Goal: Task Accomplishment & Management: Manage account settings

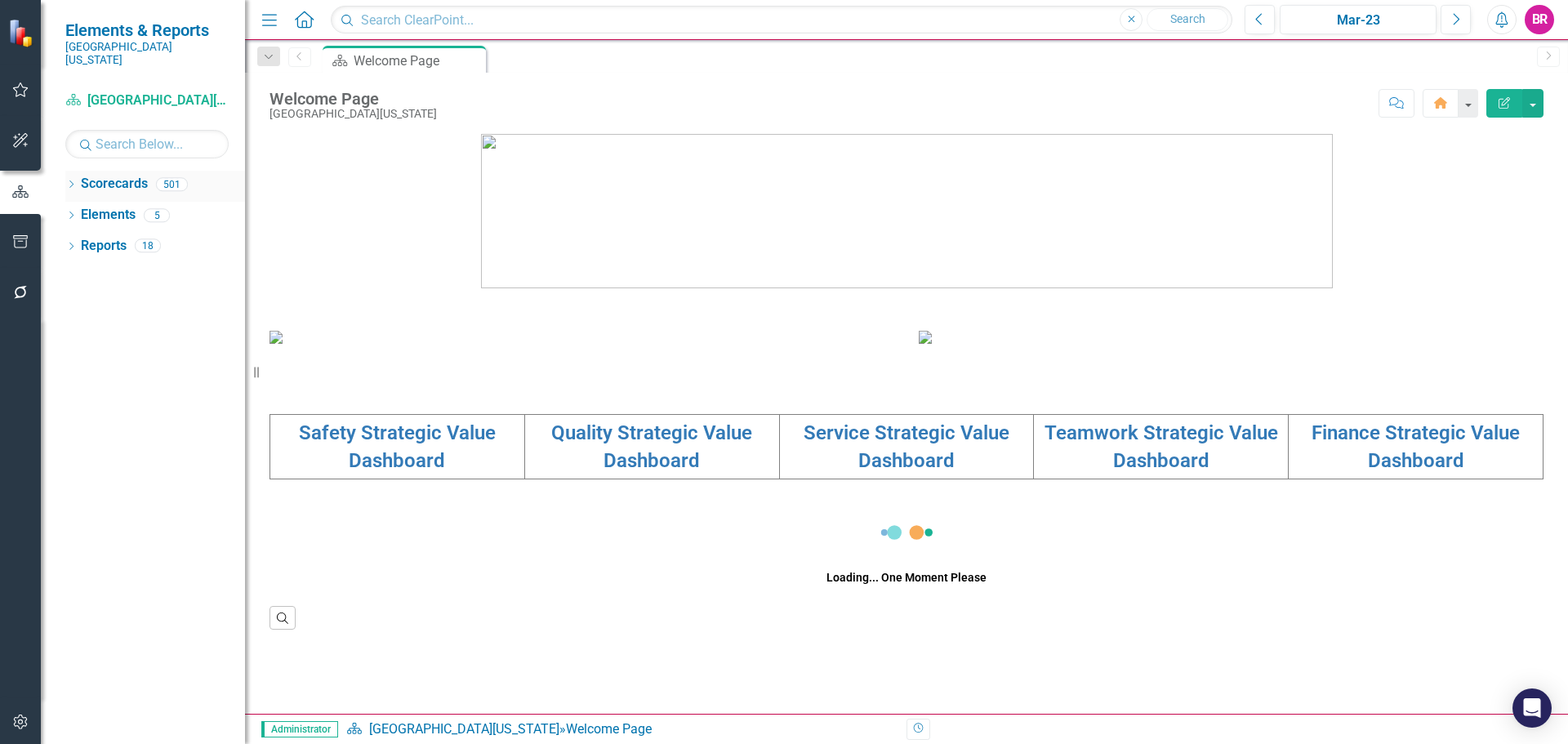
click at [76, 181] on icon "Dropdown" at bounding box center [71, 185] width 12 height 9
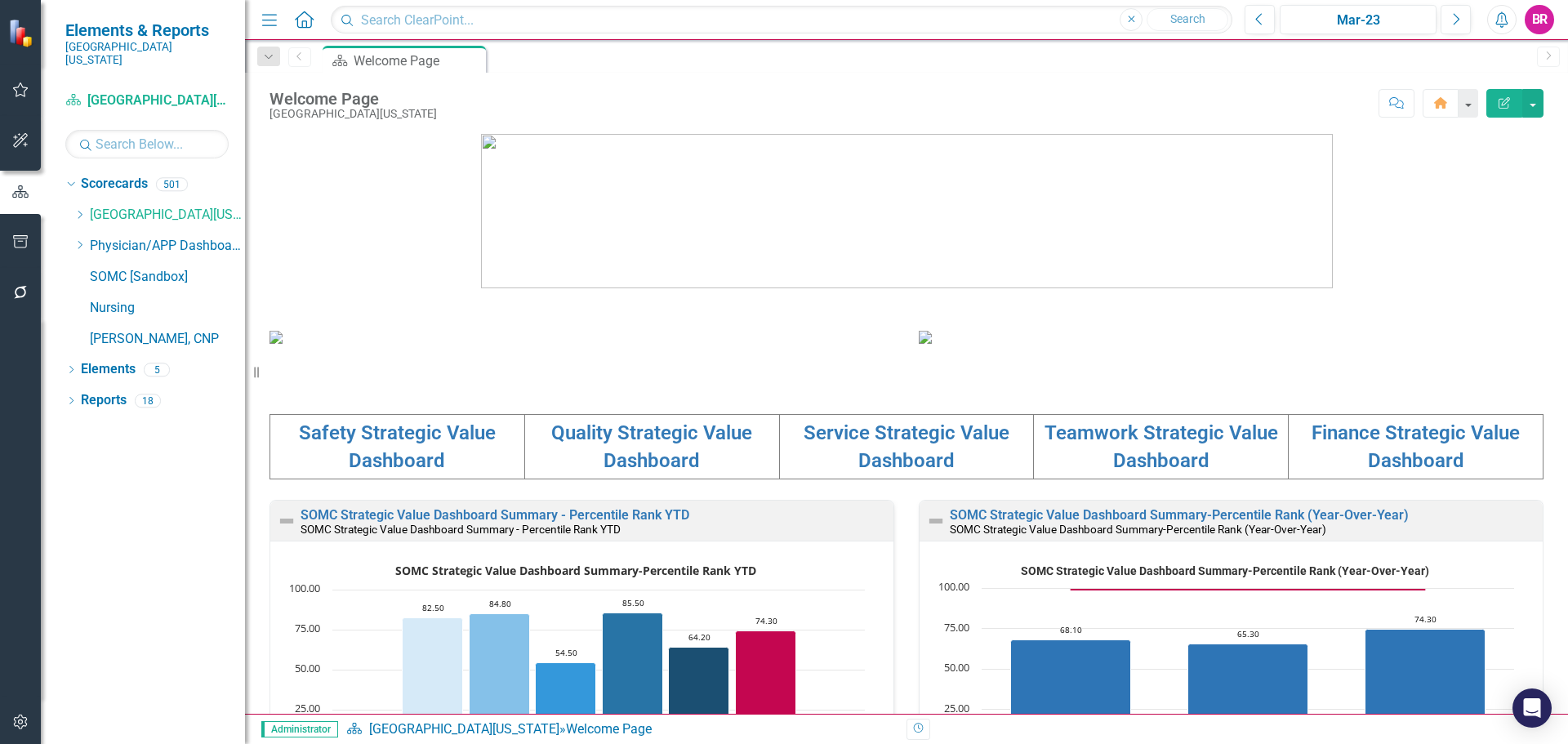
click at [79, 211] on icon at bounding box center [80, 215] width 4 height 8
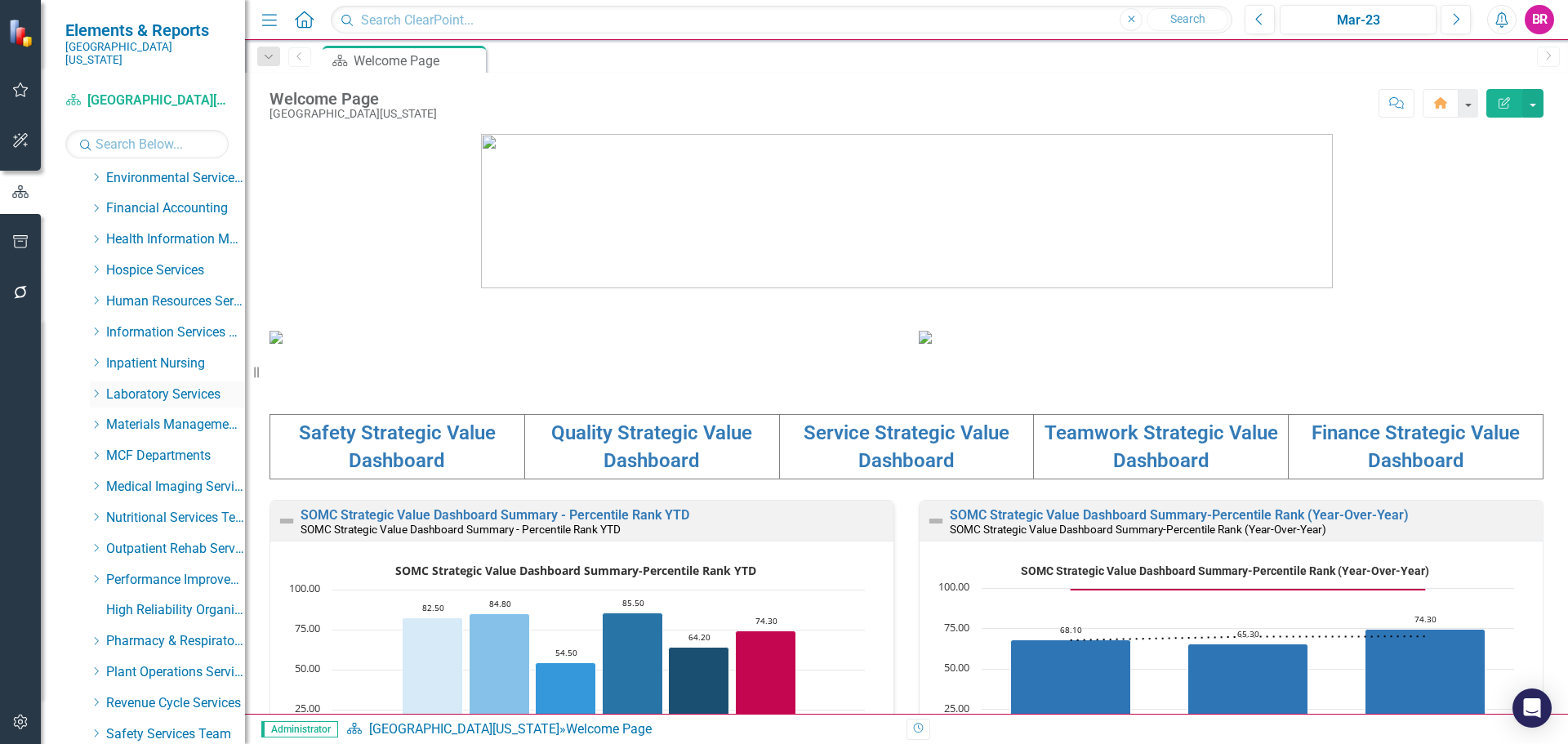
scroll to position [408, 0]
click at [101, 389] on icon "Dropdown" at bounding box center [96, 394] width 13 height 10
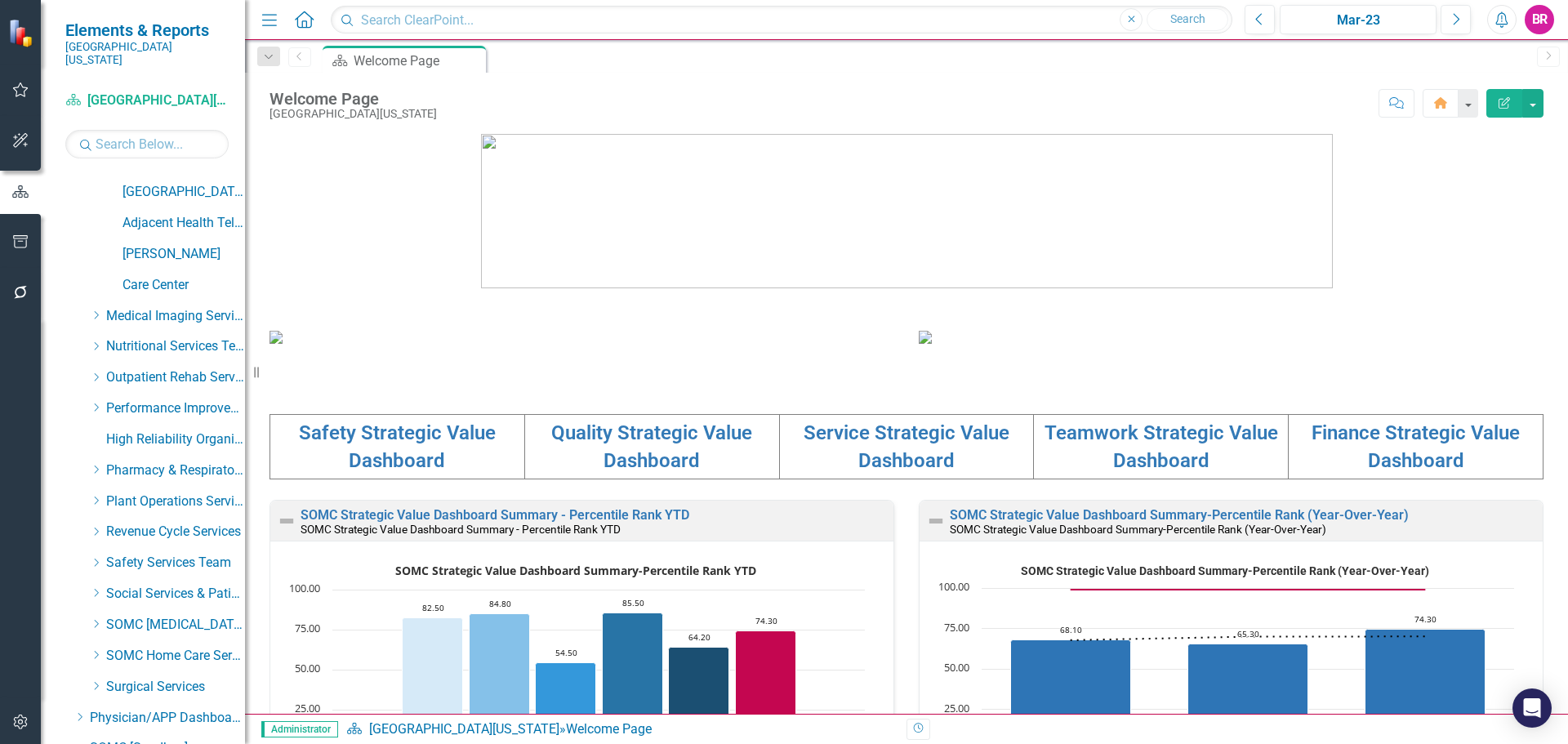
scroll to position [2134, 0]
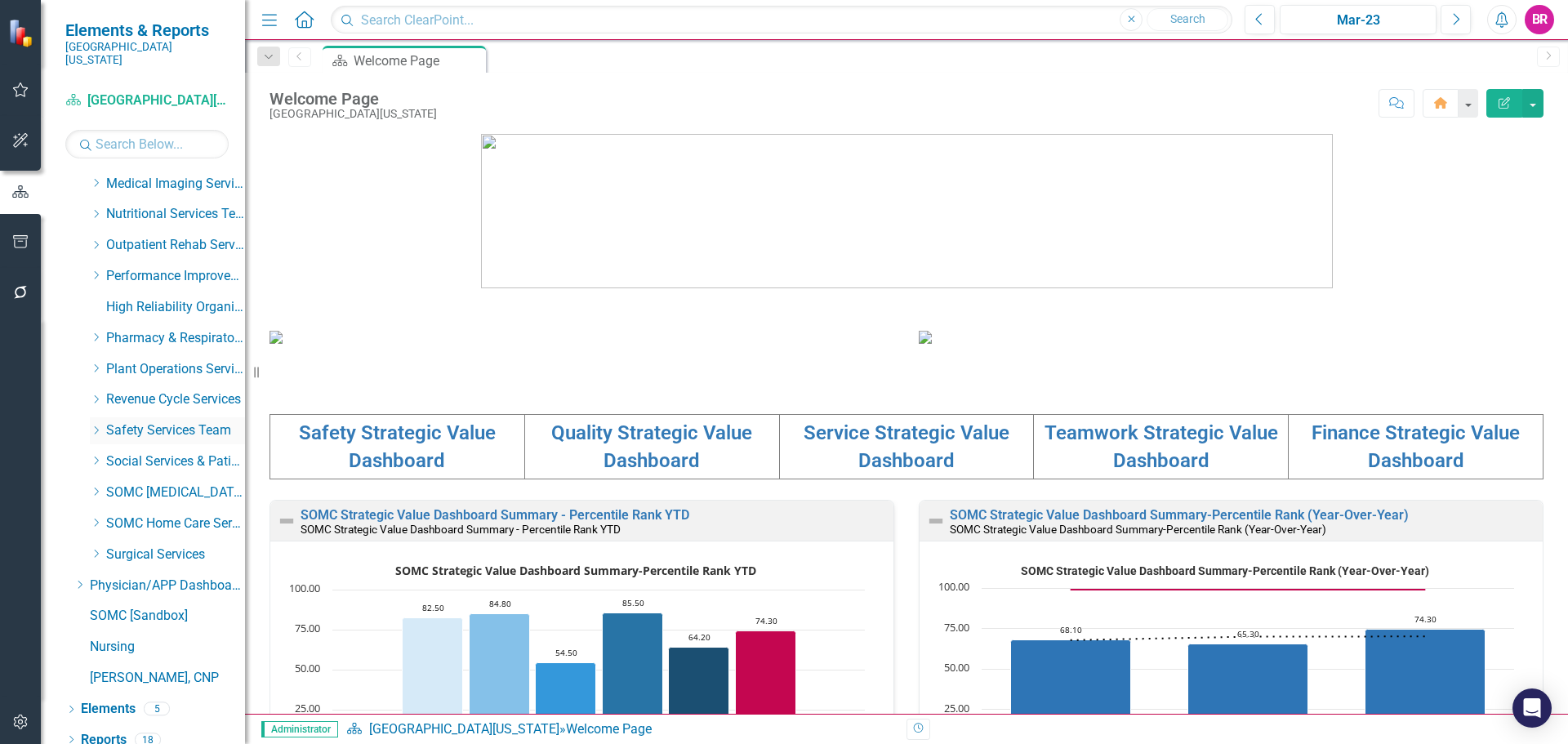
click at [97, 425] on icon "Dropdown" at bounding box center [96, 430] width 13 height 10
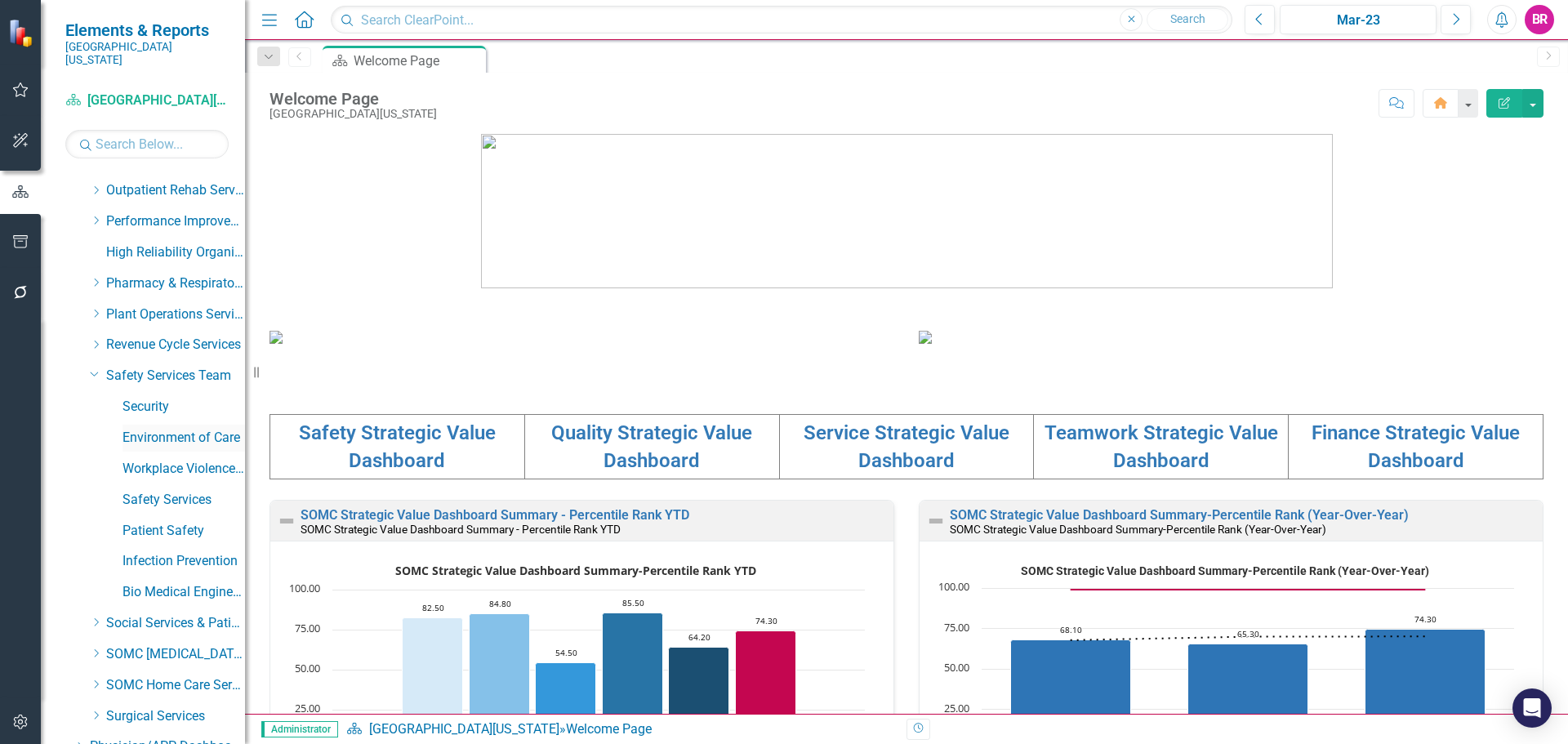
scroll to position [2216, 0]
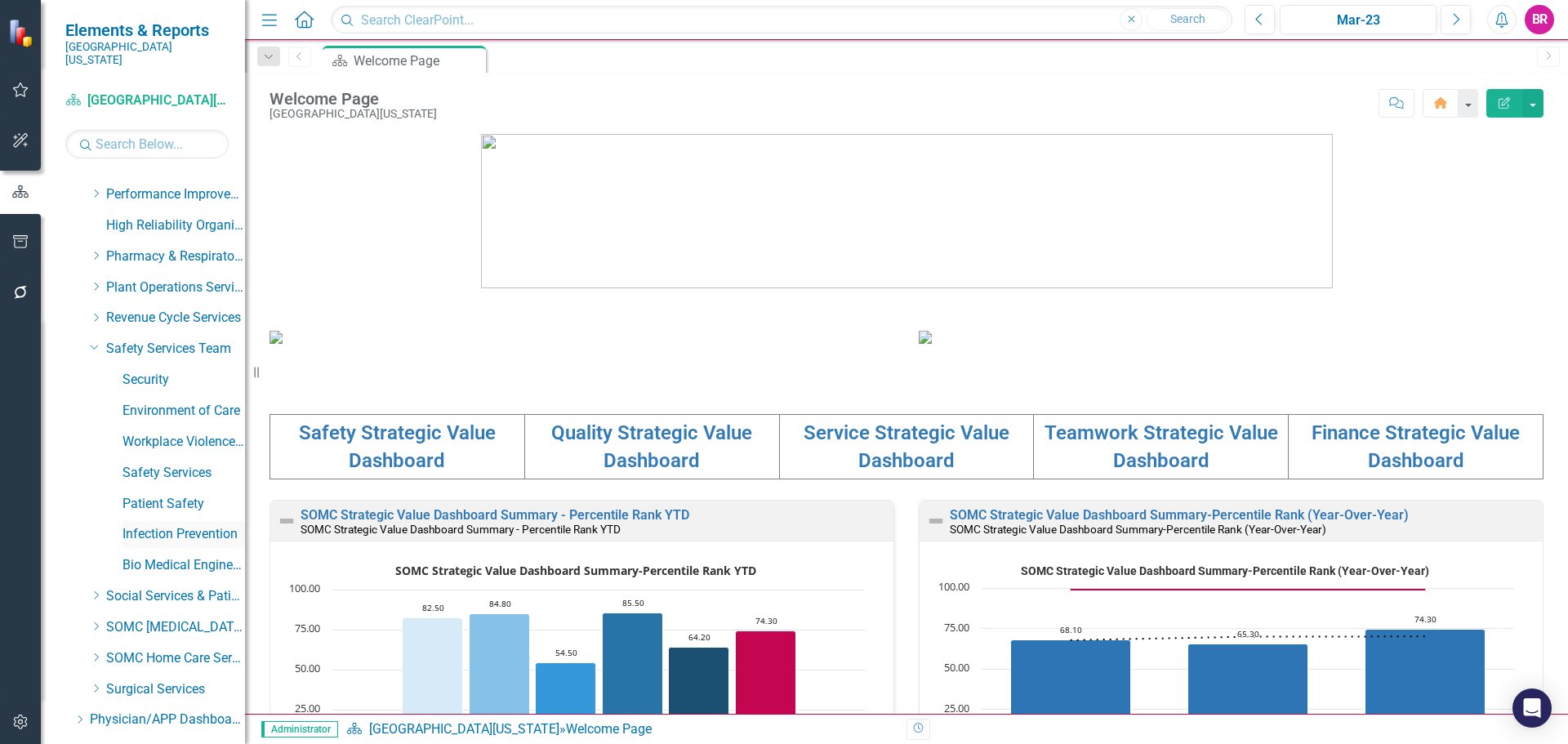
click at [173, 528] on link "Infection Prevention" at bounding box center [184, 534] width 122 height 18
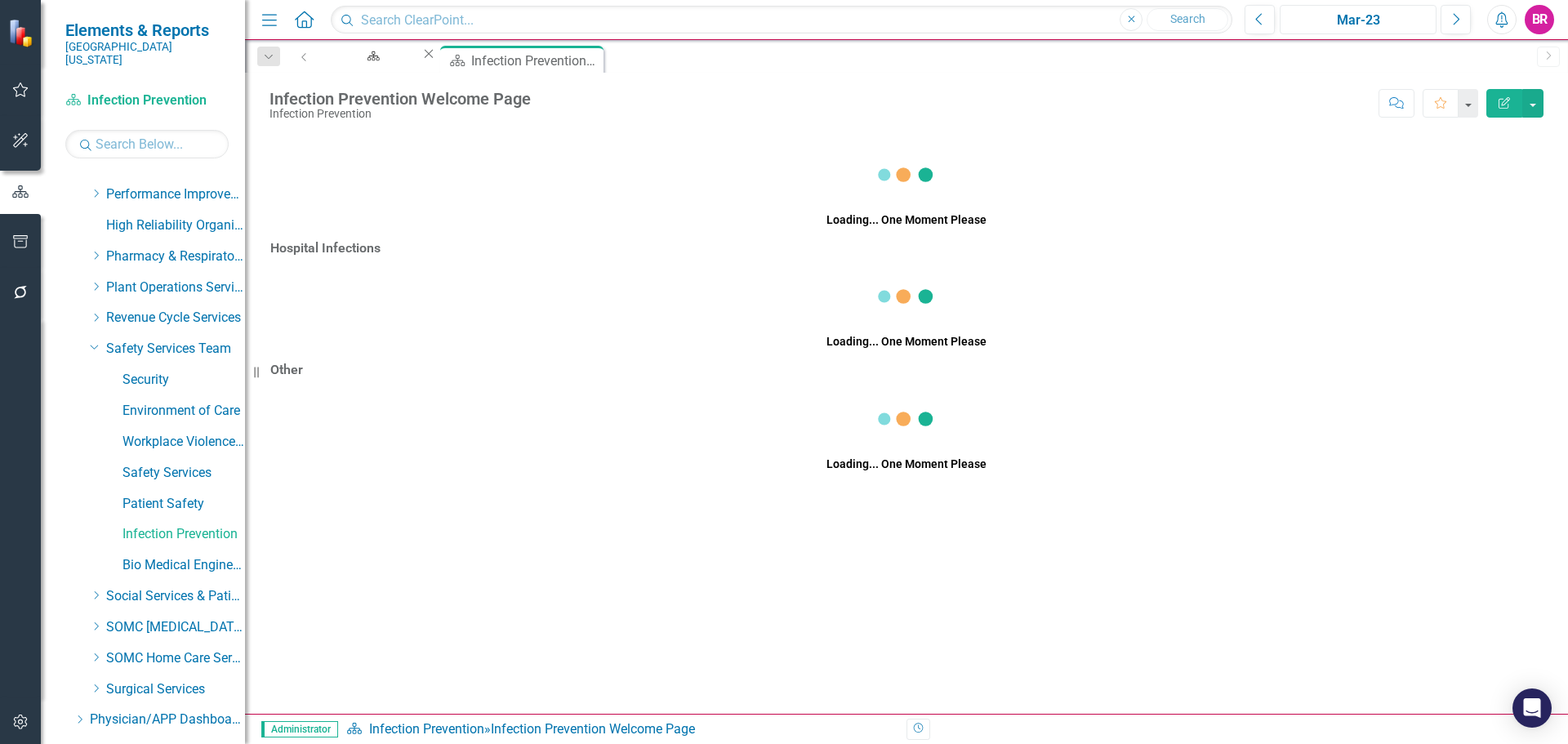
click at [1364, 28] on div "Mar-23" at bounding box center [1358, 20] width 145 height 19
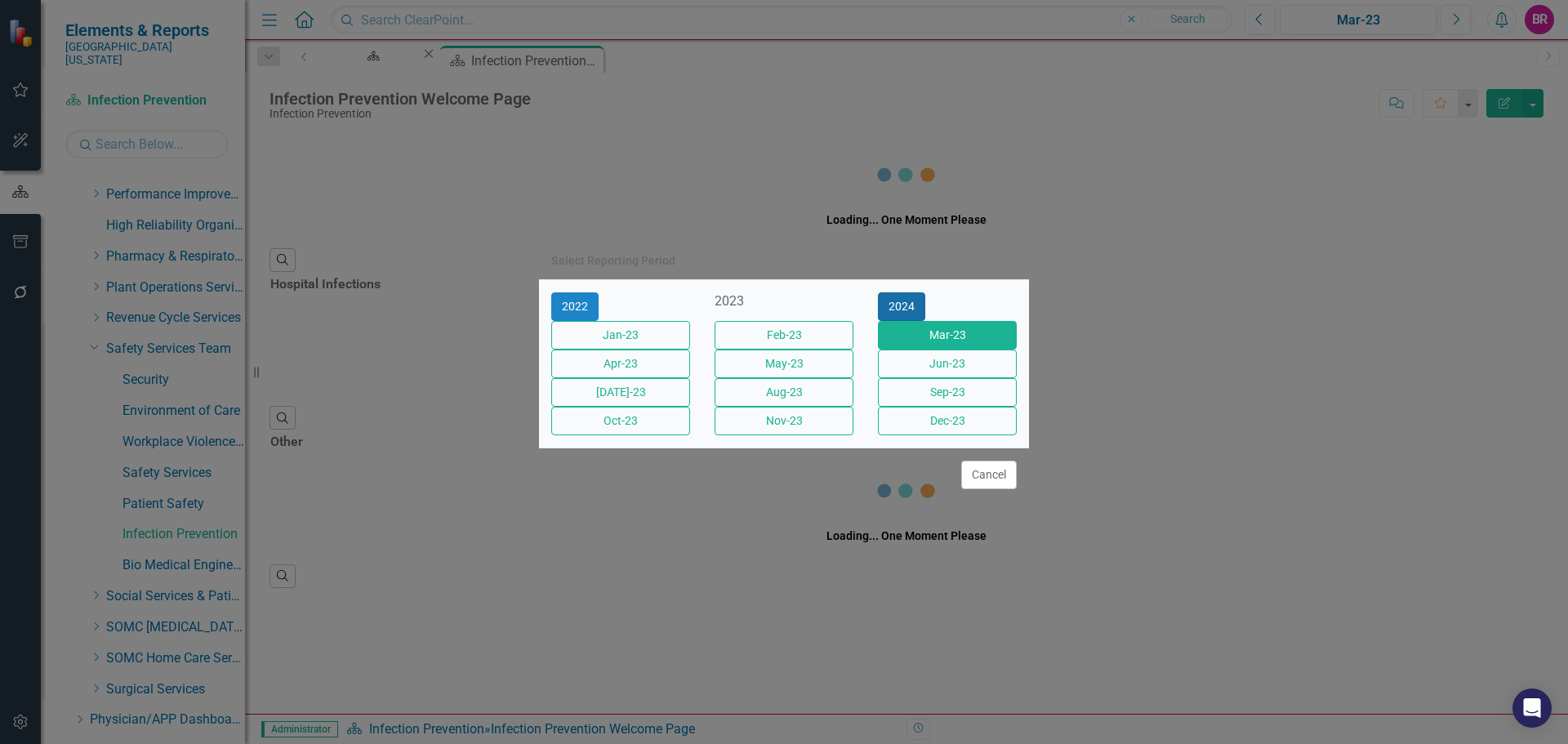
click at [926, 294] on button "2024" at bounding box center [901, 307] width 47 height 29
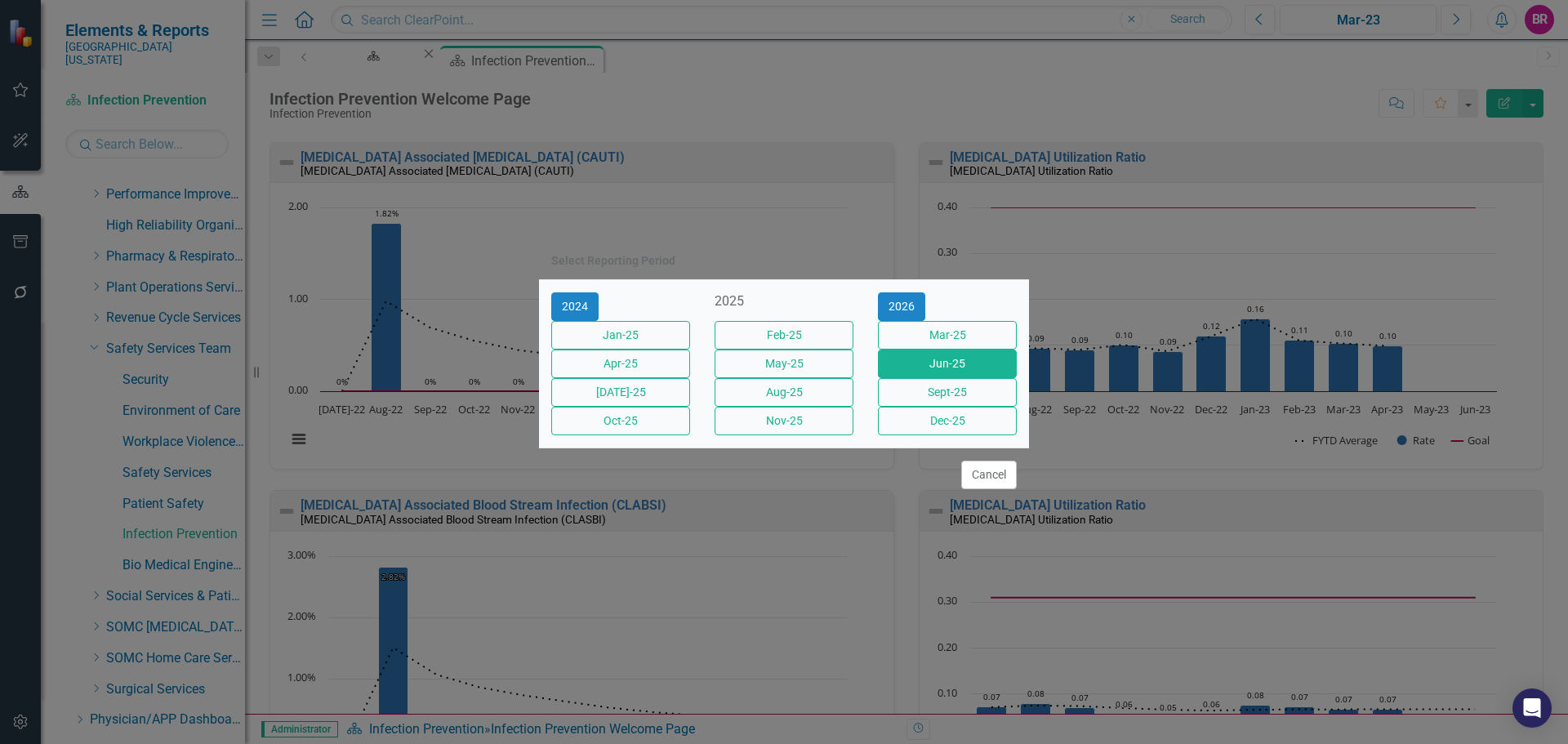
click at [908, 364] on button "Jun-25" at bounding box center [948, 364] width 139 height 29
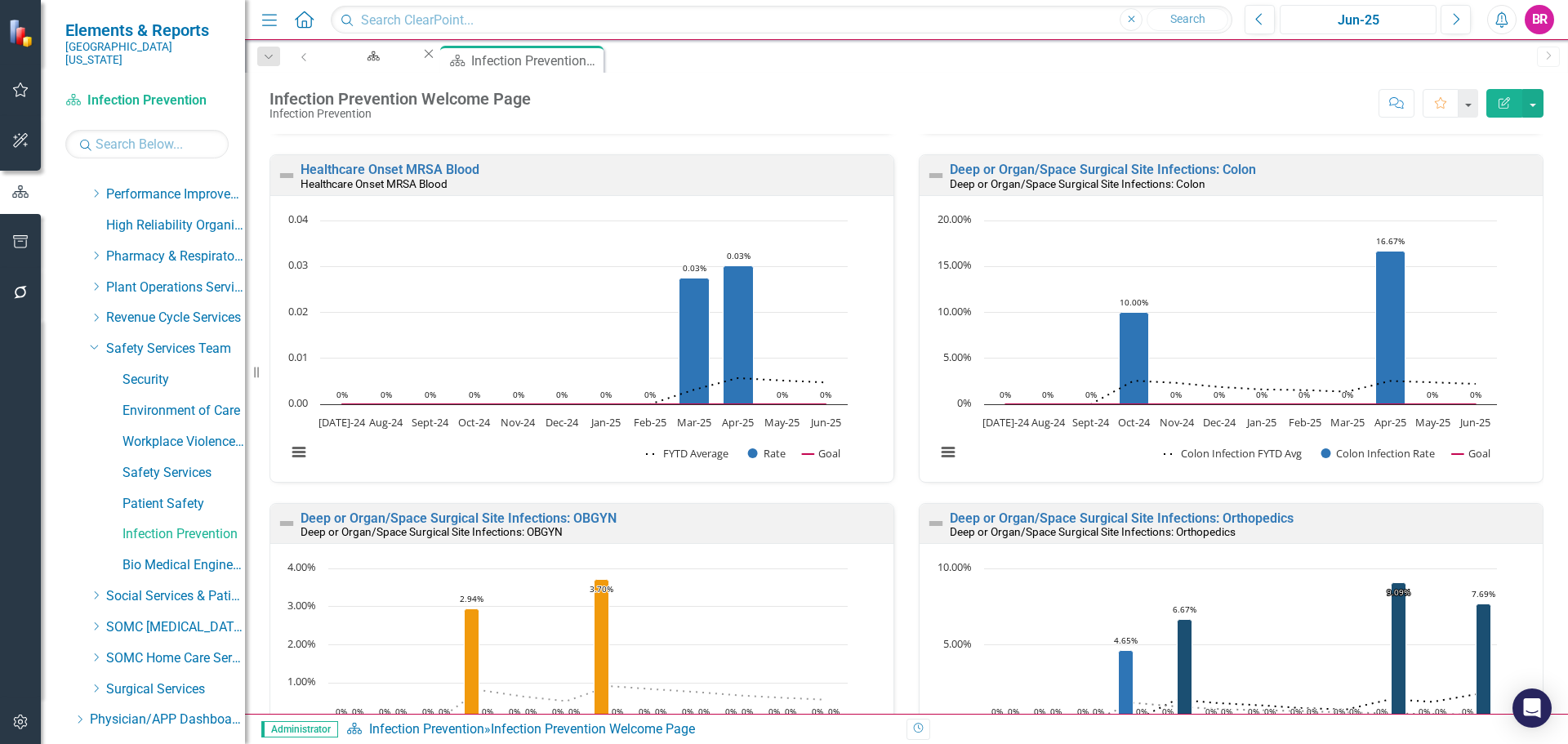
scroll to position [2124, 0]
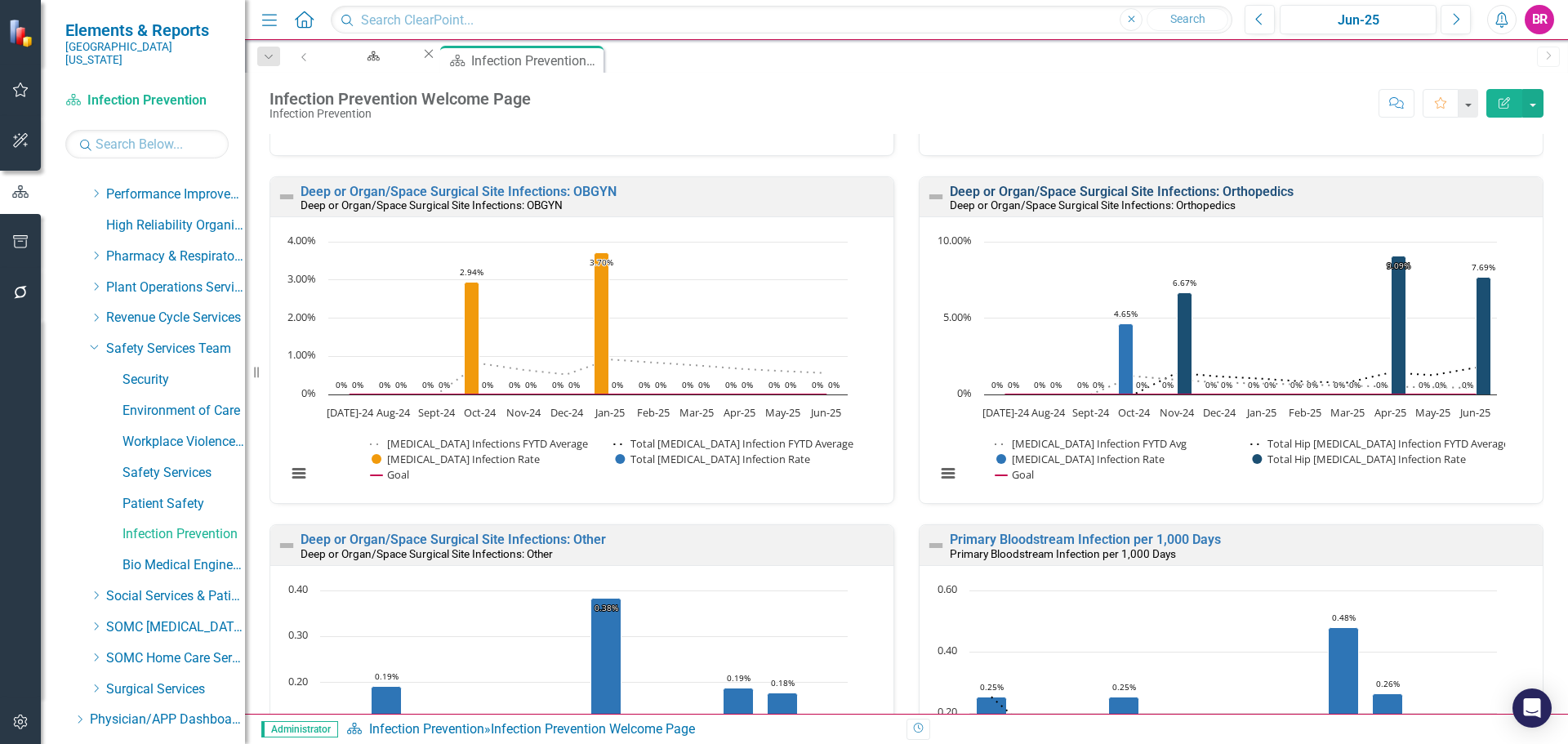
click at [1068, 200] on link "Deep or Organ/Space Surgical Site Infections: Orthopedics" at bounding box center [1122, 191] width 344 height 16
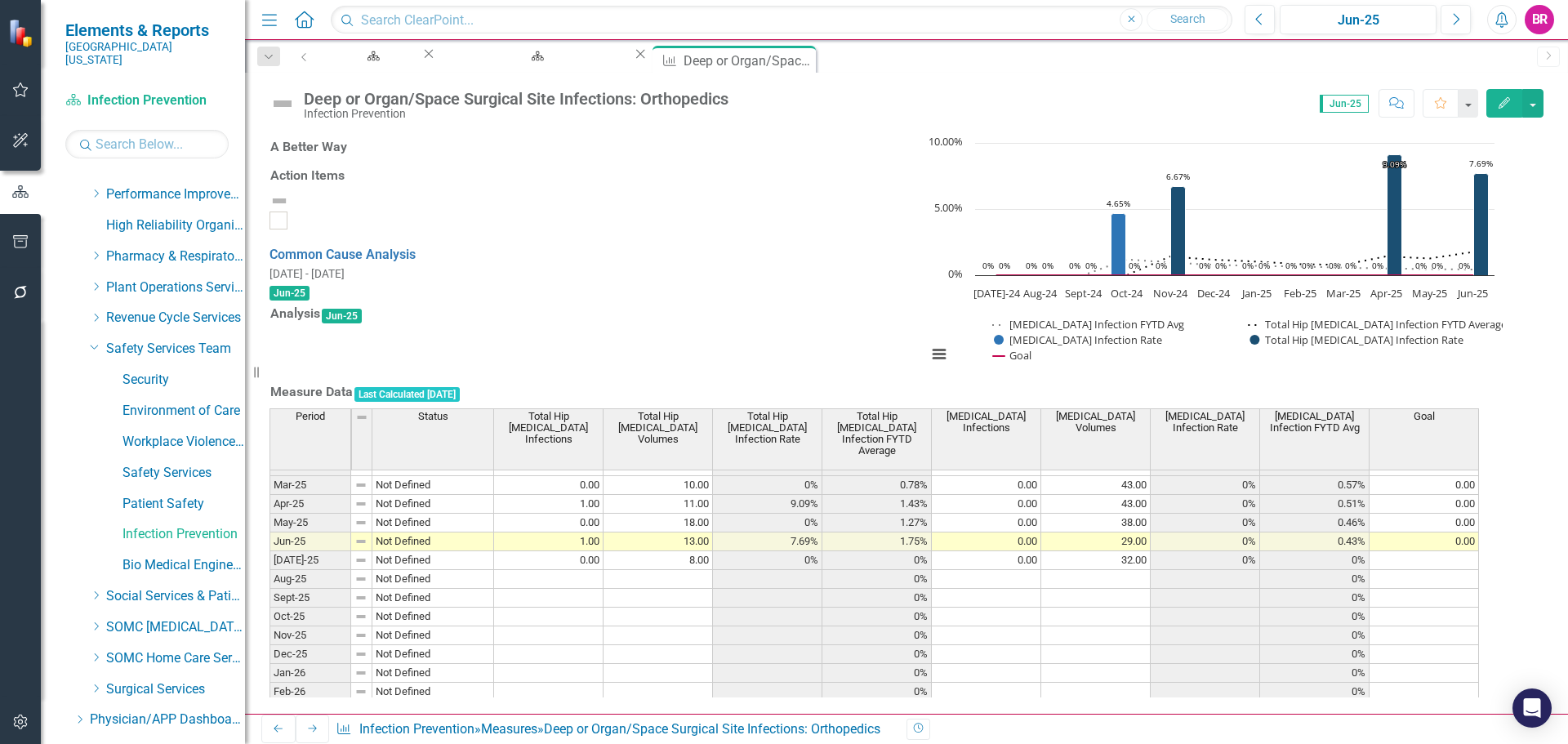
scroll to position [572, 0]
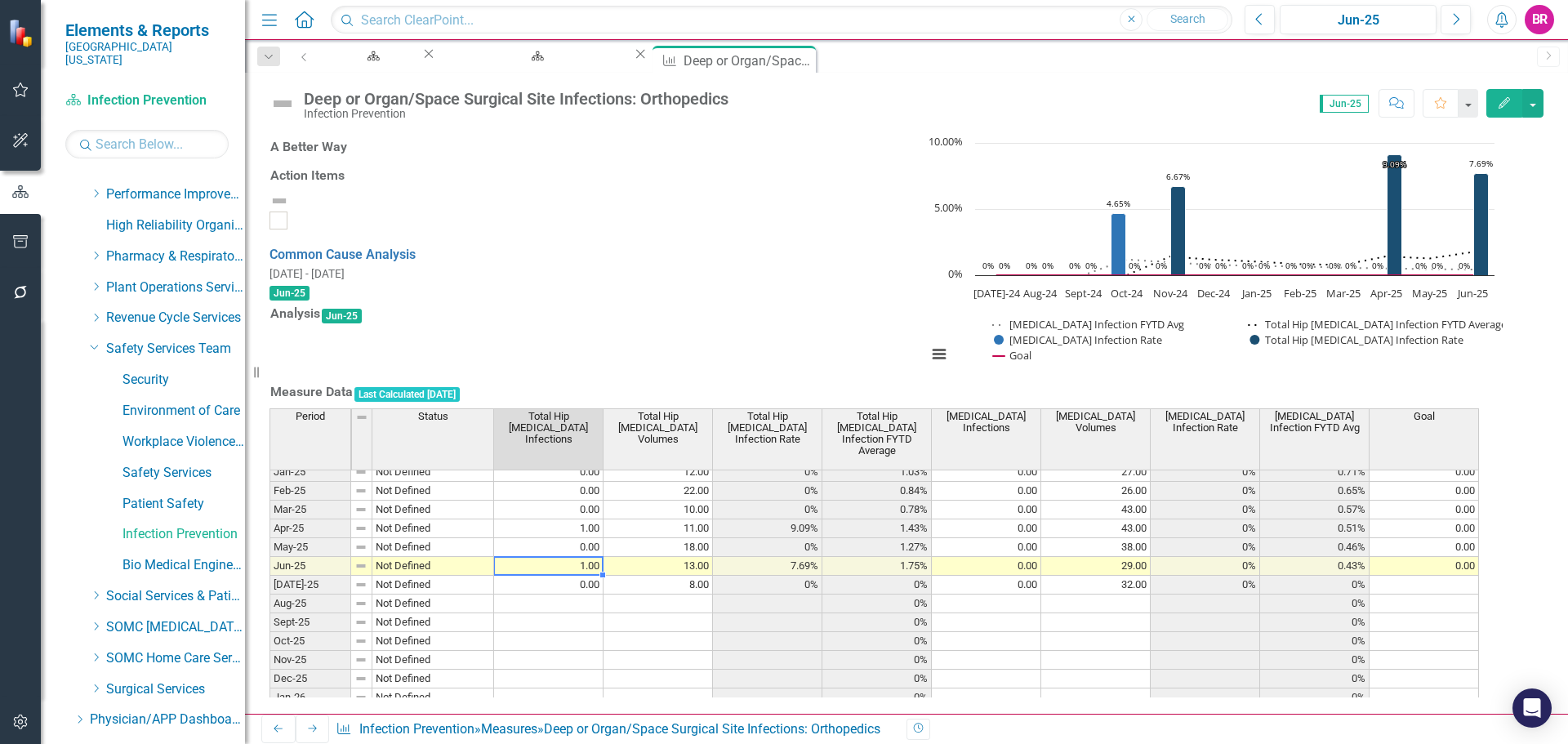
click at [269, 550] on div "Period Status Total Hip Arthroplasty Infections Total Hip Arthroplasty Volumes …" at bounding box center [269, 684] width 0 height 645
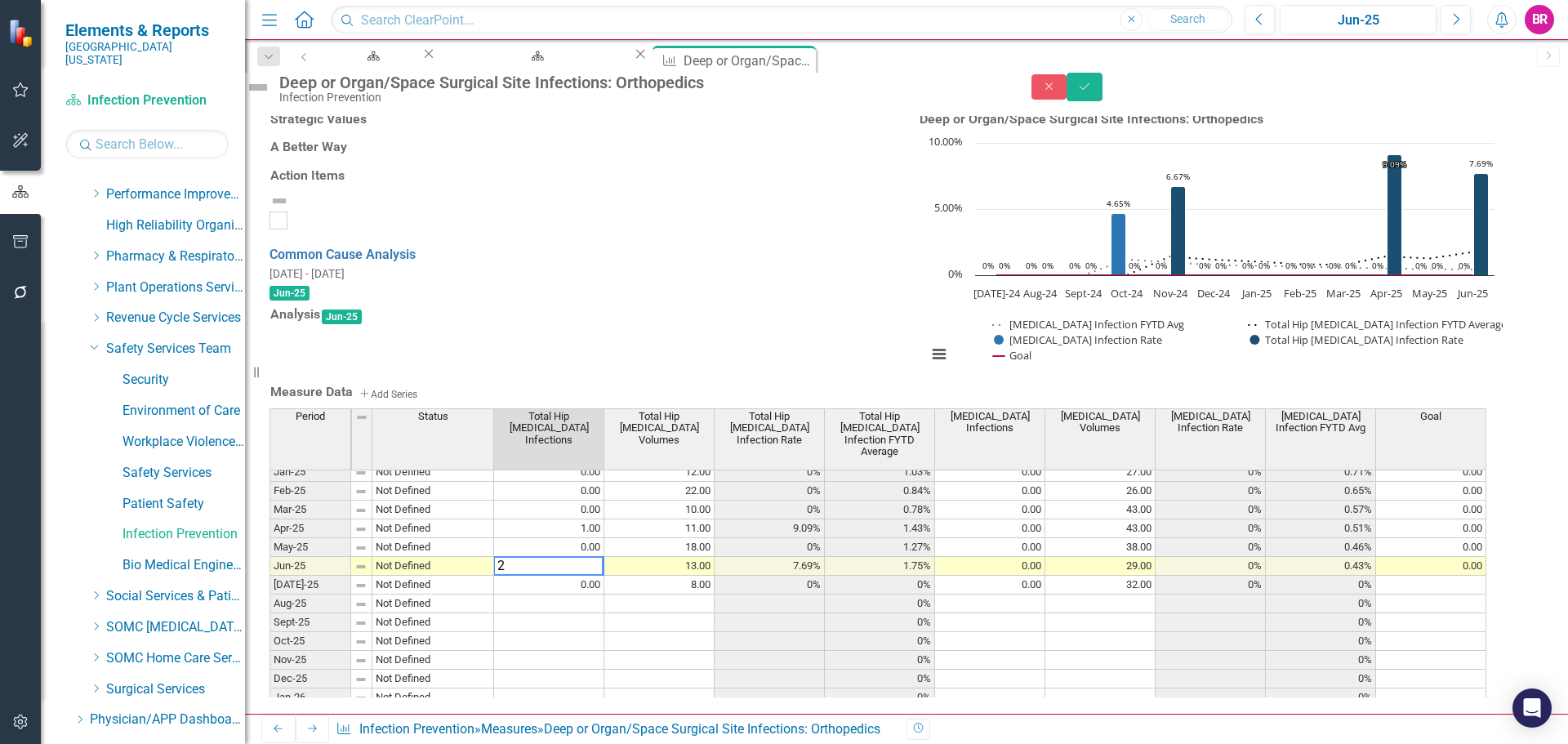
type textarea "2"
click at [1103, 98] on button "Save" at bounding box center [1084, 87] width 36 height 29
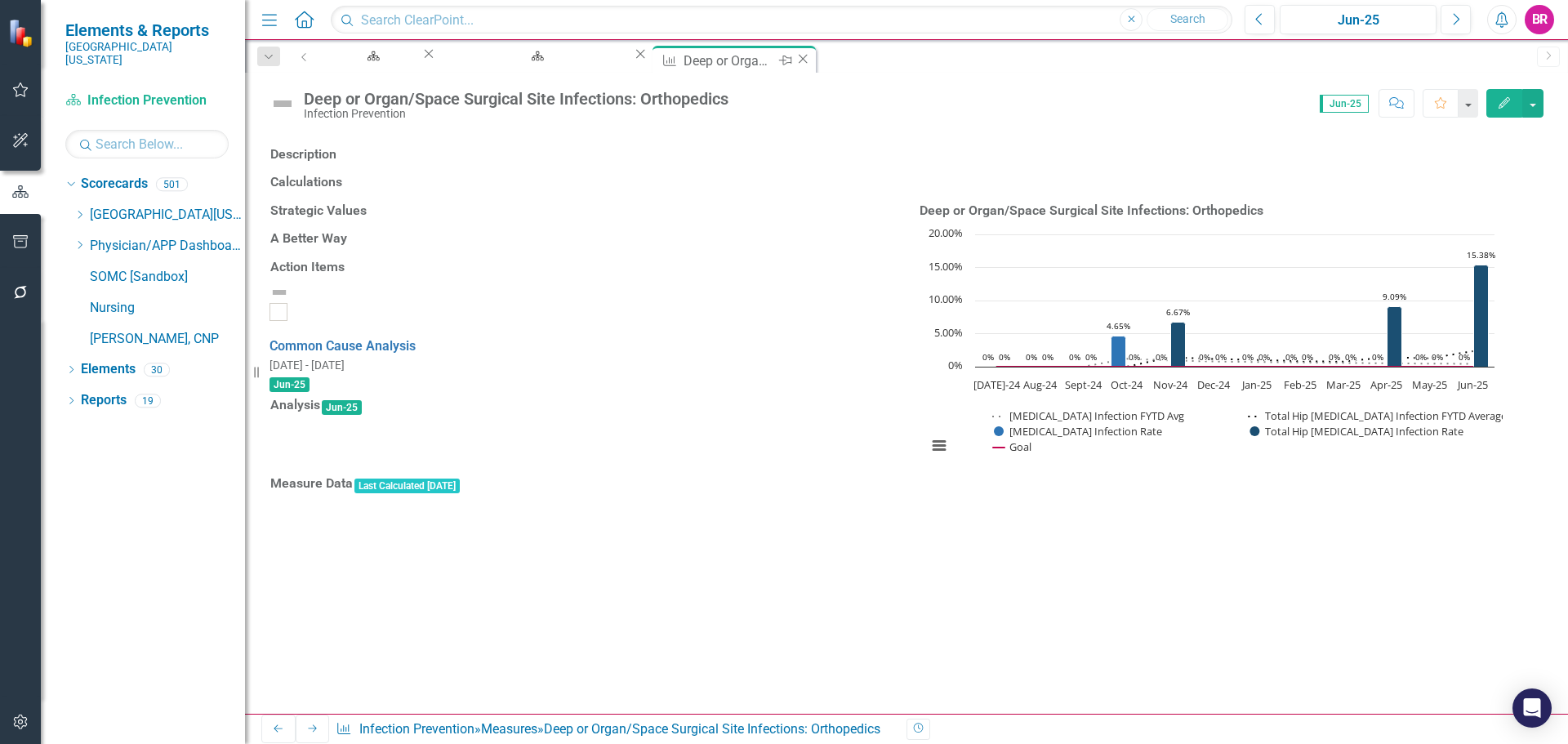
click at [811, 61] on icon "Close" at bounding box center [802, 59] width 16 height 13
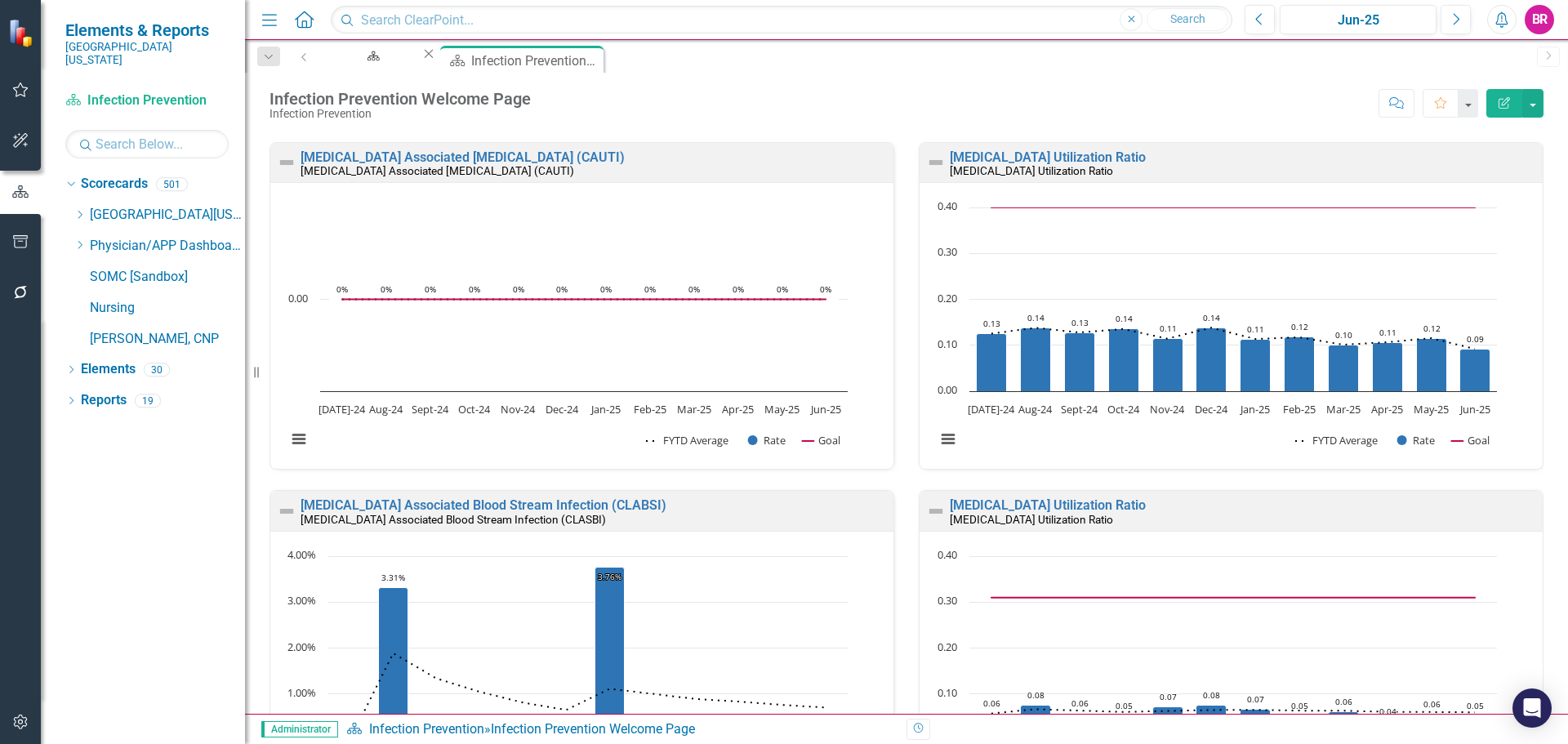
scroll to position [341, 0]
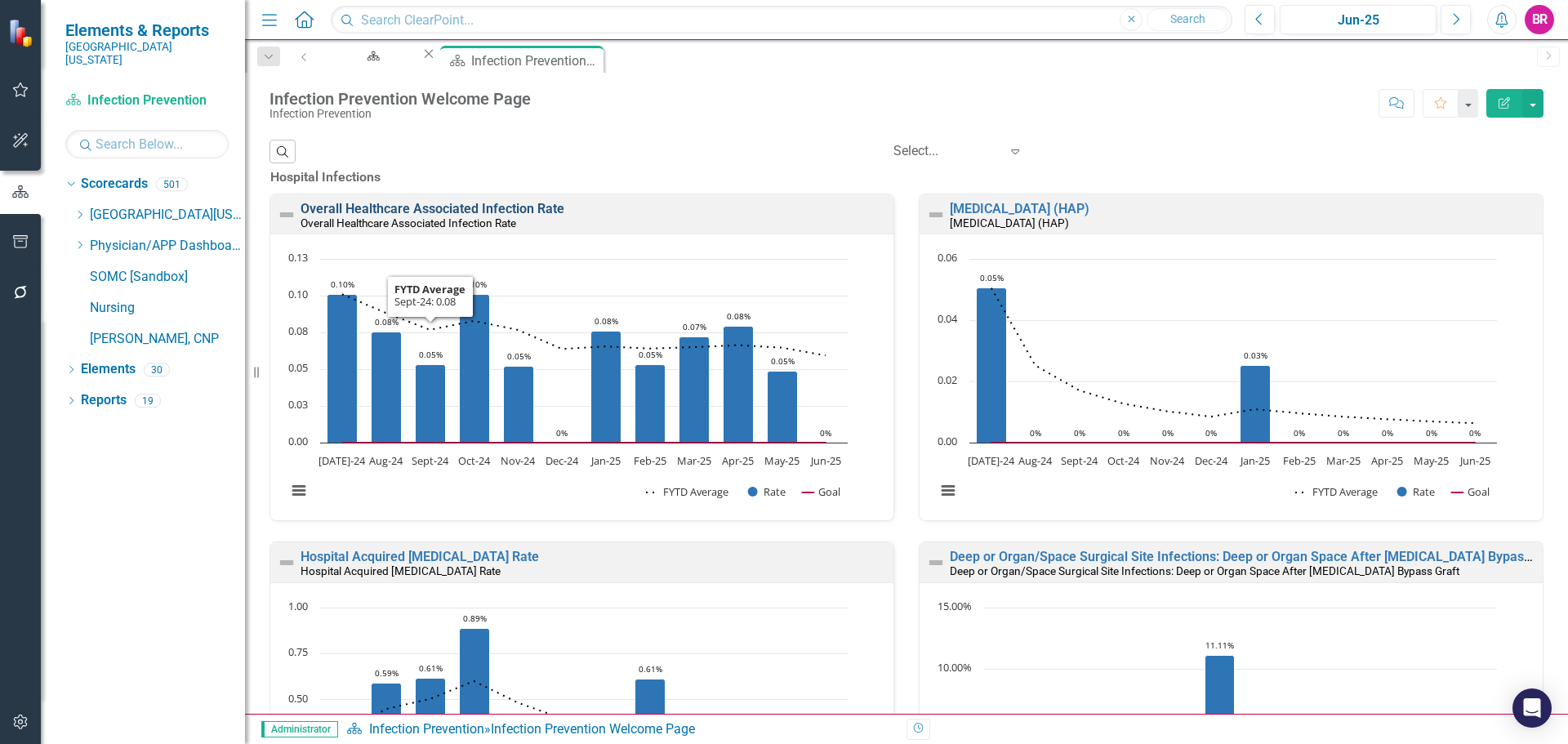
click at [385, 216] on link "Overall Healthcare Associated Infection Rate" at bounding box center [432, 209] width 264 height 16
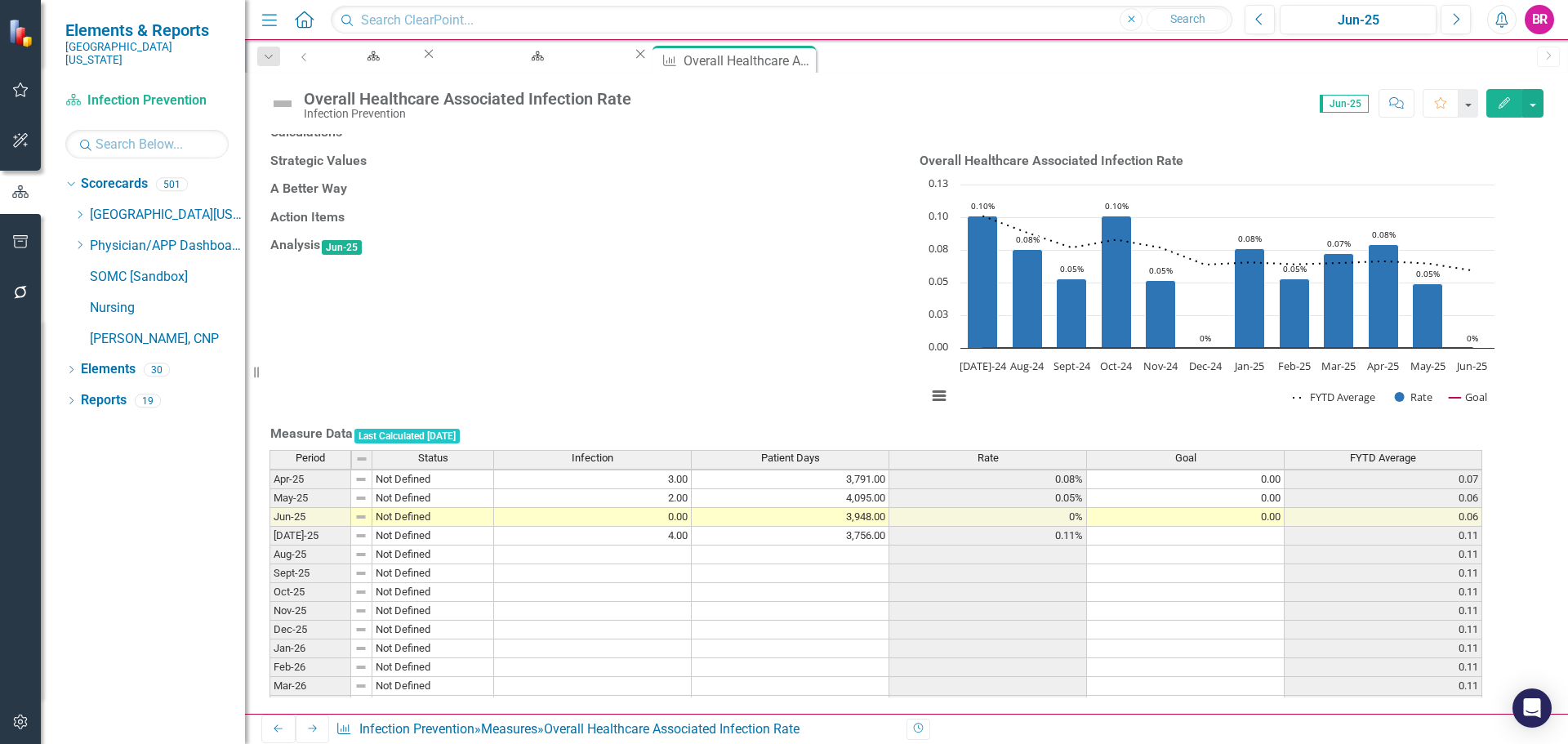
scroll to position [512, 0]
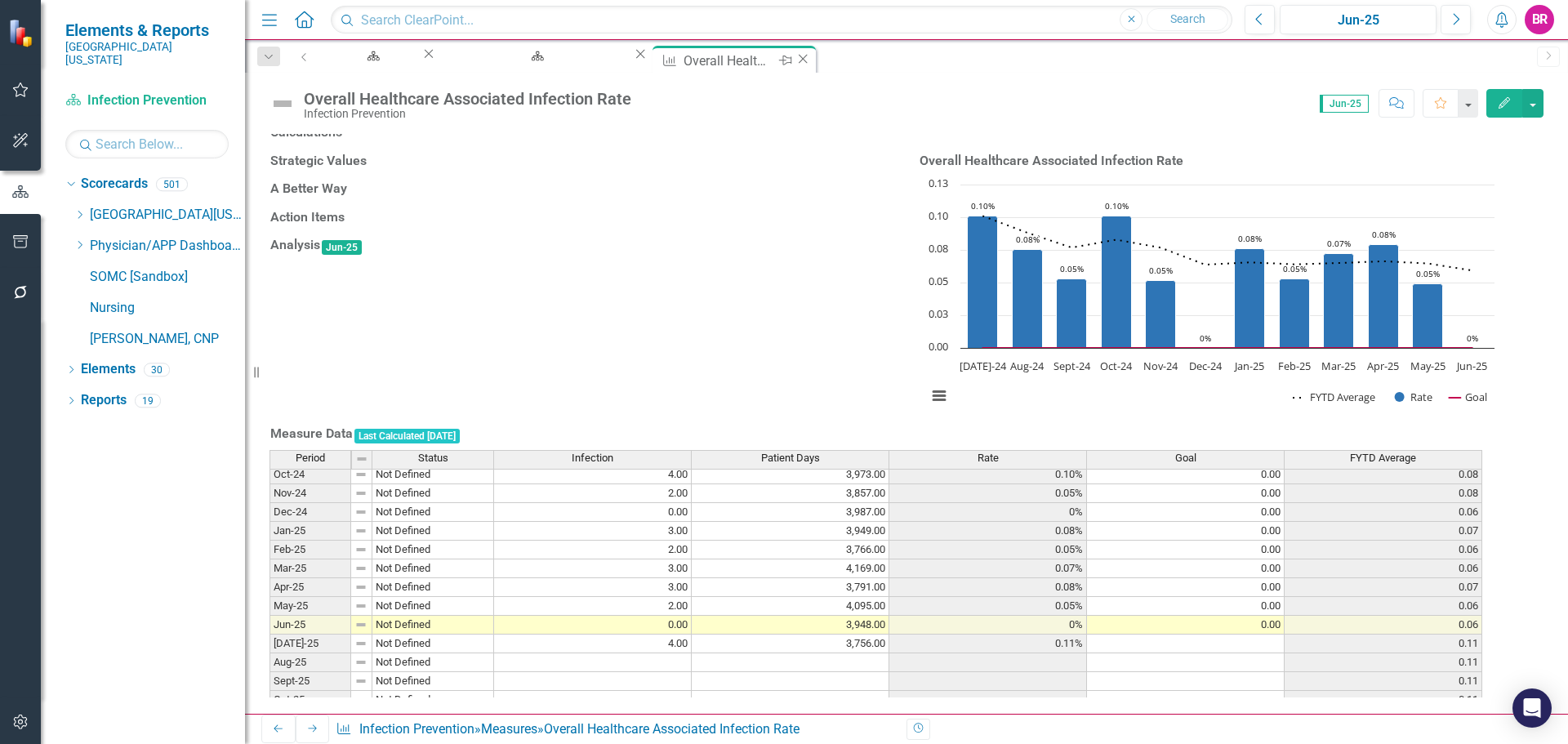
click at [809, 56] on icon "Close" at bounding box center [802, 59] width 16 height 13
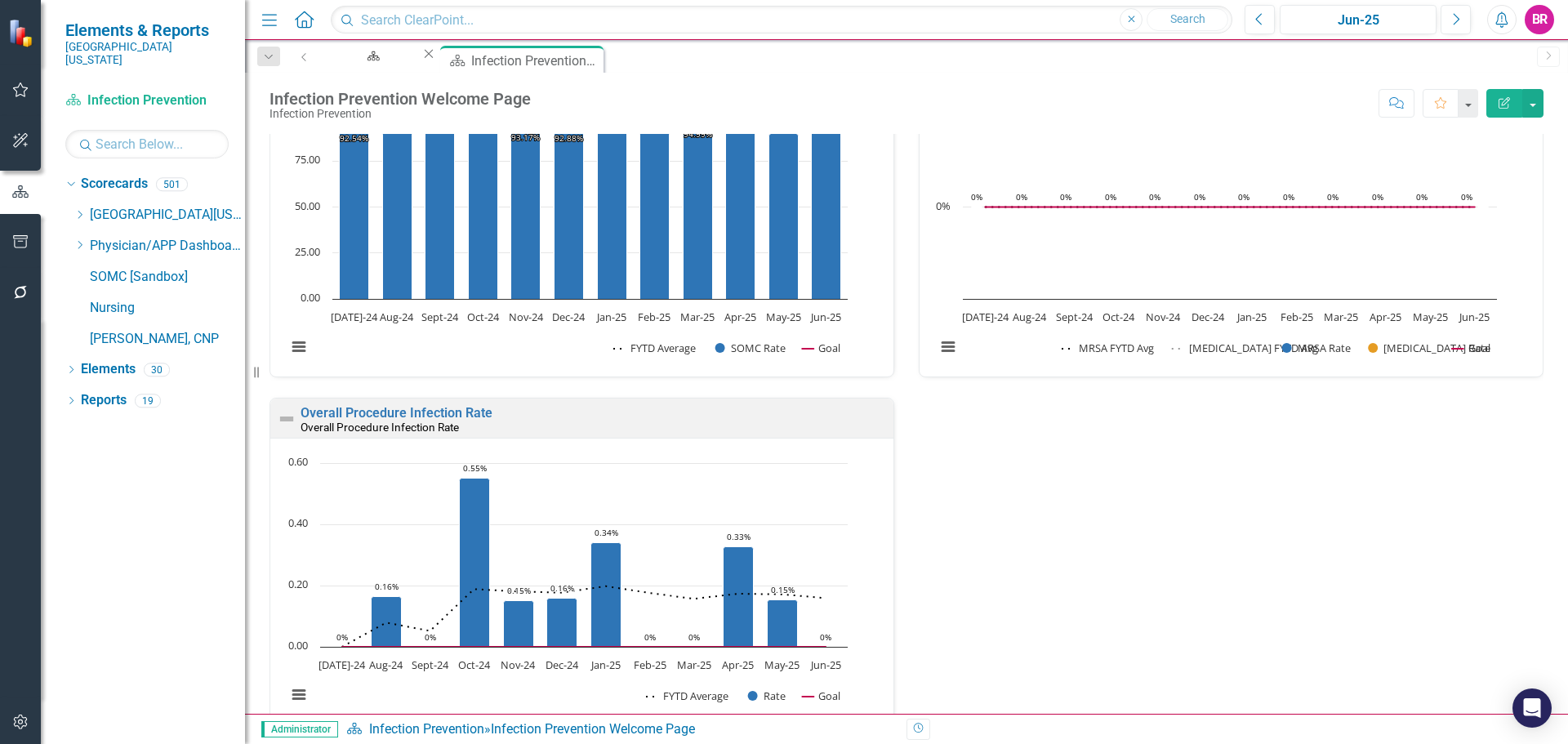
scroll to position [3187, 0]
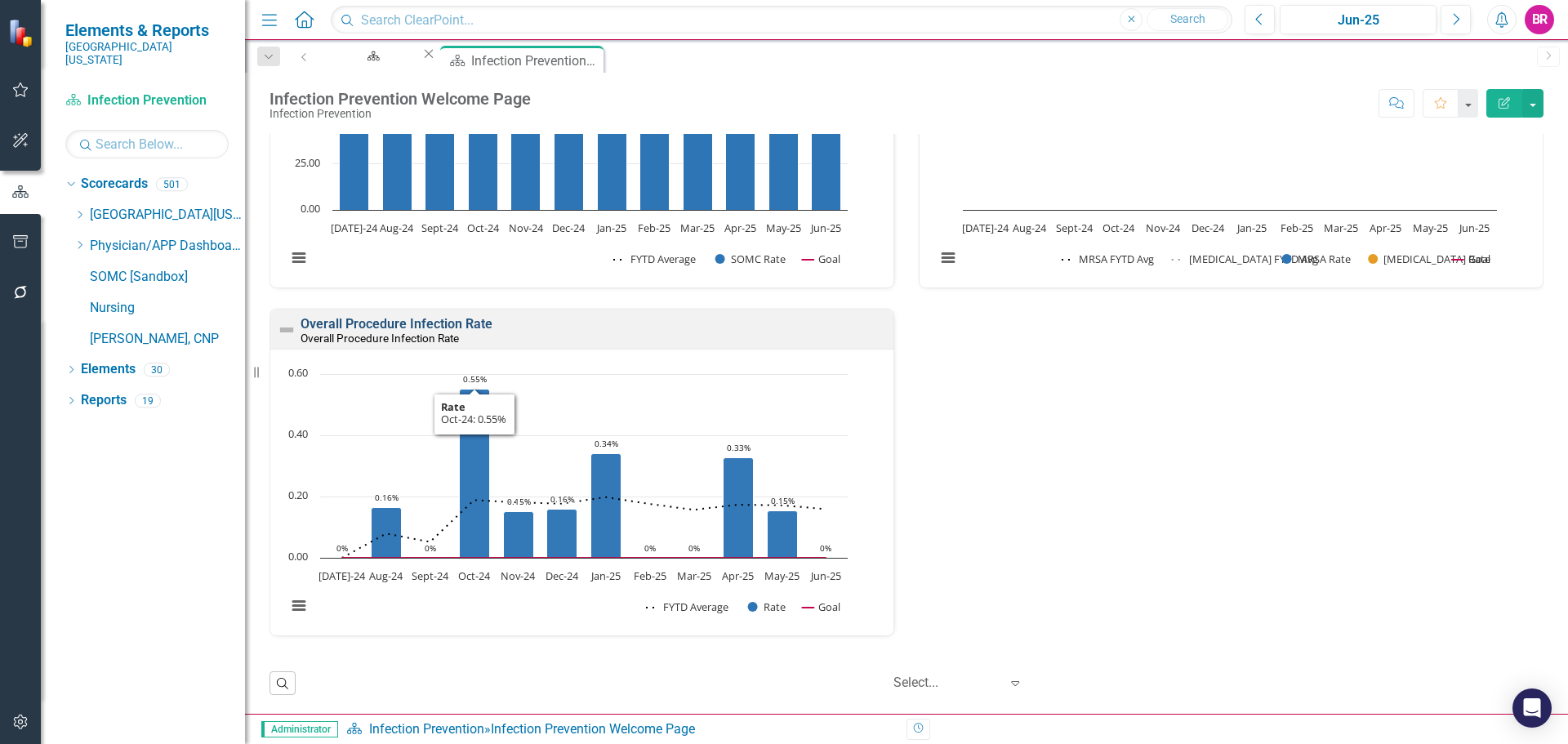
click at [445, 331] on link "Overall Procedure Infection Rate" at bounding box center [396, 324] width 192 height 16
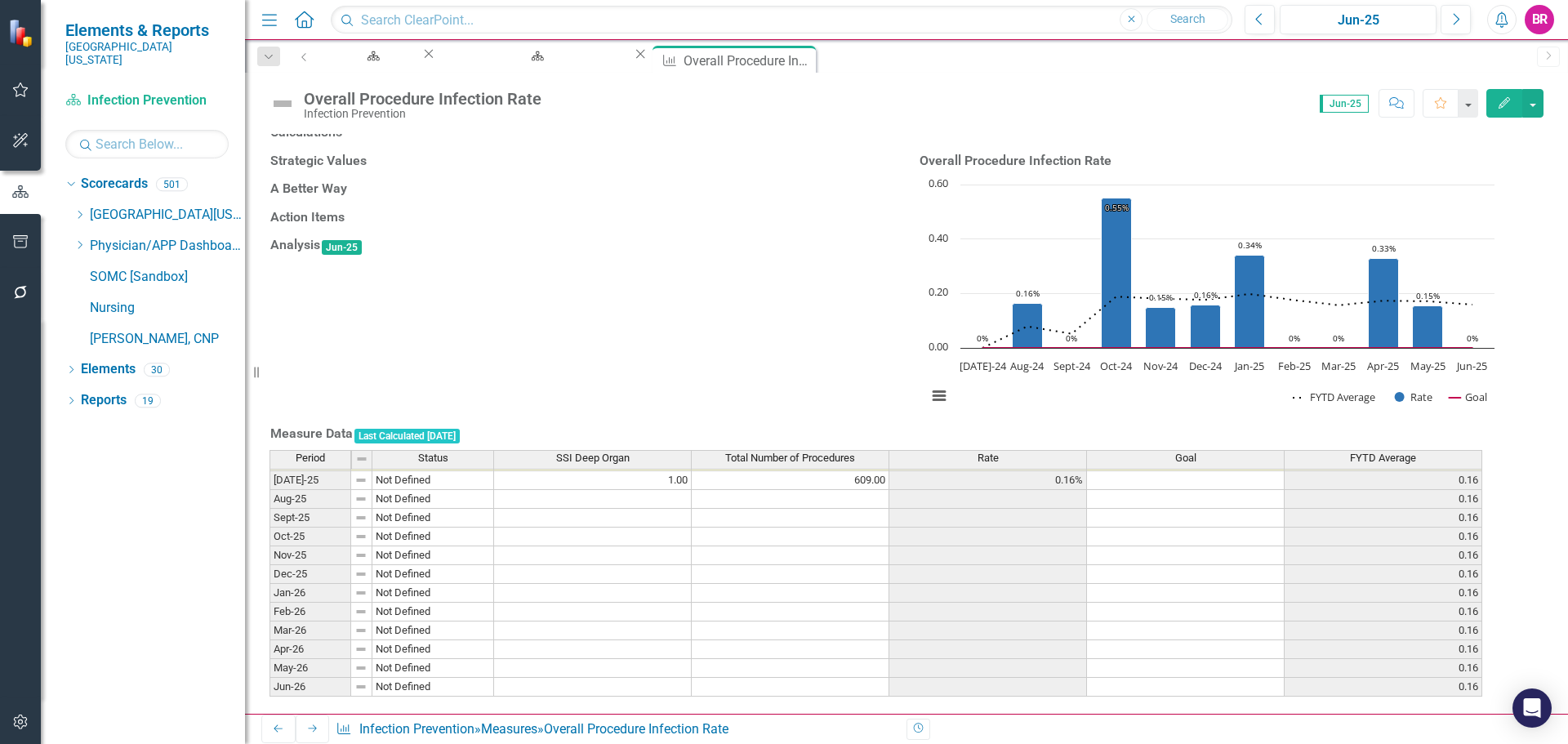
scroll to position [612, 0]
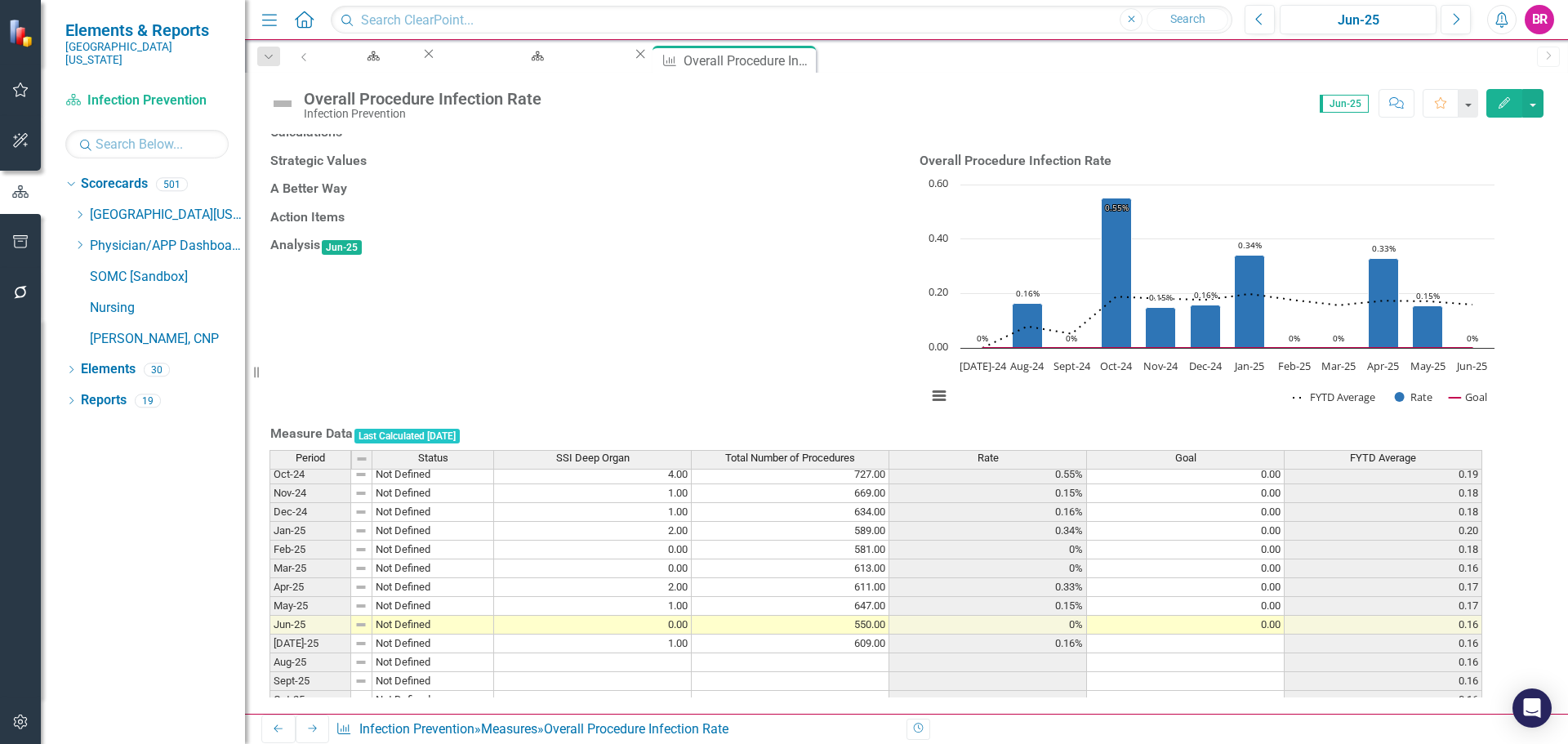
click at [692, 635] on td "0.00" at bounding box center [593, 625] width 198 height 18
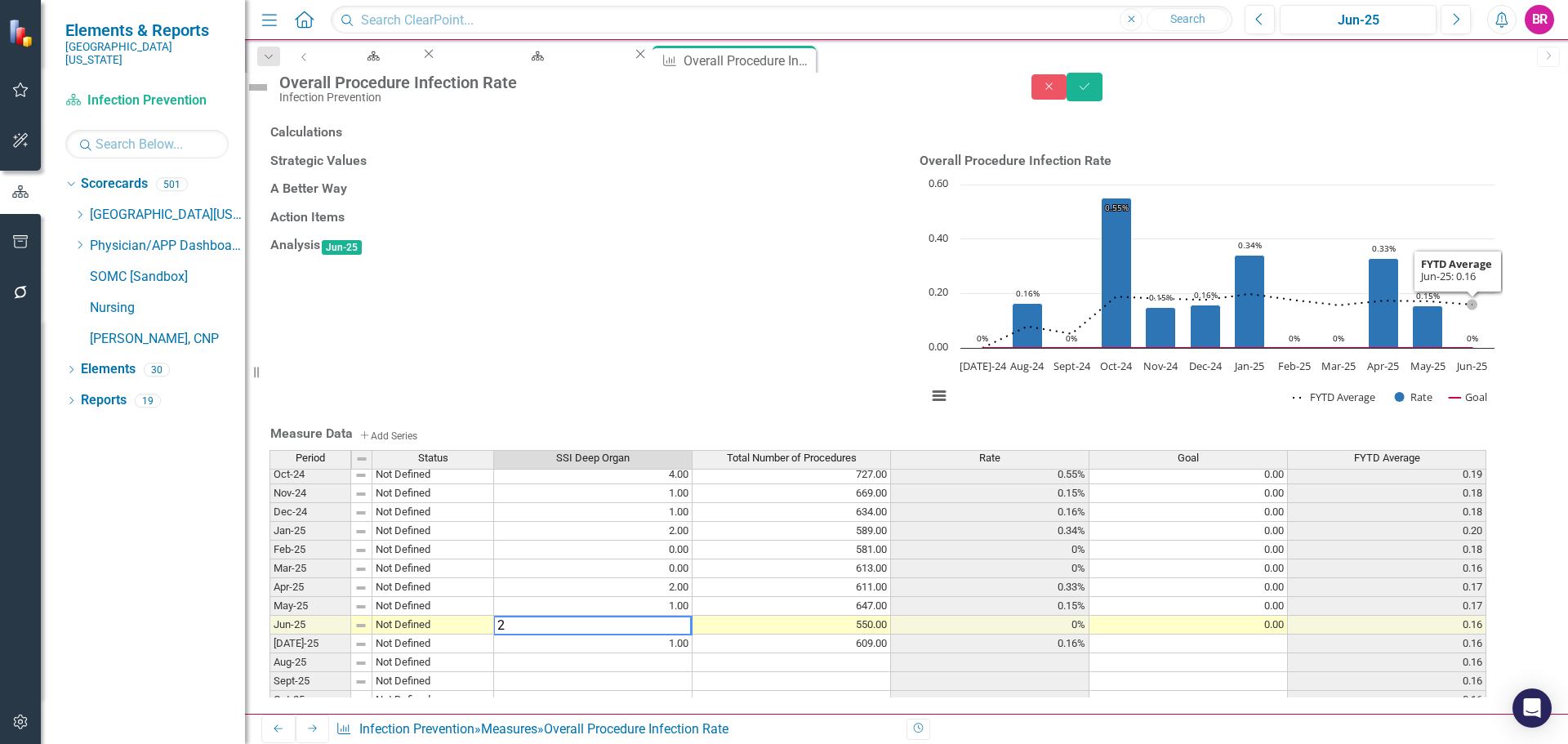
type textarea "2"
click at [1092, 92] on icon "Save" at bounding box center [1085, 86] width 15 height 12
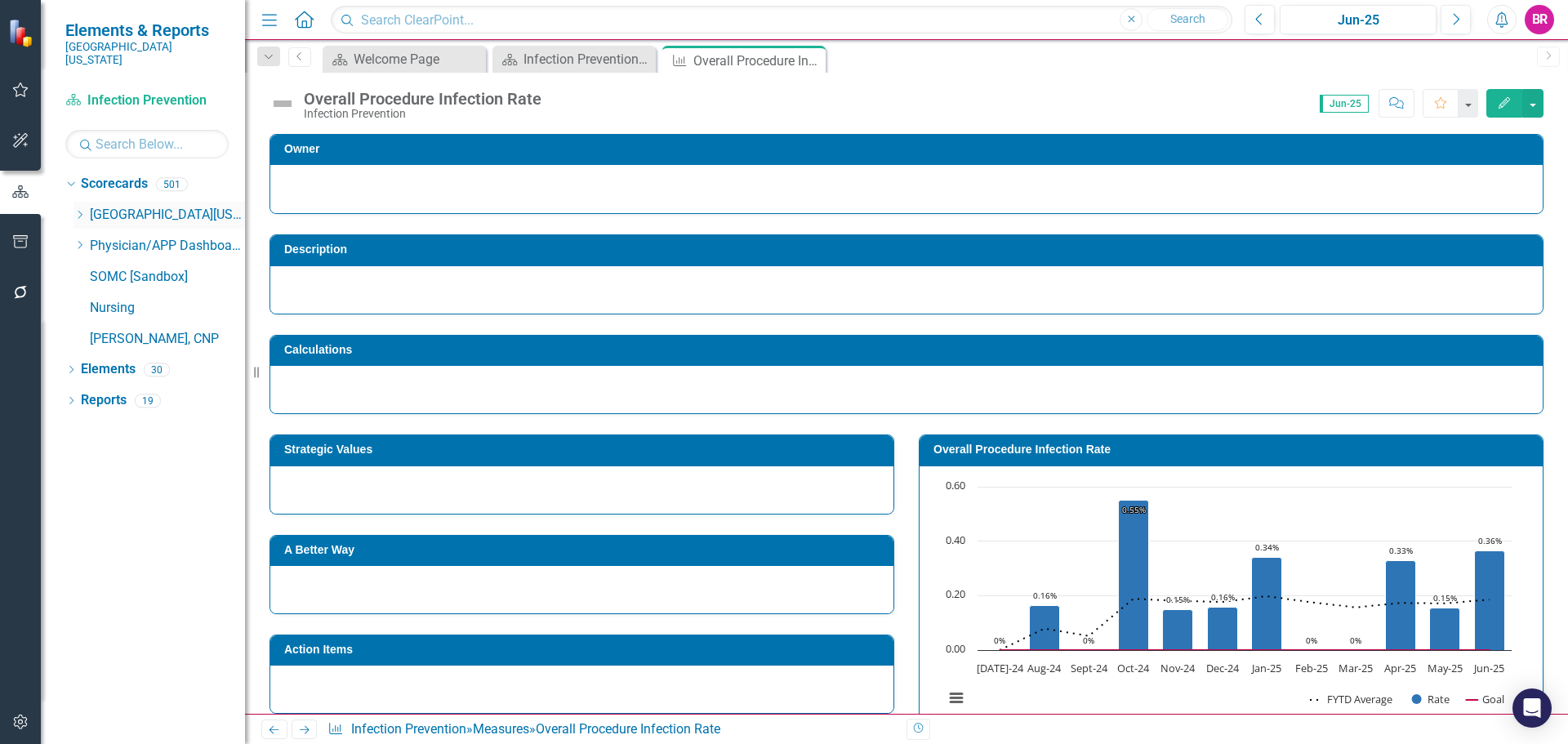
click at [79, 210] on icon "Dropdown" at bounding box center [80, 215] width 13 height 10
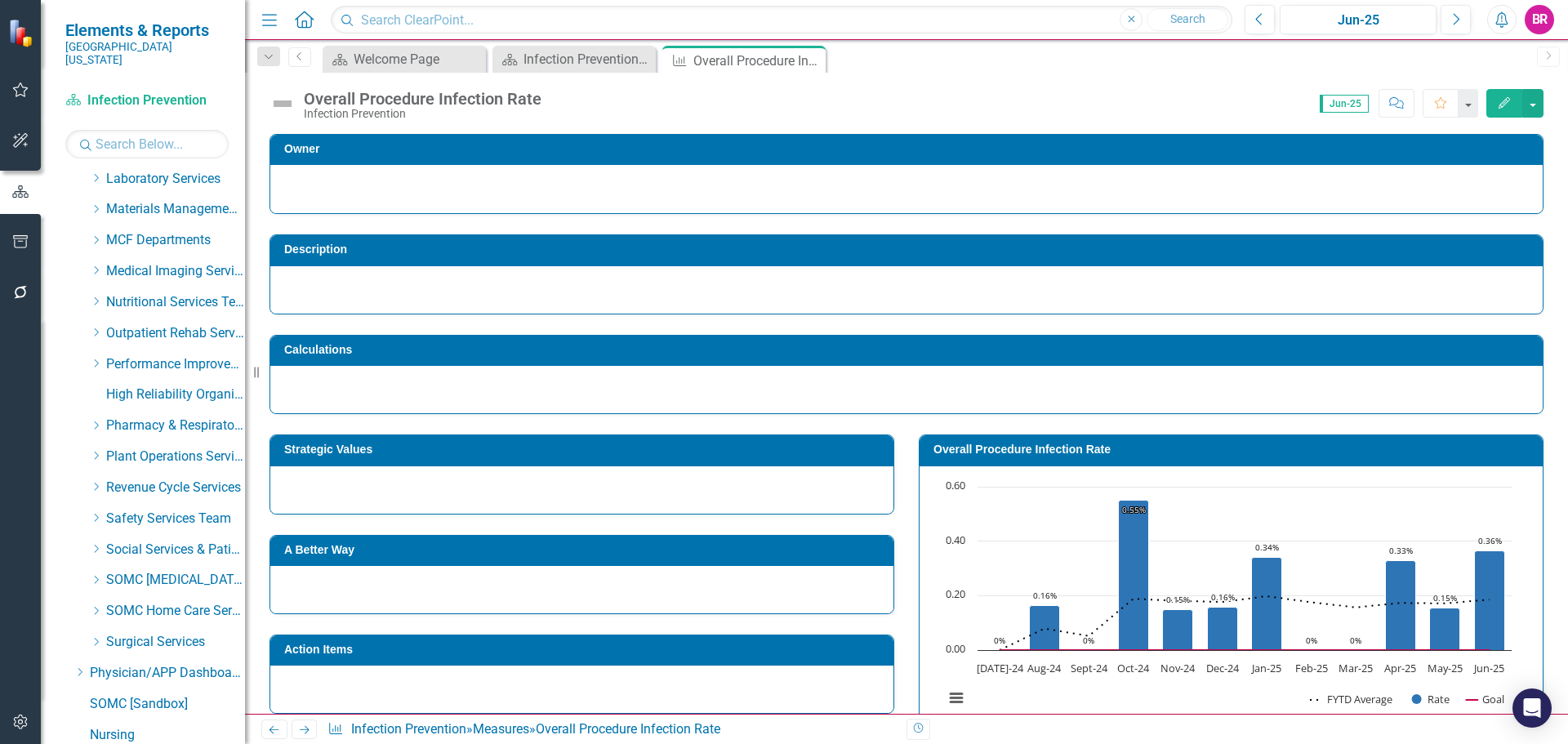
scroll to position [572, 0]
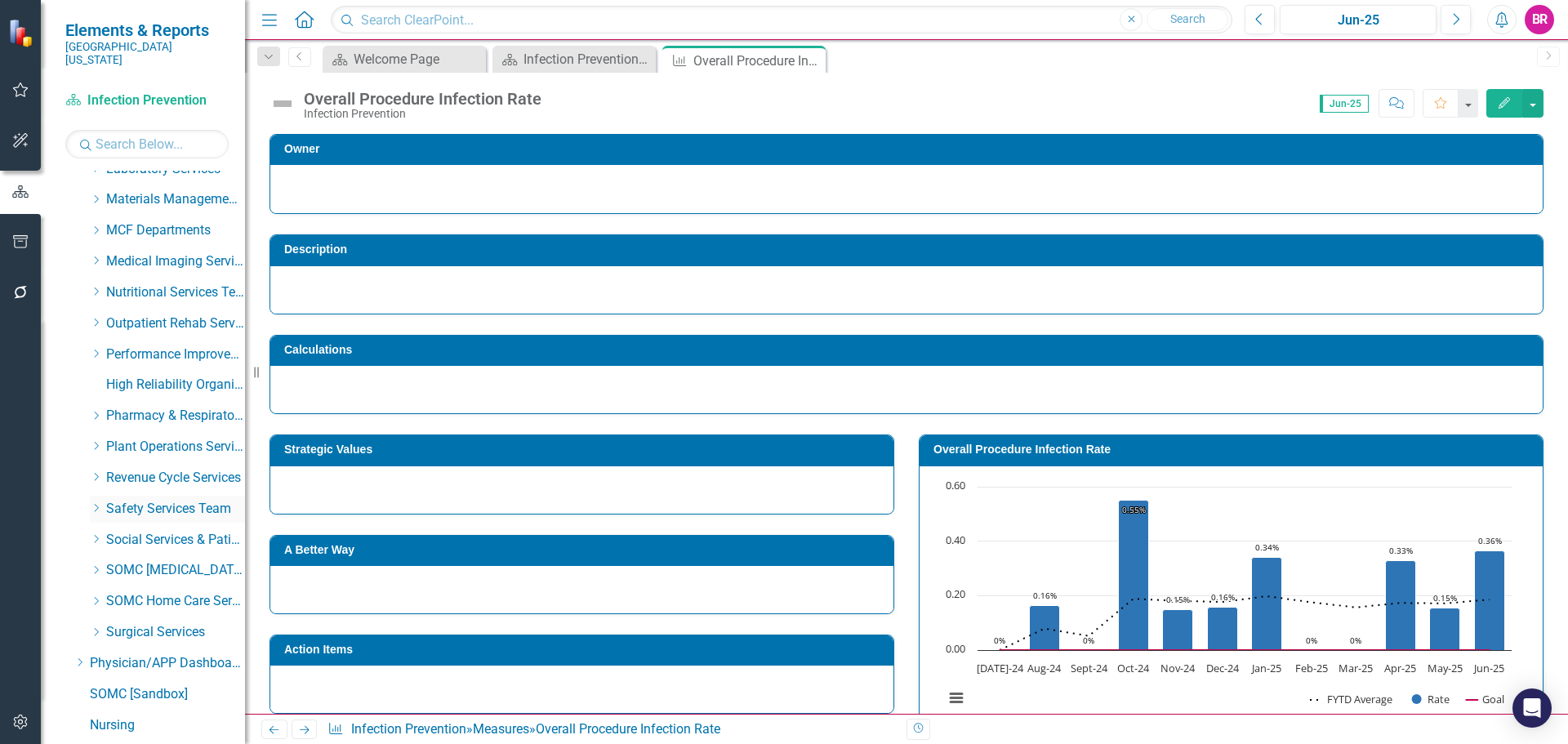
click at [102, 502] on div "Dropdown" at bounding box center [96, 509] width 13 height 14
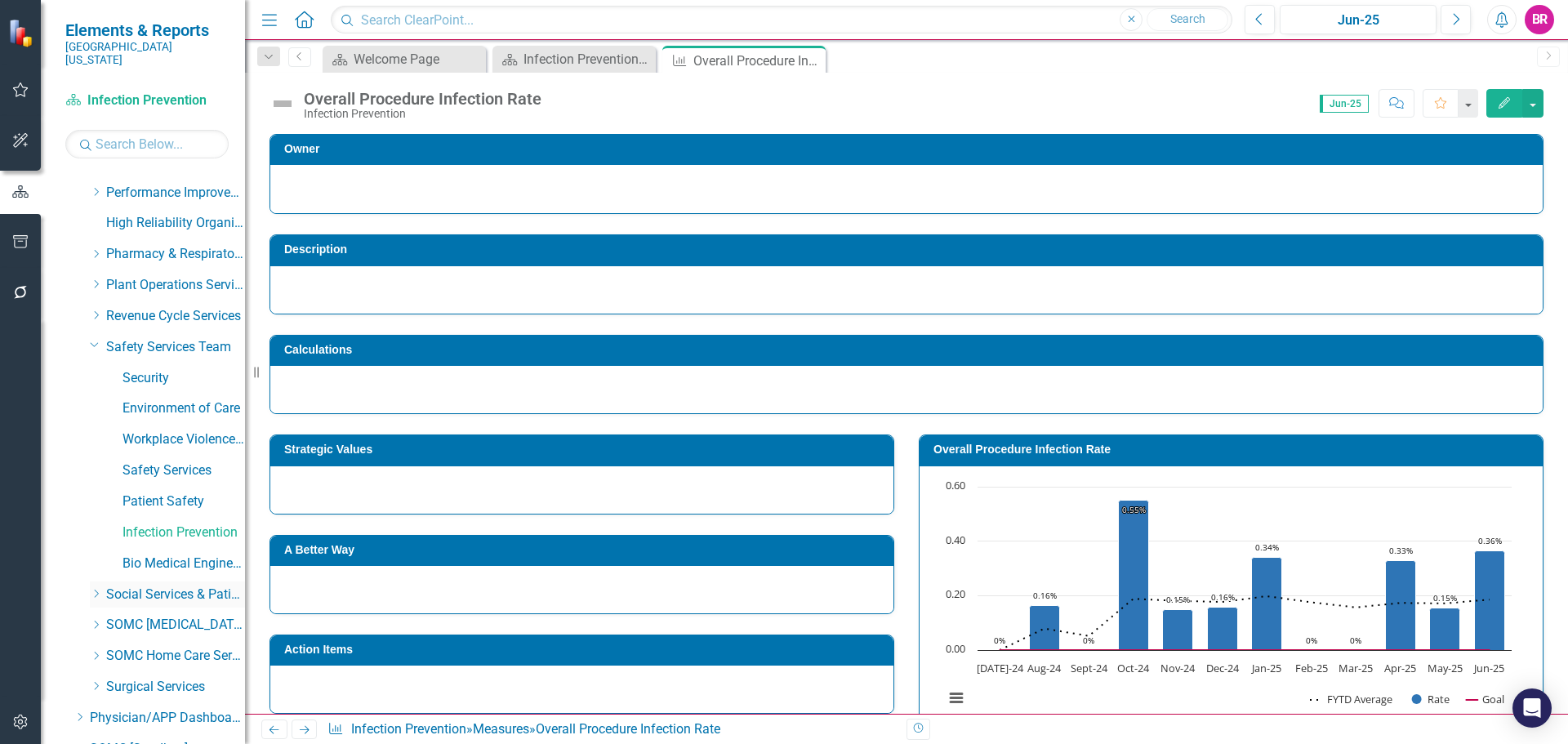
scroll to position [736, 0]
click at [175, 399] on link "Environment of Care" at bounding box center [184, 407] width 122 height 18
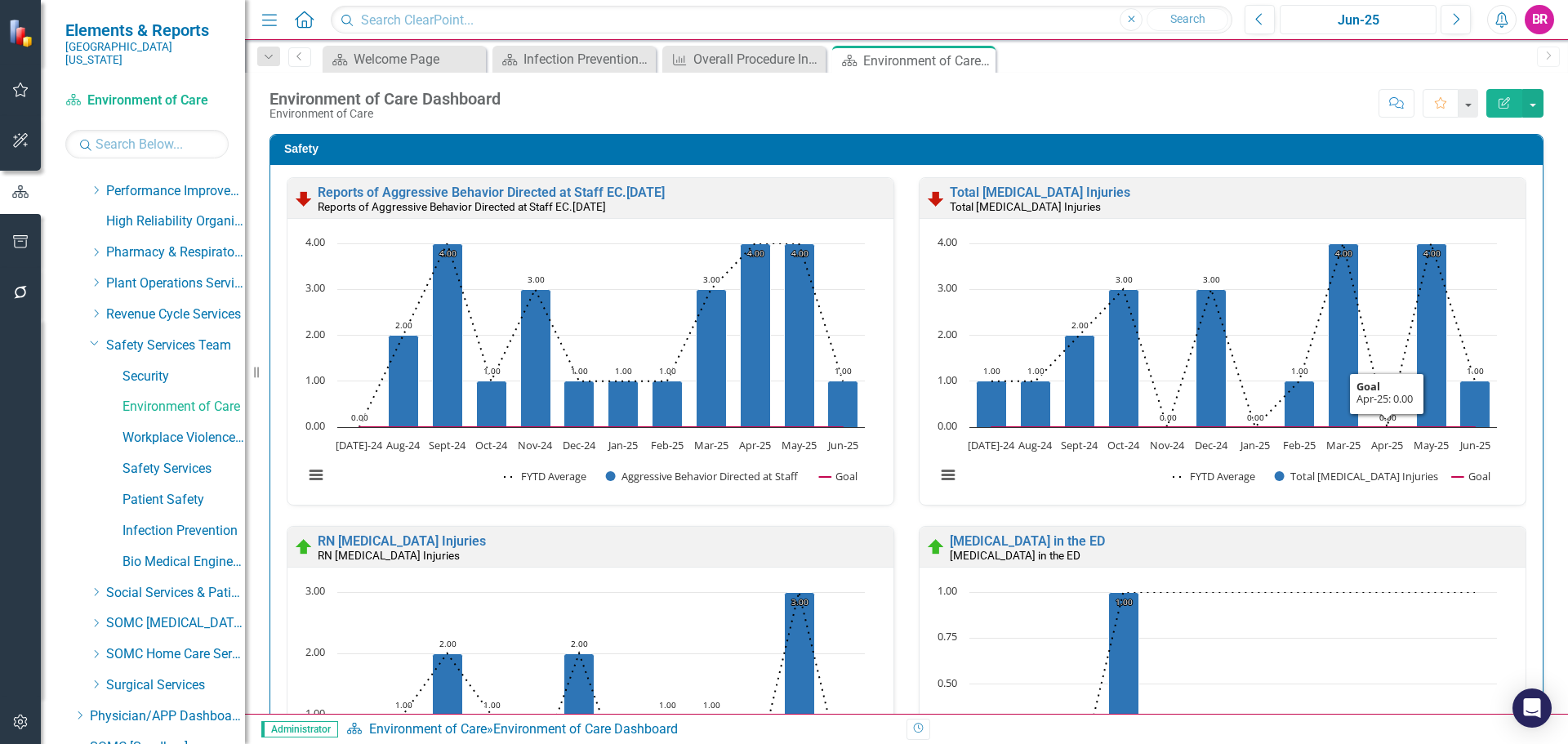
click at [1360, 14] on div "Jun-25" at bounding box center [1358, 20] width 145 height 19
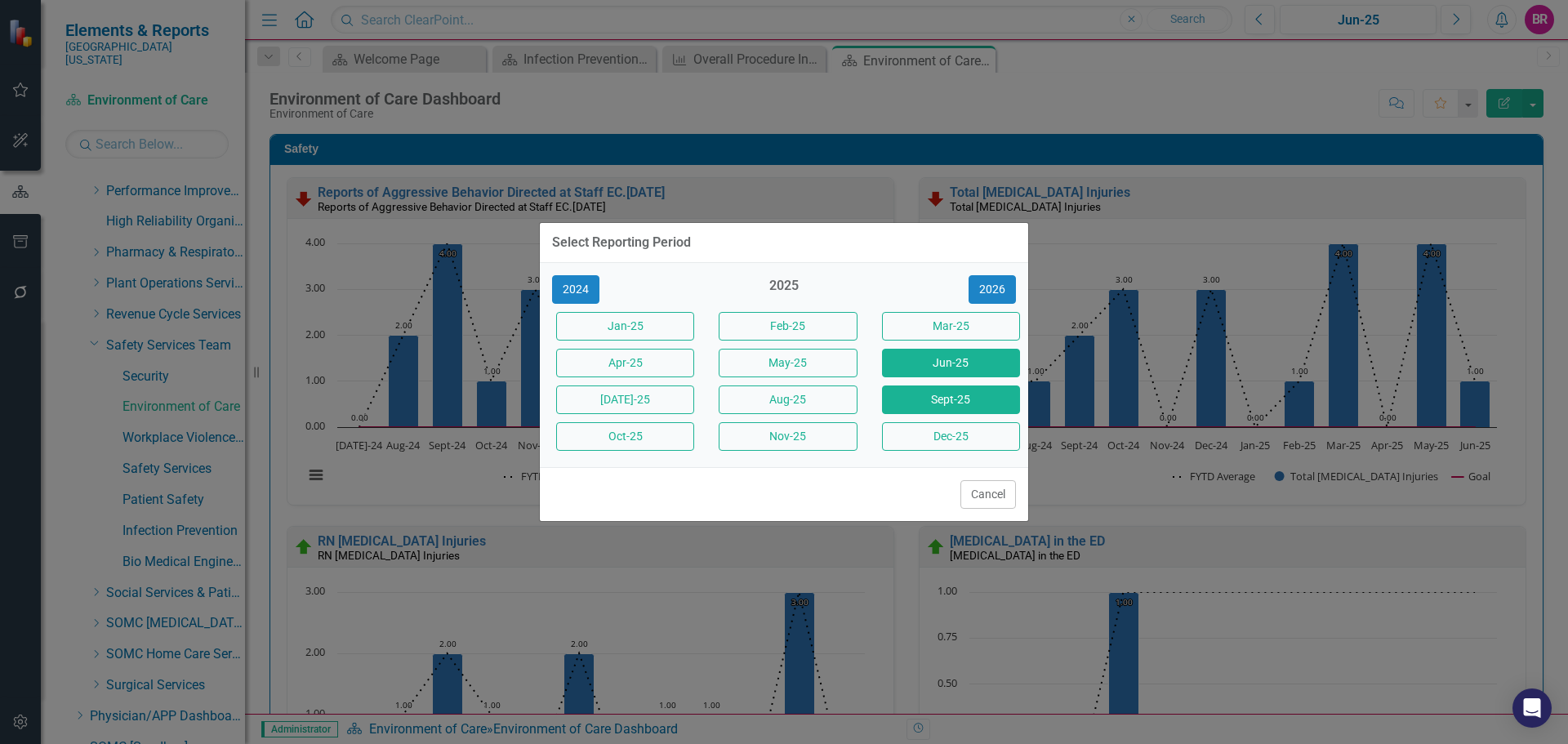
click at [963, 409] on button "Sept-25" at bounding box center [951, 400] width 138 height 29
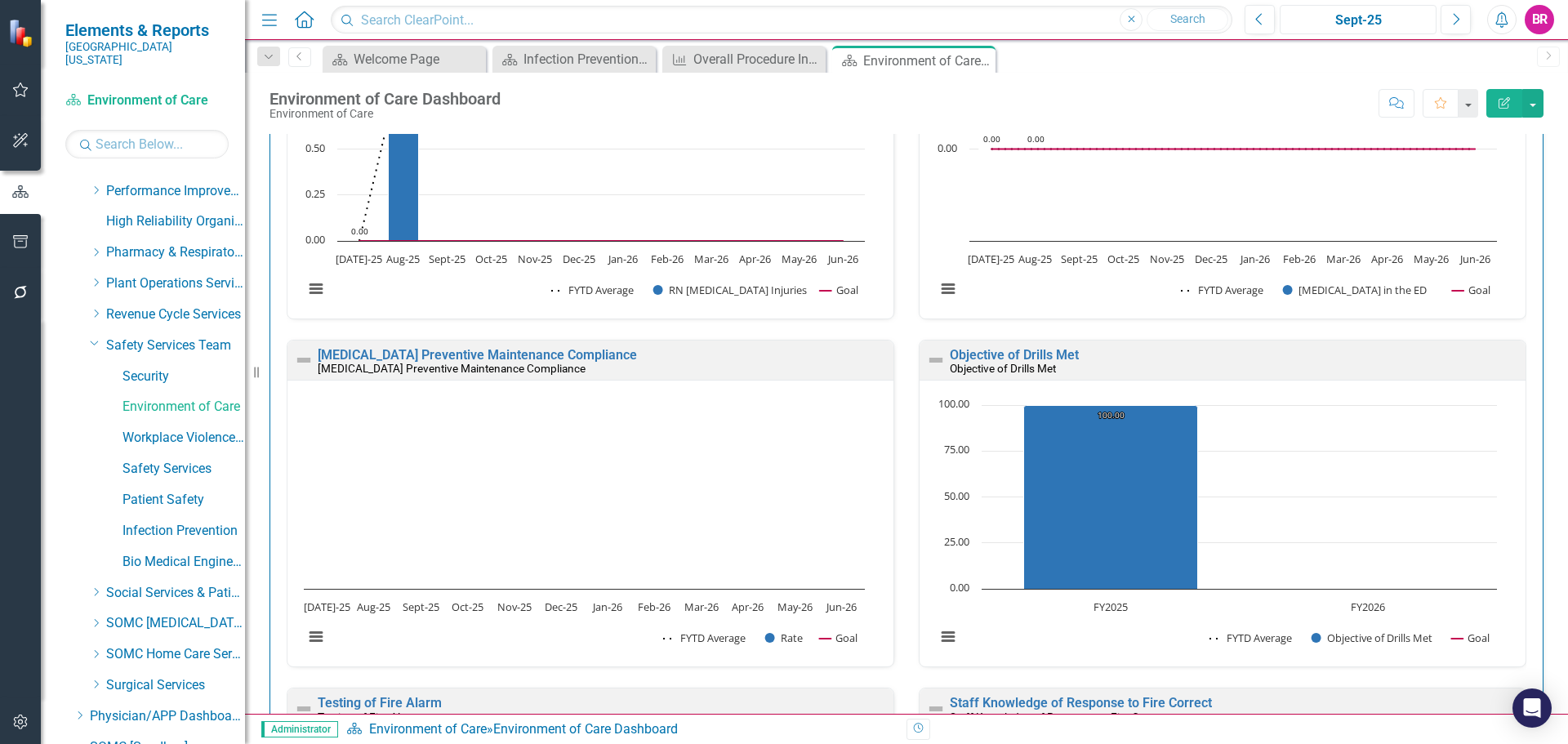
scroll to position [572, 0]
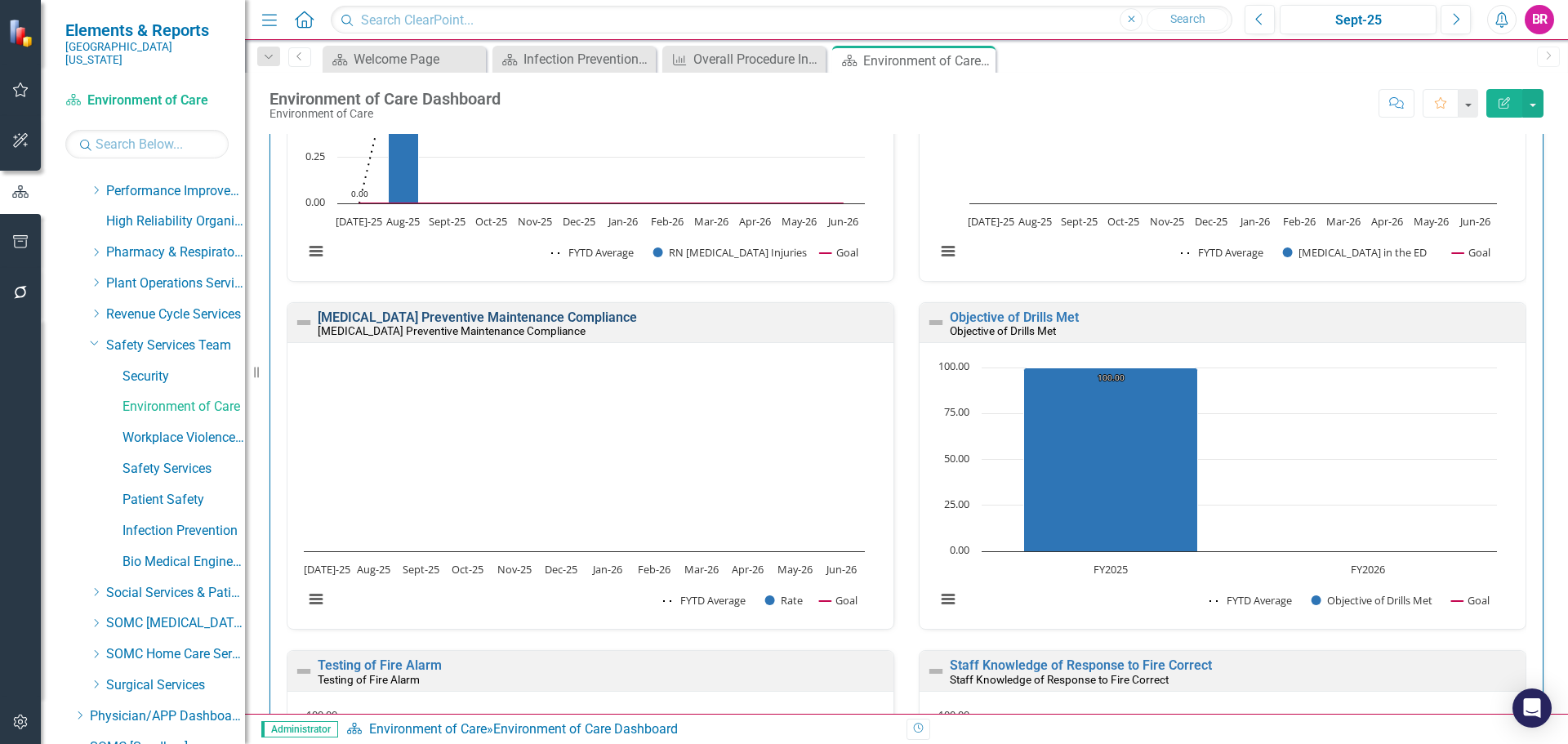
click at [481, 311] on link "[MEDICAL_DATA] Preventive Maintenance Compliance" at bounding box center [477, 317] width 319 height 16
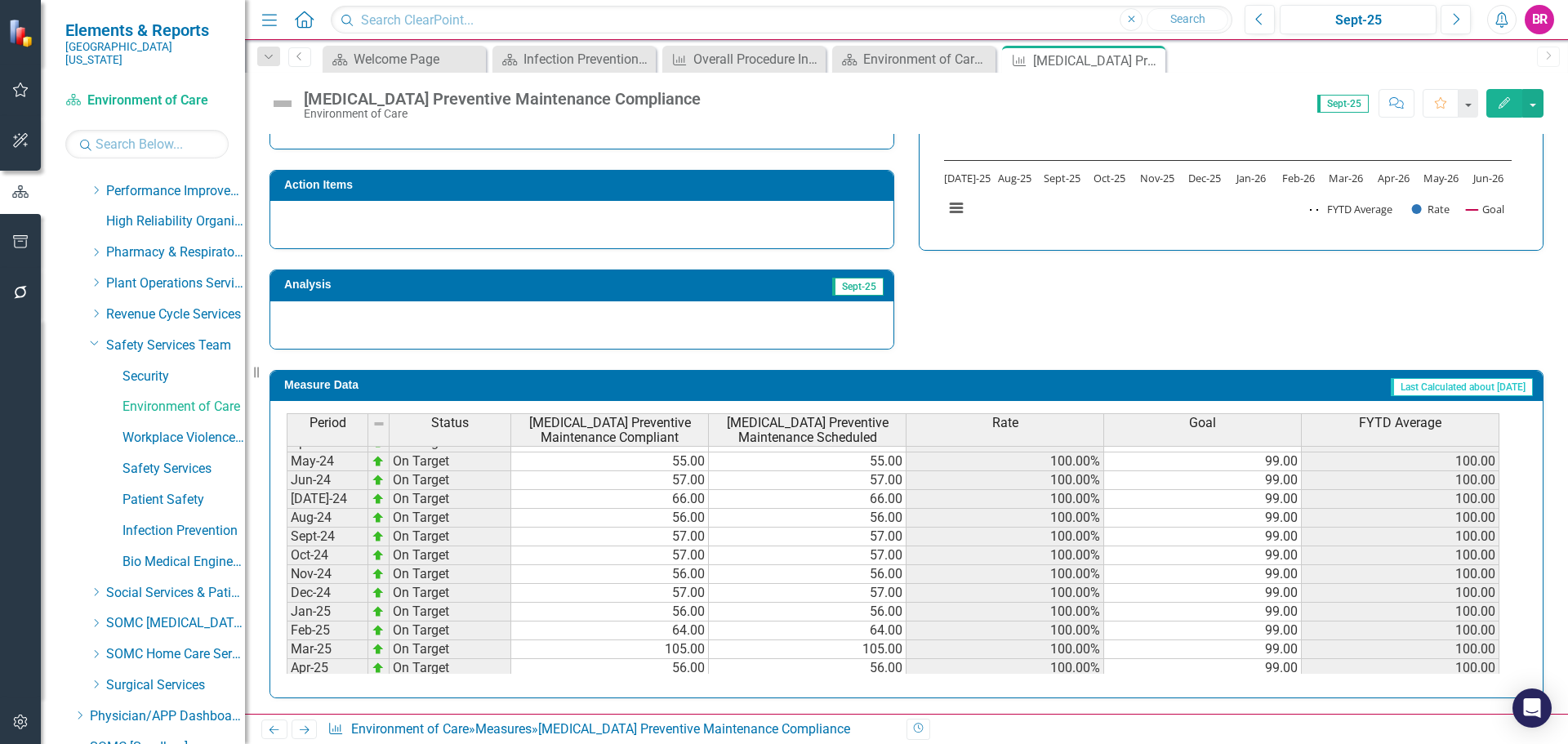
scroll to position [572, 0]
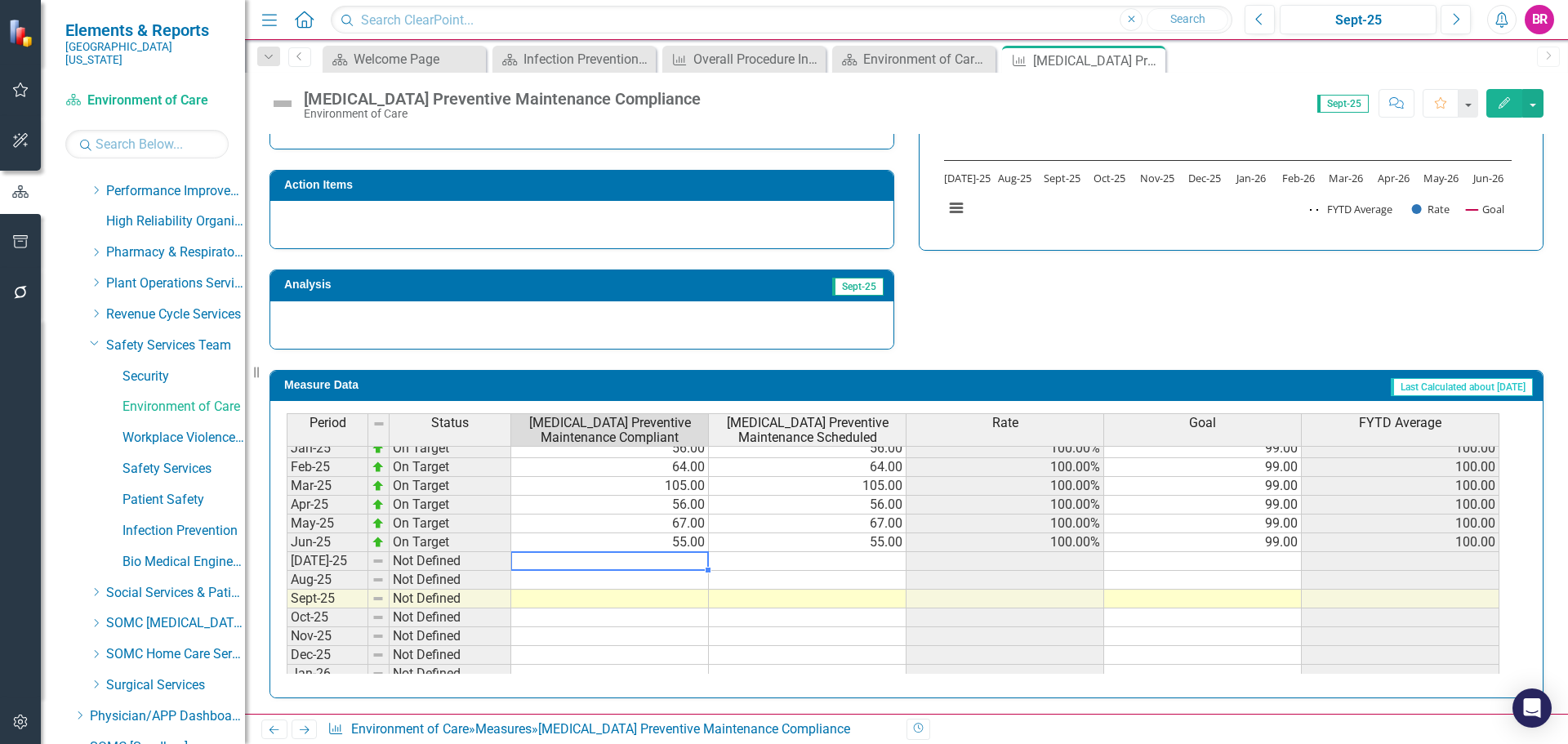
click at [705, 556] on tbody "Sep-23 On Target 56.00 56.00 100.00% 99.00 100.00 Oct-23 On Target 56.00 56.00 …" at bounding box center [893, 429] width 1212 height 583
type textarea "65"
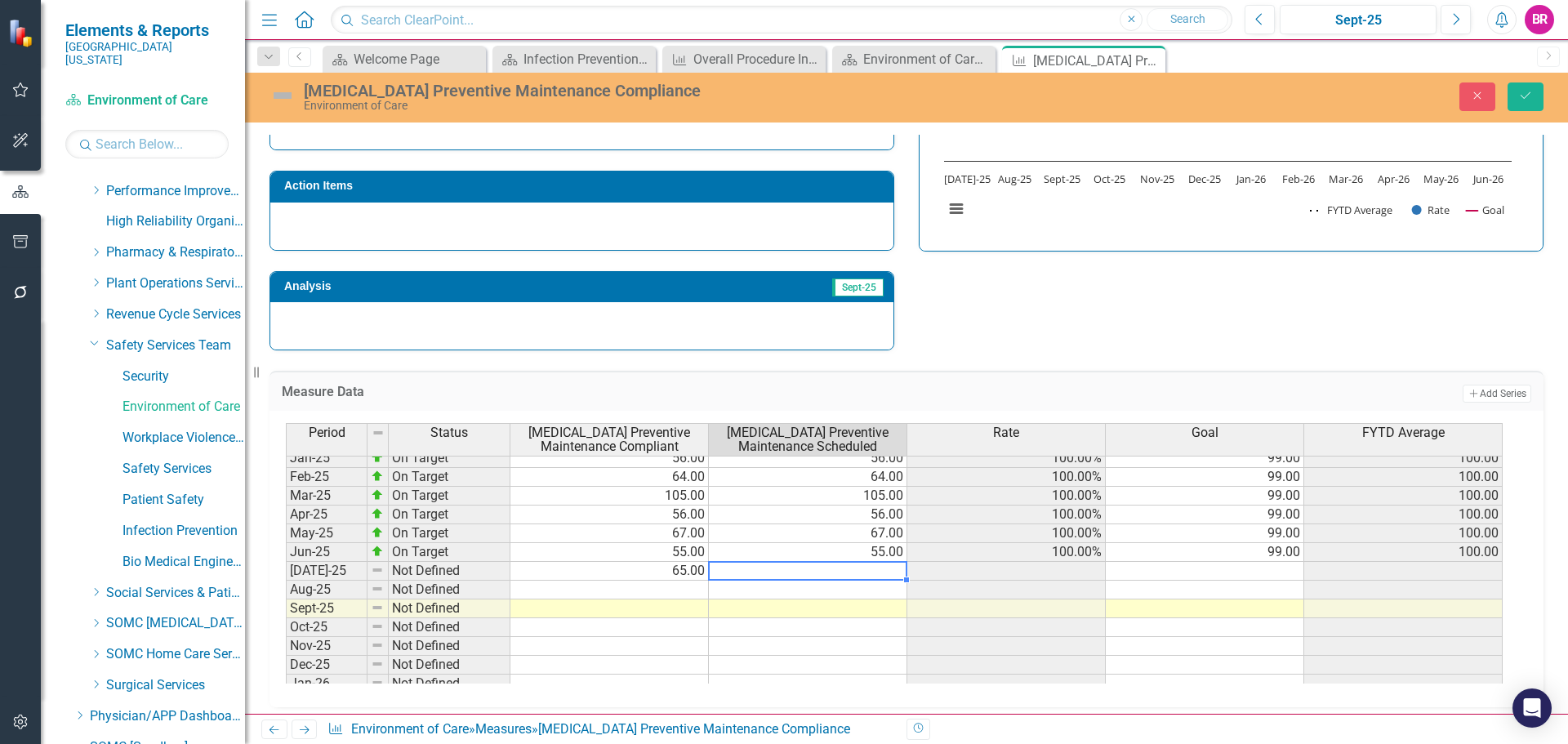
type textarea "65"
type textarea "55"
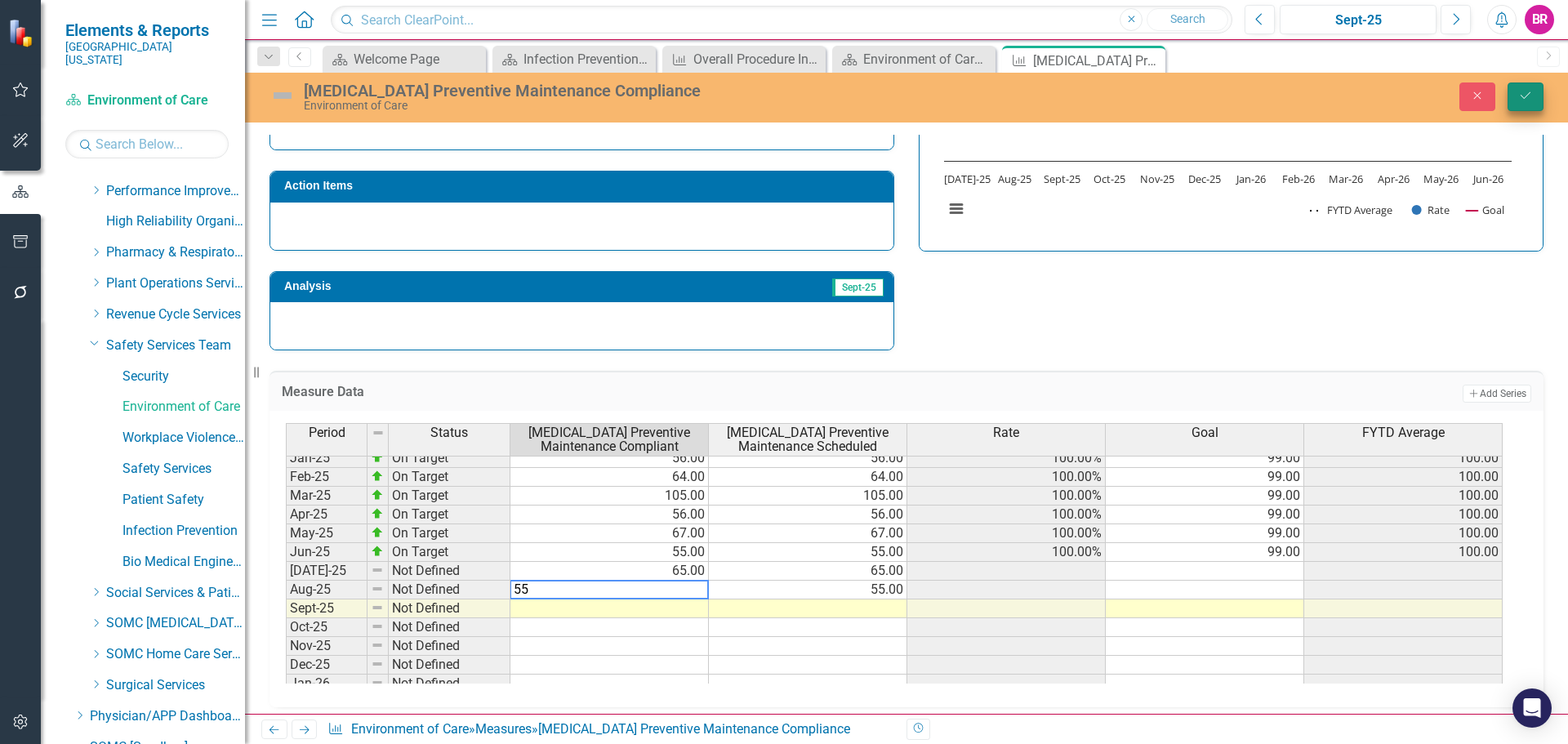
type textarea "55"
click at [1535, 95] on button "Save" at bounding box center [1525, 96] width 36 height 29
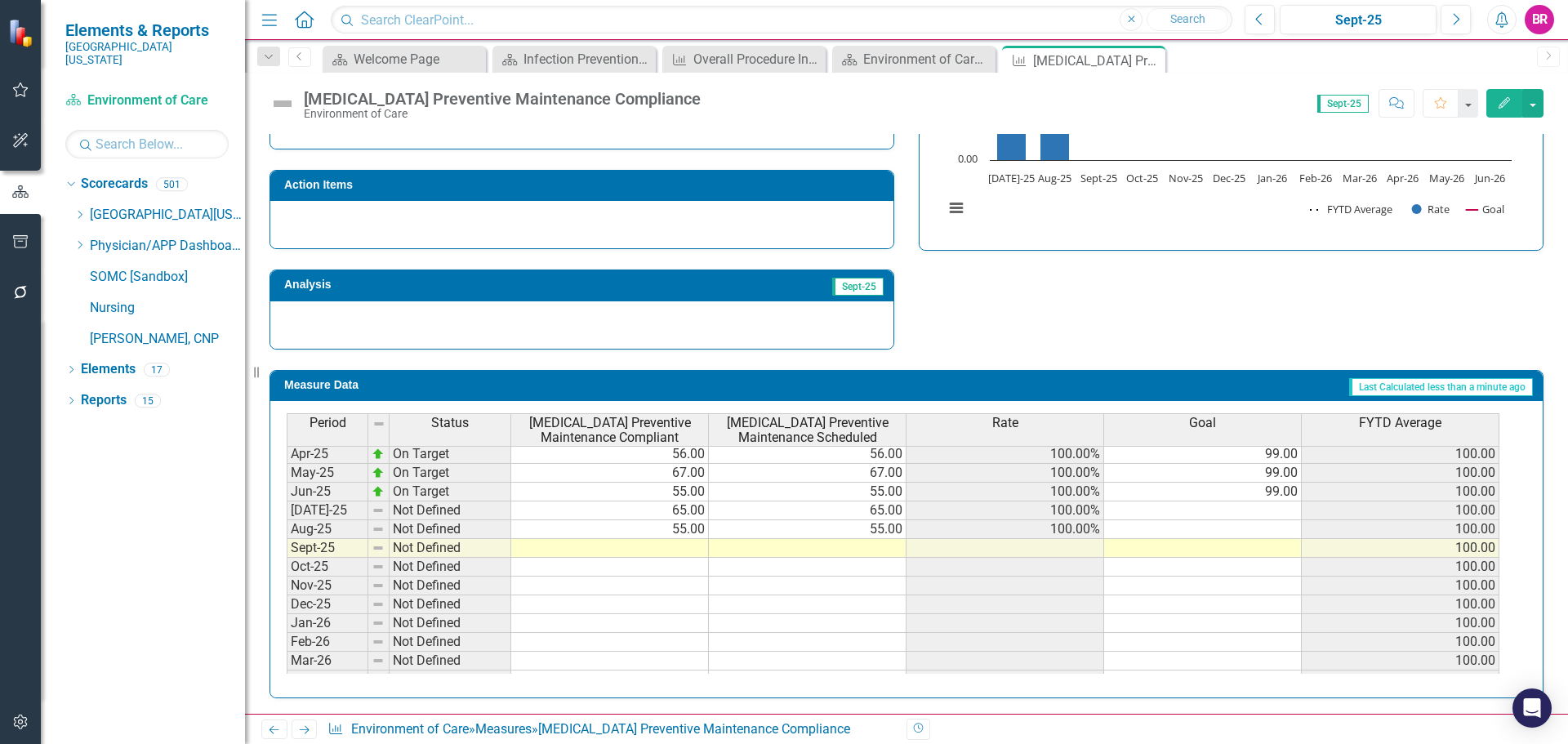
scroll to position [594, 0]
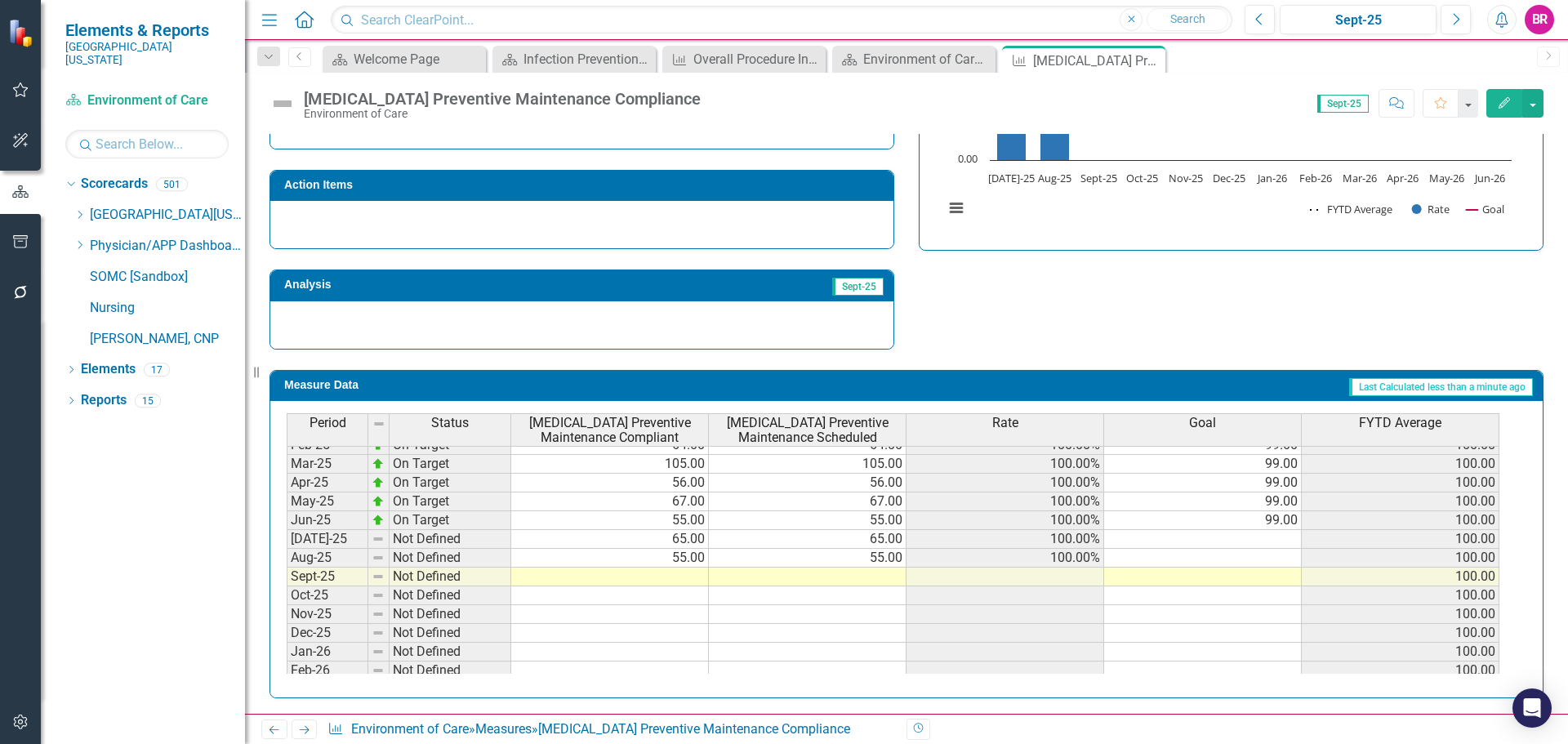
click at [1276, 524] on tbody "Apr-24 On Target 114.00 114.00 100.00% 99.00 100.00 May-24 On Target 55.00 55.0…" at bounding box center [893, 502] width 1212 height 508
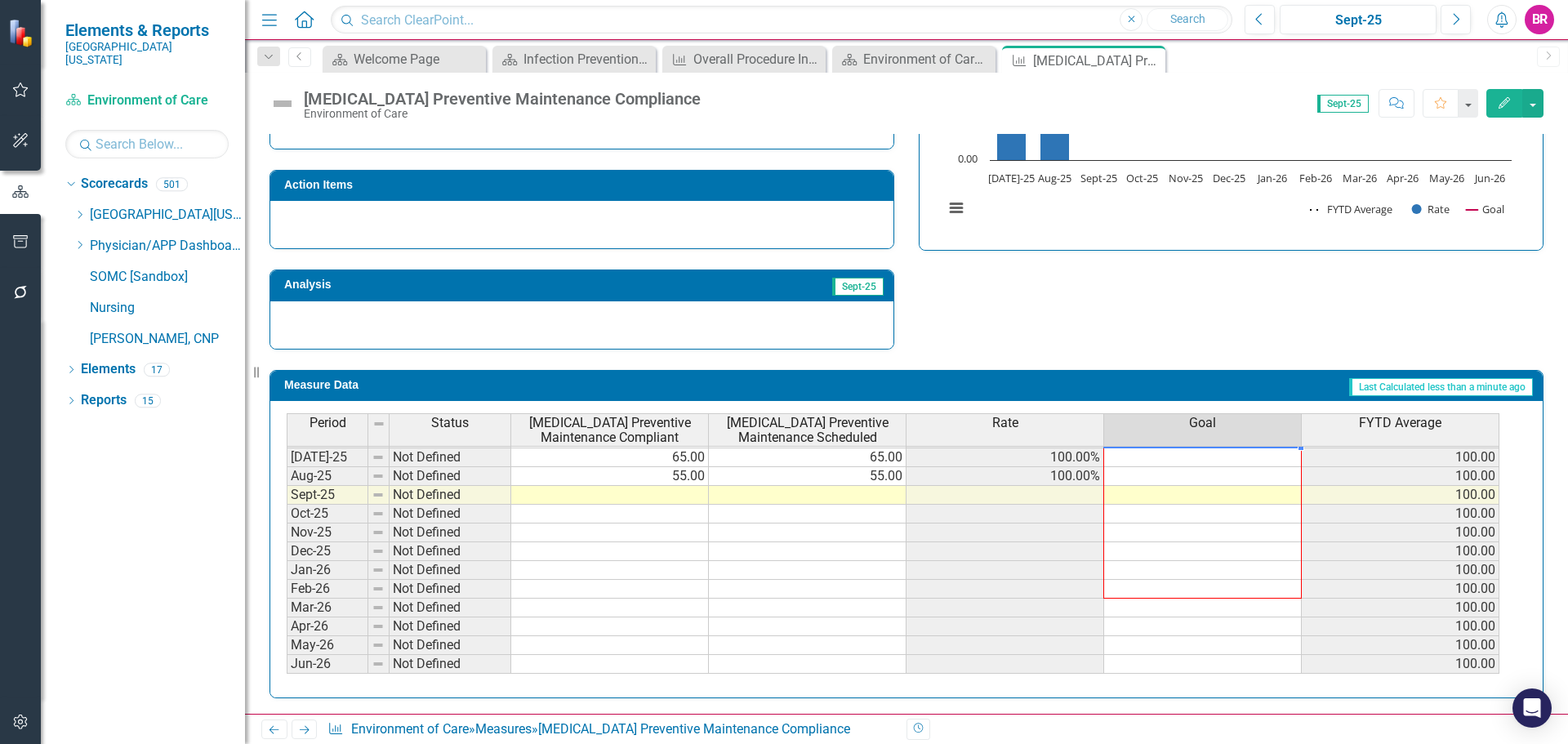
scroll to position [491, 0]
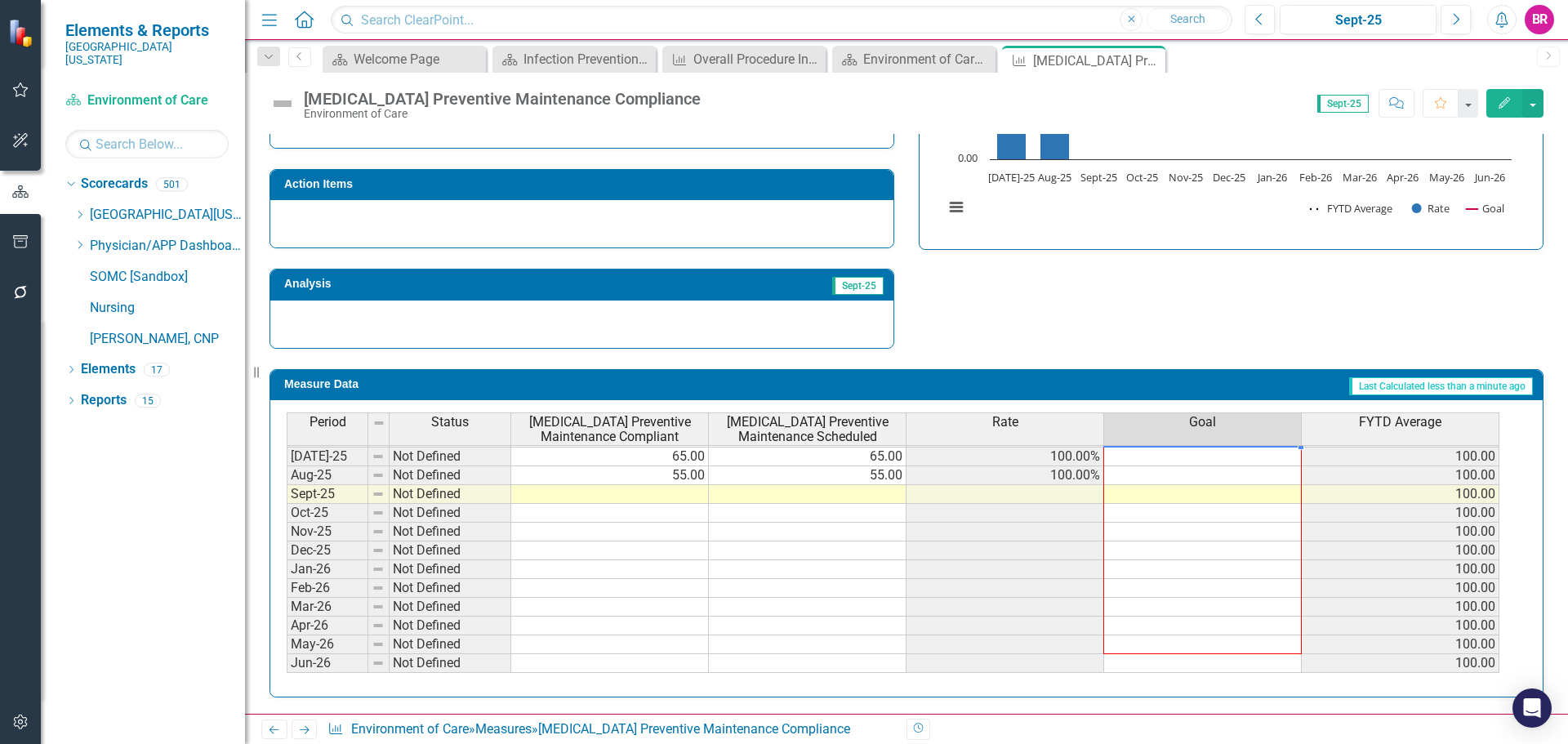
drag, startPoint x: 1301, startPoint y: 529, endPoint x: 1297, endPoint y: 661, distance: 132.1
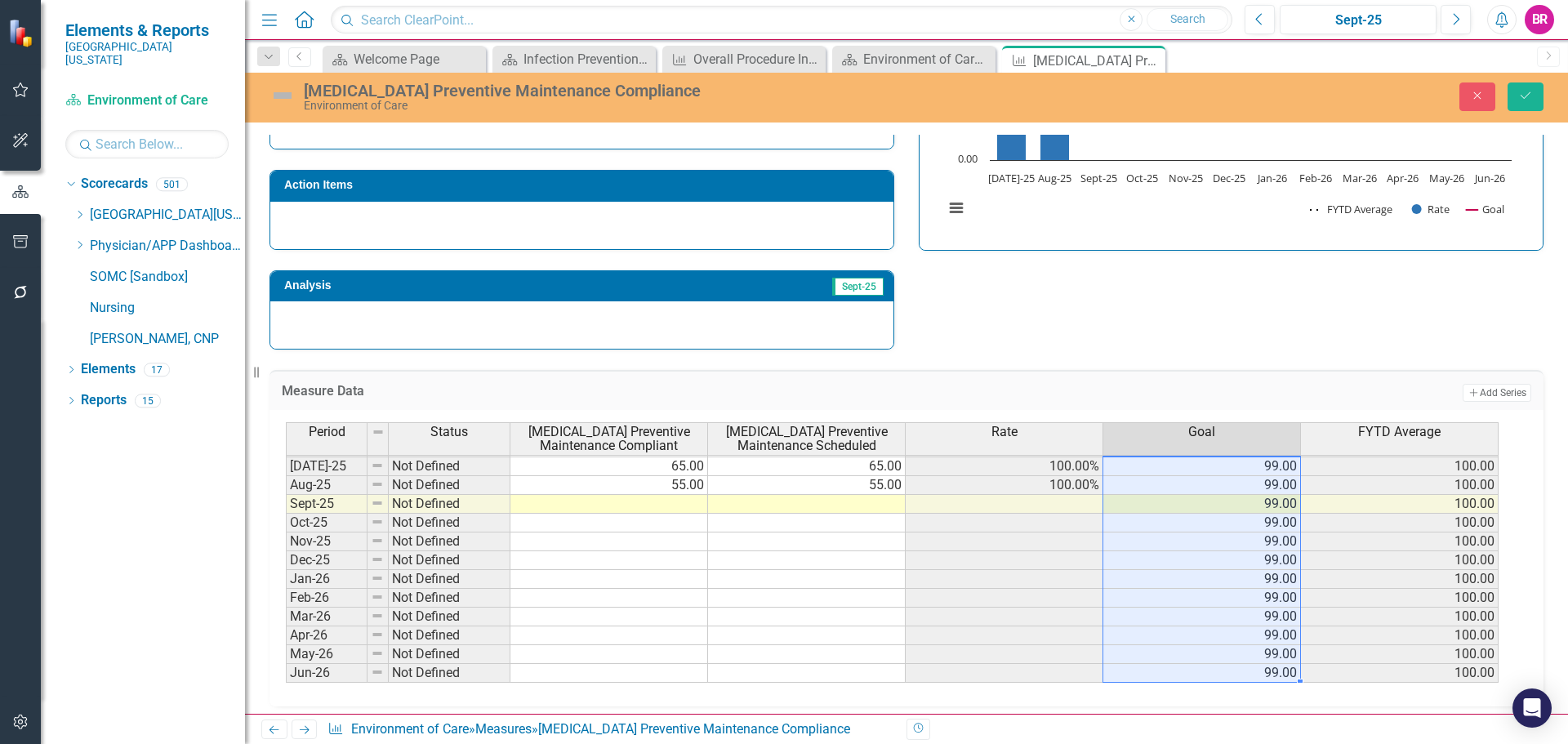
type textarea "99"
click at [1536, 96] on button "Save" at bounding box center [1525, 96] width 36 height 29
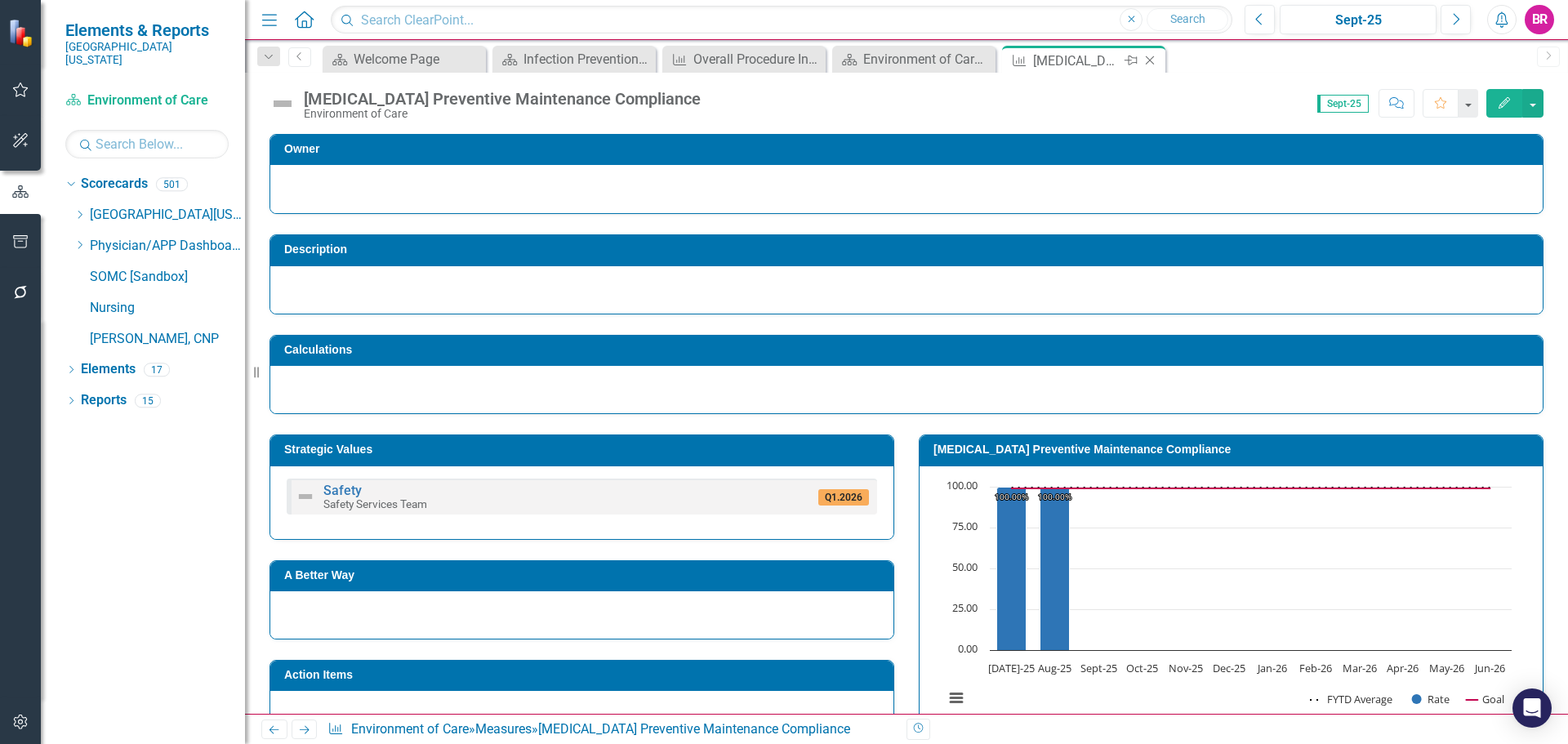
click at [1152, 60] on icon "Close" at bounding box center [1150, 60] width 16 height 13
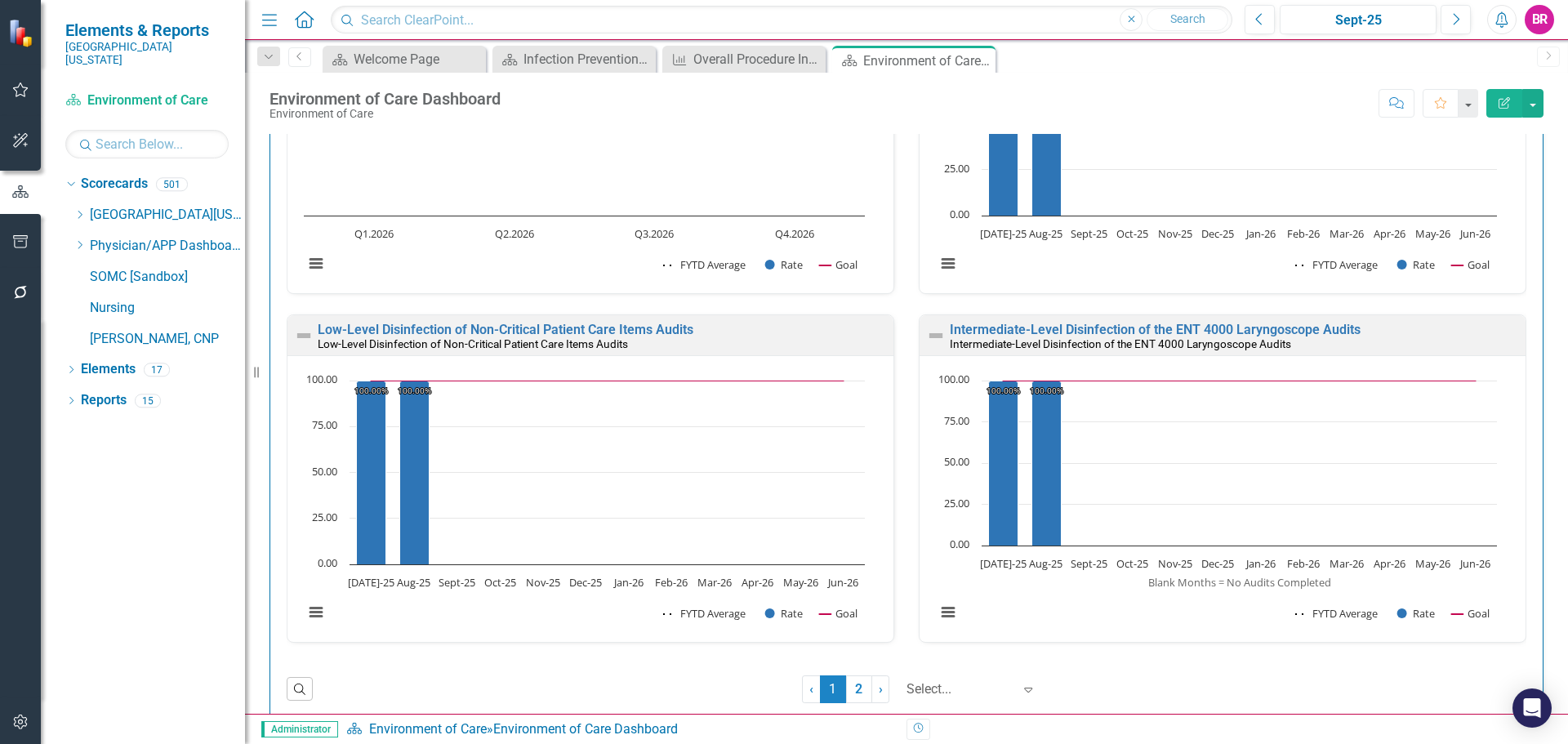
scroll to position [1628, 0]
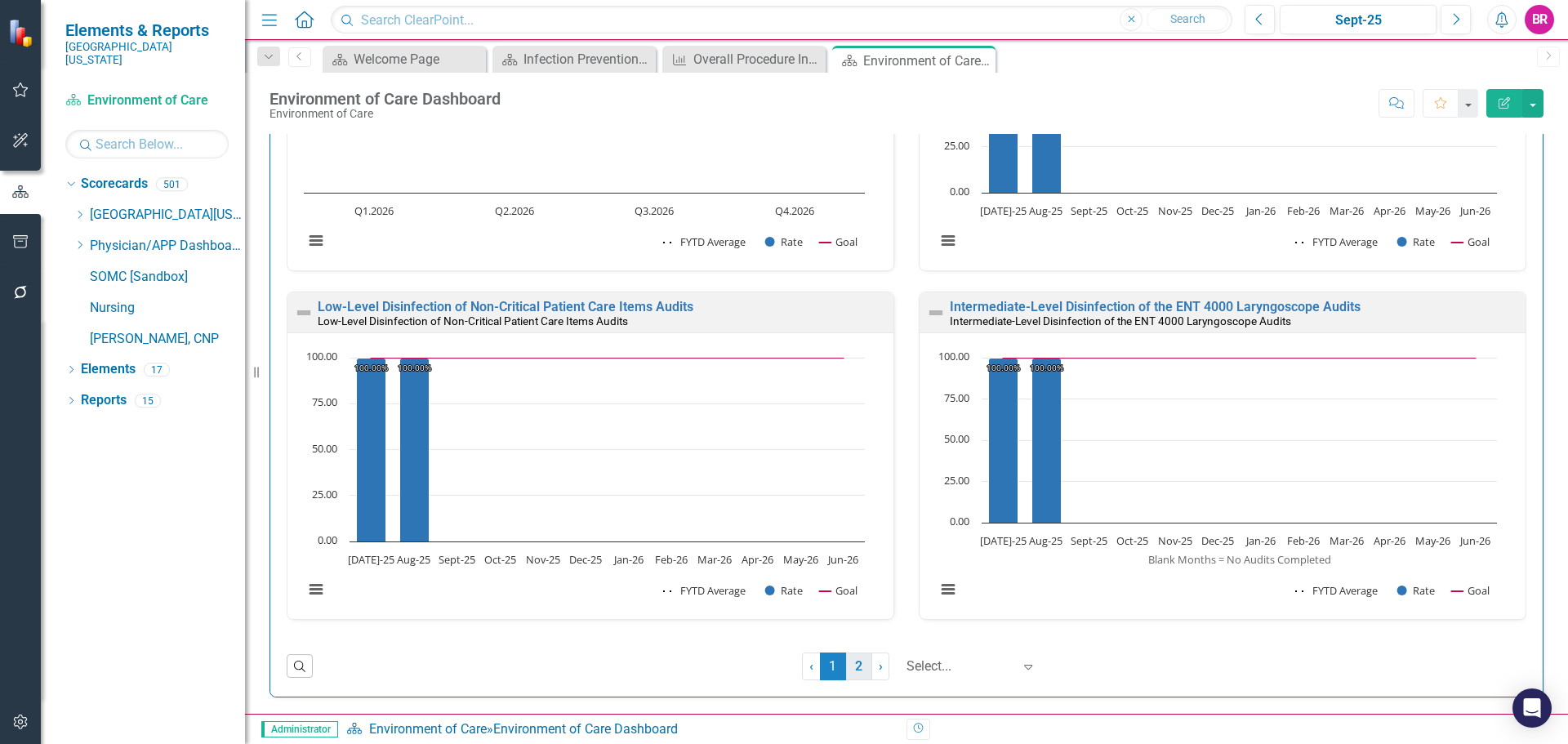
click at [849, 671] on link "2" at bounding box center [859, 666] width 26 height 28
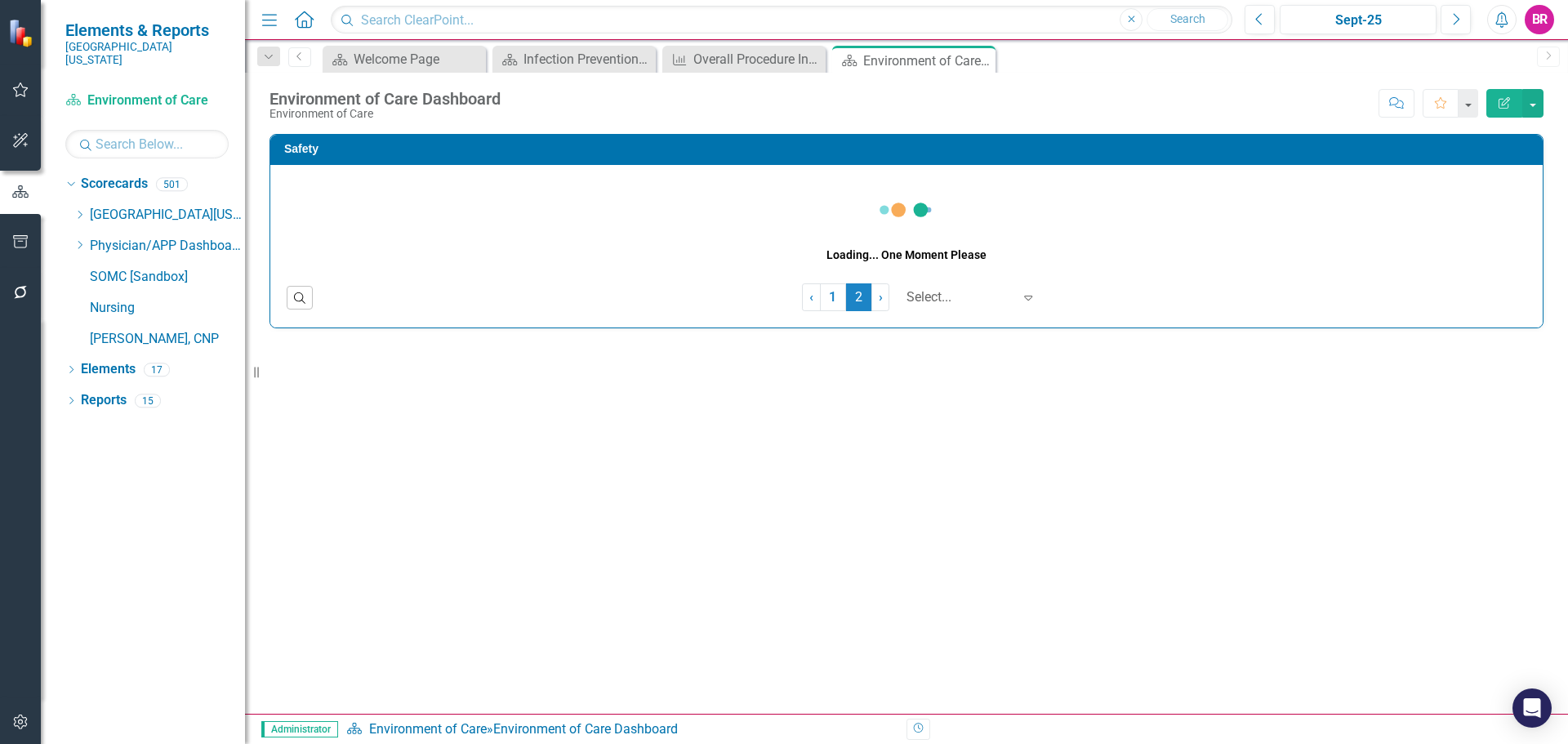
scroll to position [0, 0]
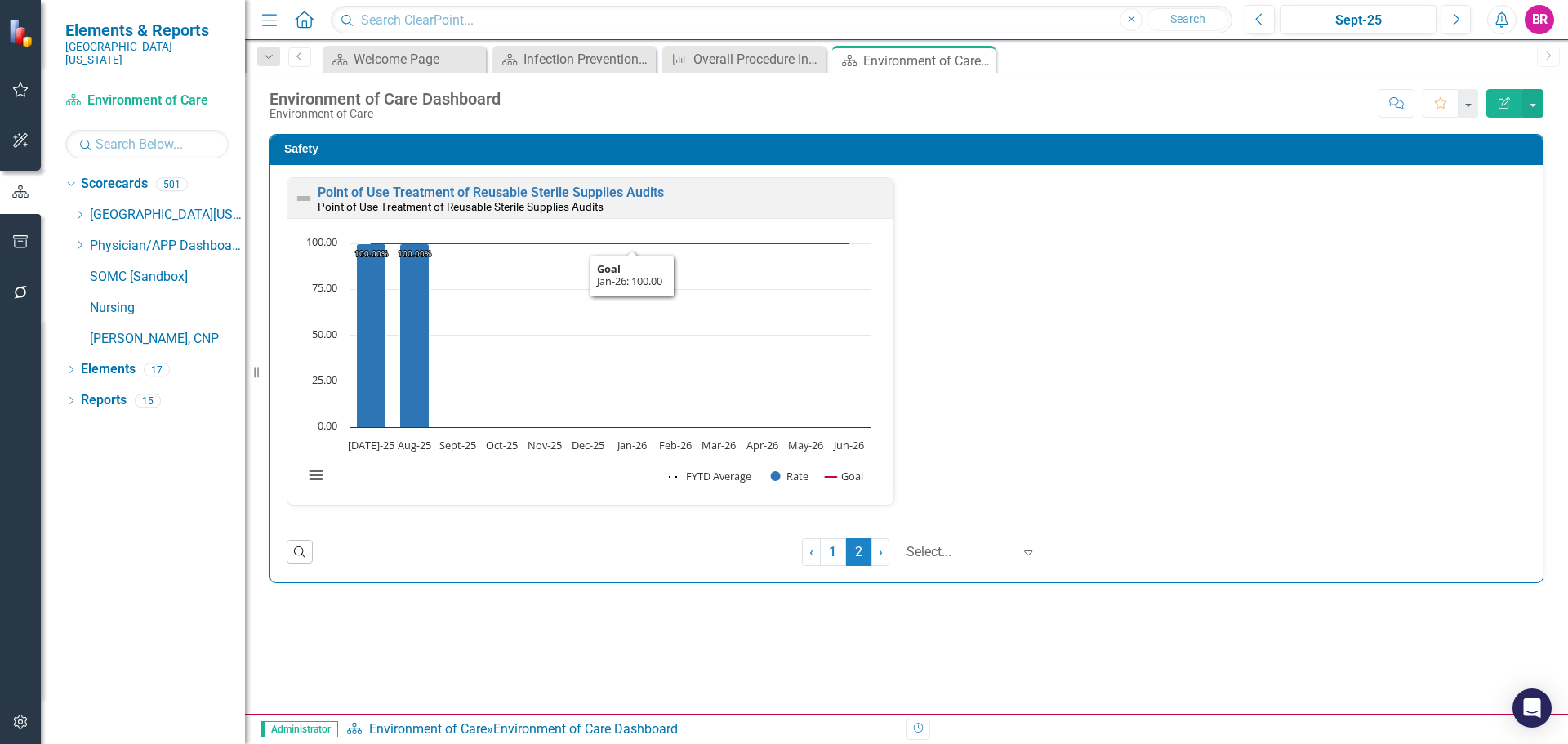
click at [846, 556] on span "2 (current)" at bounding box center [859, 552] width 26 height 28
click at [838, 556] on link "1" at bounding box center [833, 552] width 26 height 28
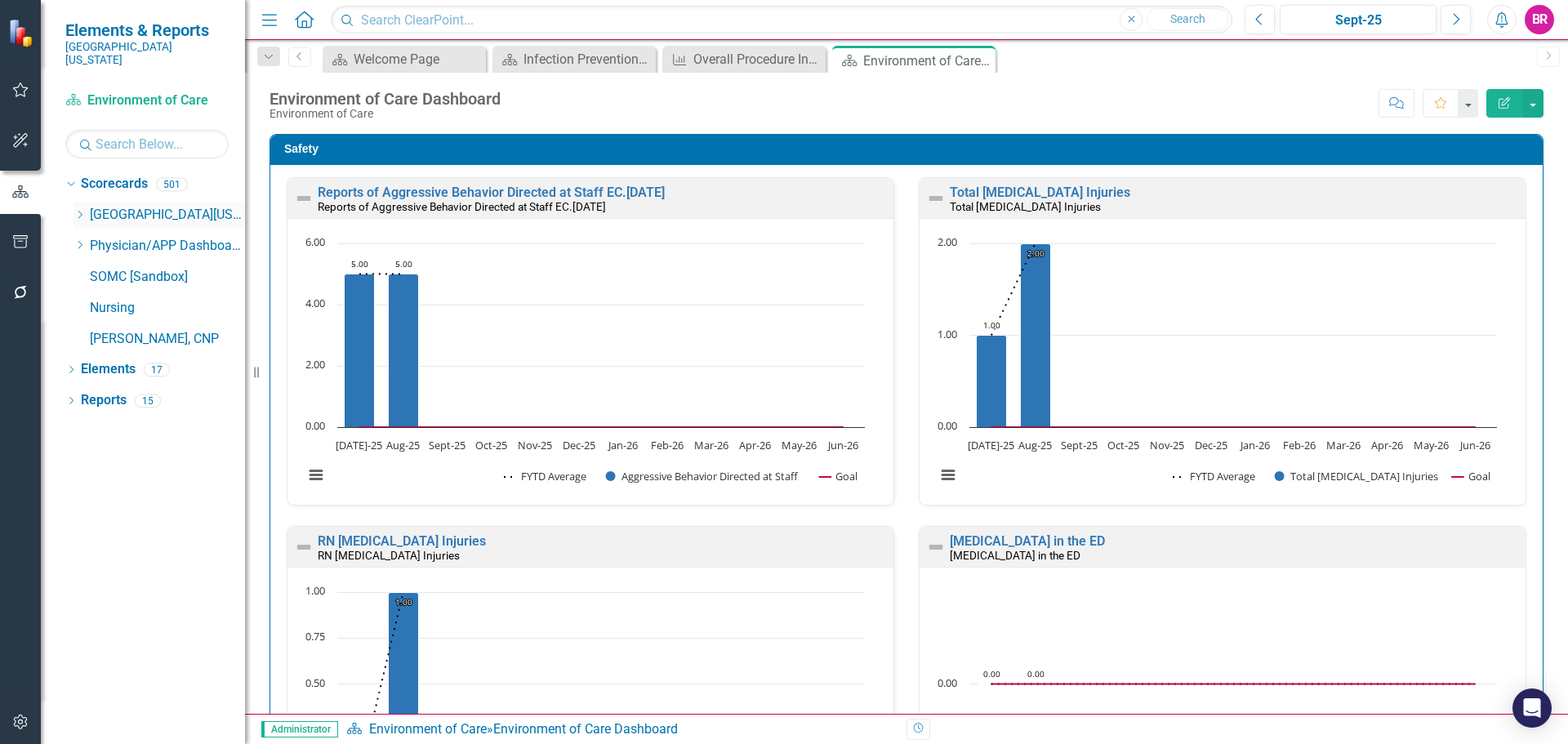
click at [82, 210] on icon "Dropdown" at bounding box center [80, 215] width 13 height 10
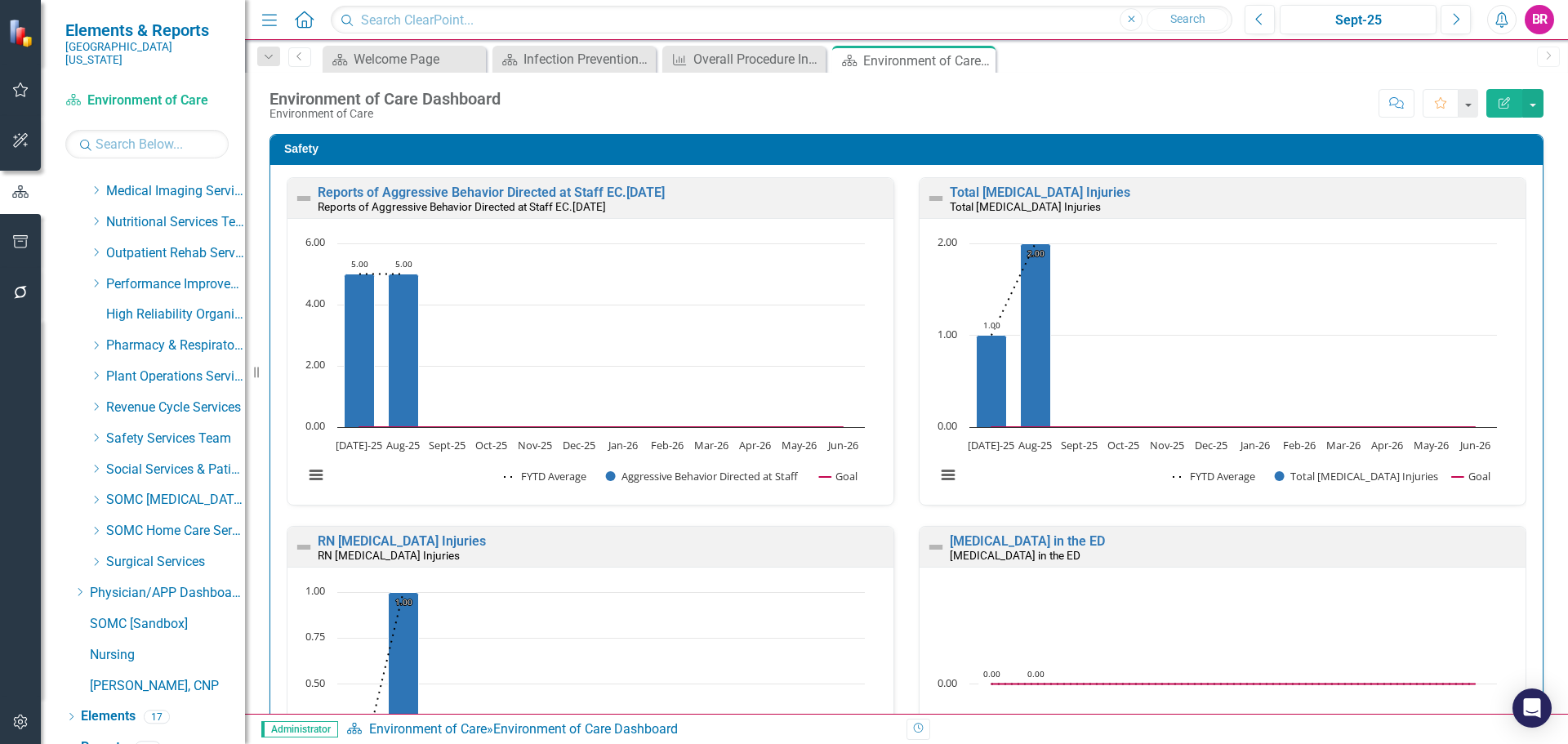
scroll to position [650, 0]
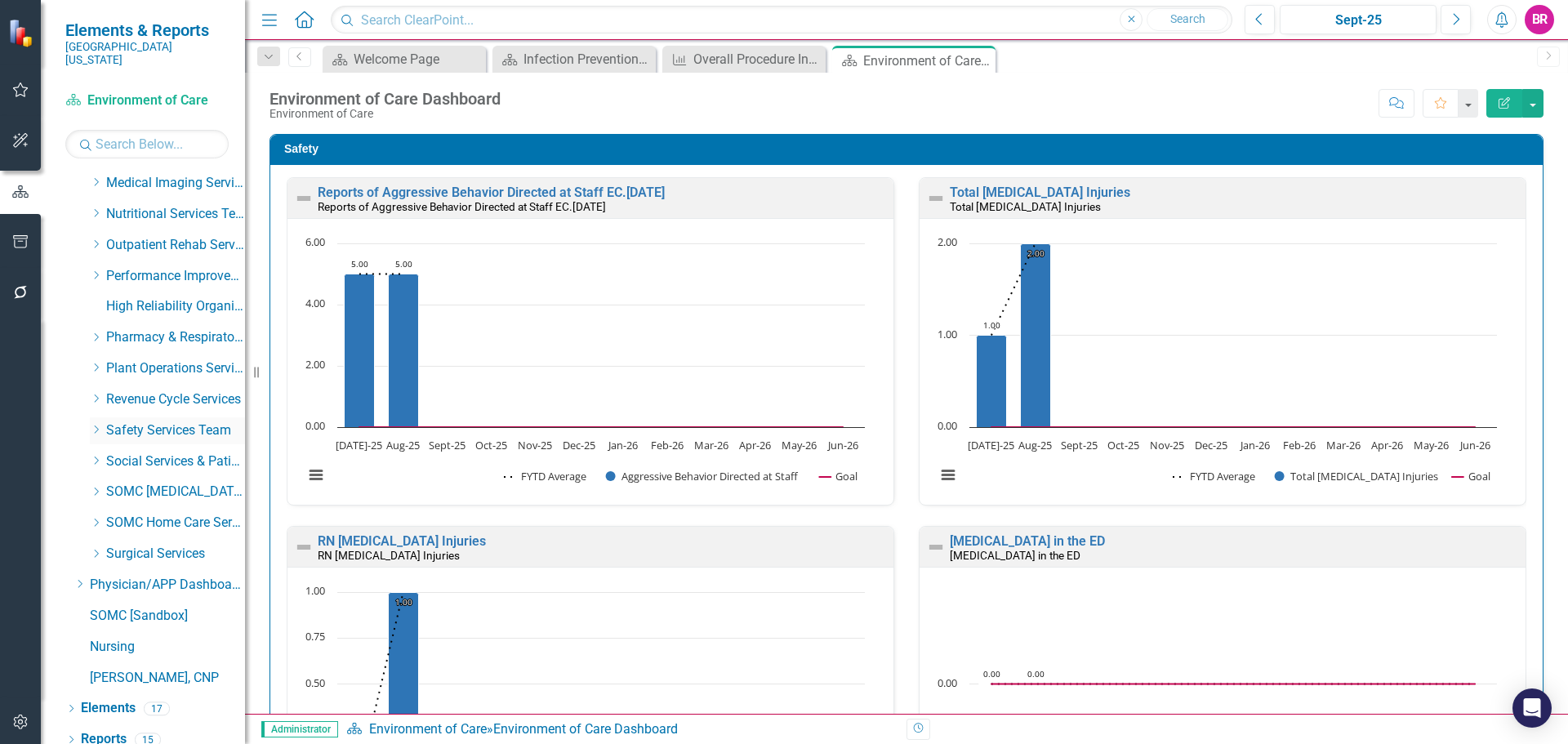
click at [90, 424] on icon "Dropdown" at bounding box center [96, 429] width 13 height 10
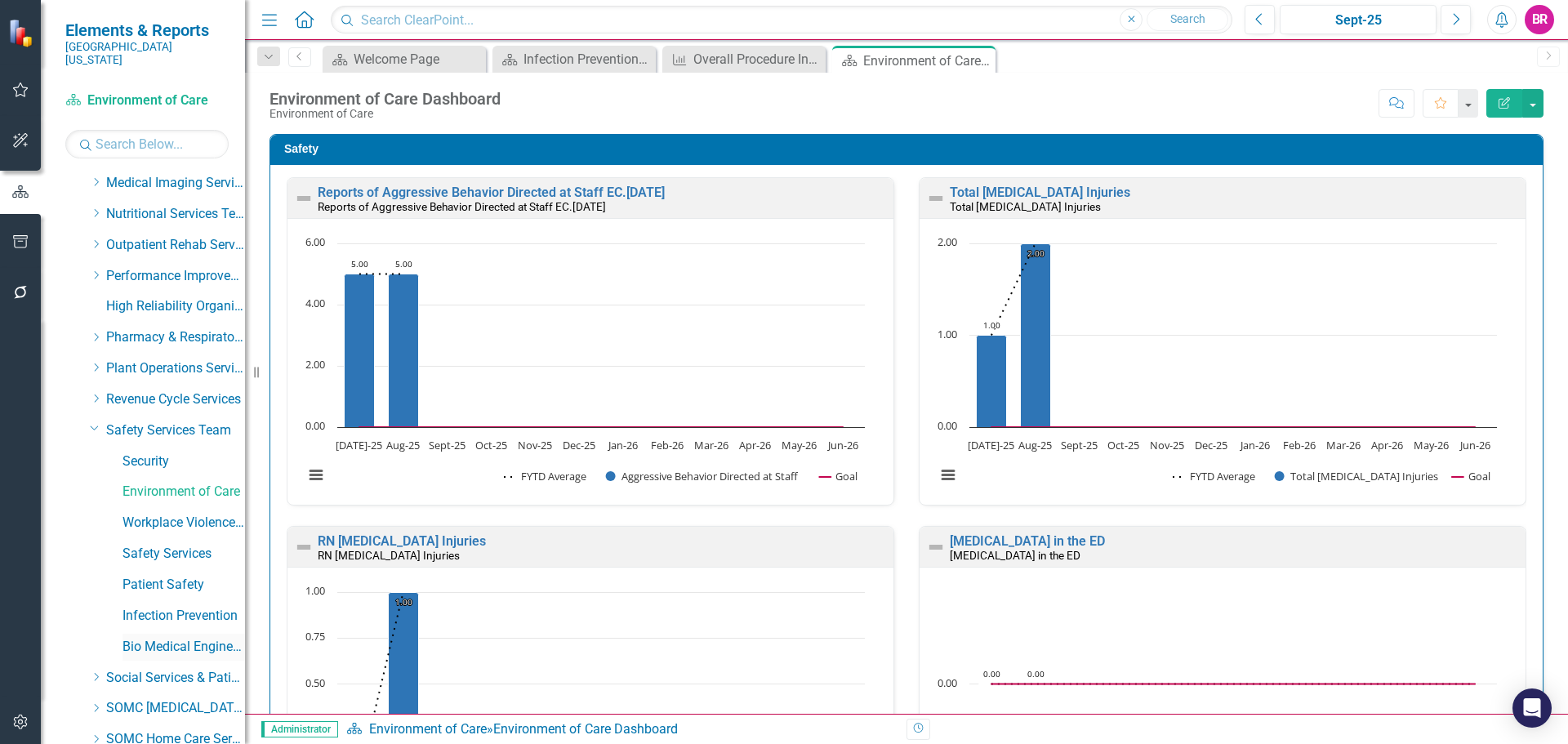
click at [173, 638] on link "Bio Medical Engineering" at bounding box center [184, 648] width 122 height 18
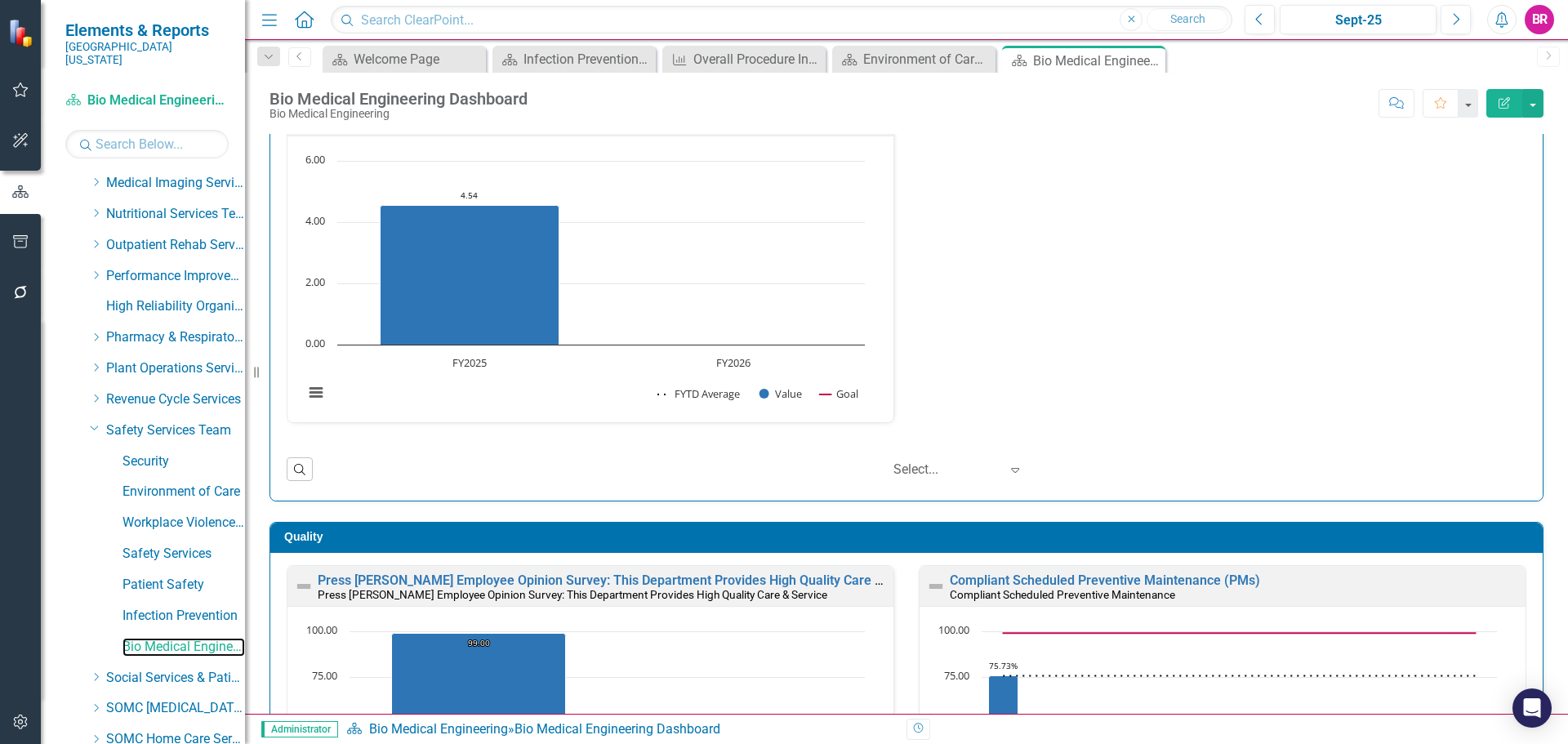
scroll to position [327, 0]
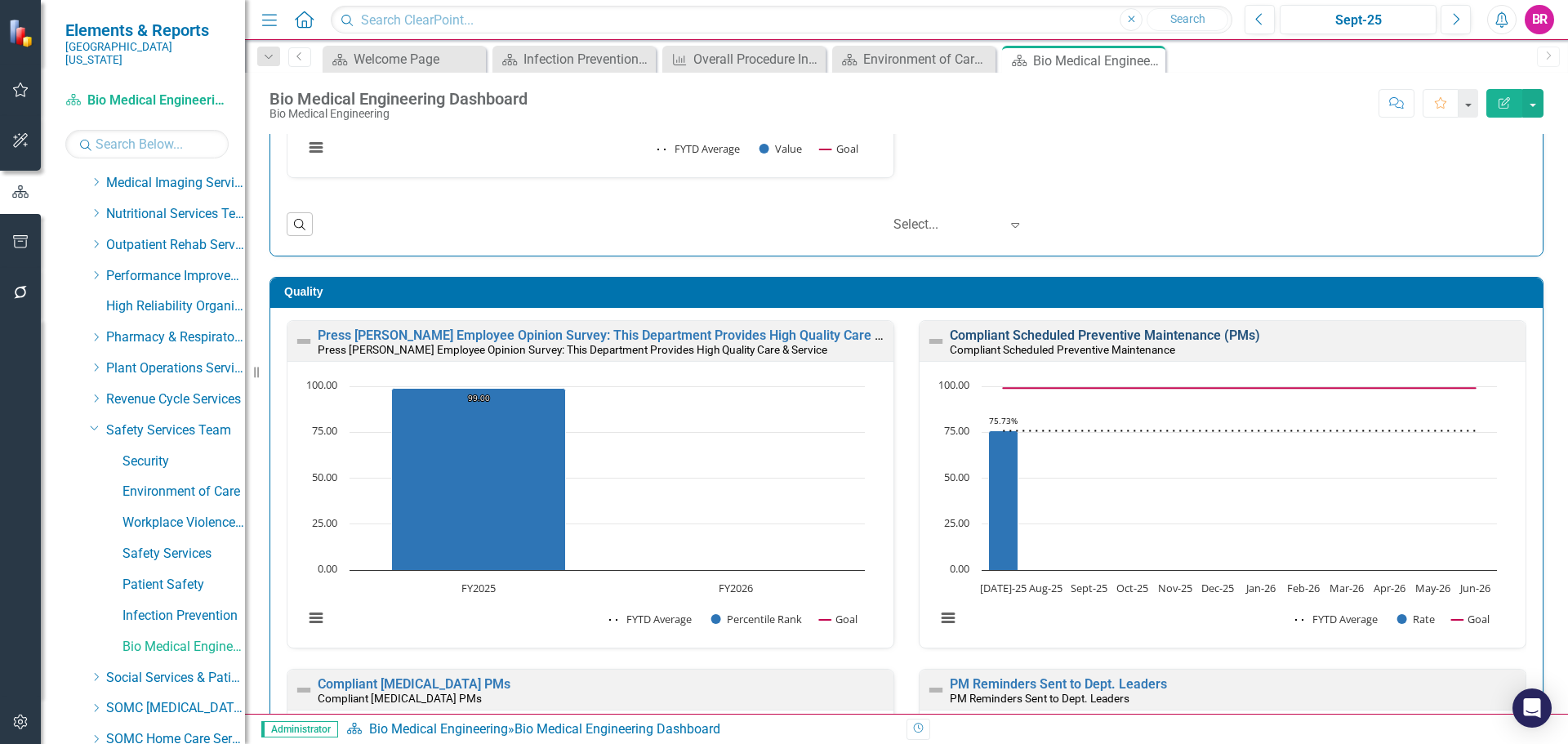
click at [1176, 334] on link "Compliant Scheduled Preventive Maintenance (PMs)" at bounding box center [1105, 336] width 310 height 16
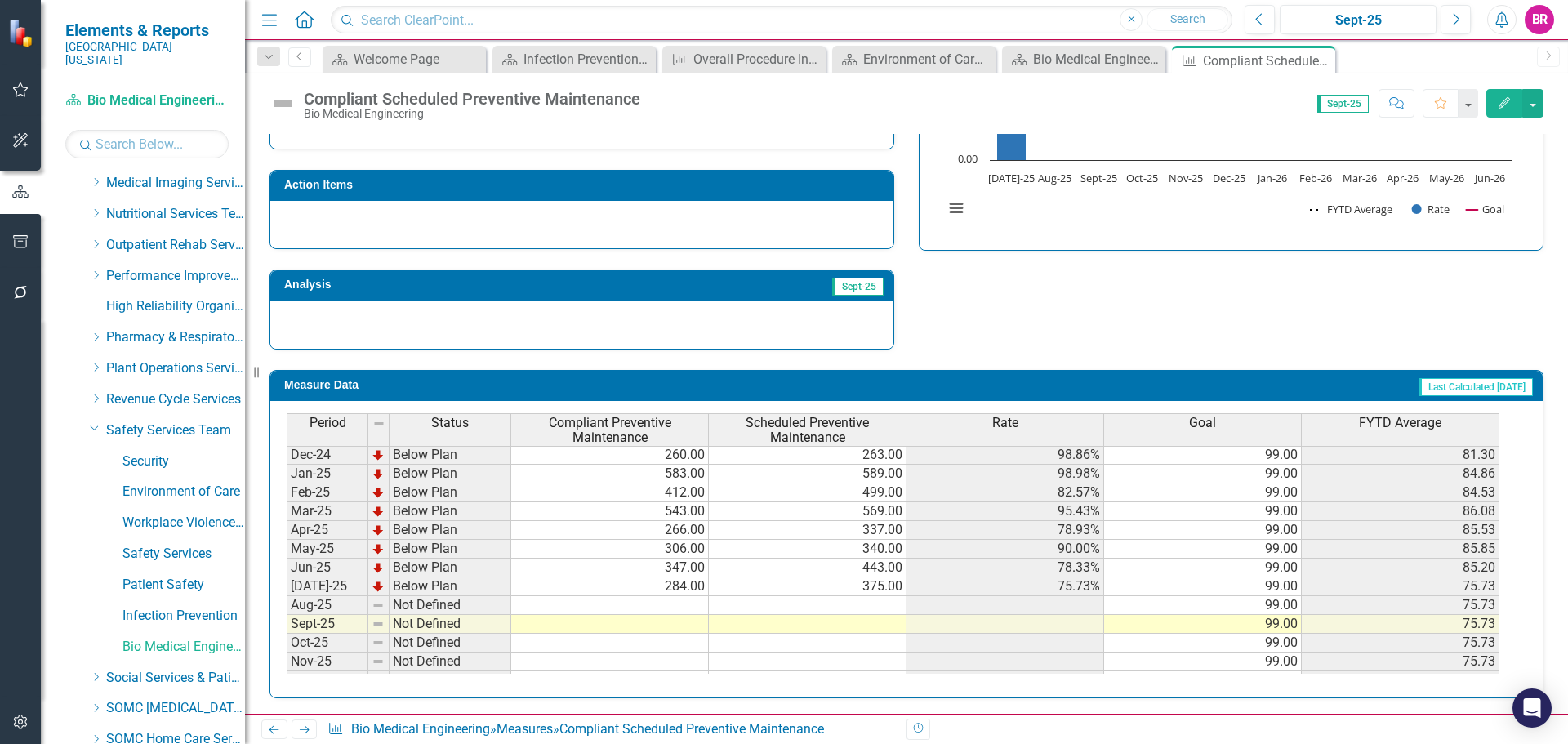
scroll to position [572, 0]
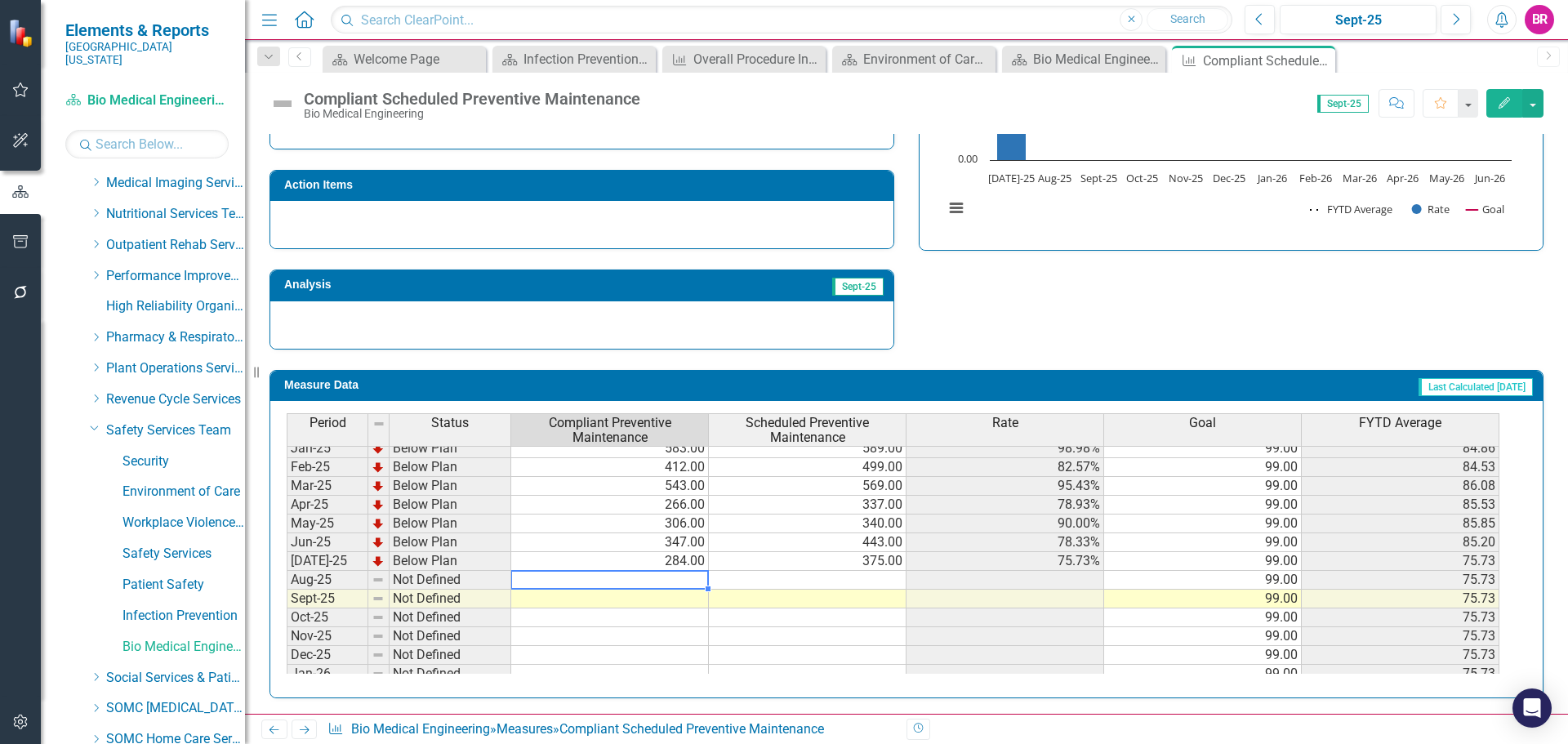
click at [704, 582] on tbody "Jul-23 Below Plan 302.00 413.00 73.12% 99.00 73.12 Aug-23 Below Plan 293.00 535…" at bounding box center [893, 392] width 1212 height 583
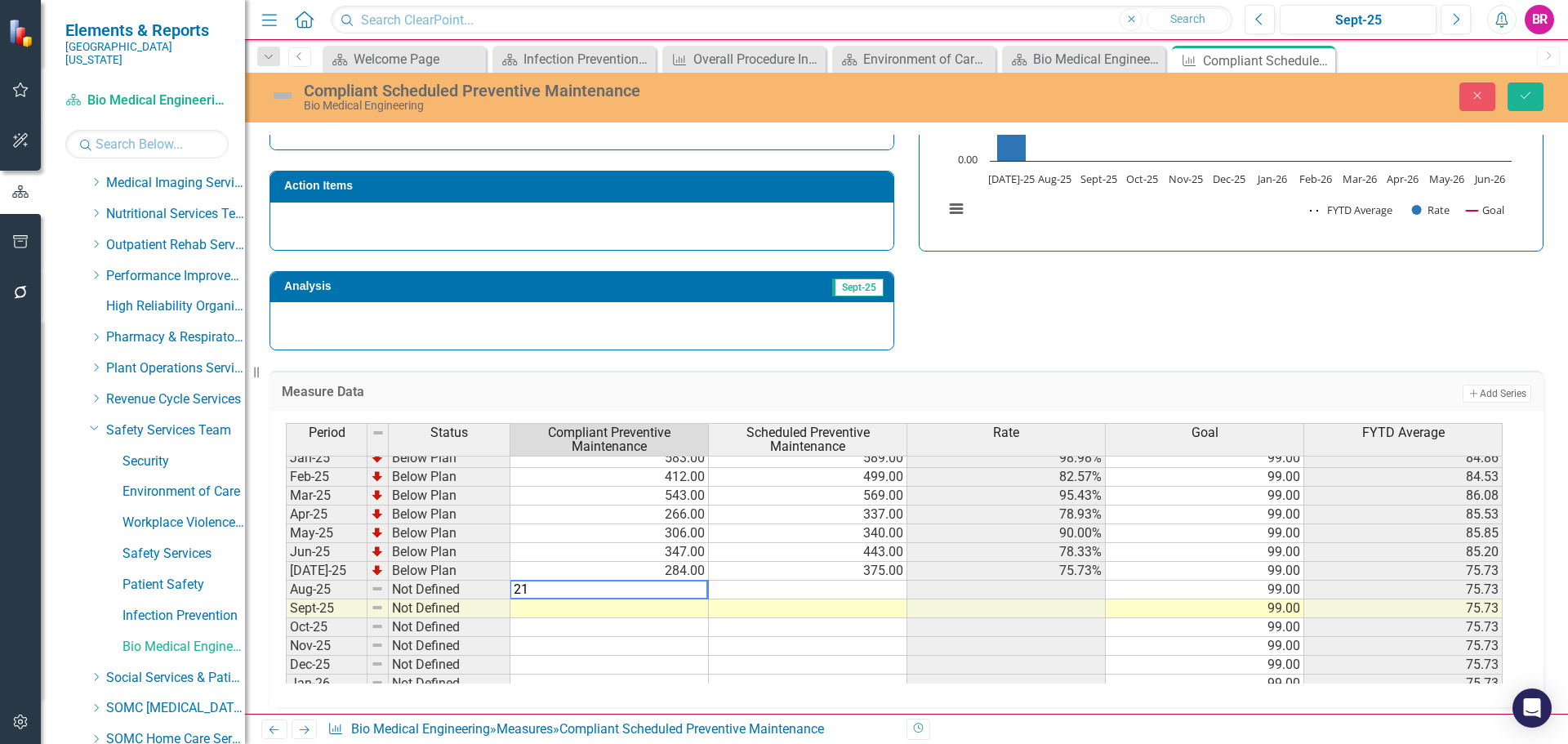
type textarea "217"
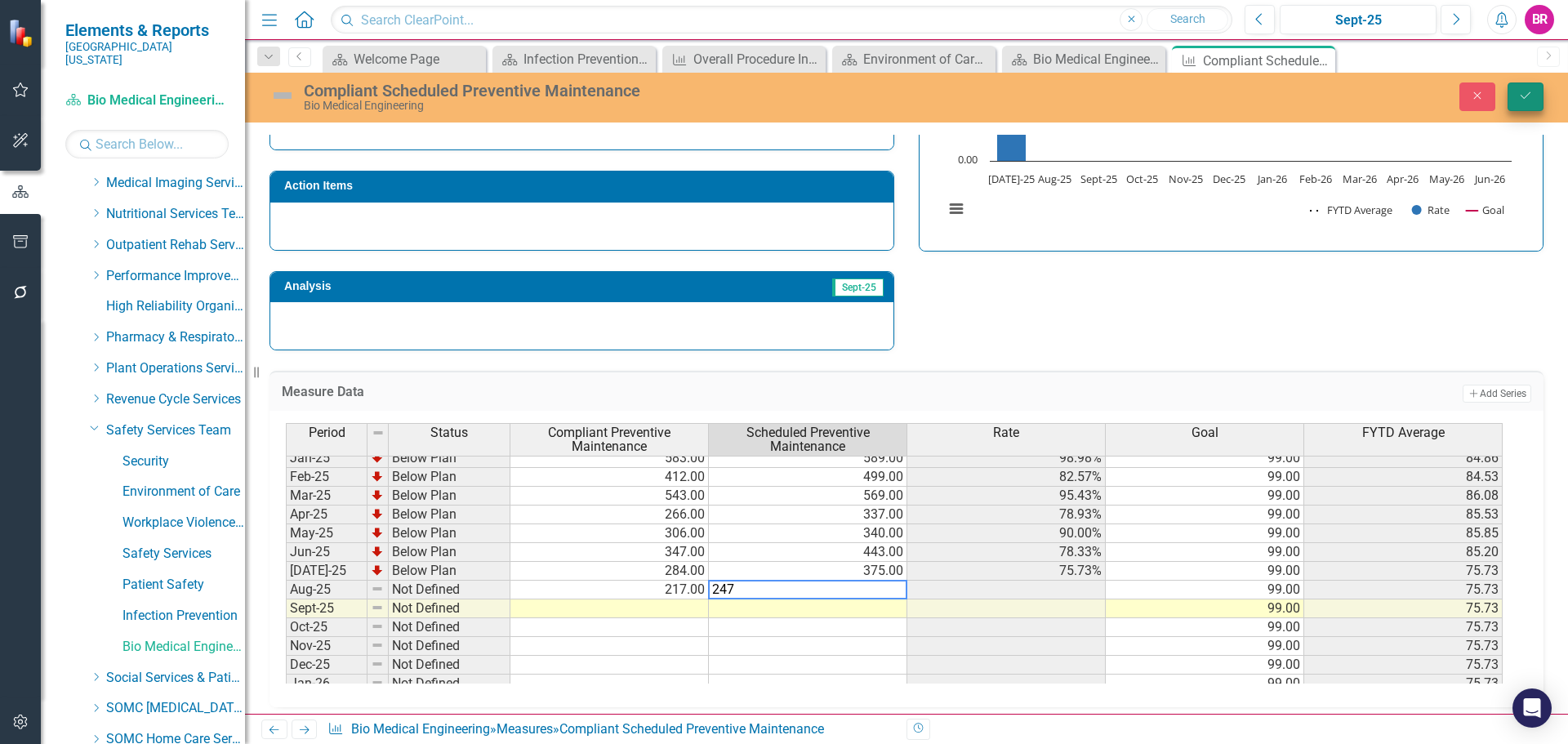
type textarea "247"
click at [1526, 96] on icon "Save" at bounding box center [1526, 96] width 15 height 12
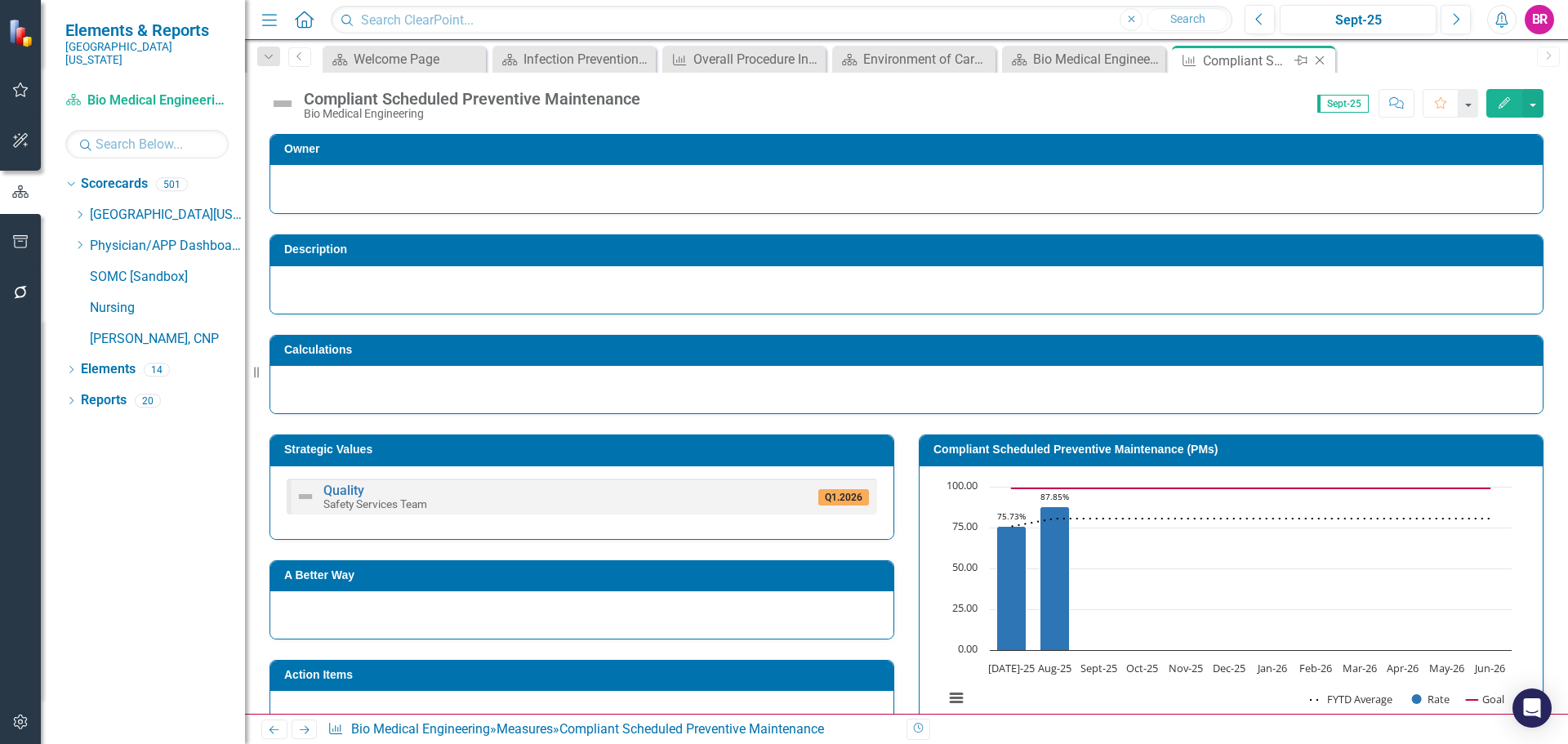
scroll to position [0, 0]
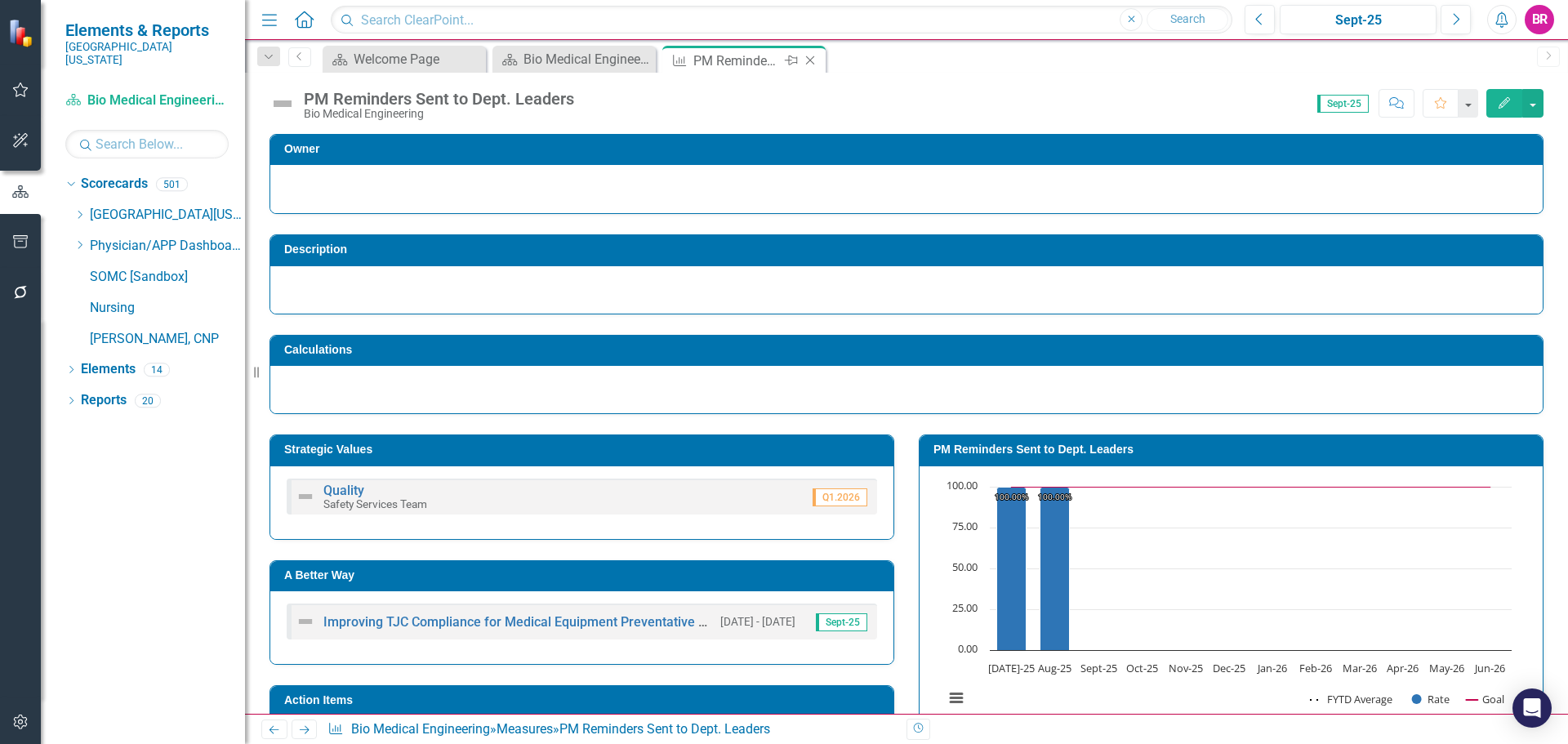
click at [811, 60] on icon at bounding box center [810, 60] width 9 height 9
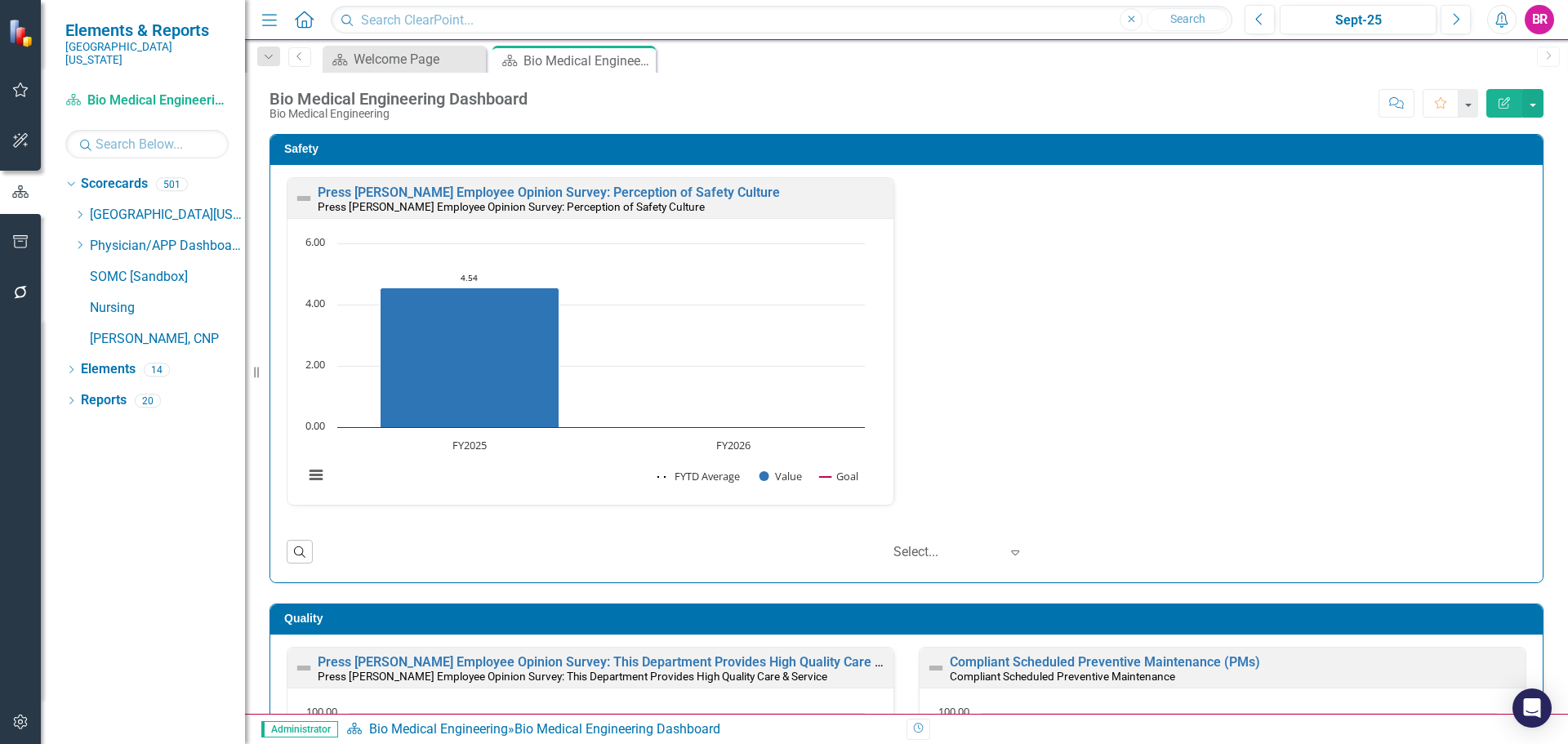
click at [1529, 447] on div "Press Ganey Employee Opinion Survey: Perception of Safety Culture Press Ganey E…" at bounding box center [906, 374] width 1273 height 418
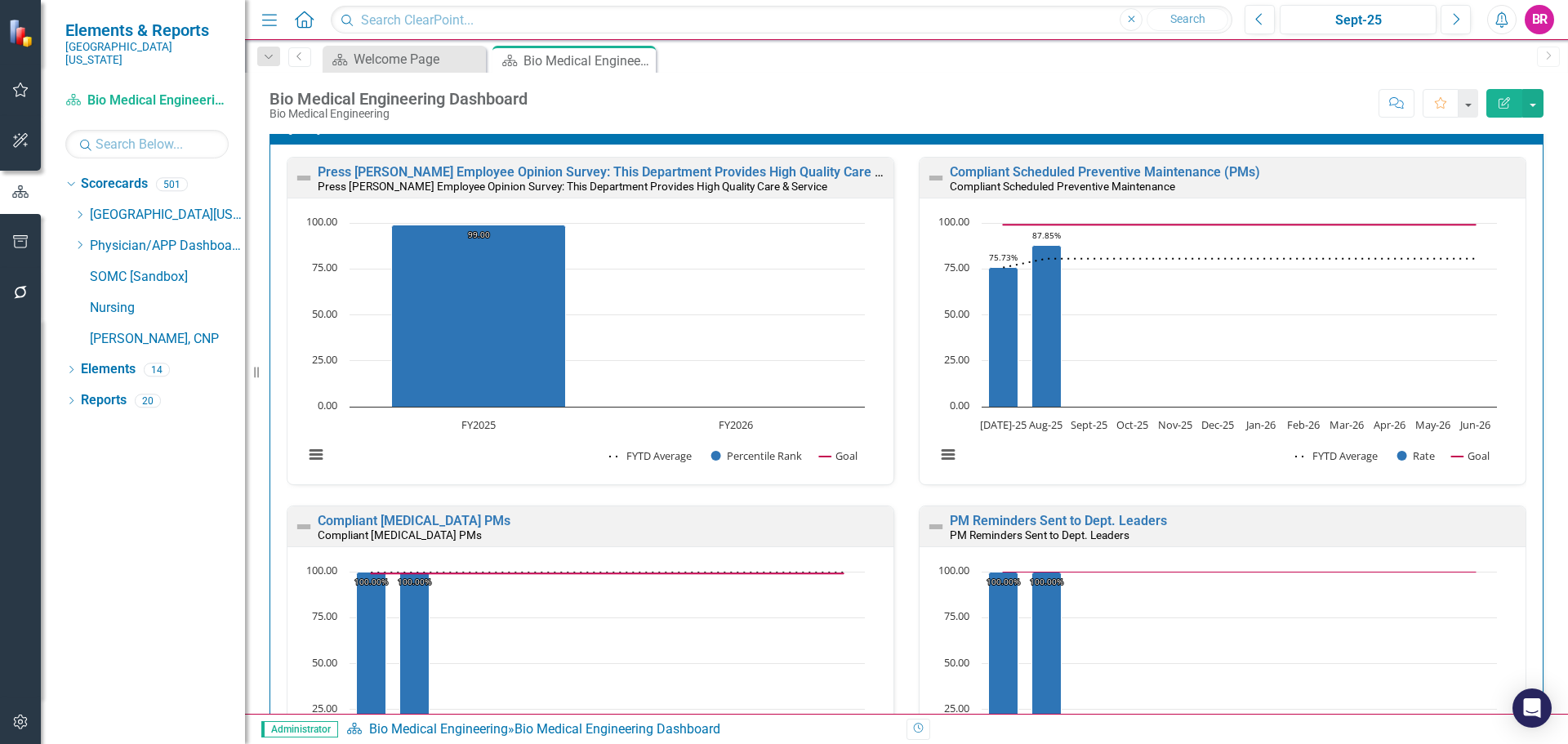
scroll to position [1062, 0]
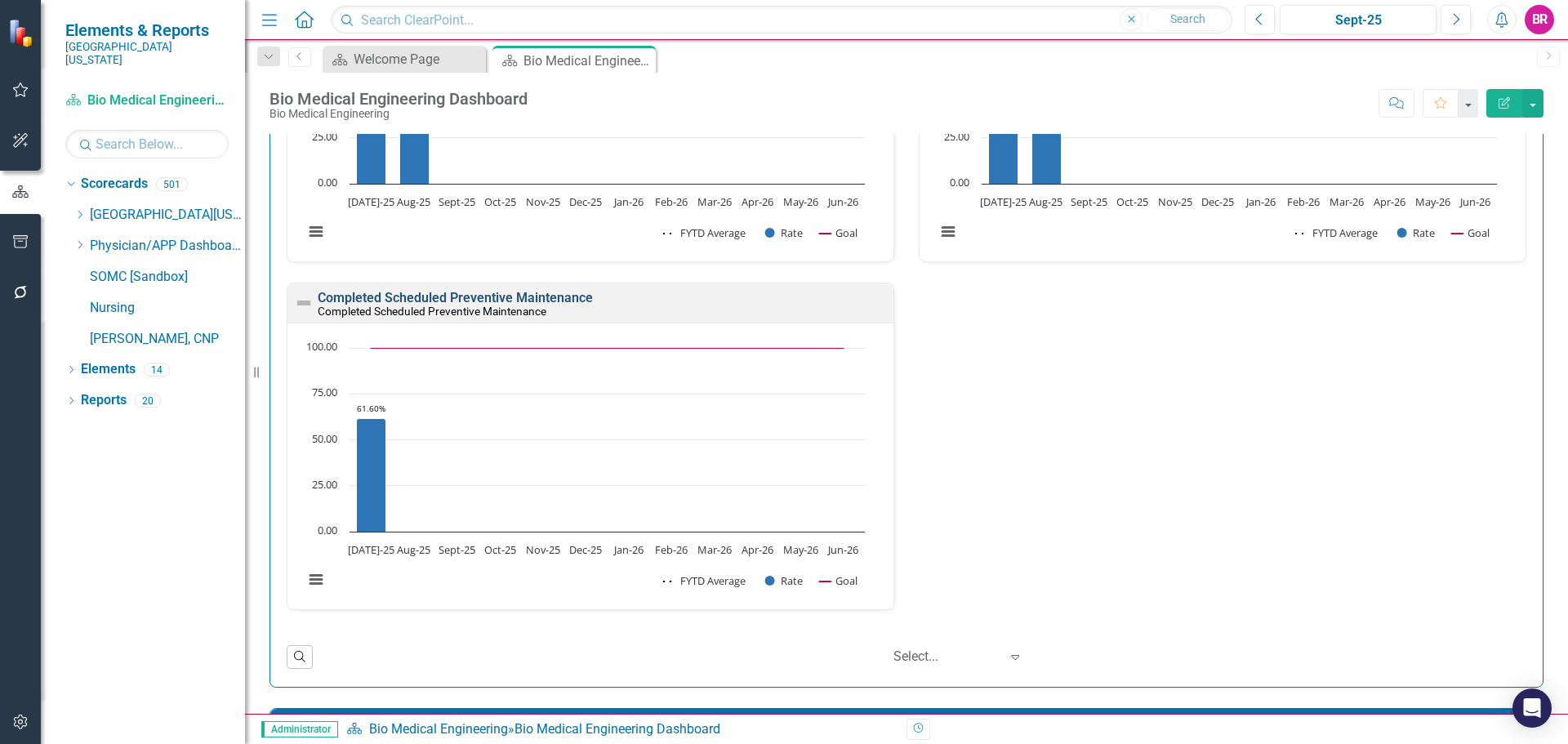
click at [468, 294] on link "Completed Scheduled Preventive Maintenance" at bounding box center [455, 298] width 275 height 16
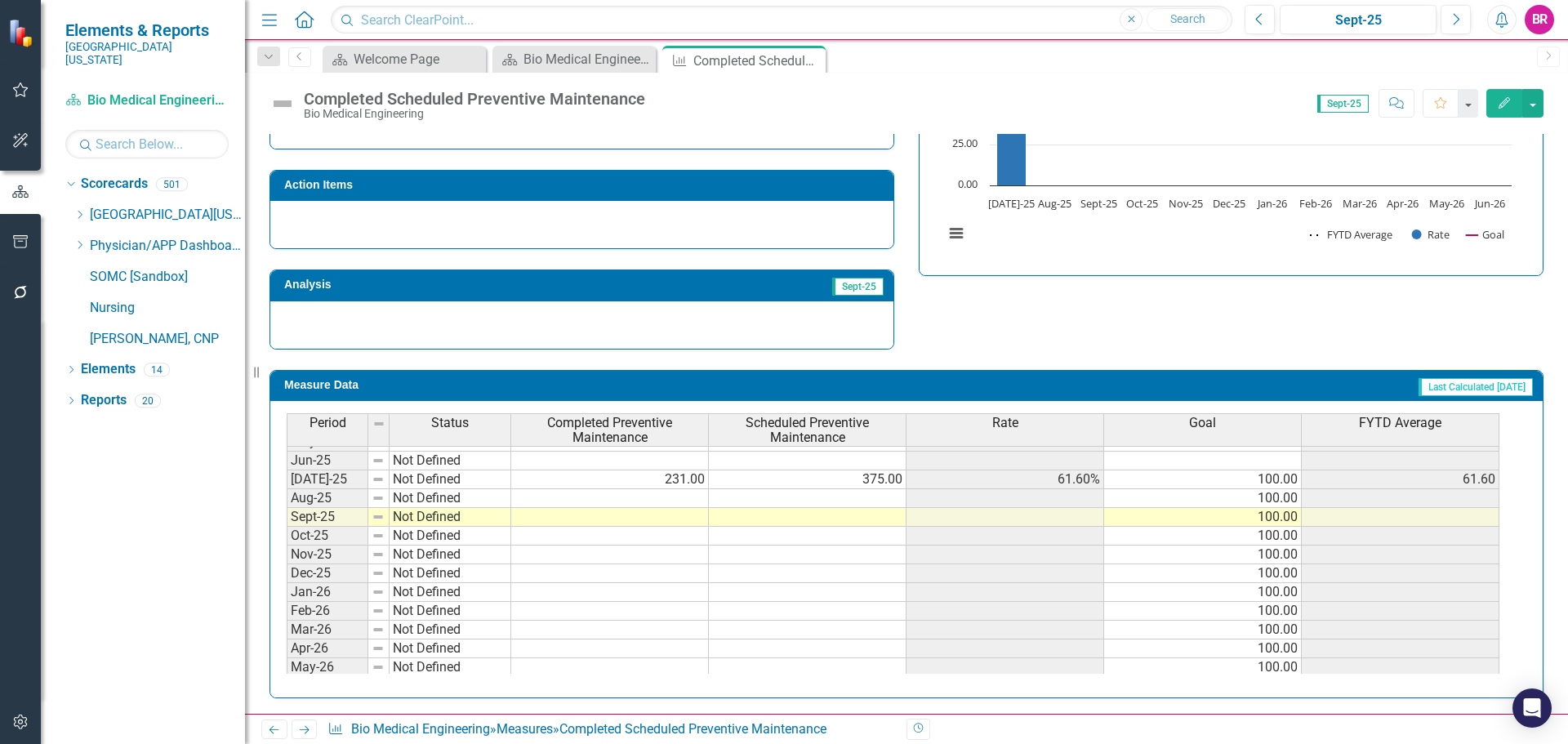
click at [672, 499] on tbody "Nov-23 Not Defined Dec-23 Not Defined Jan-24 Not Defined Feb-24 Not Defined Mar…" at bounding box center [893, 395] width 1212 height 602
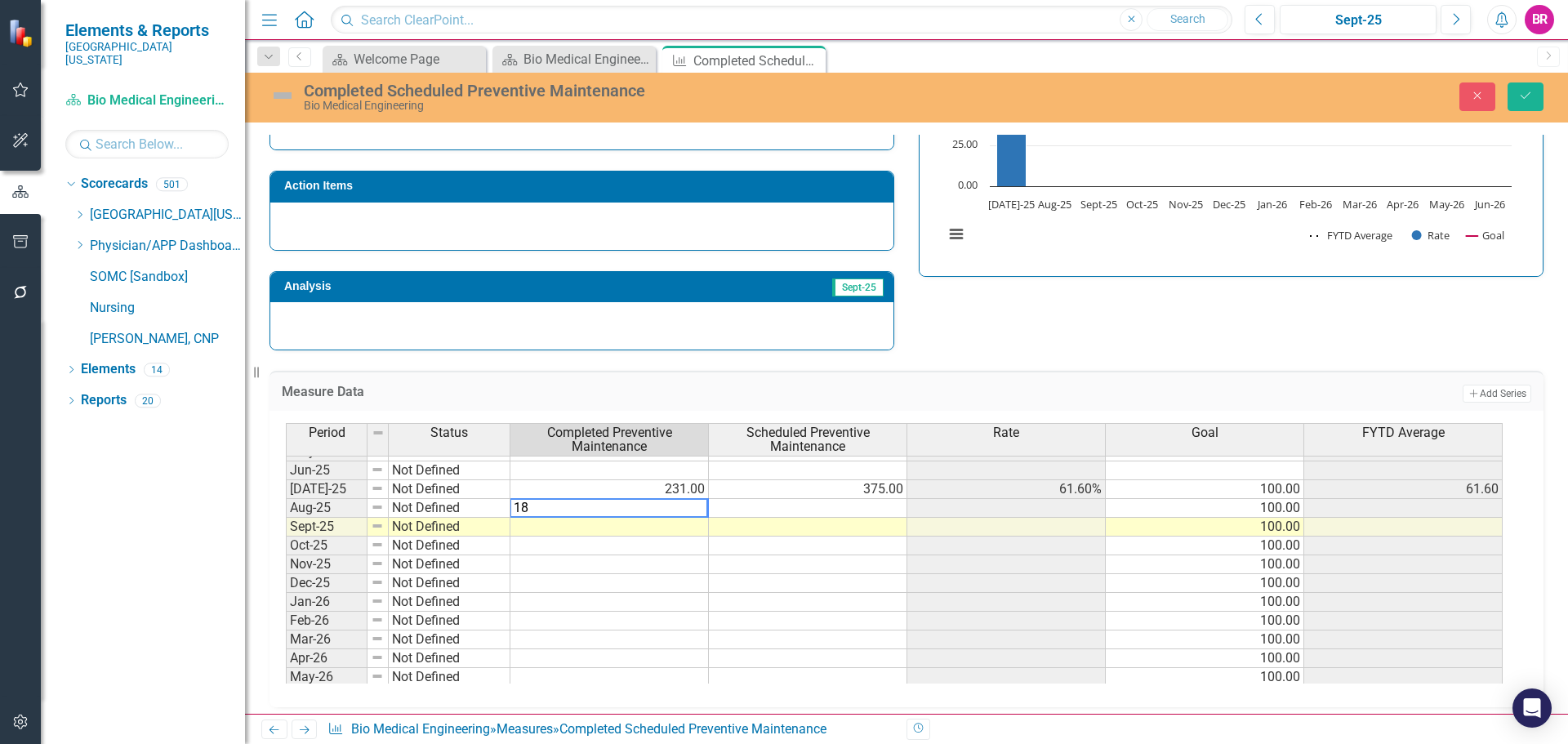
type textarea "180"
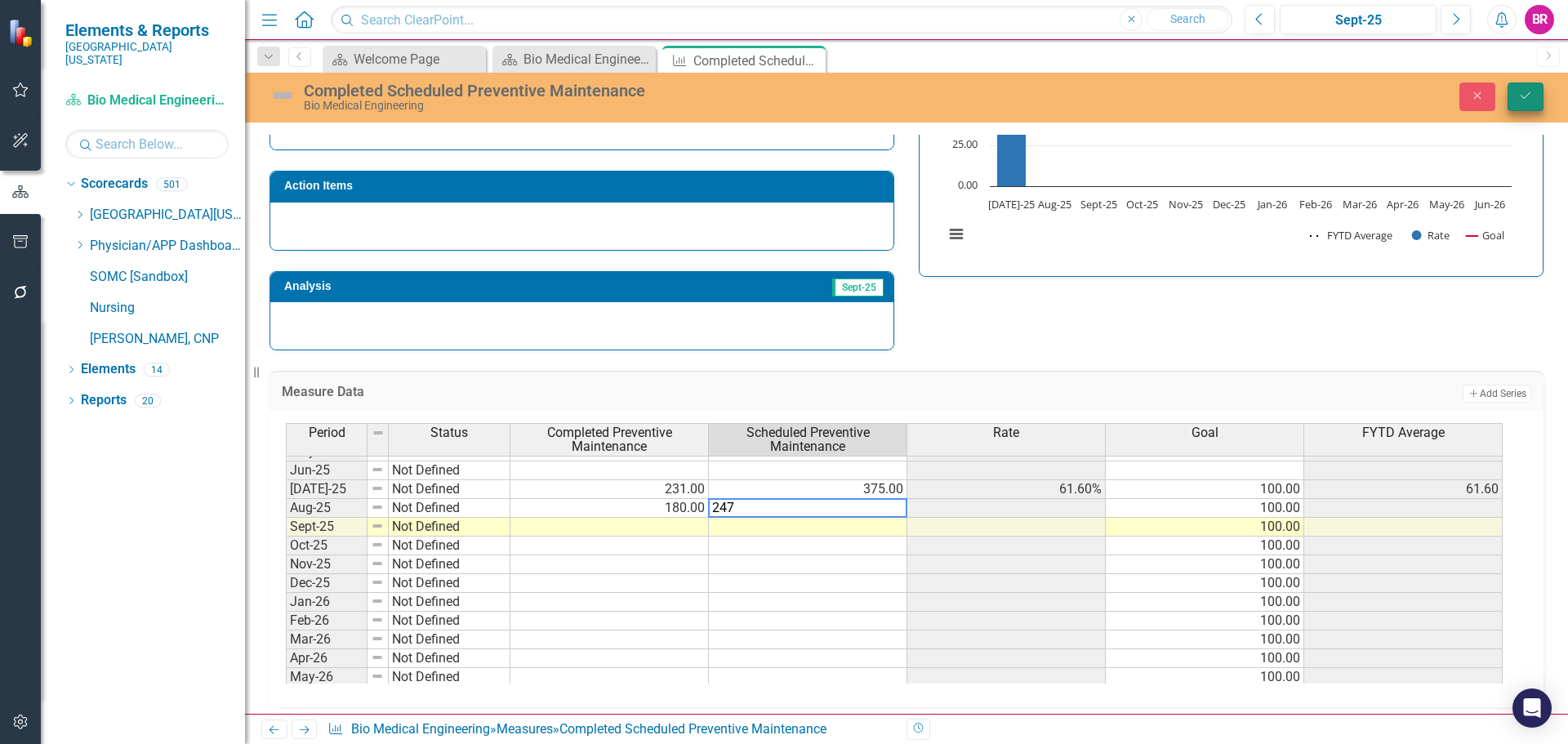
type textarea "247"
click at [1522, 100] on icon "Save" at bounding box center [1526, 96] width 15 height 12
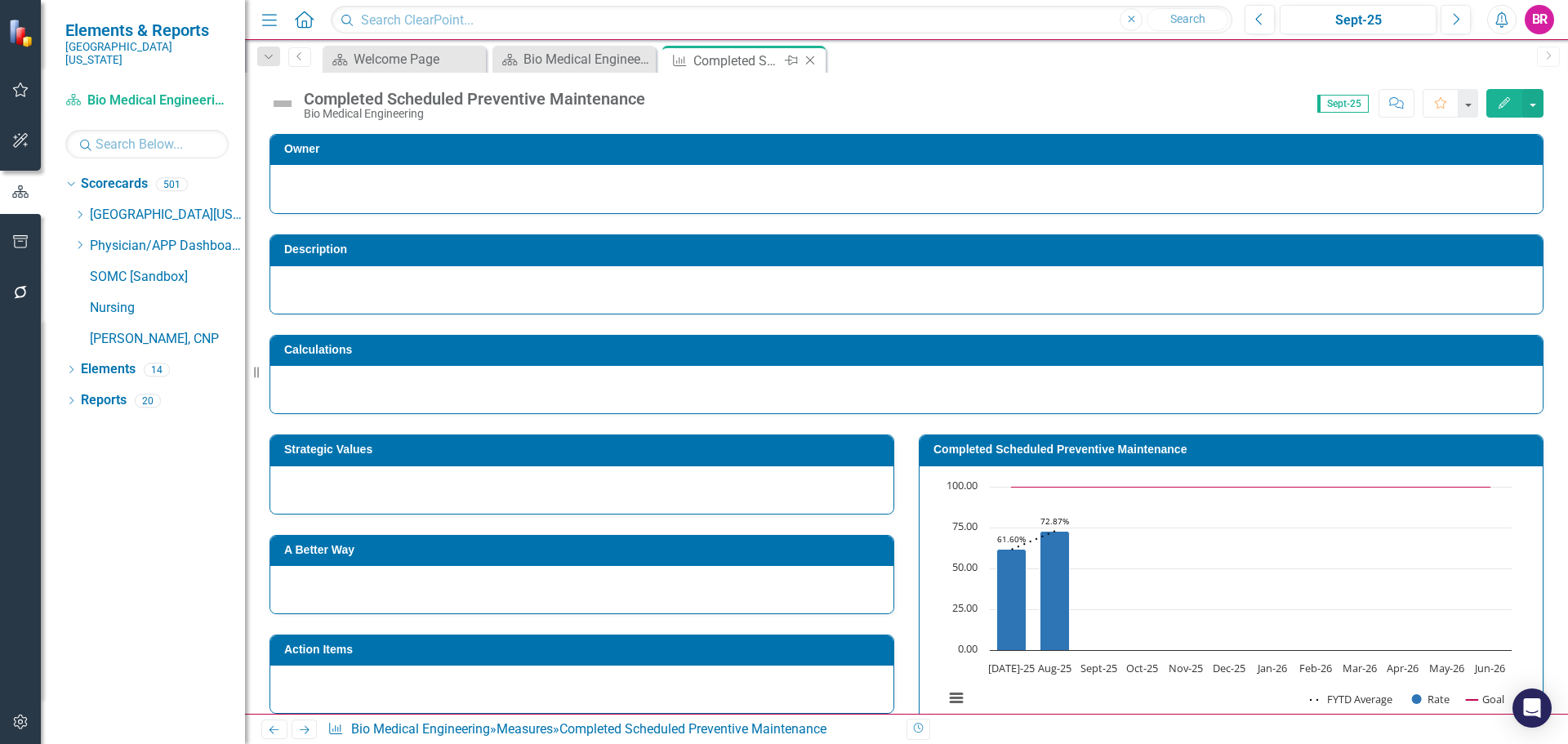
click at [808, 55] on icon "Close" at bounding box center [809, 60] width 16 height 13
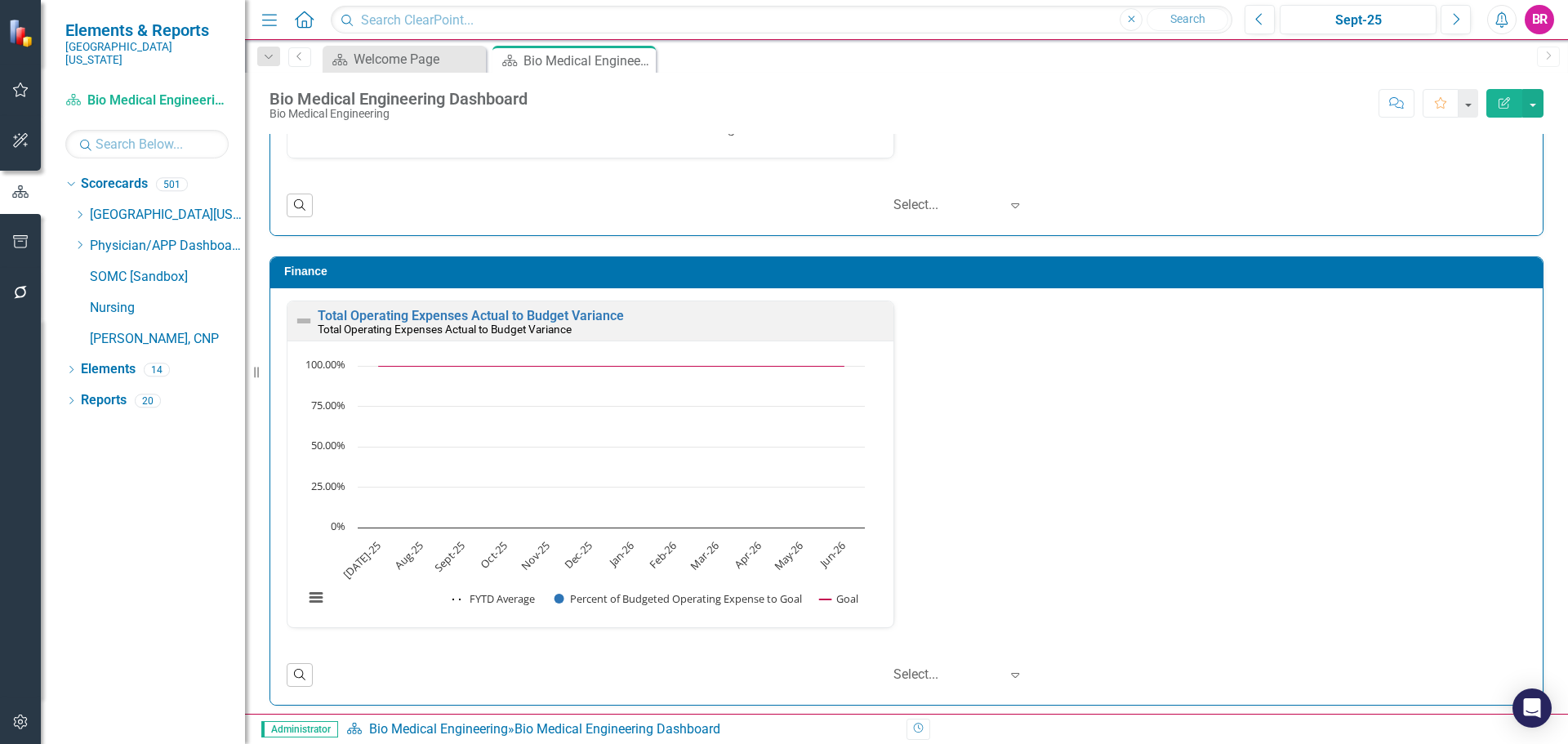
scroll to position [2462, 0]
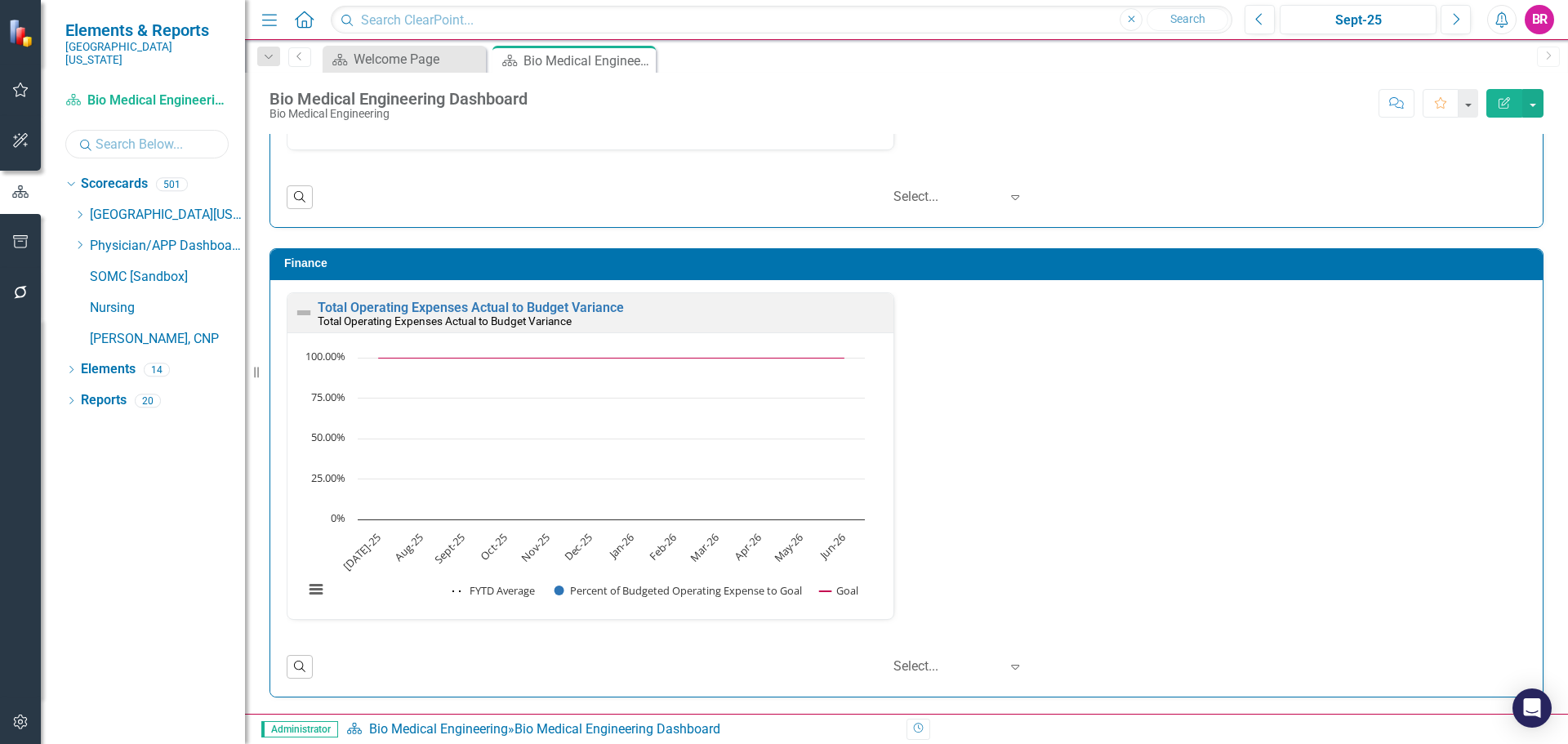
click at [136, 130] on input "text" at bounding box center [147, 144] width 164 height 29
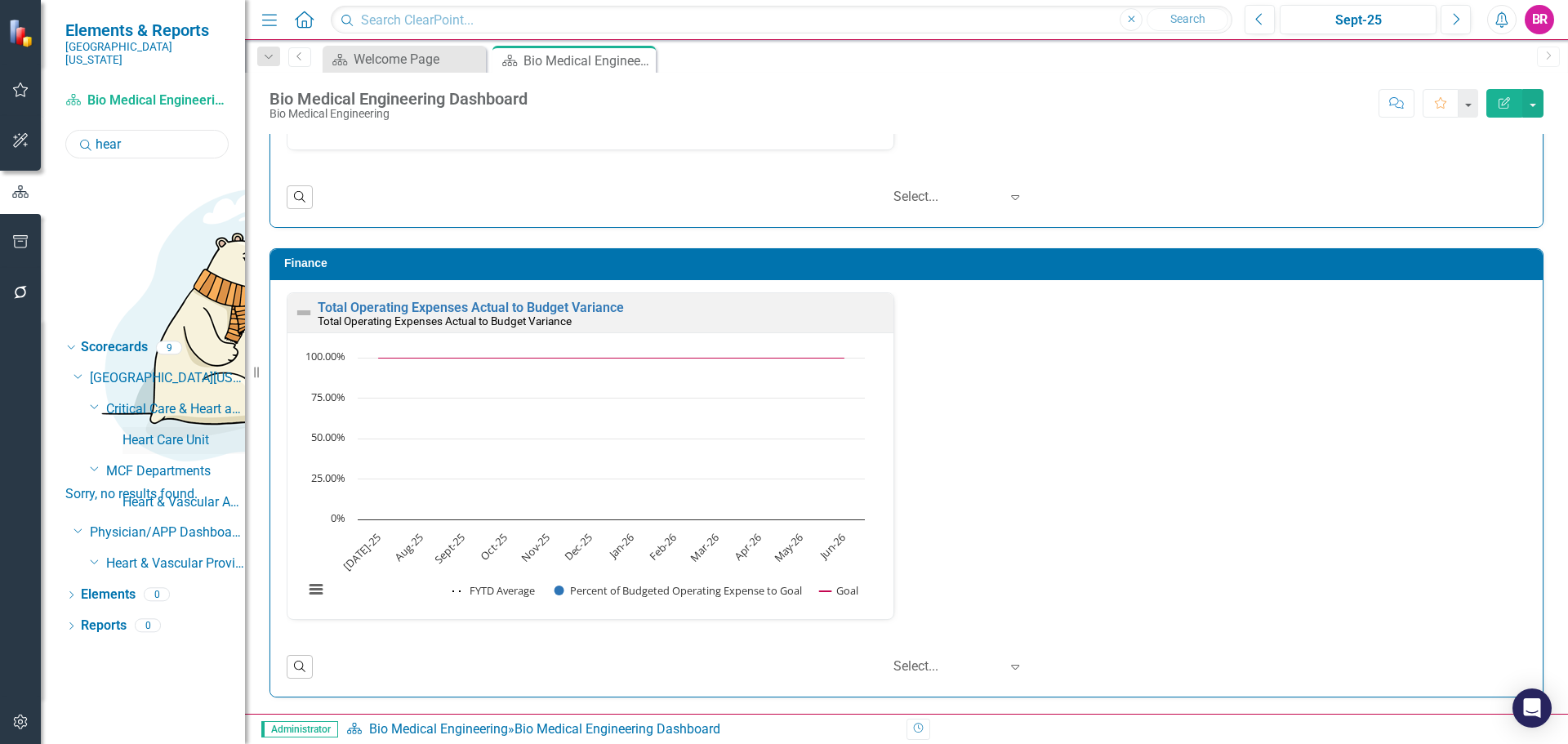
type input "hear"
click at [205, 431] on link "Heart Care Unit" at bounding box center [184, 440] width 122 height 18
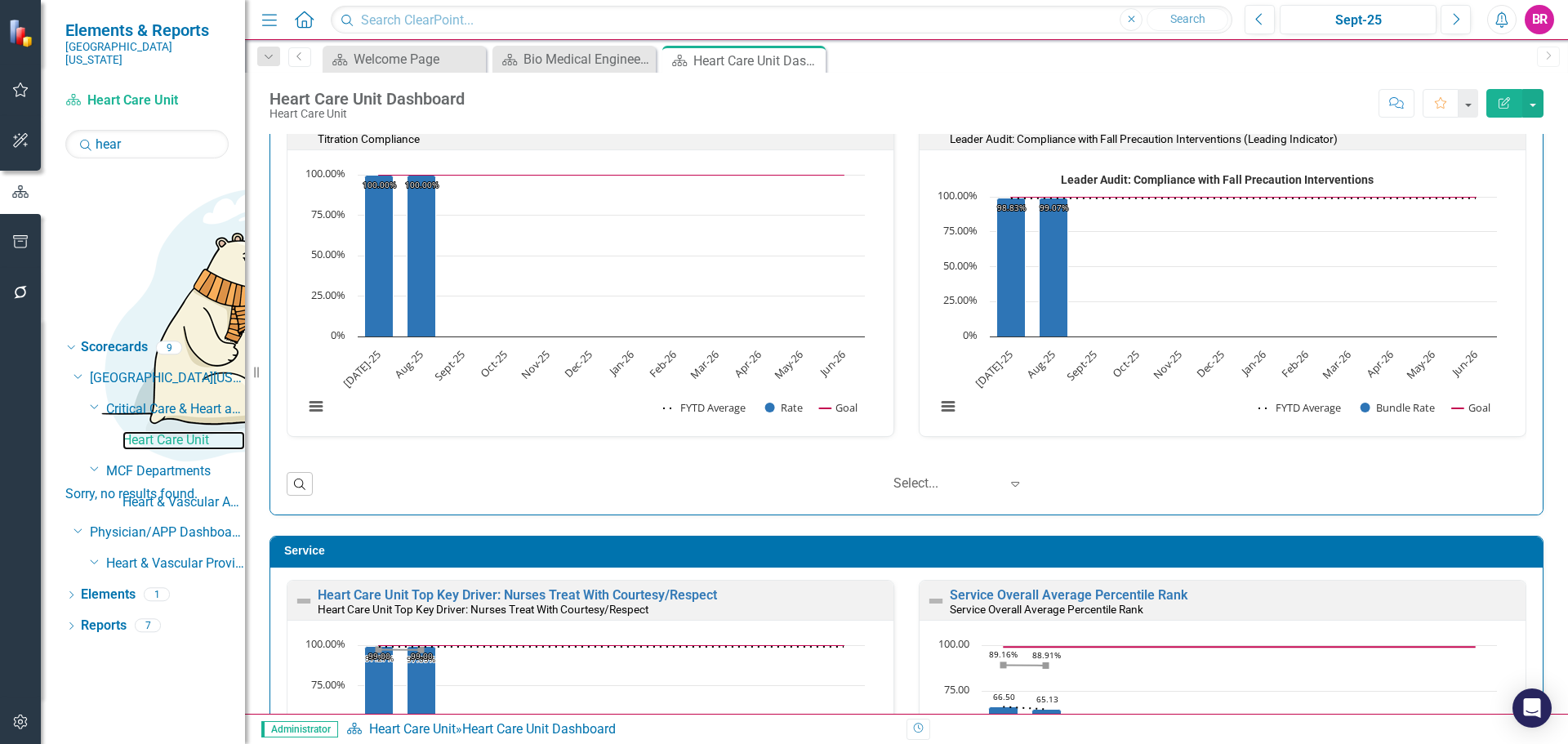
scroll to position [3676, 0]
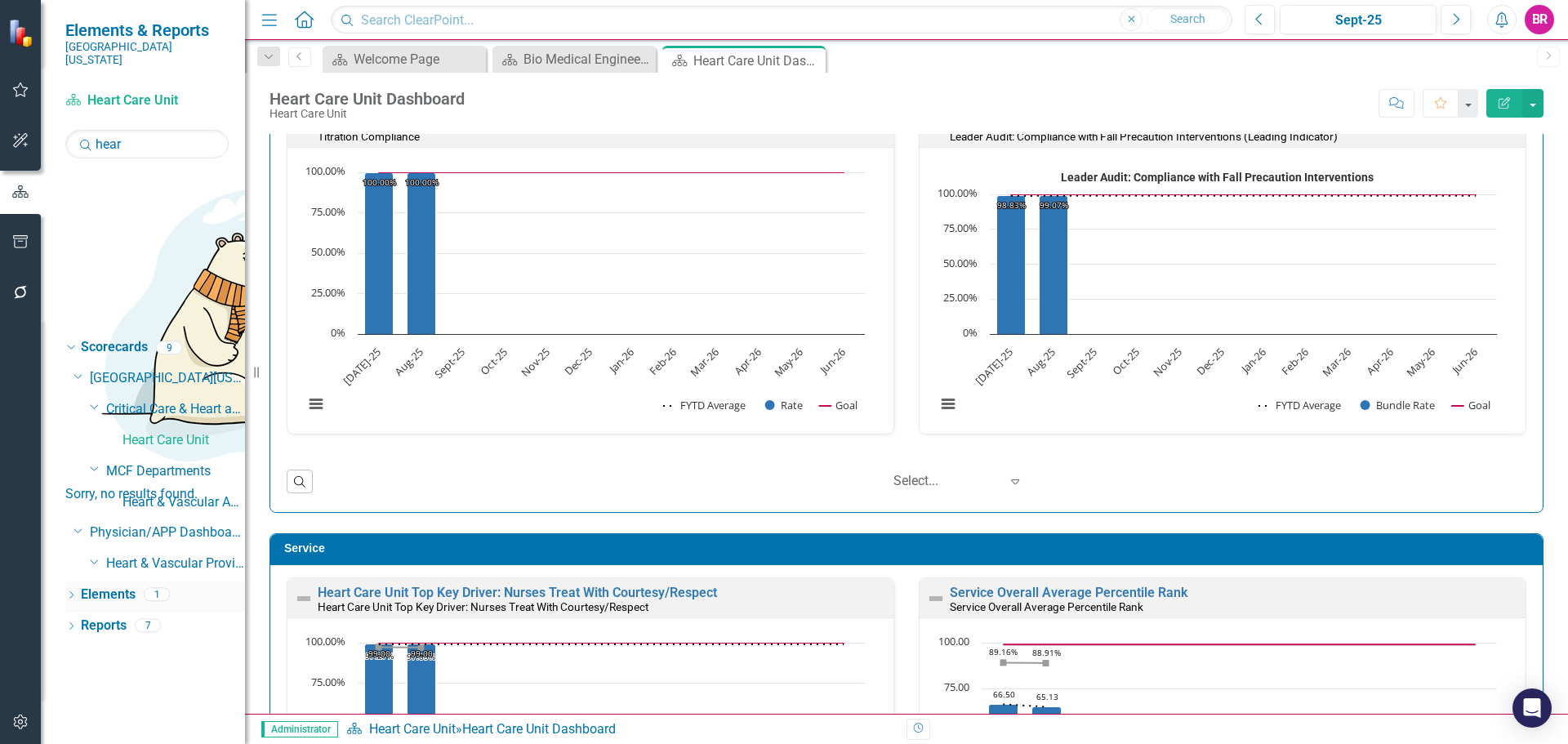
click at [122, 585] on link "Elements" at bounding box center [107, 595] width 55 height 18
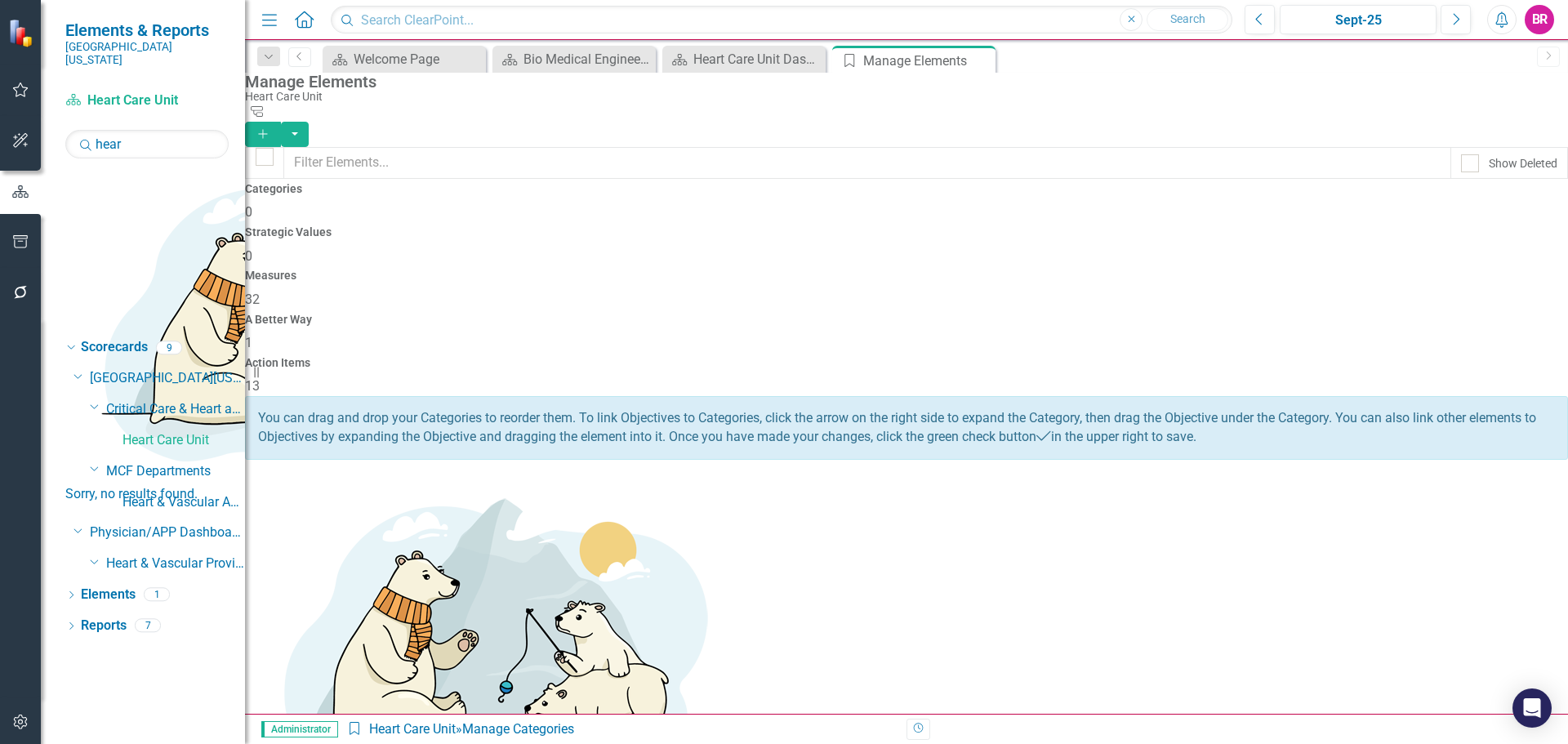
click at [260, 292] on span "32" at bounding box center [252, 299] width 15 height 16
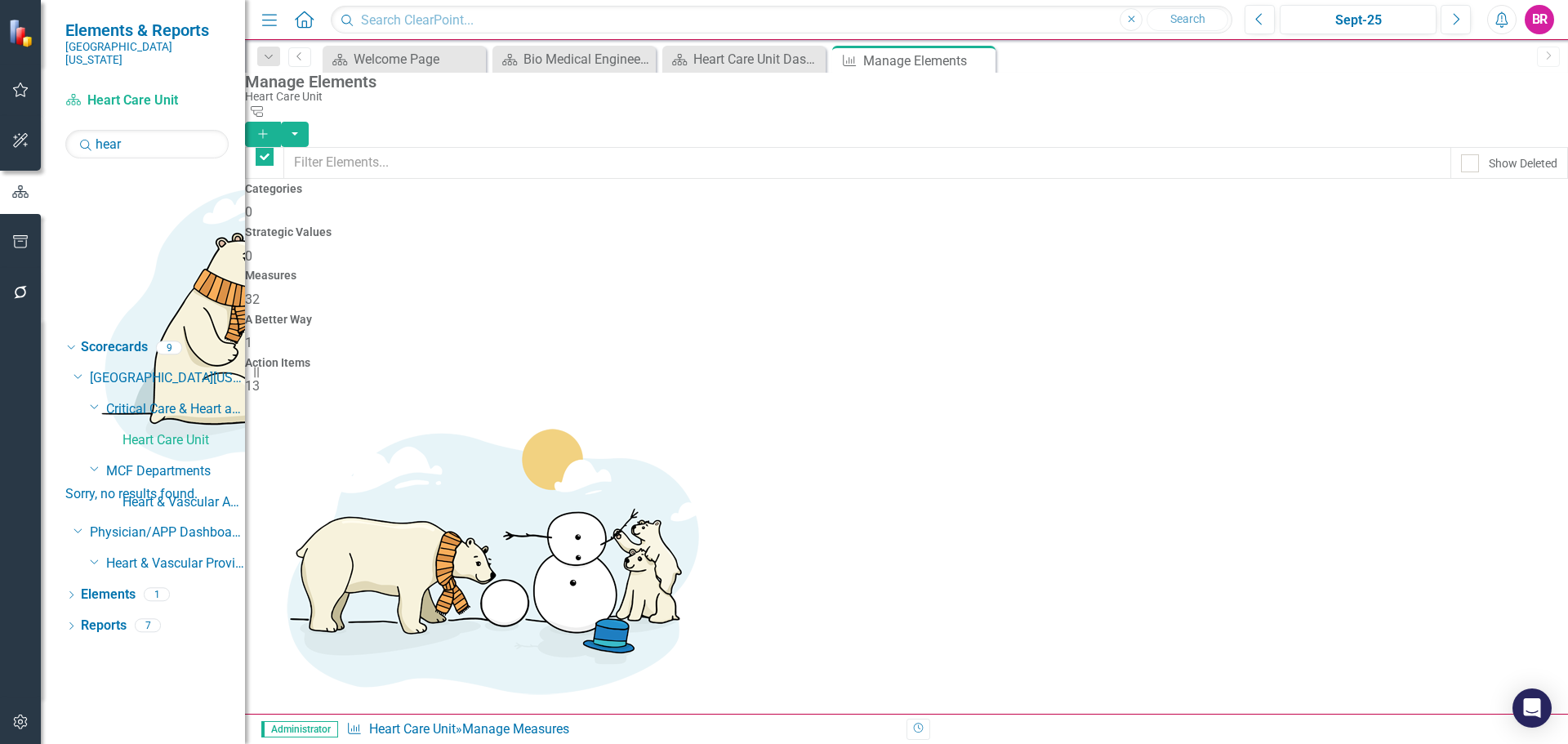
checkbox input "false"
click at [158, 133] on input "hear" at bounding box center [147, 144] width 164 height 29
click at [157, 134] on input "hear" at bounding box center [147, 144] width 164 height 29
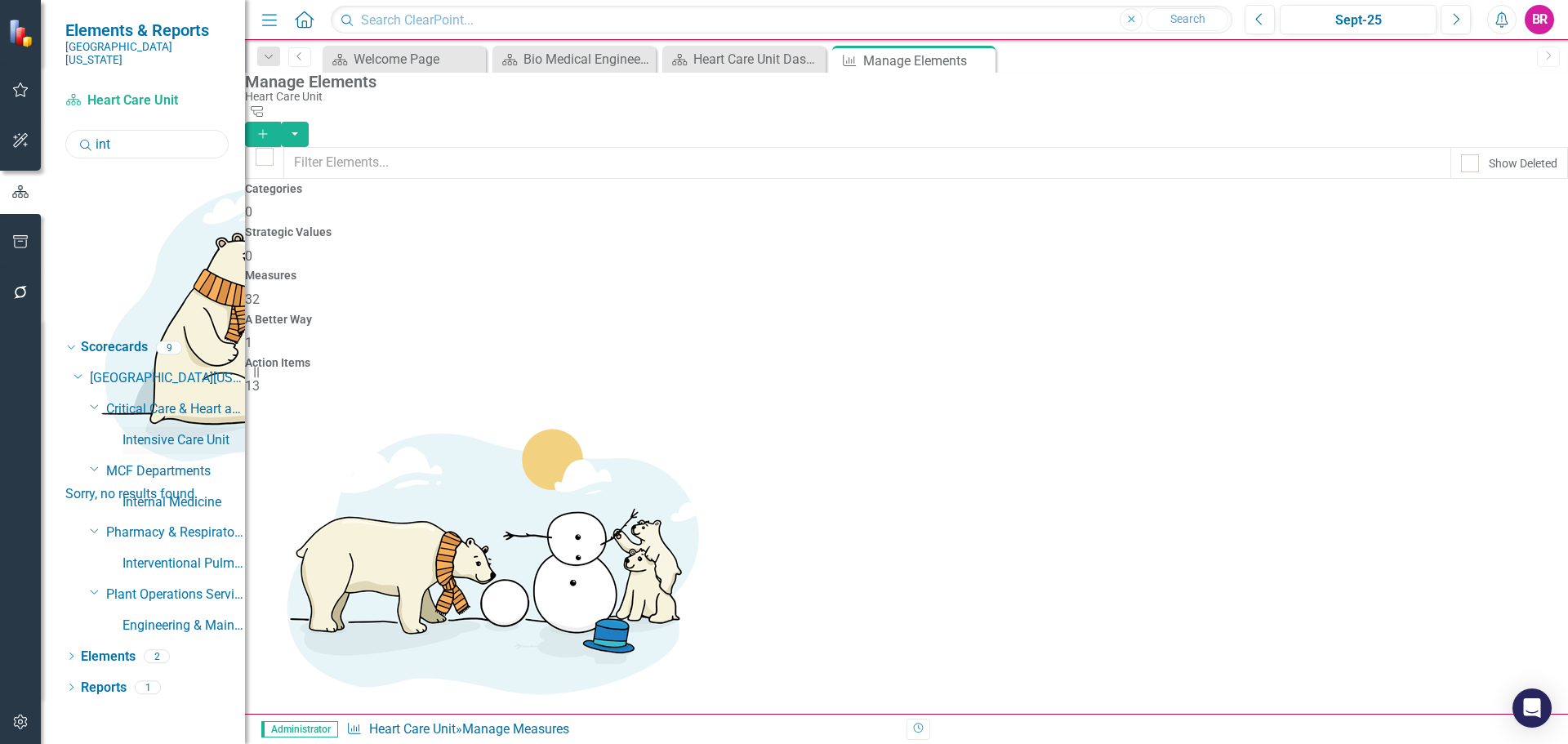
type input "int"
click at [165, 431] on link "Intensive Care Unit" at bounding box center [184, 440] width 122 height 18
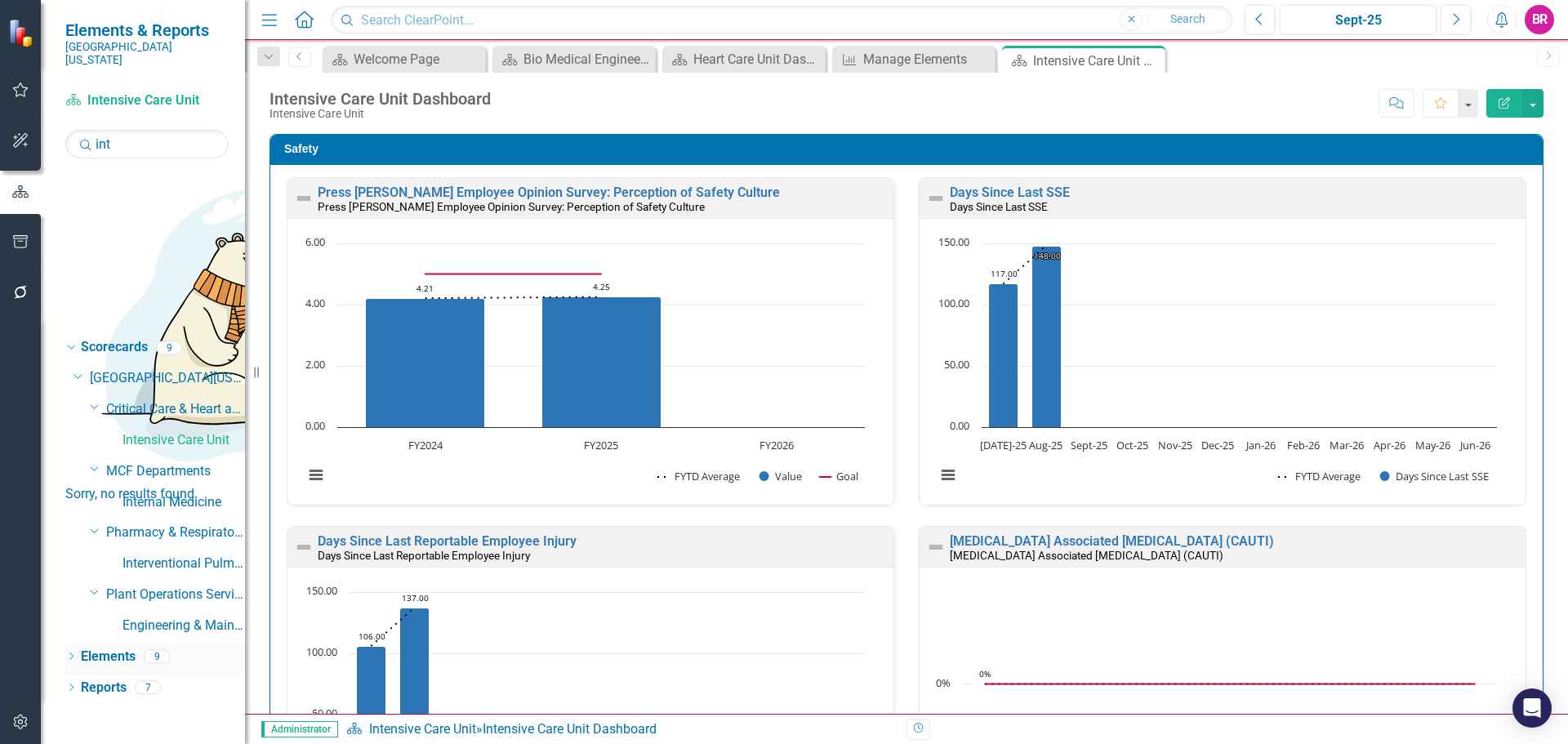
click at [123, 648] on link "Elements" at bounding box center [107, 657] width 55 height 18
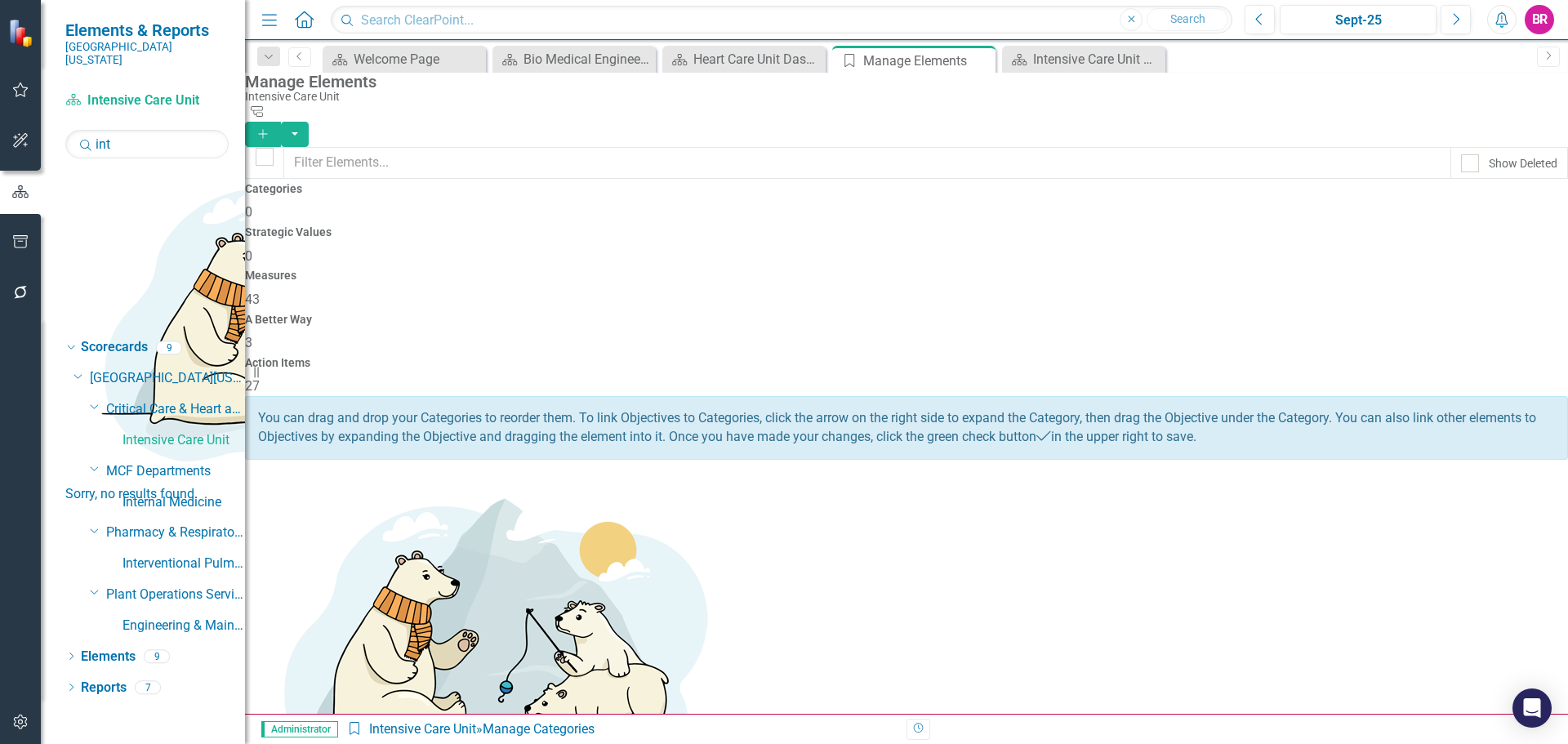
click at [926, 269] on div "Measures 43" at bounding box center [906, 289] width 1323 height 39
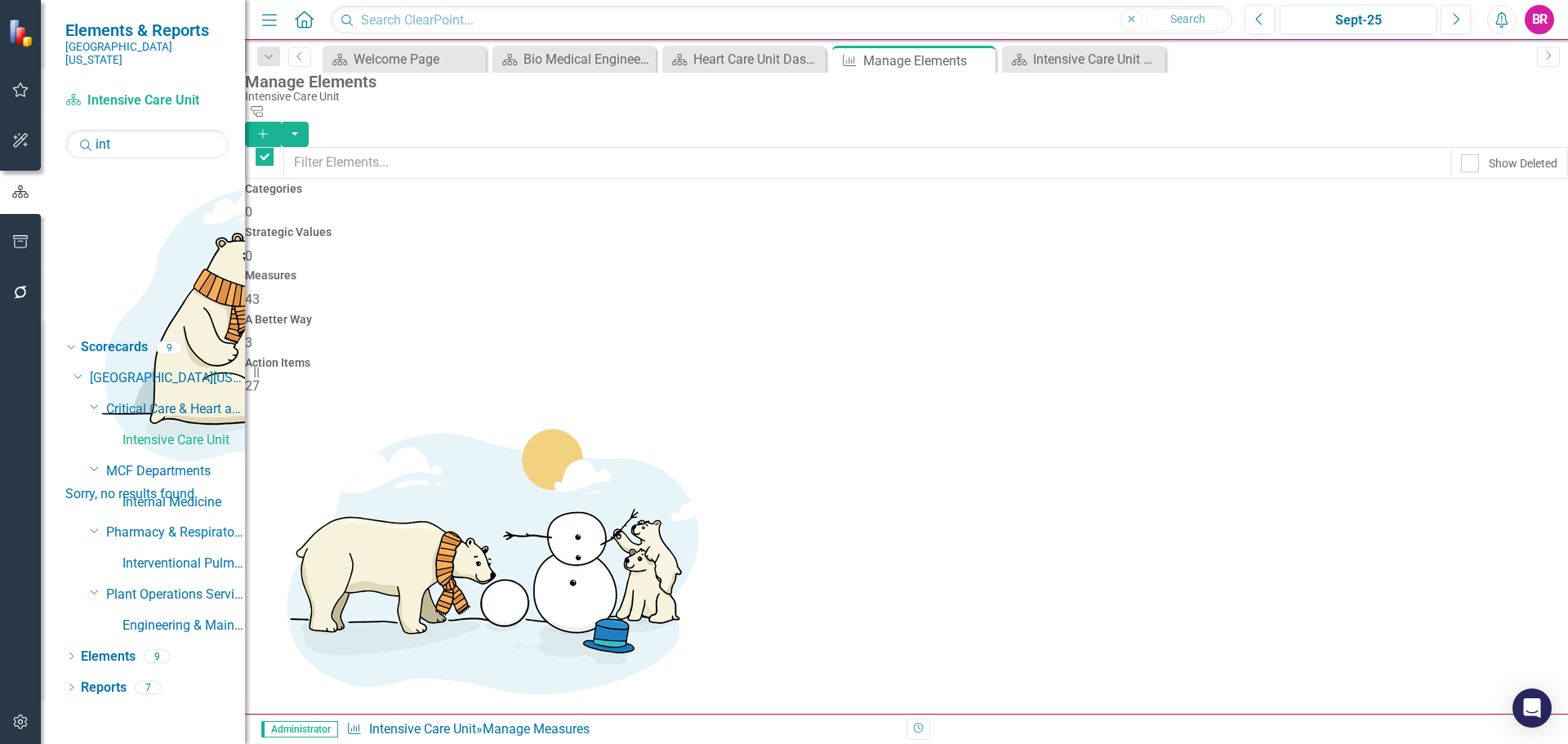
checkbox input "false"
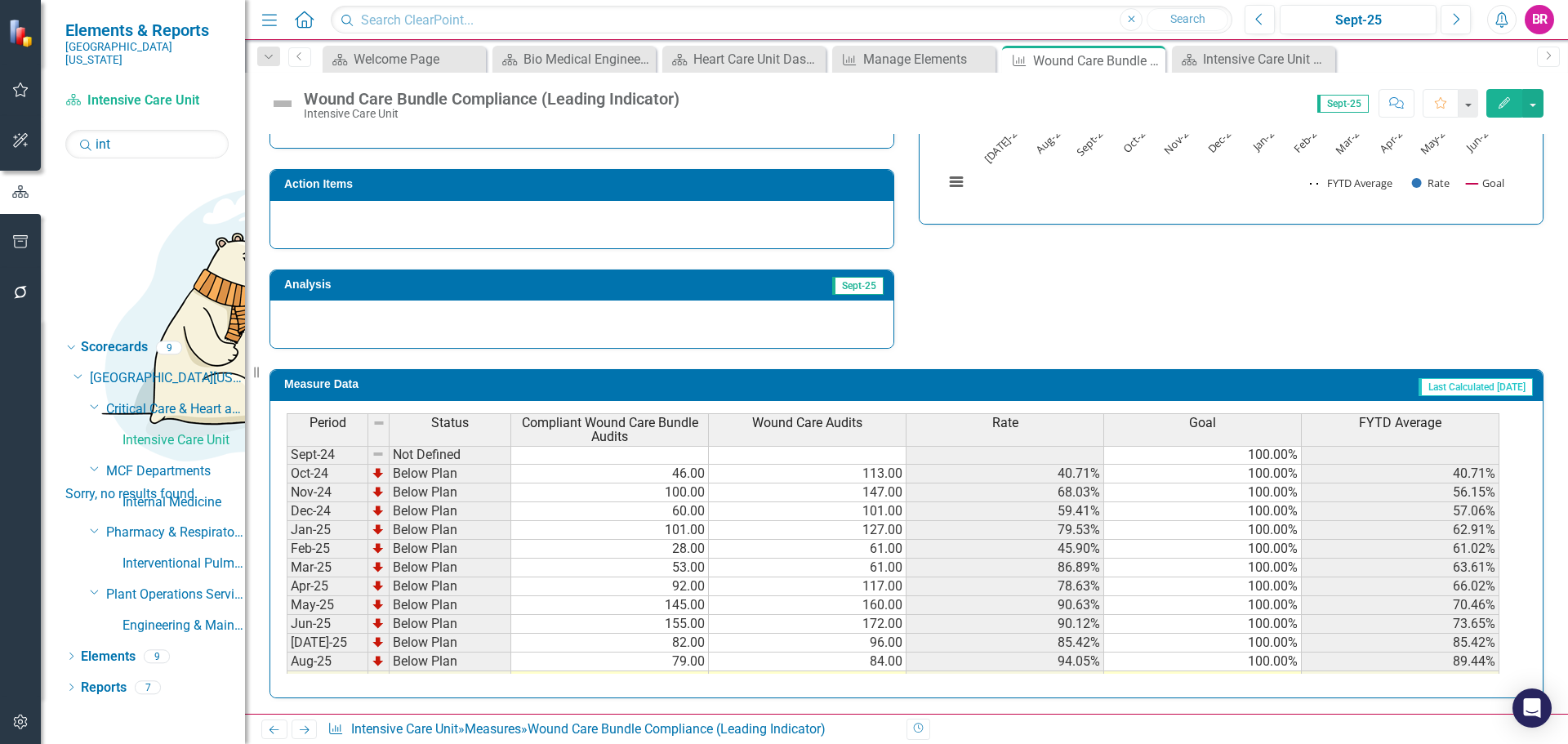
scroll to position [653, 0]
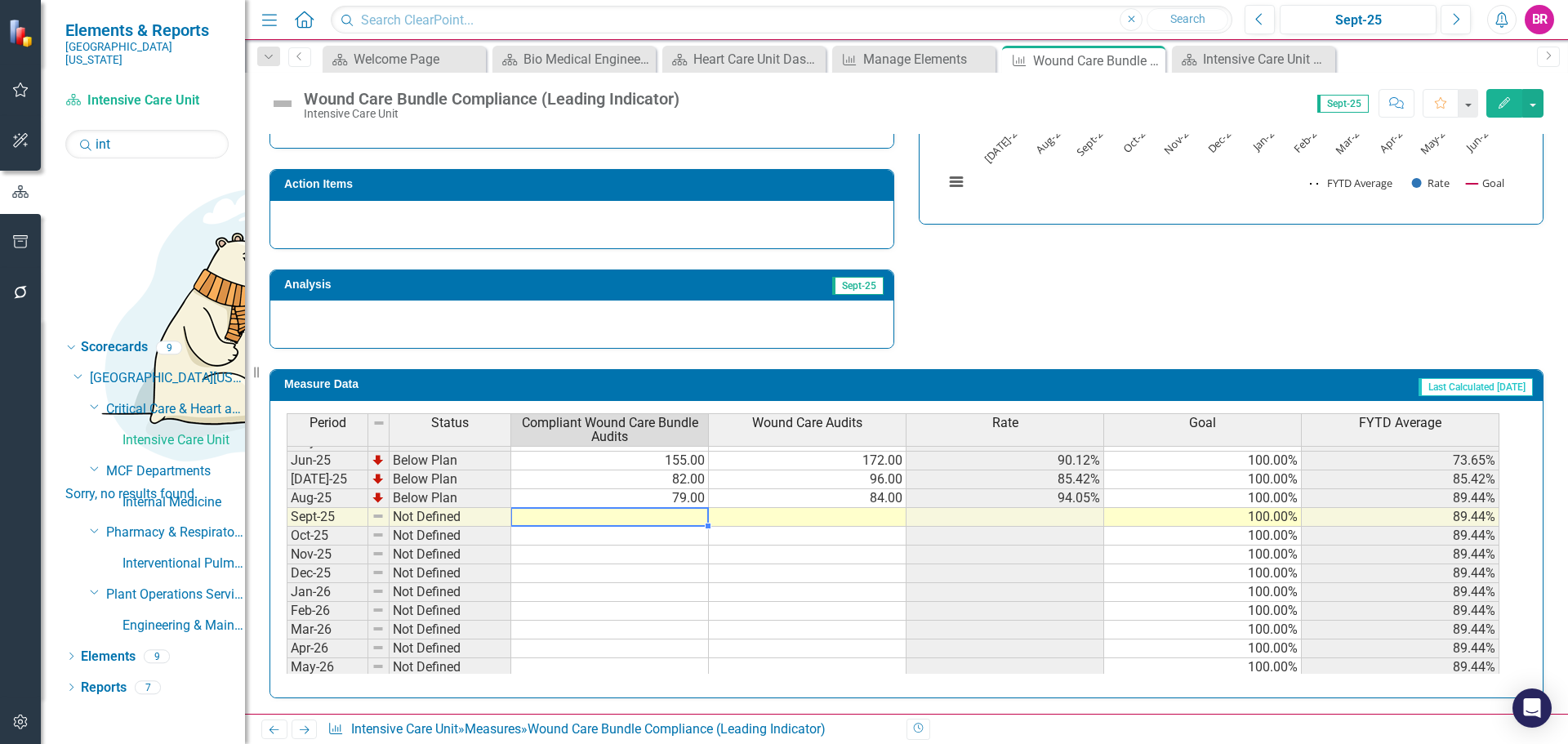
click at [675, 518] on tbody "Nov-23 Not Defined Dec-23 Not Defined Jan-24 Not Defined Feb-24 Not Defined Mar…" at bounding box center [893, 395] width 1212 height 602
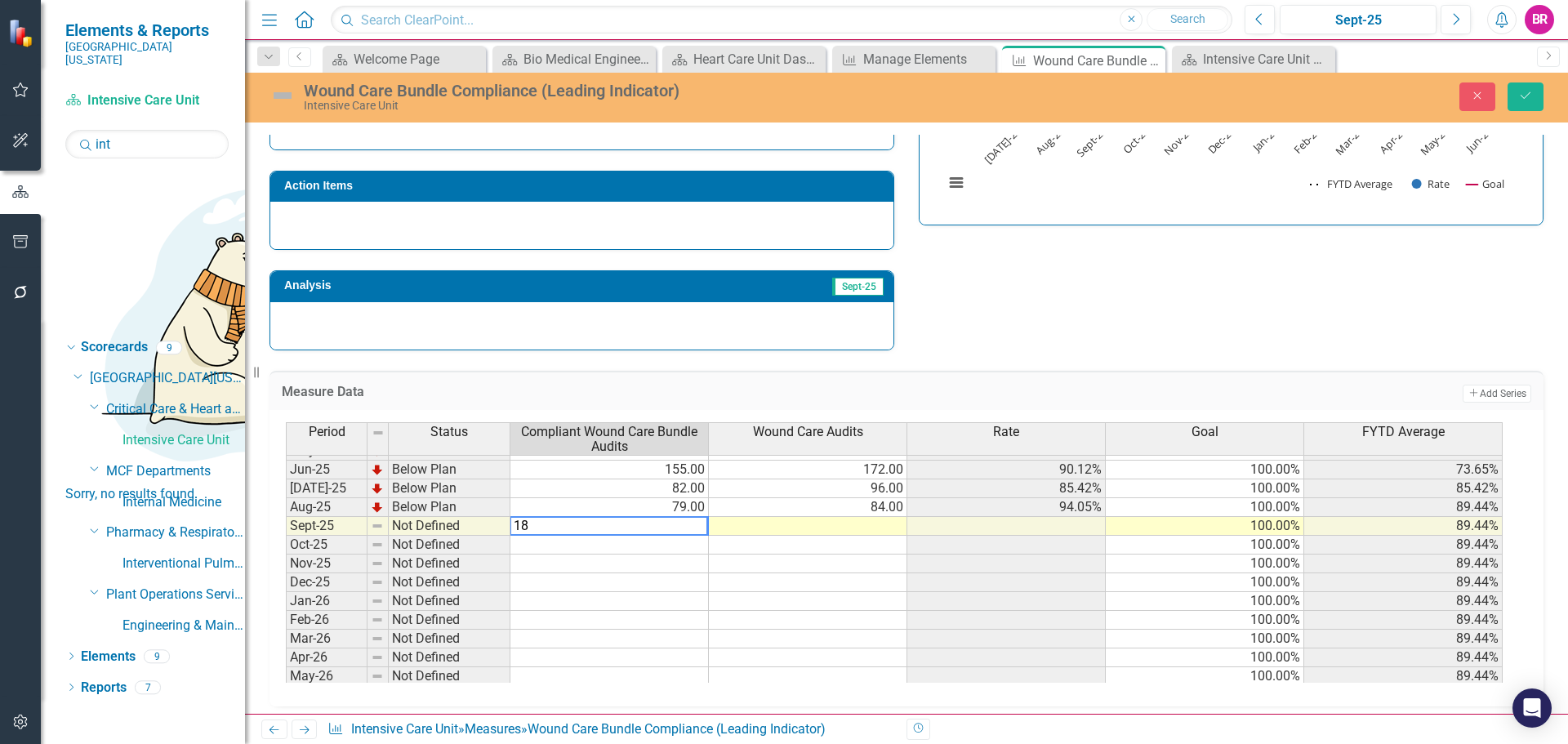
type textarea "184"
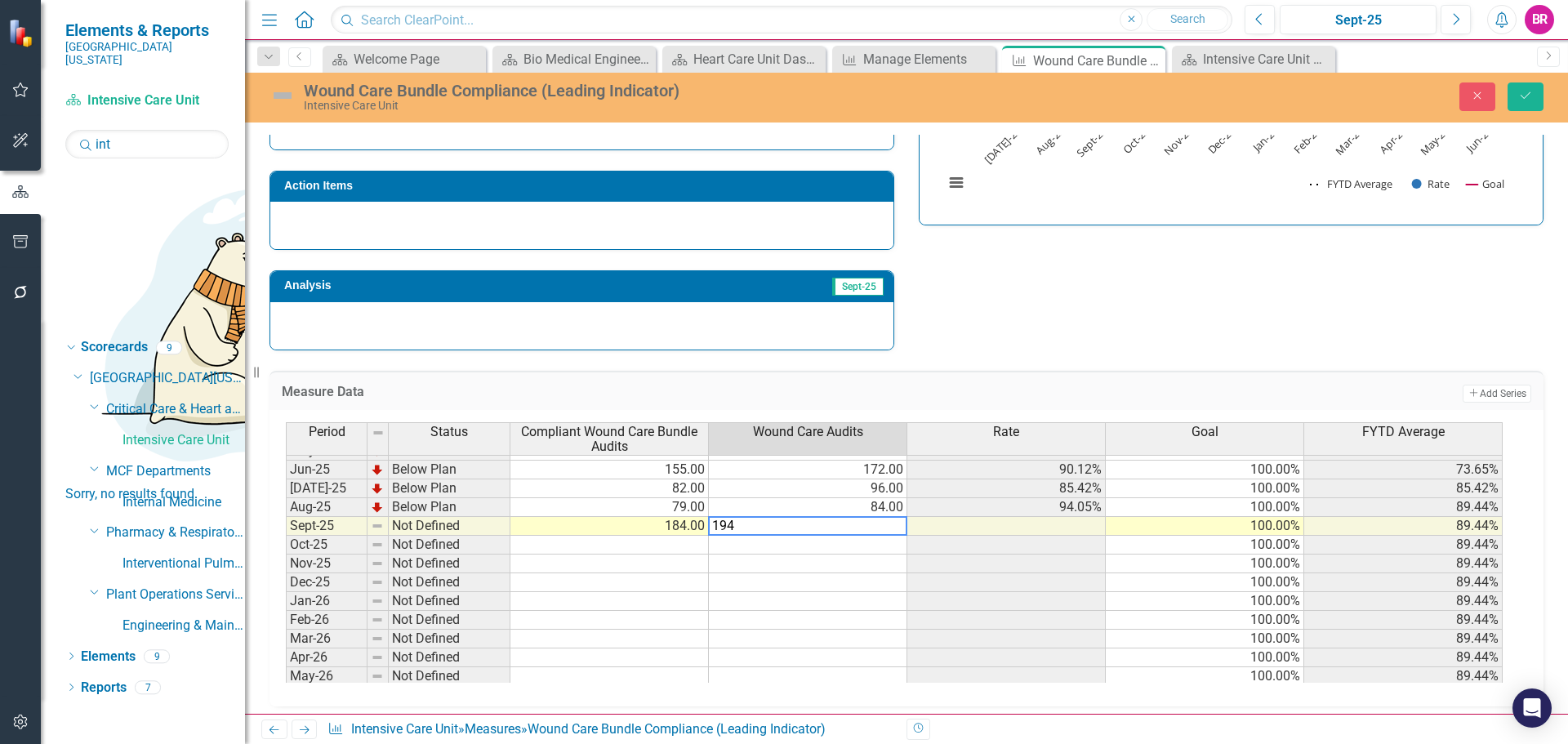
type textarea "194"
click at [1528, 98] on icon "Save" at bounding box center [1526, 96] width 15 height 12
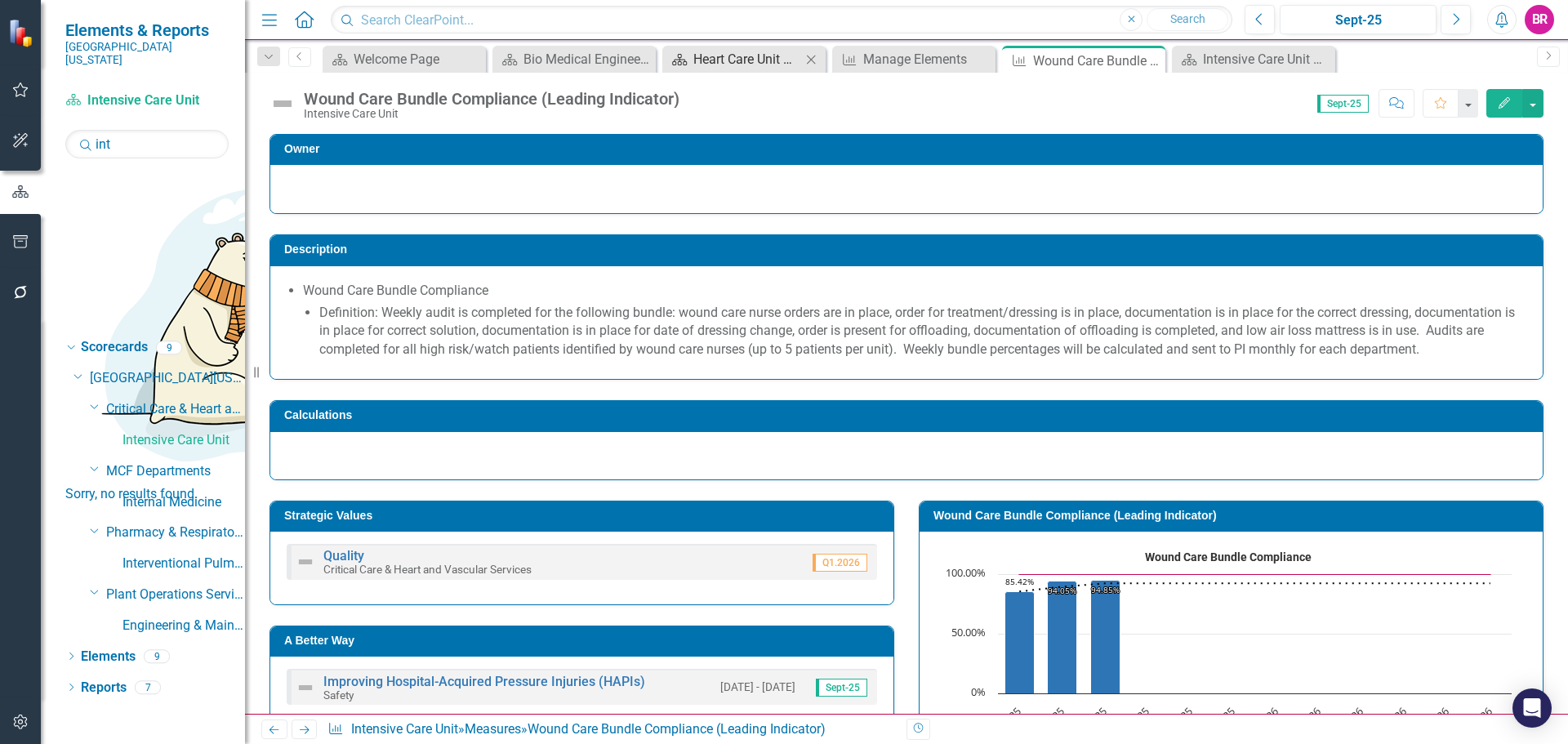
drag, startPoint x: 708, startPoint y: 65, endPoint x: 735, endPoint y: 49, distance: 31.4
click at [708, 65] on div "Heart Care Unit Dashboard" at bounding box center [747, 59] width 108 height 20
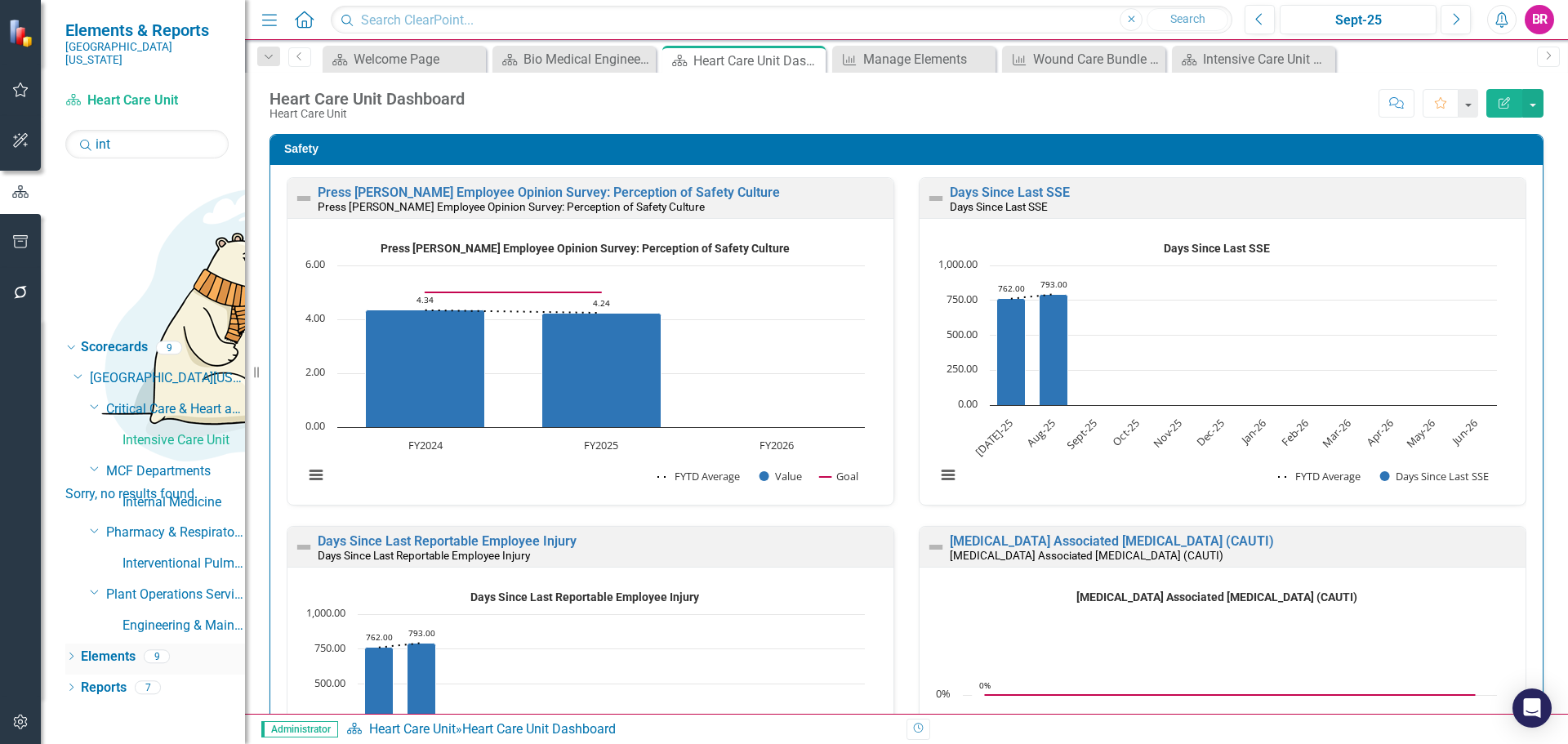
click at [104, 648] on link "Elements" at bounding box center [107, 657] width 55 height 18
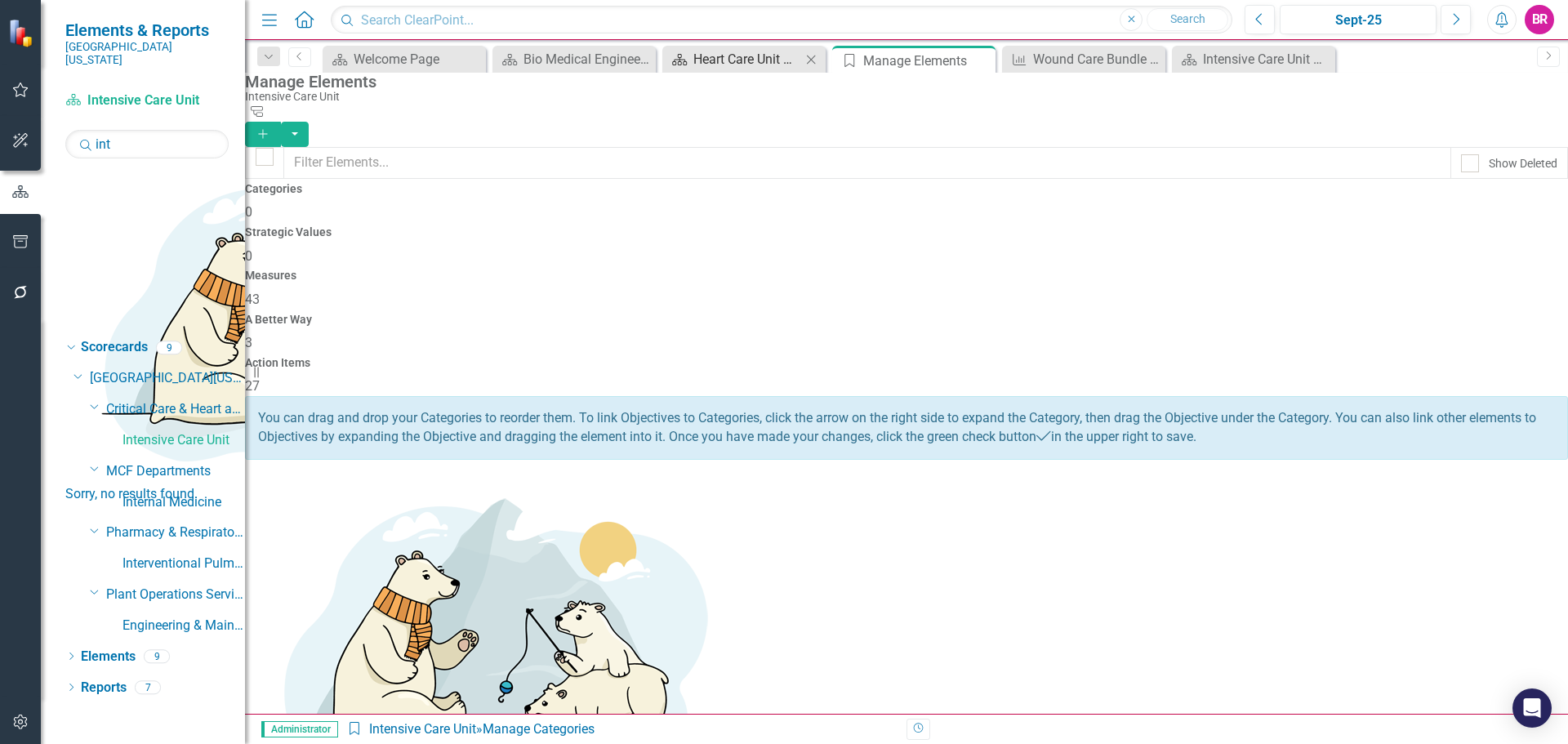
click at [738, 60] on div "Heart Care Unit Dashboard" at bounding box center [747, 59] width 108 height 20
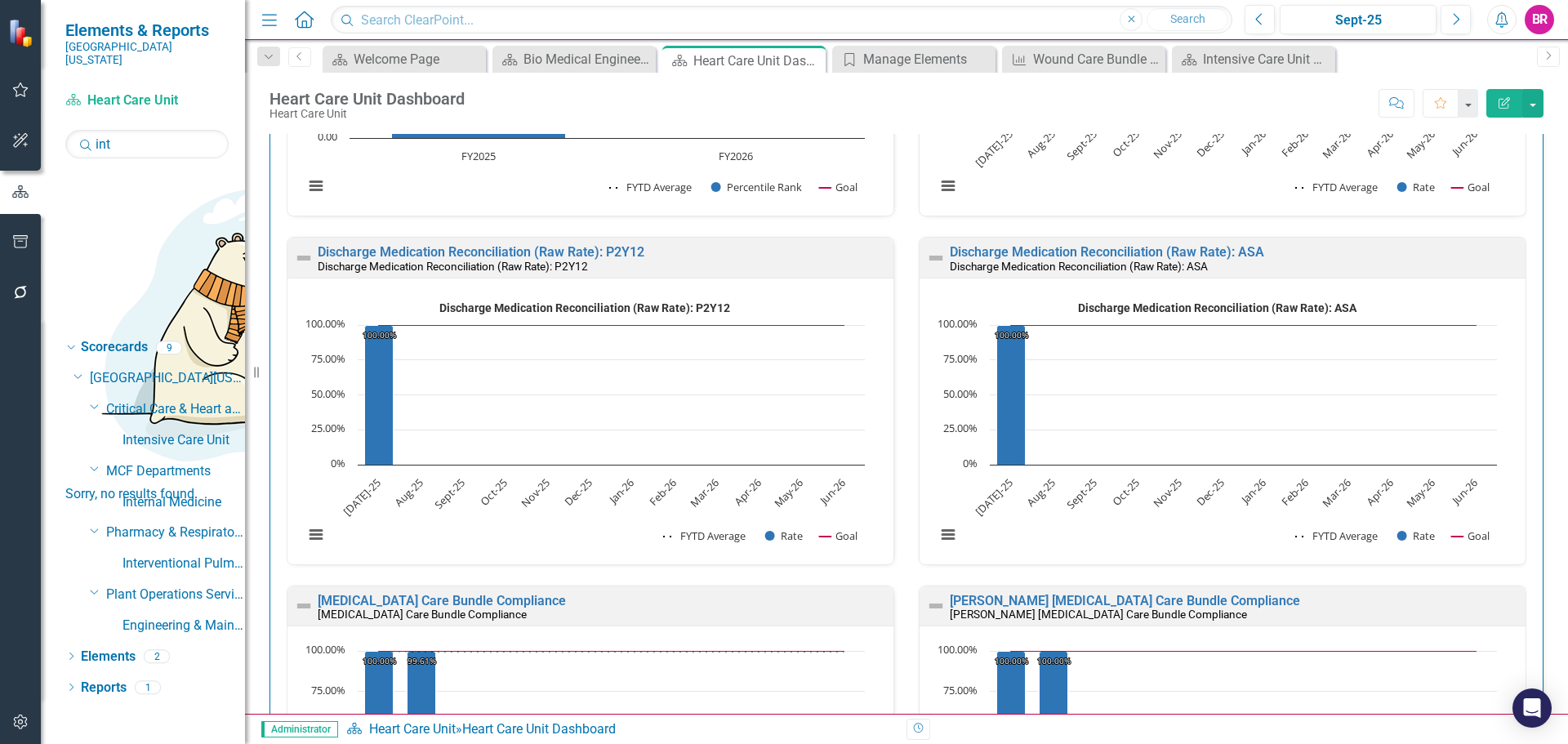
scroll to position [2532, 0]
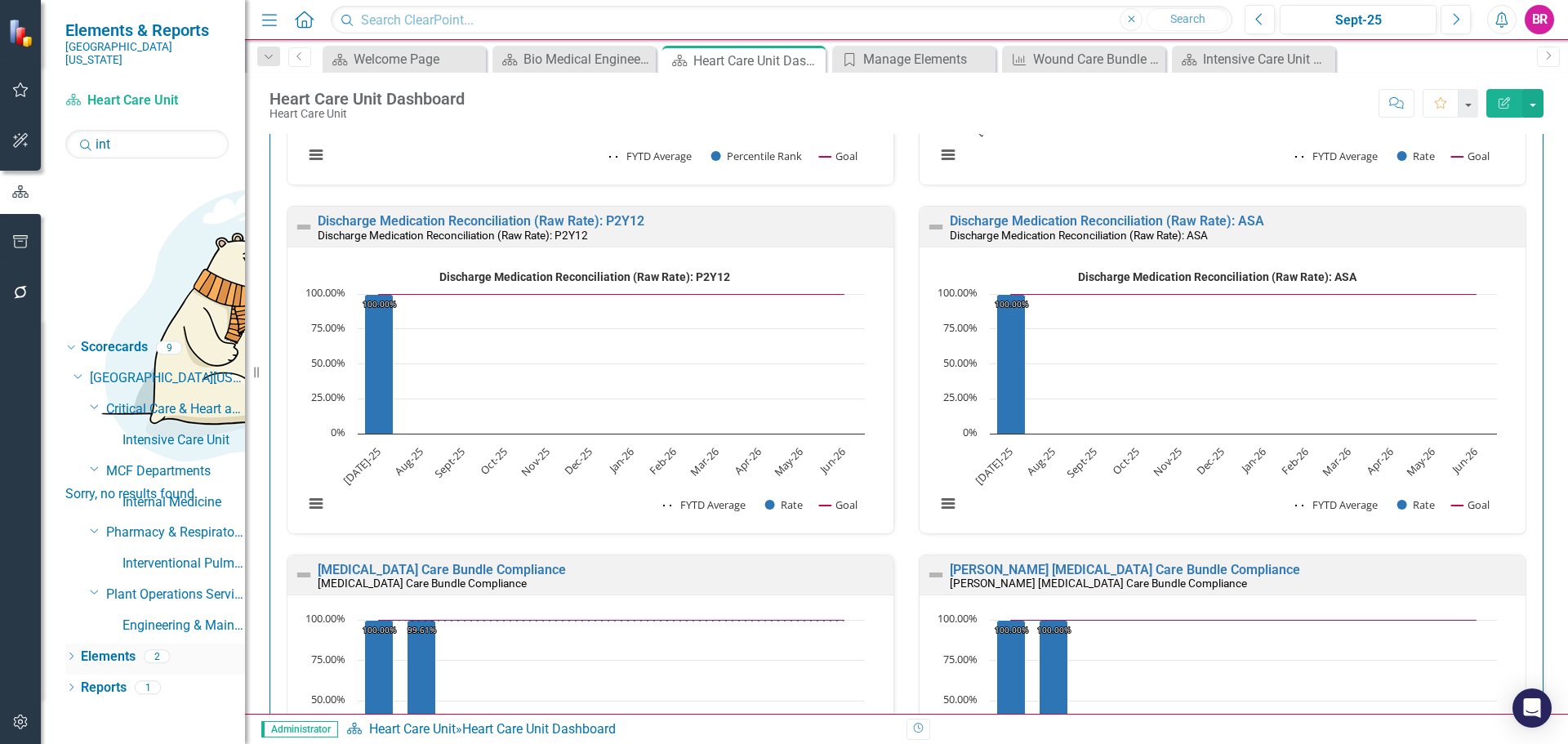
click at [120, 648] on link "Elements" at bounding box center [107, 657] width 55 height 18
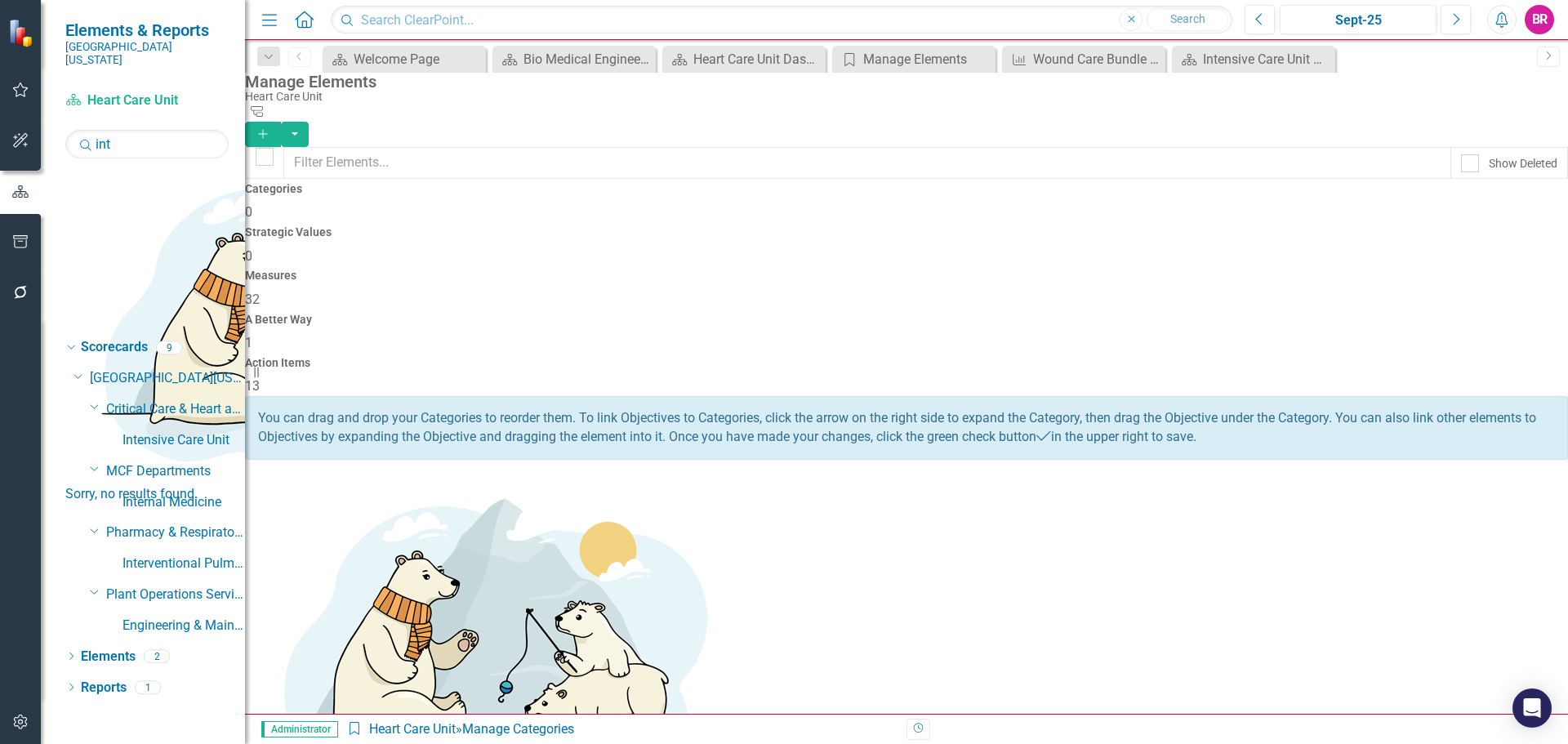
click at [916, 269] on h4 "Measures" at bounding box center [906, 275] width 1323 height 13
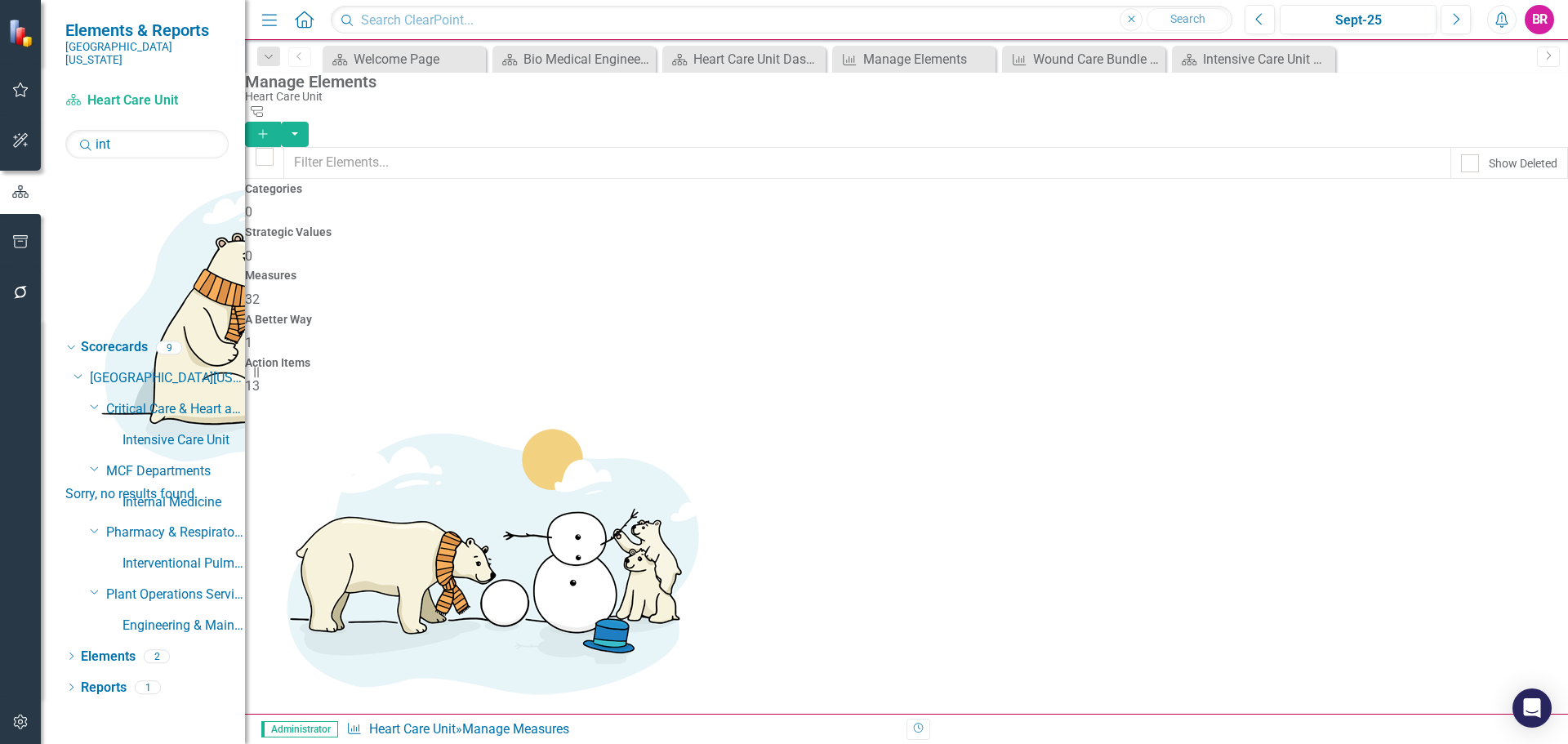
scroll to position [817, 0]
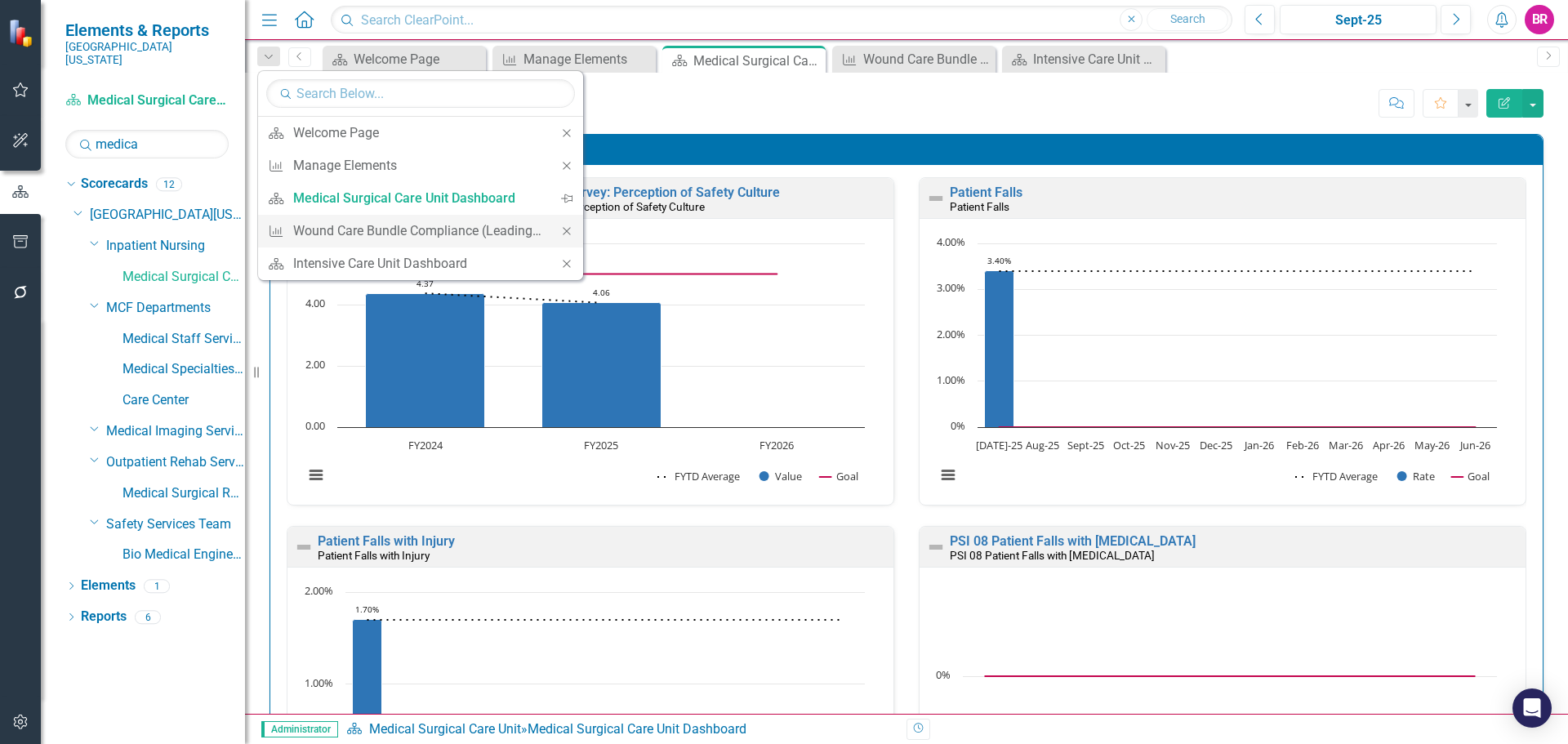
click at [569, 232] on icon "Close" at bounding box center [567, 232] width 15 height 12
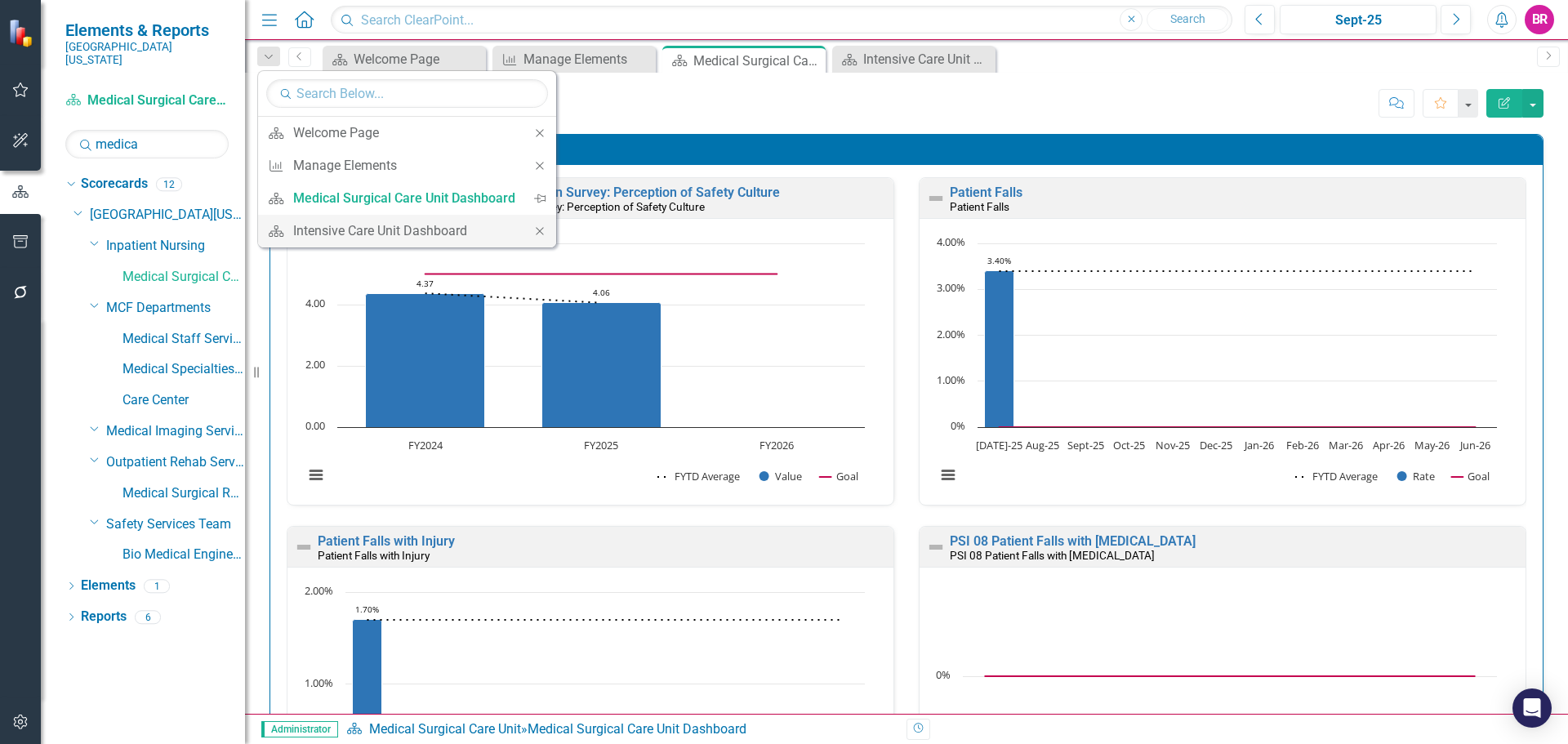
click at [541, 232] on icon "Close" at bounding box center [540, 232] width 15 height 12
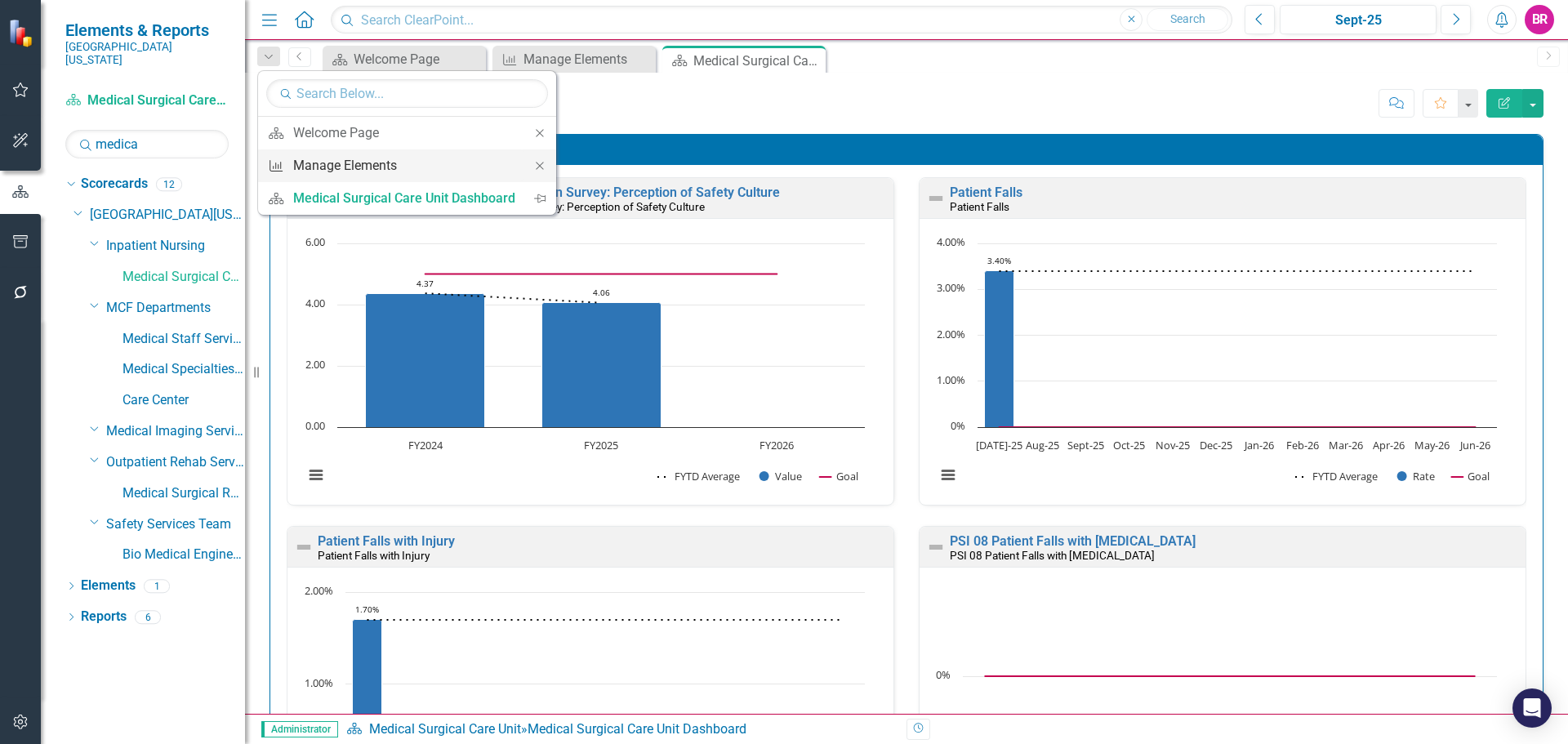
click at [361, 164] on div "Manage Elements" at bounding box center [404, 165] width 222 height 20
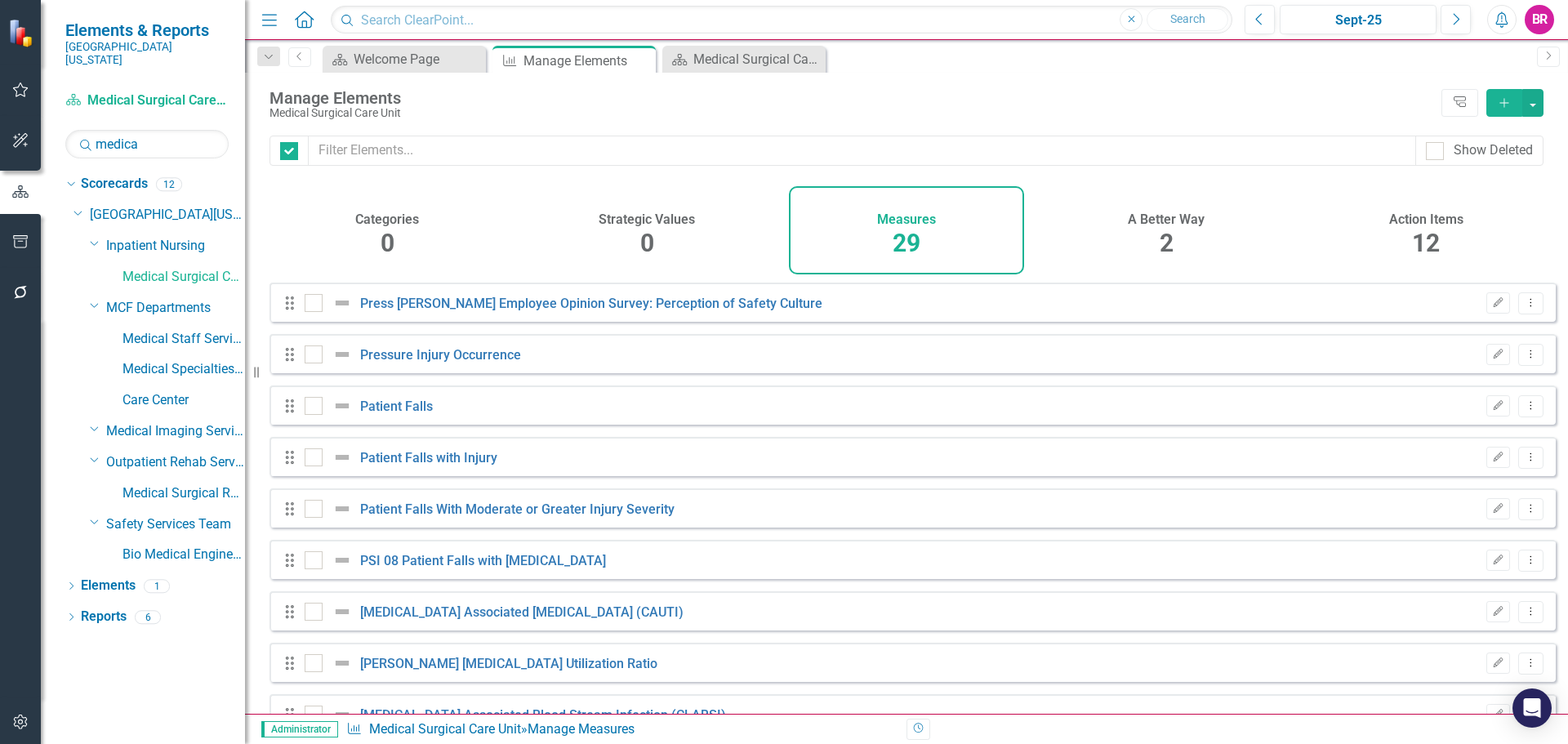
checkbox input "false"
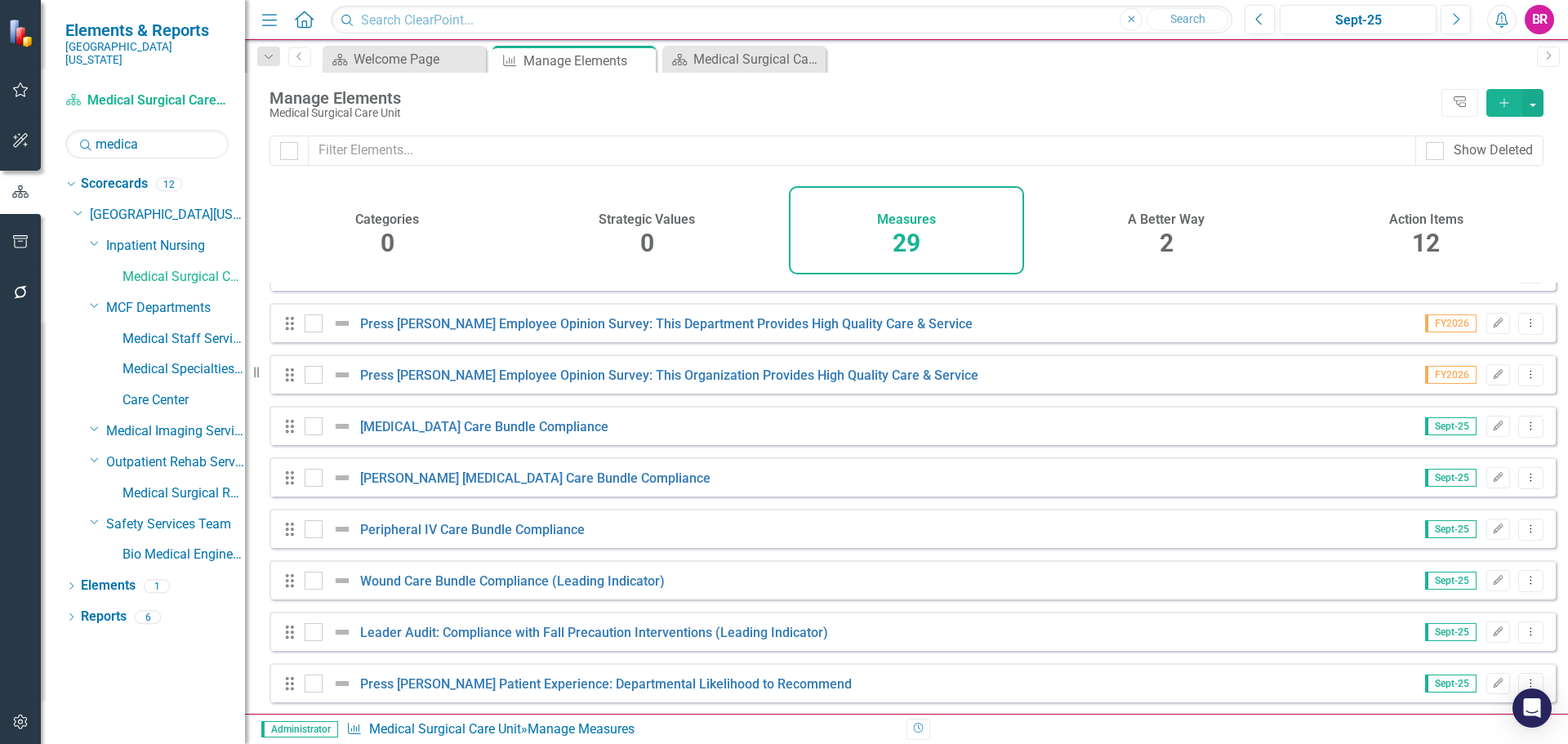
scroll to position [653, 0]
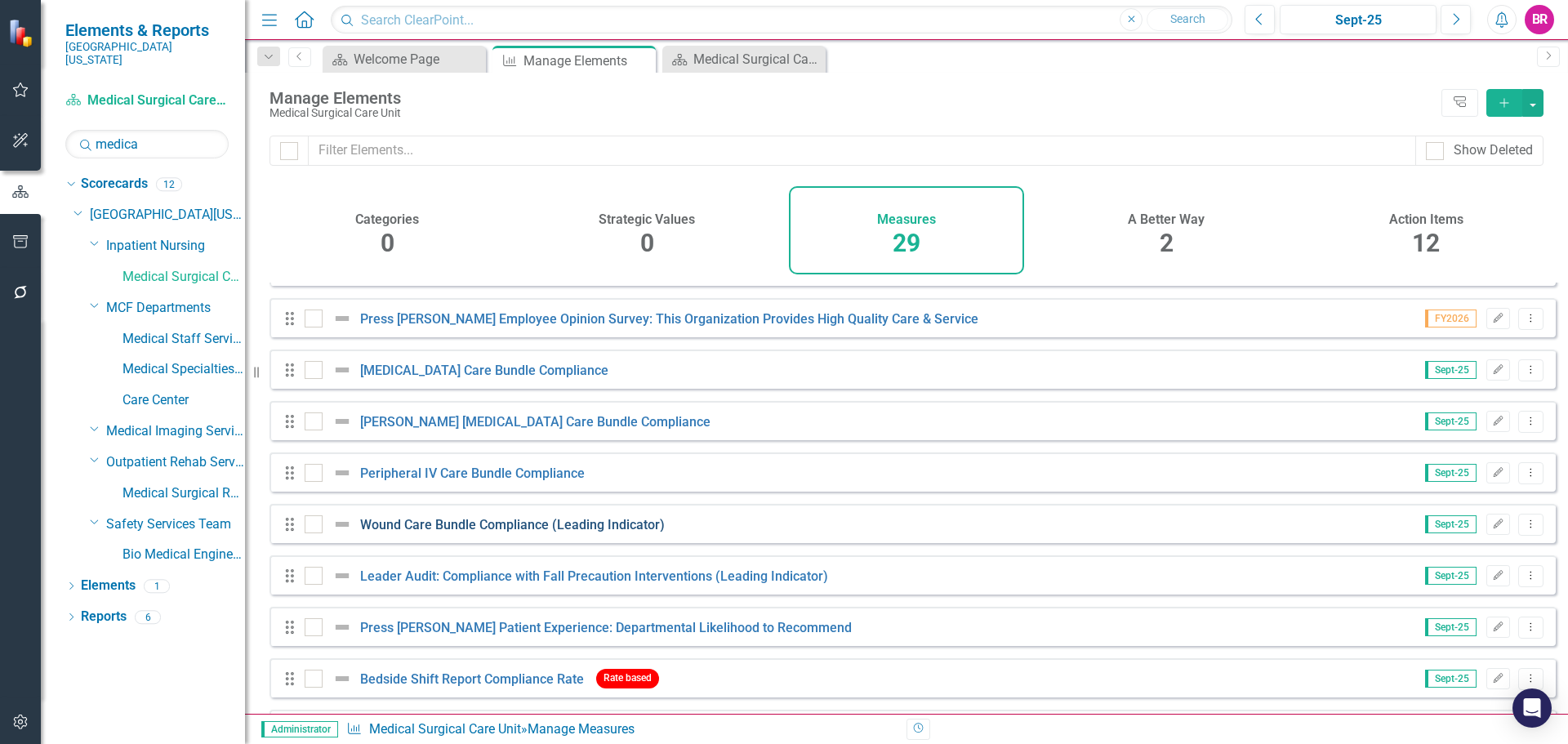
click at [492, 533] on link "Wound Care Bundle Compliance (Leading Indicator)" at bounding box center [512, 525] width 304 height 16
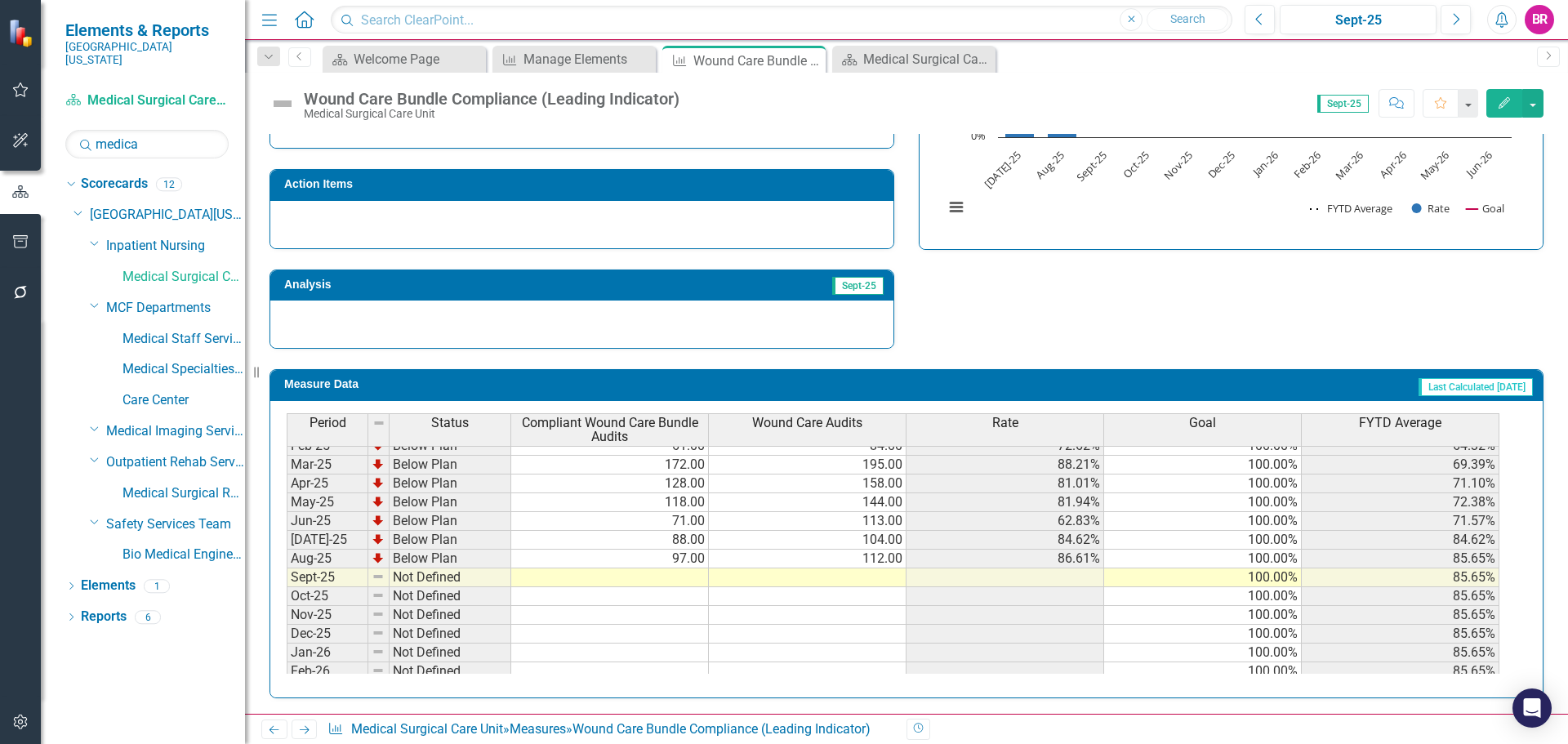
scroll to position [676, 0]
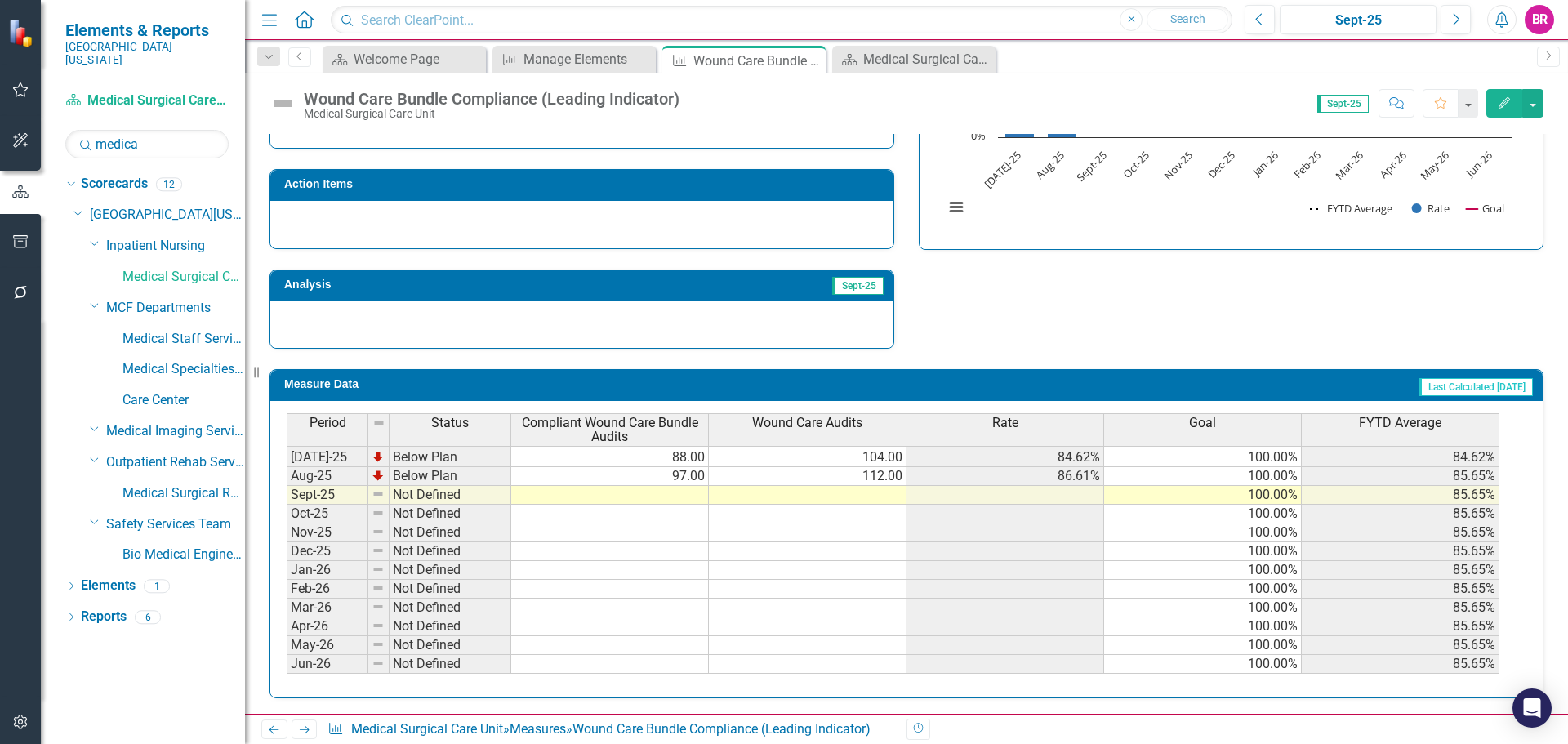
click at [689, 498] on tbody "May-24 Not Defined Jun-24 Not Defined Jul-24 Not Defined Aug-24 Not Defined Sep…" at bounding box center [893, 429] width 1212 height 489
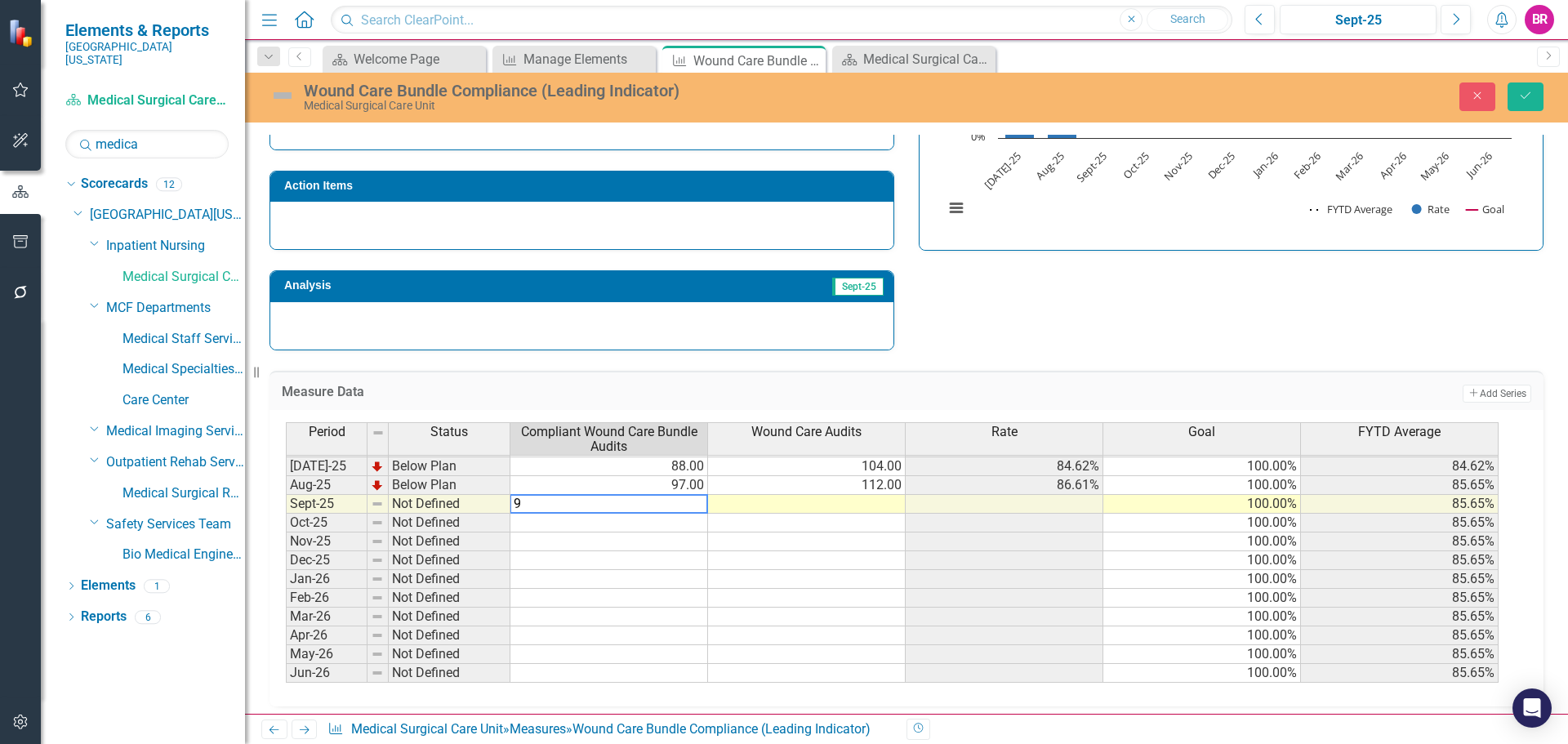
type textarea "96"
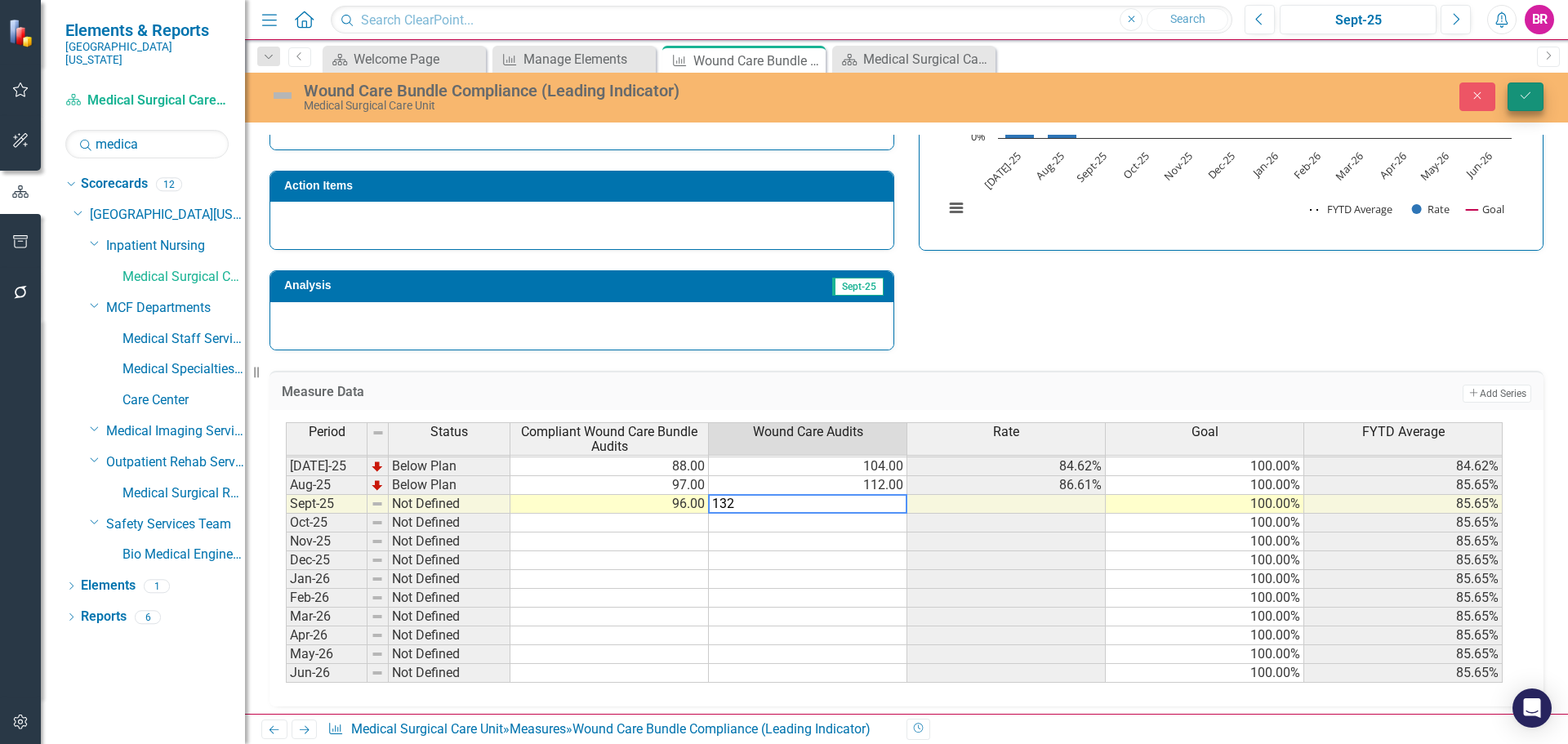
type textarea "132"
click at [1526, 95] on icon "Save" at bounding box center [1526, 96] width 15 height 12
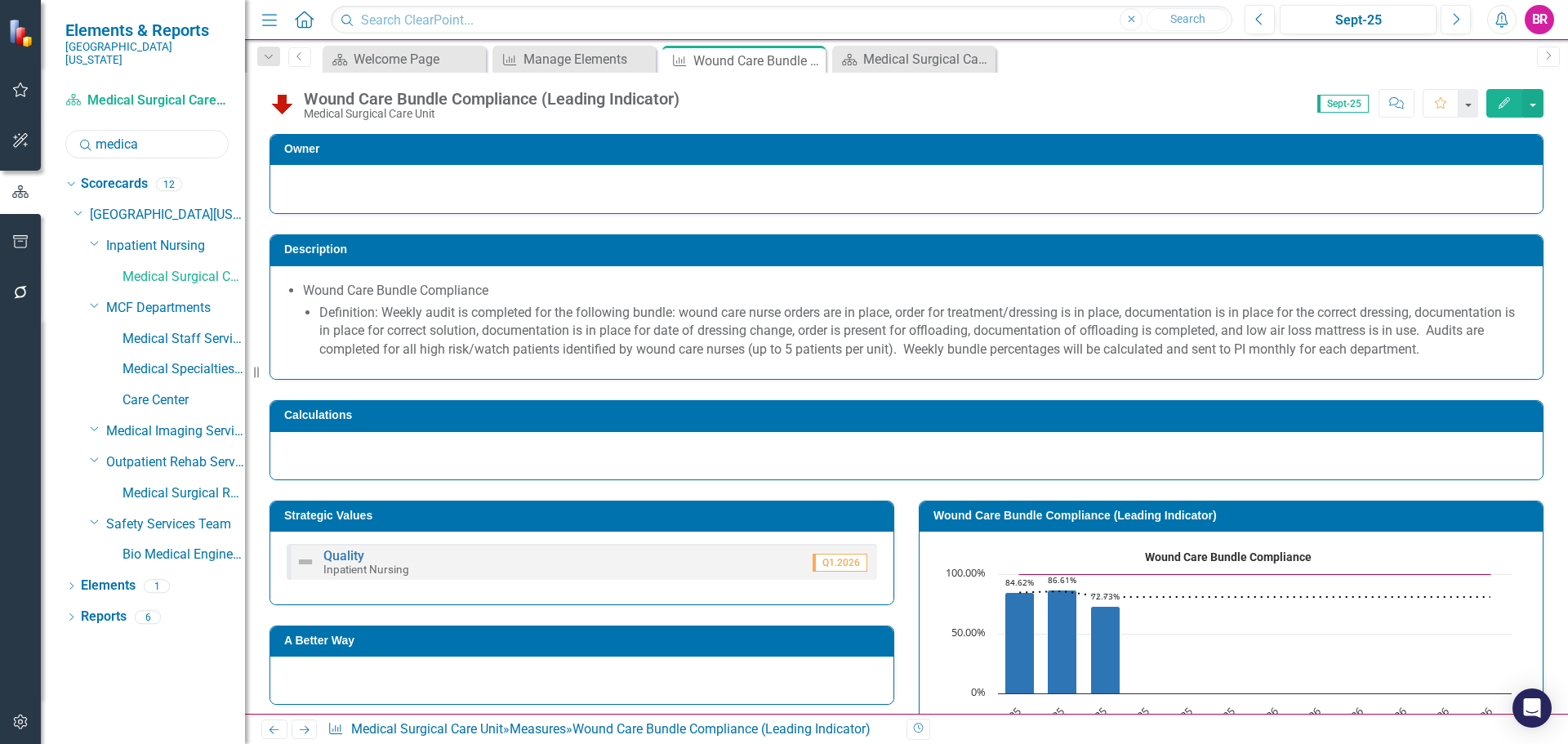
click at [161, 130] on input "medica" at bounding box center [147, 144] width 164 height 29
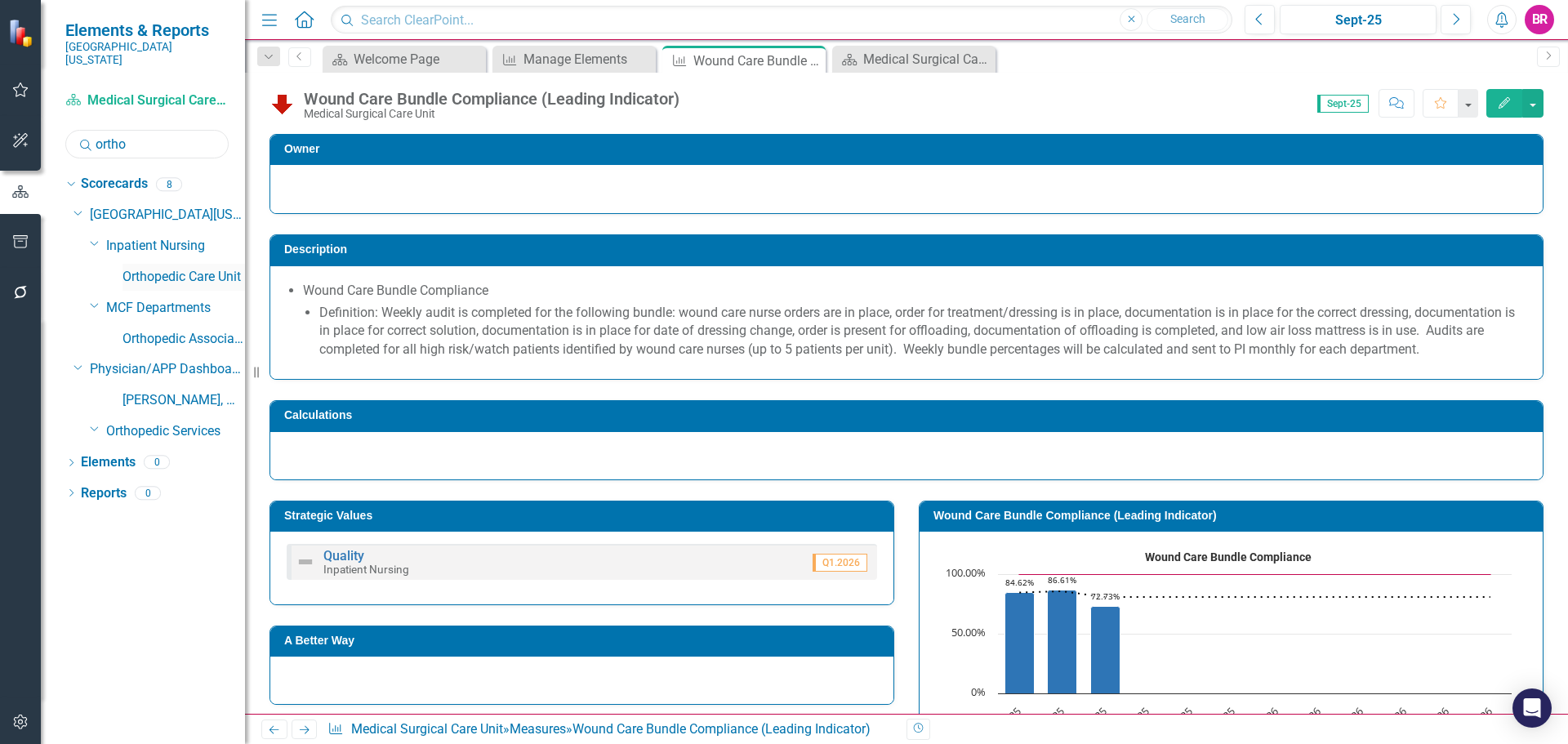
type input "ortho"
click at [220, 268] on link "Orthopedic Care Unit" at bounding box center [184, 277] width 122 height 18
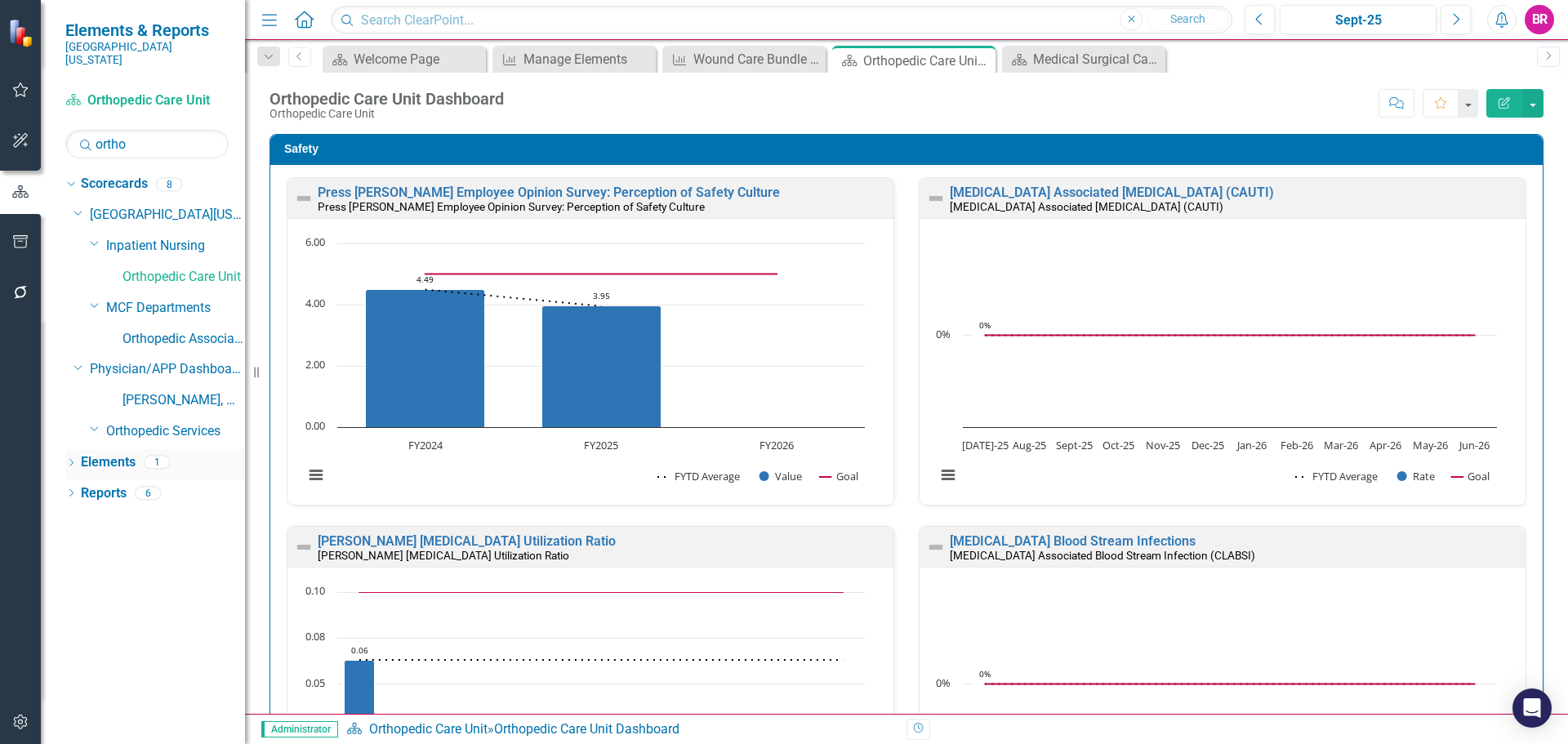
click at [130, 455] on link "Elements" at bounding box center [107, 463] width 55 height 18
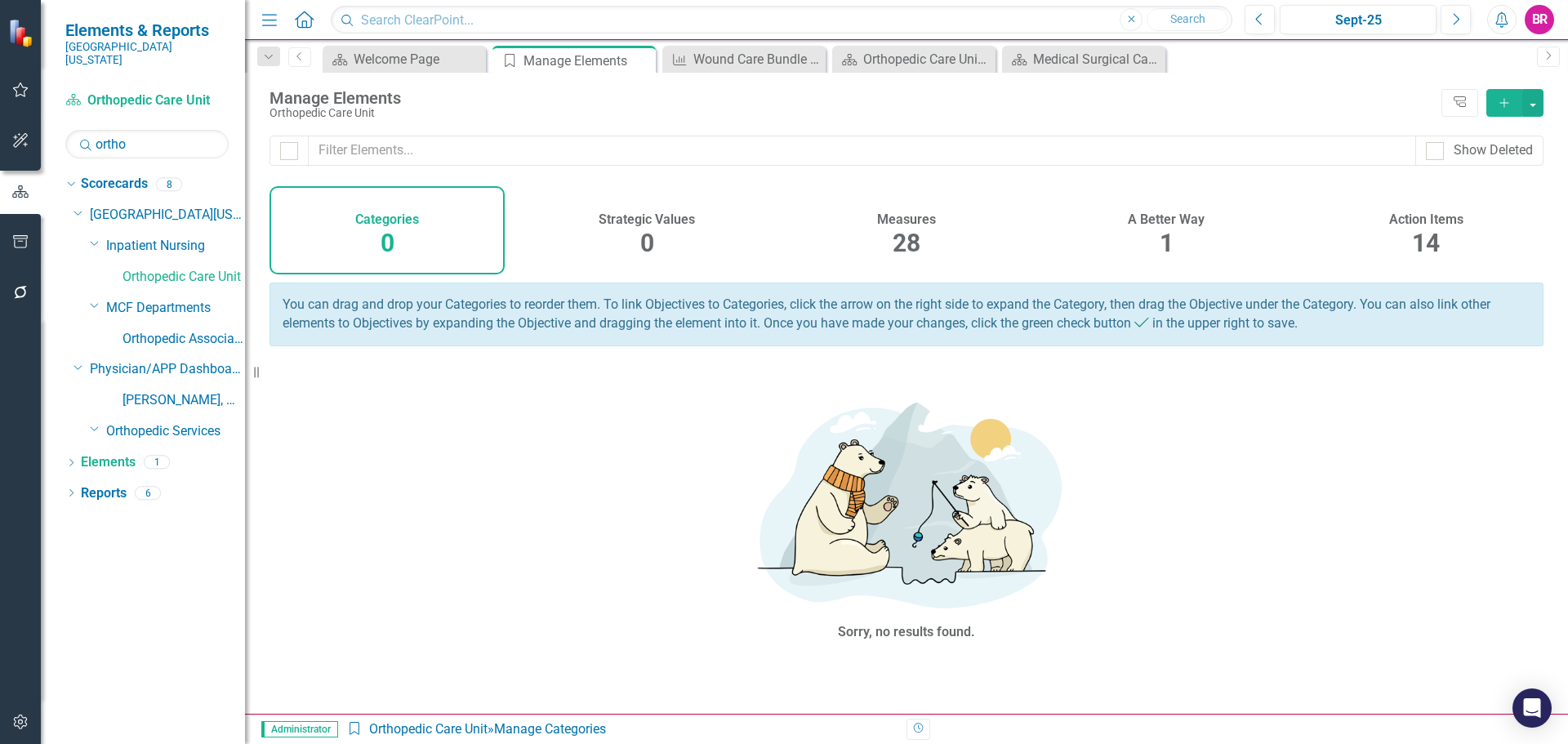
click at [932, 256] on div "Measures 28" at bounding box center [906, 230] width 236 height 88
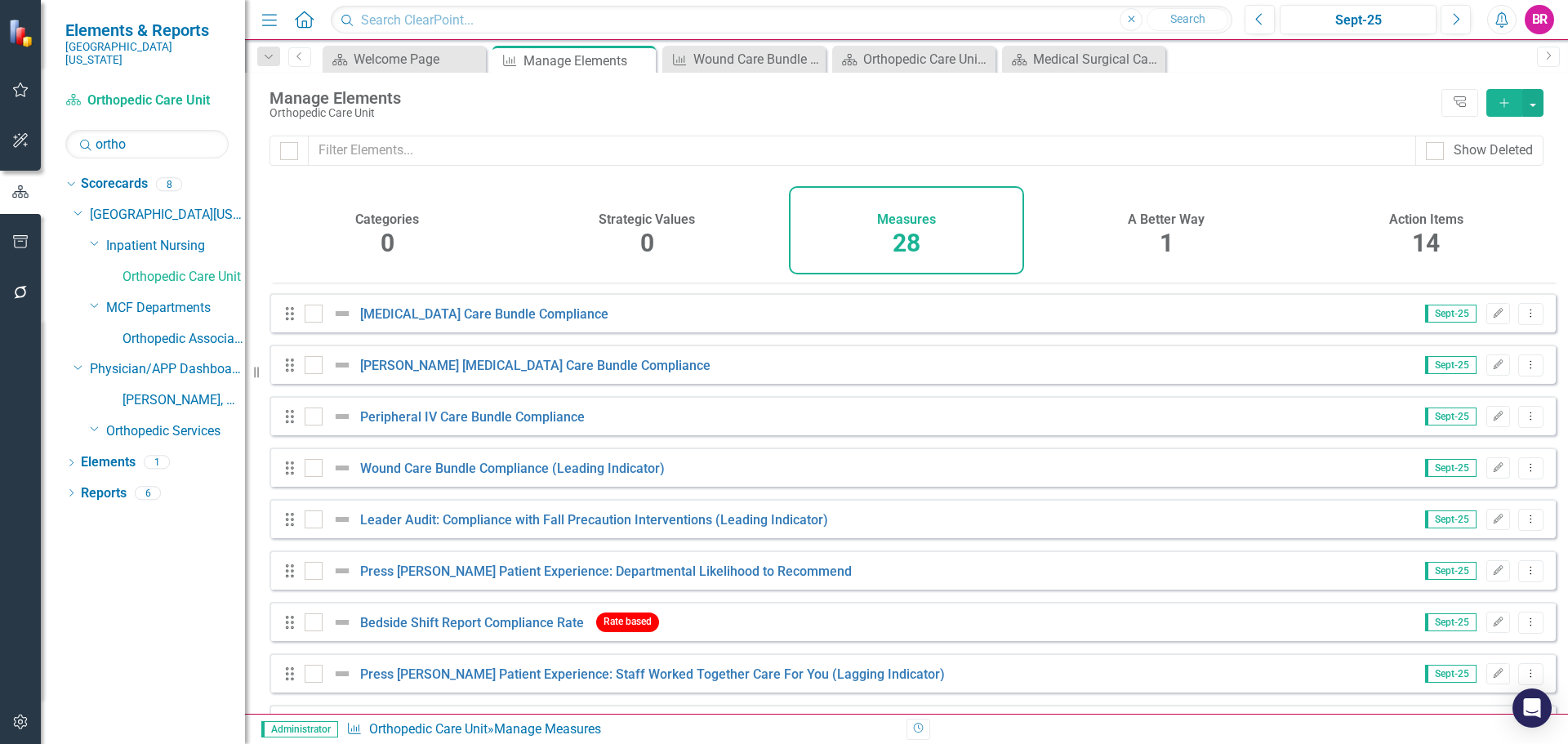
scroll to position [817, 0]
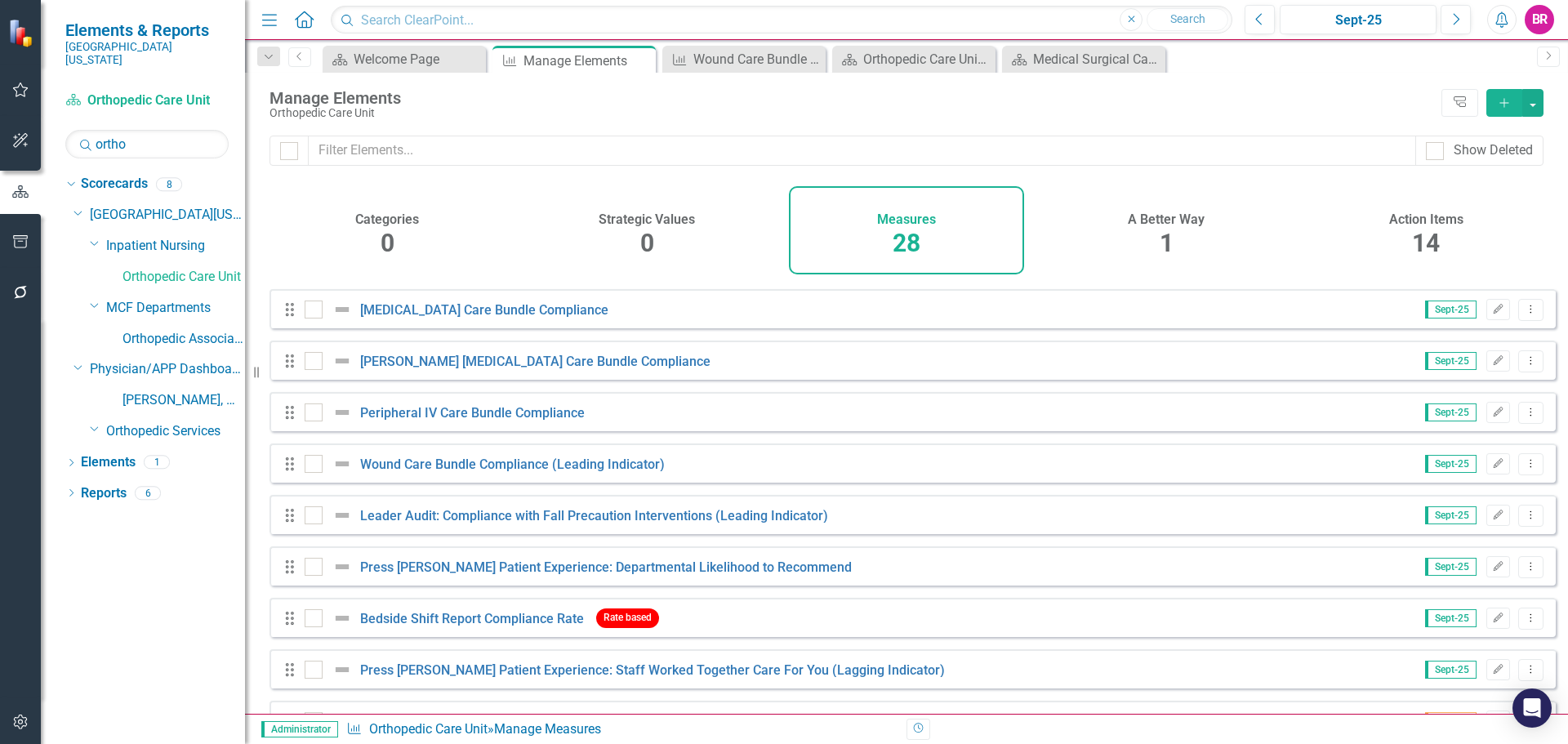
click at [549, 483] on div "Drag Wound Care Bundle Compliance (Leading Indicator) Sept-25 Edit Dropdown Menu" at bounding box center [912, 463] width 1286 height 39
click at [559, 472] on link "Wound Care Bundle Compliance (Leading Indicator)" at bounding box center [512, 464] width 304 height 16
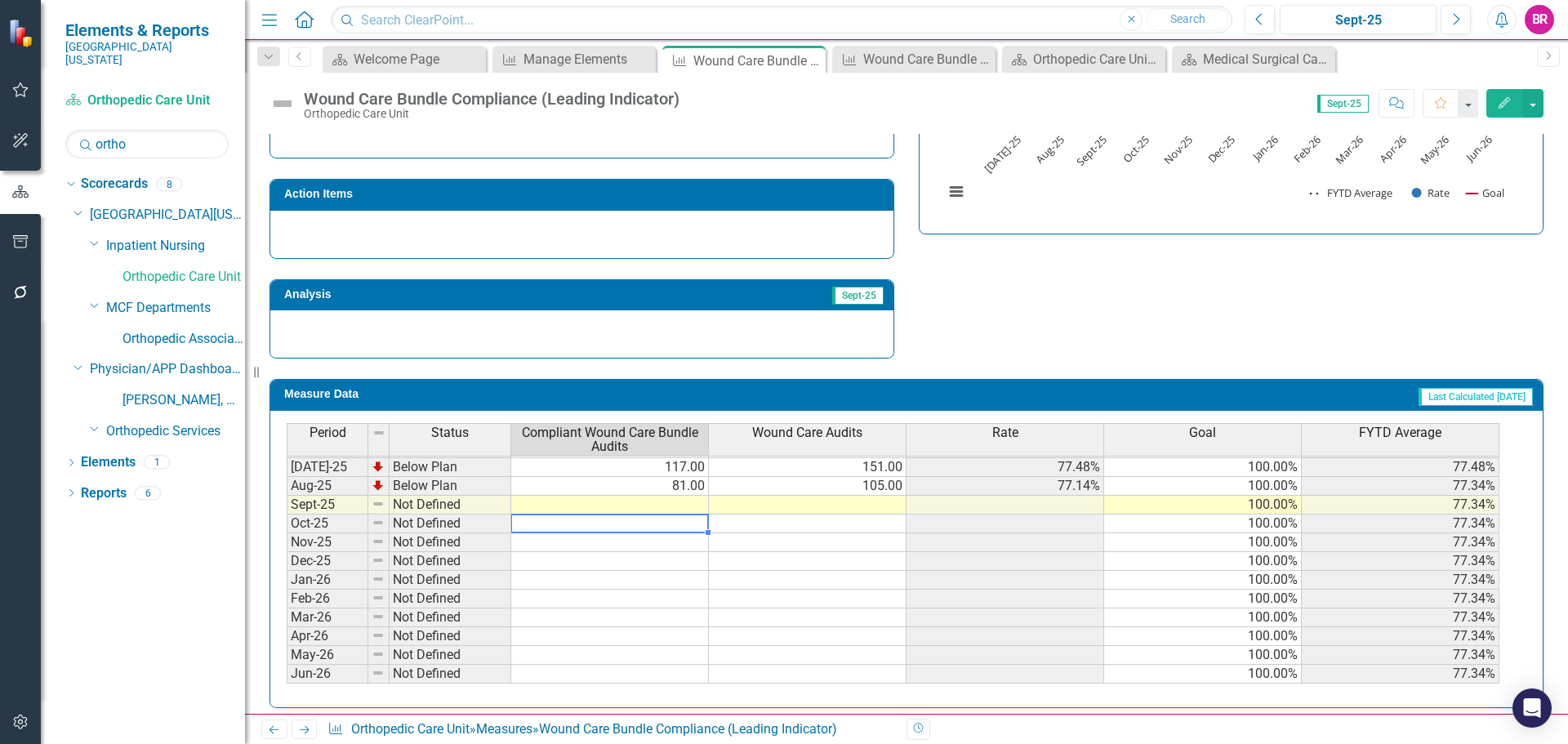
click at [689, 516] on tbody "May-24 Not Defined Jun-24 Not Defined Jul-24 Not Defined Aug-24 Not Defined Sep…" at bounding box center [893, 439] width 1212 height 489
click at [689, 502] on td at bounding box center [610, 505] width 198 height 18
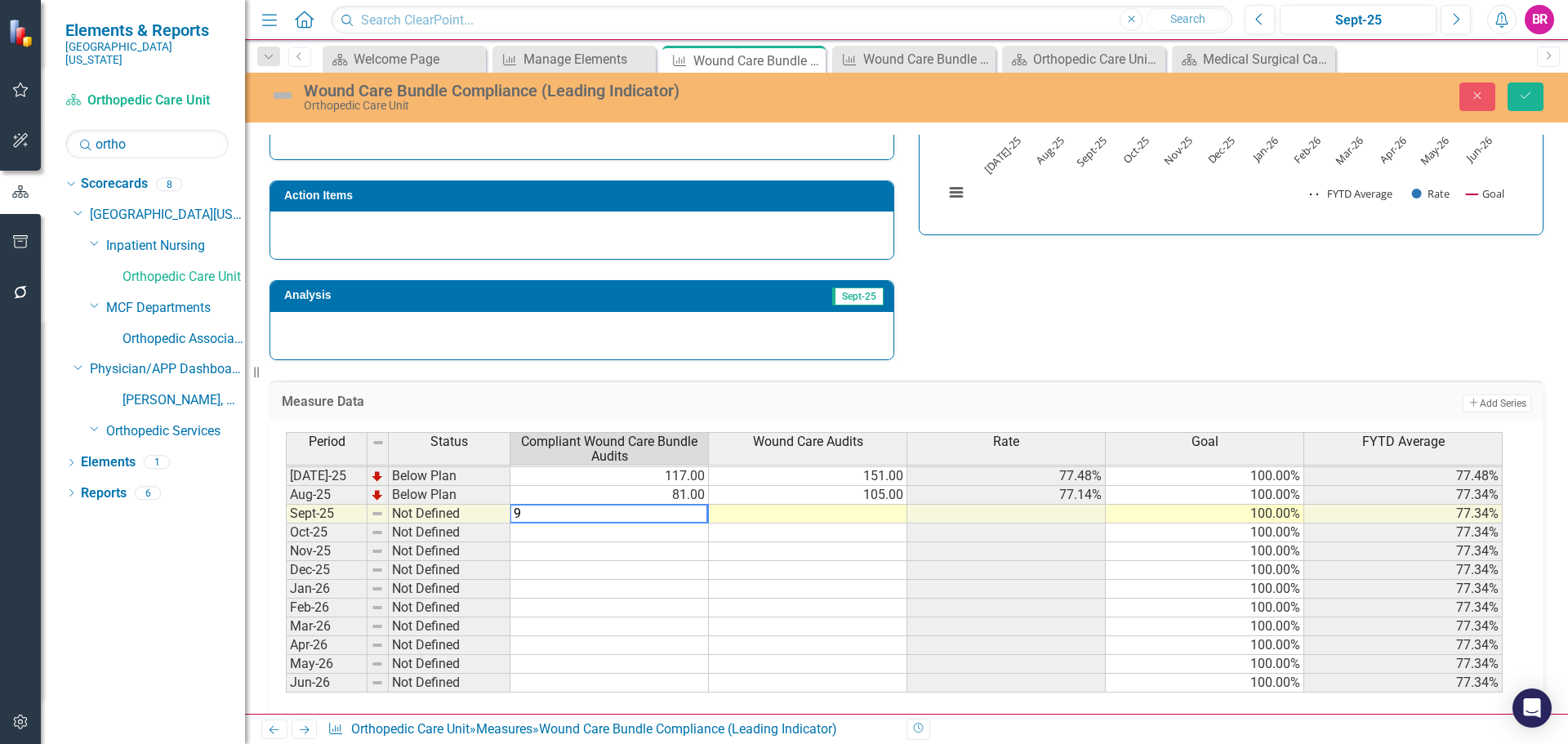
type textarea "97"
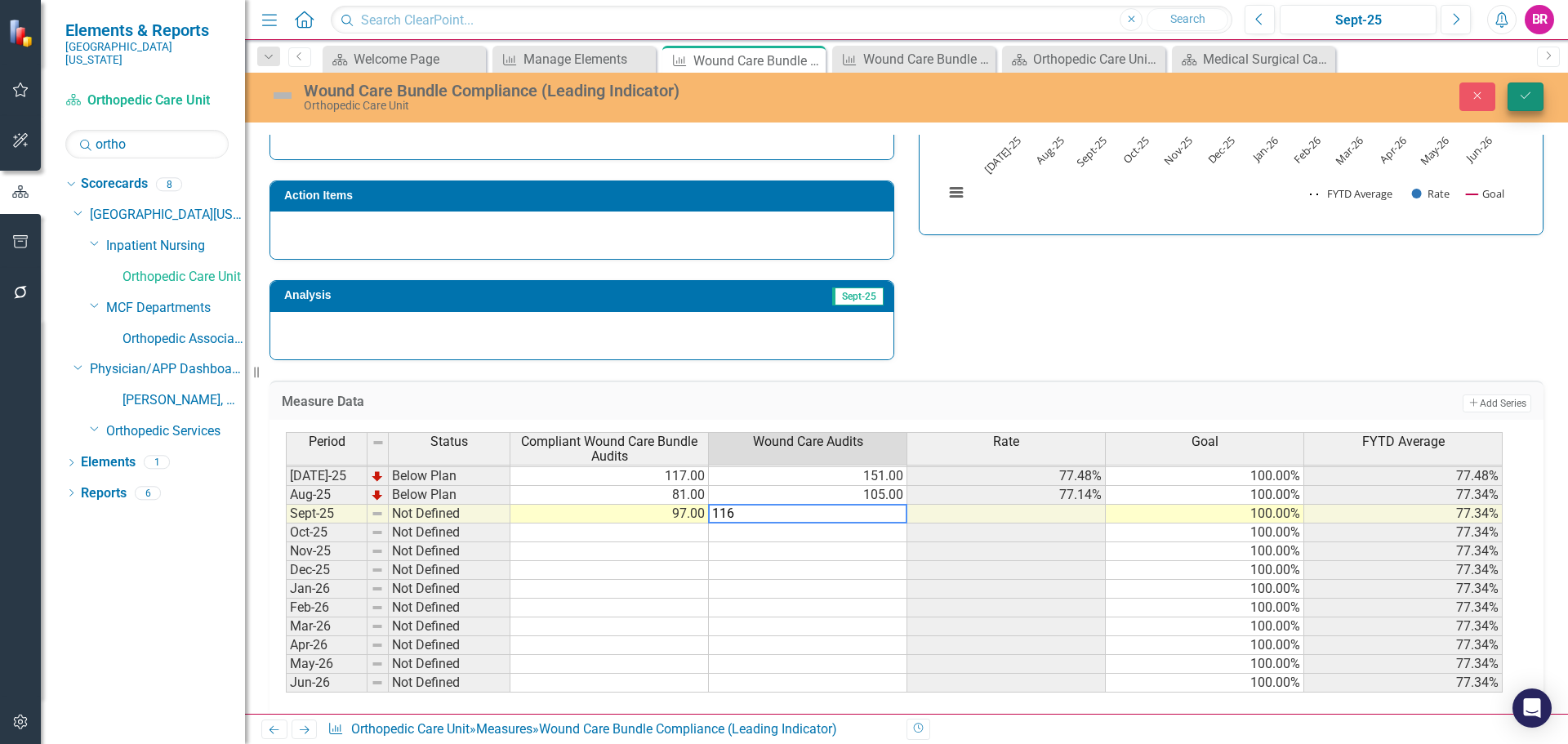
type textarea "116"
click at [1520, 96] on icon "Save" at bounding box center [1526, 96] width 15 height 12
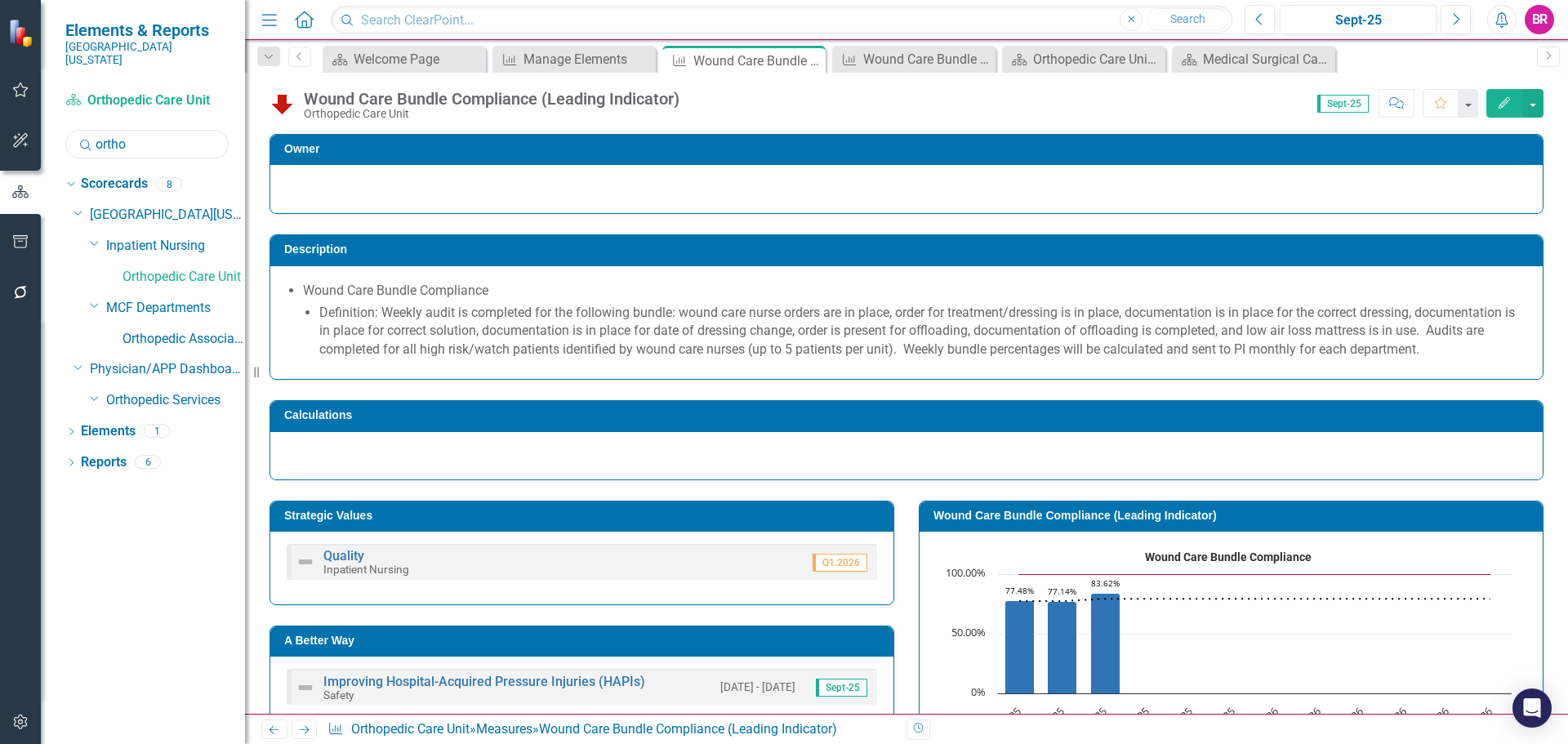
click at [154, 130] on input "ortho" at bounding box center [147, 144] width 164 height 29
click at [158, 130] on input "ortho" at bounding box center [147, 144] width 164 height 29
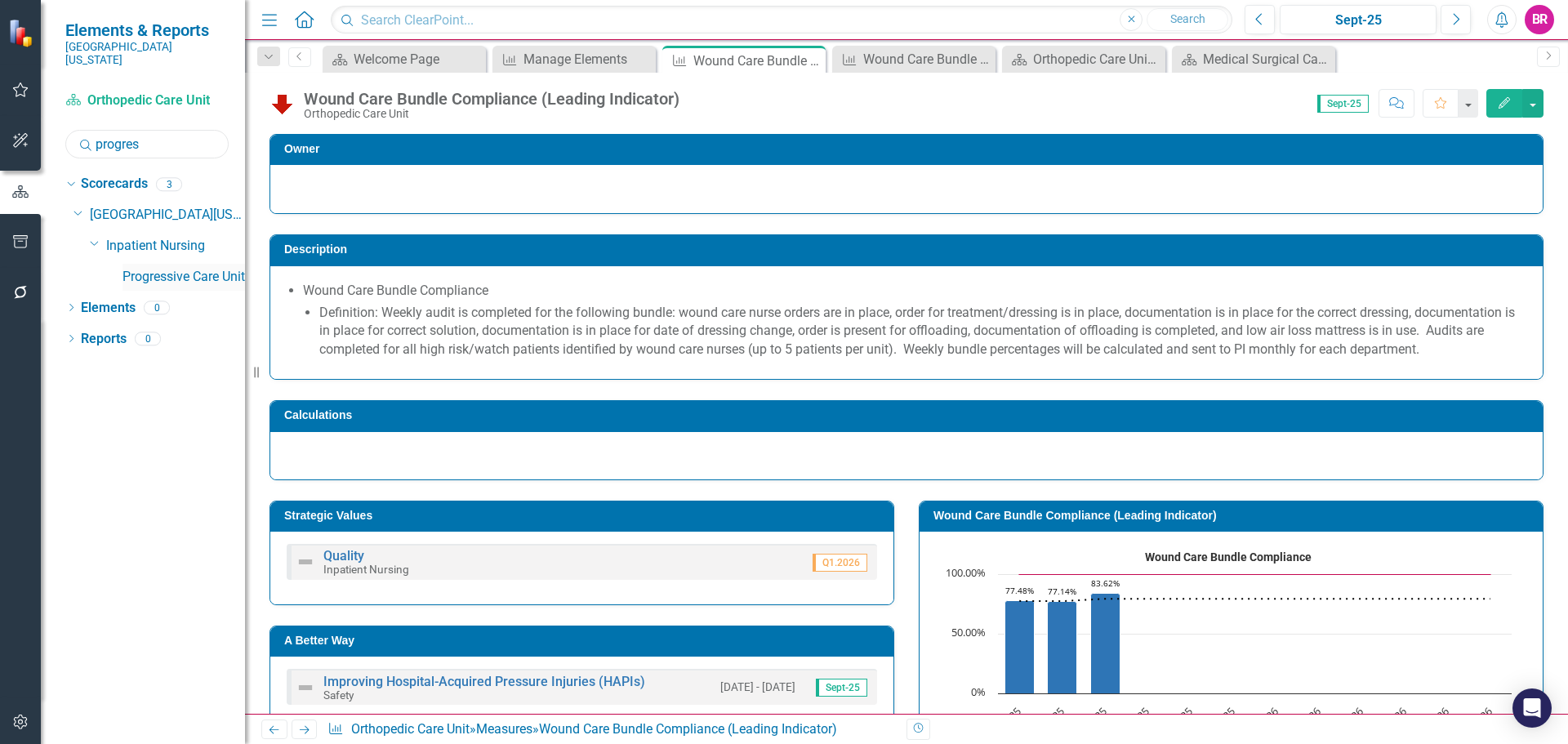
type input "progres"
click at [196, 268] on link "Progressive Care Unit" at bounding box center [184, 277] width 122 height 18
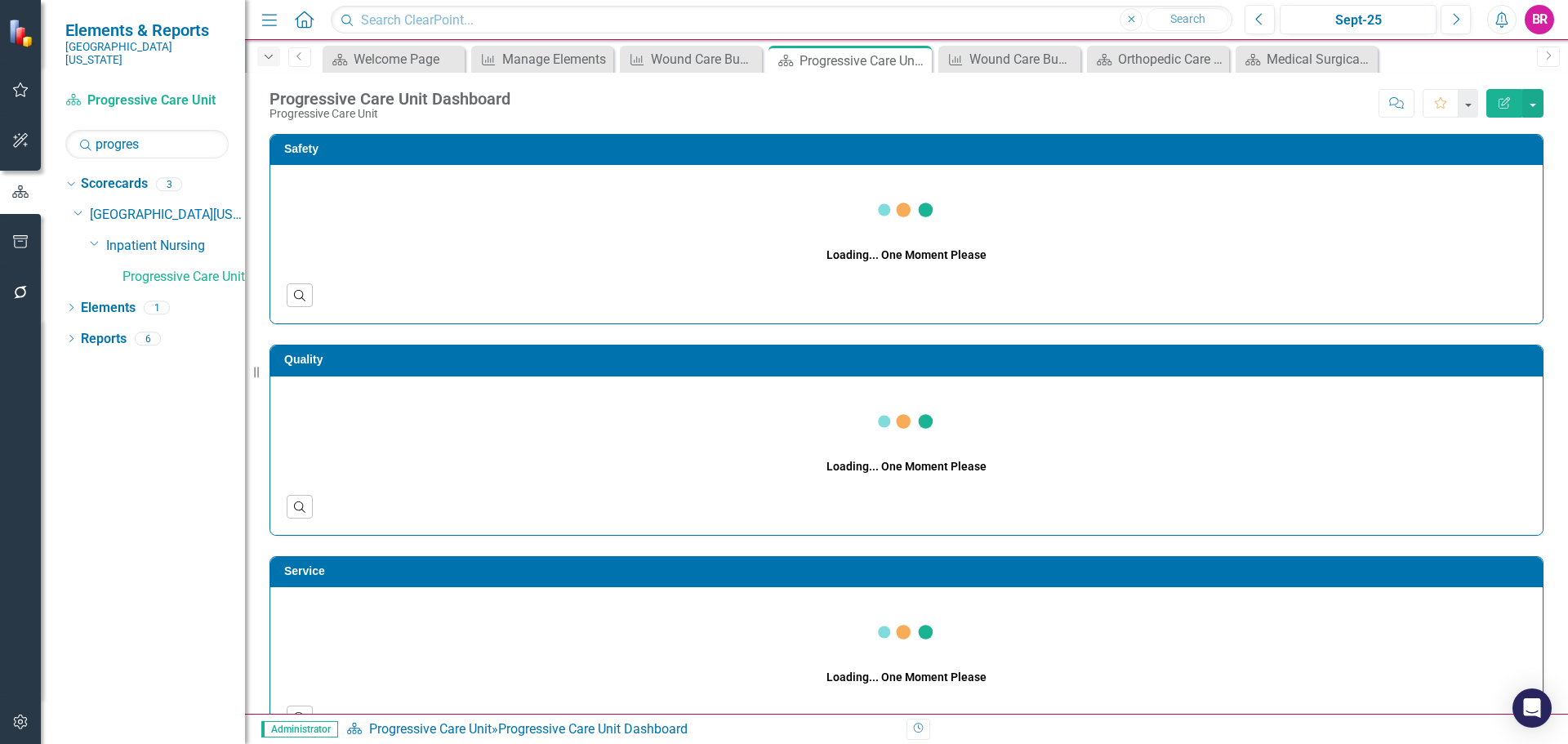
click at [269, 51] on icon "Dropdown" at bounding box center [269, 57] width 15 height 12
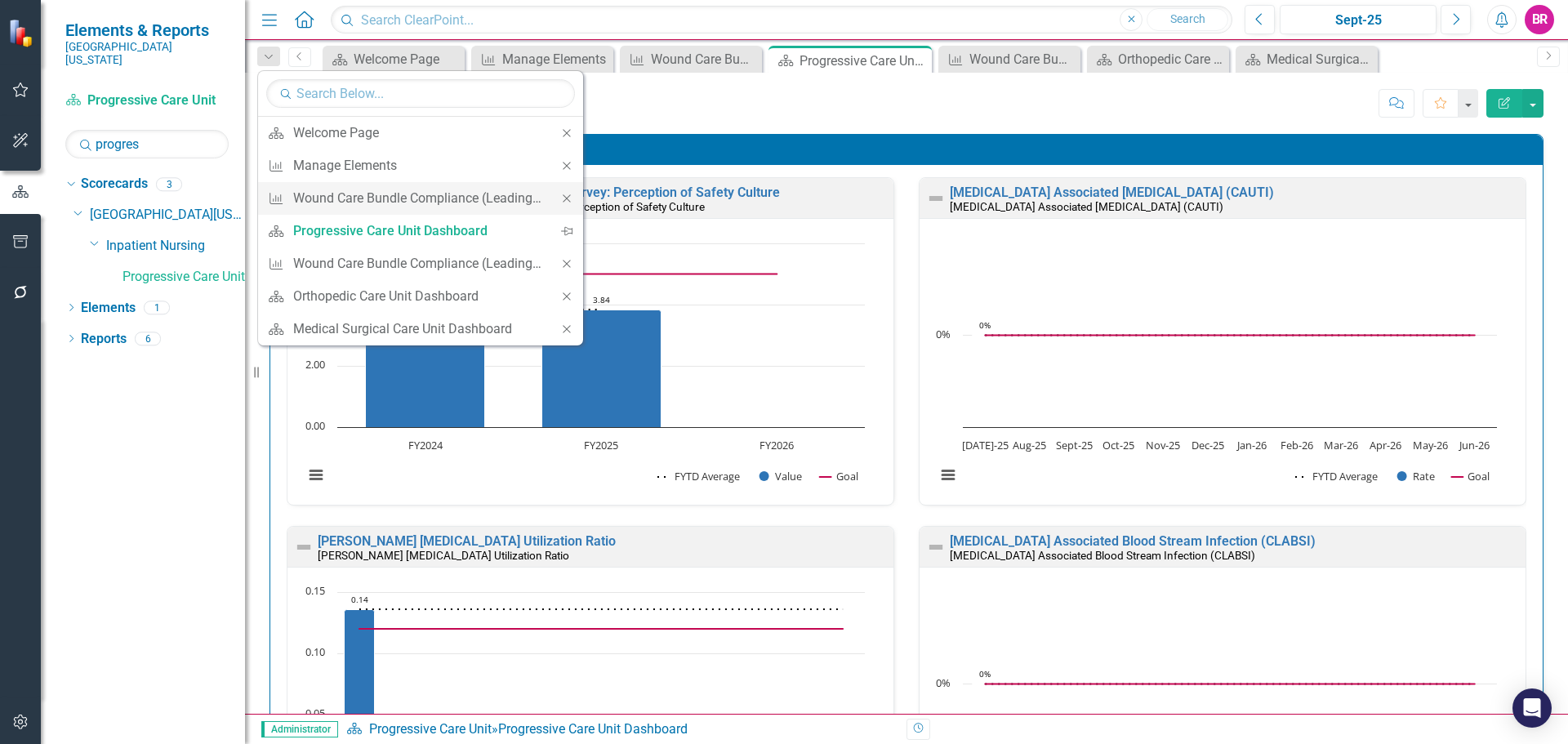
click at [569, 200] on icon "Close" at bounding box center [567, 199] width 15 height 12
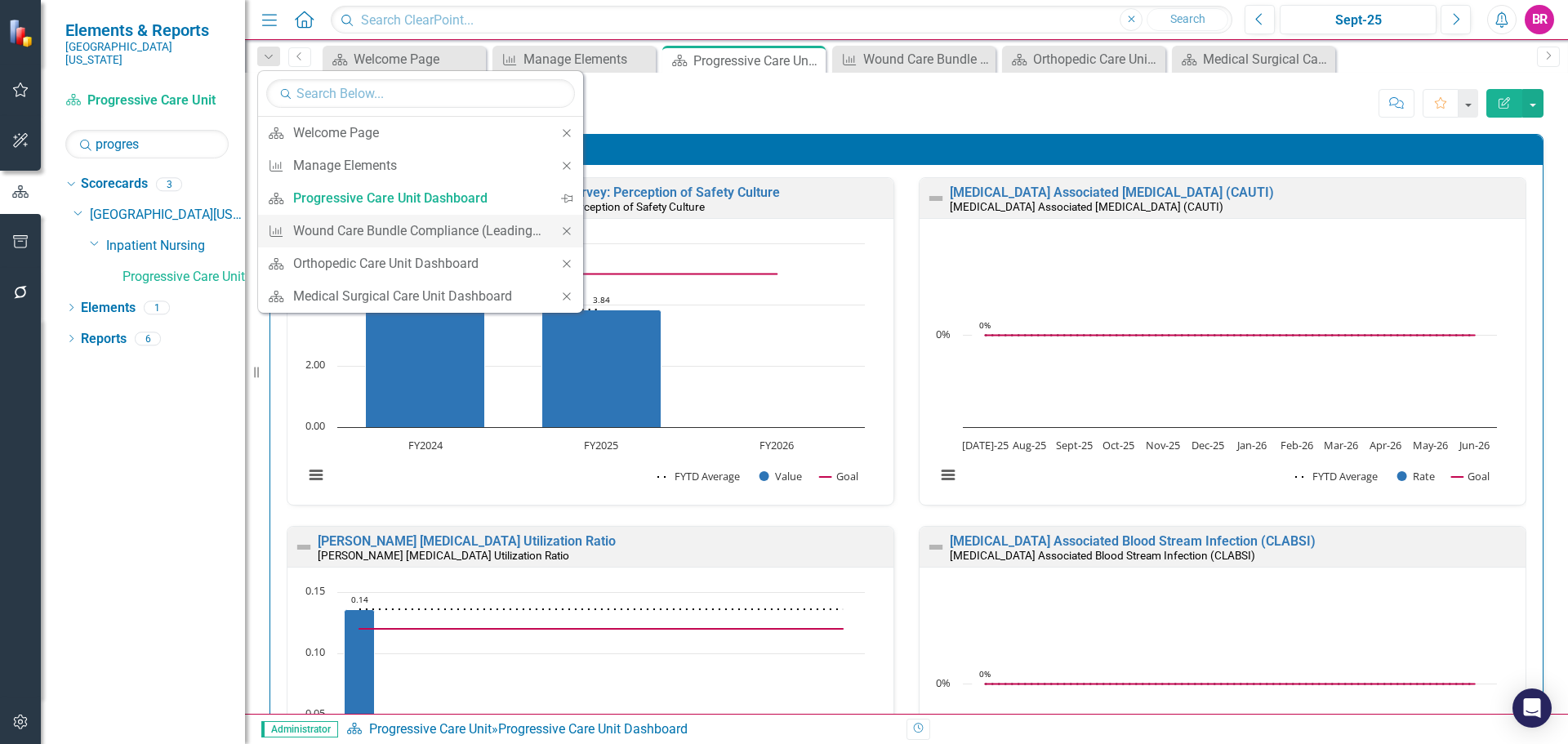
click at [564, 224] on div "Close" at bounding box center [566, 231] width 33 height 33
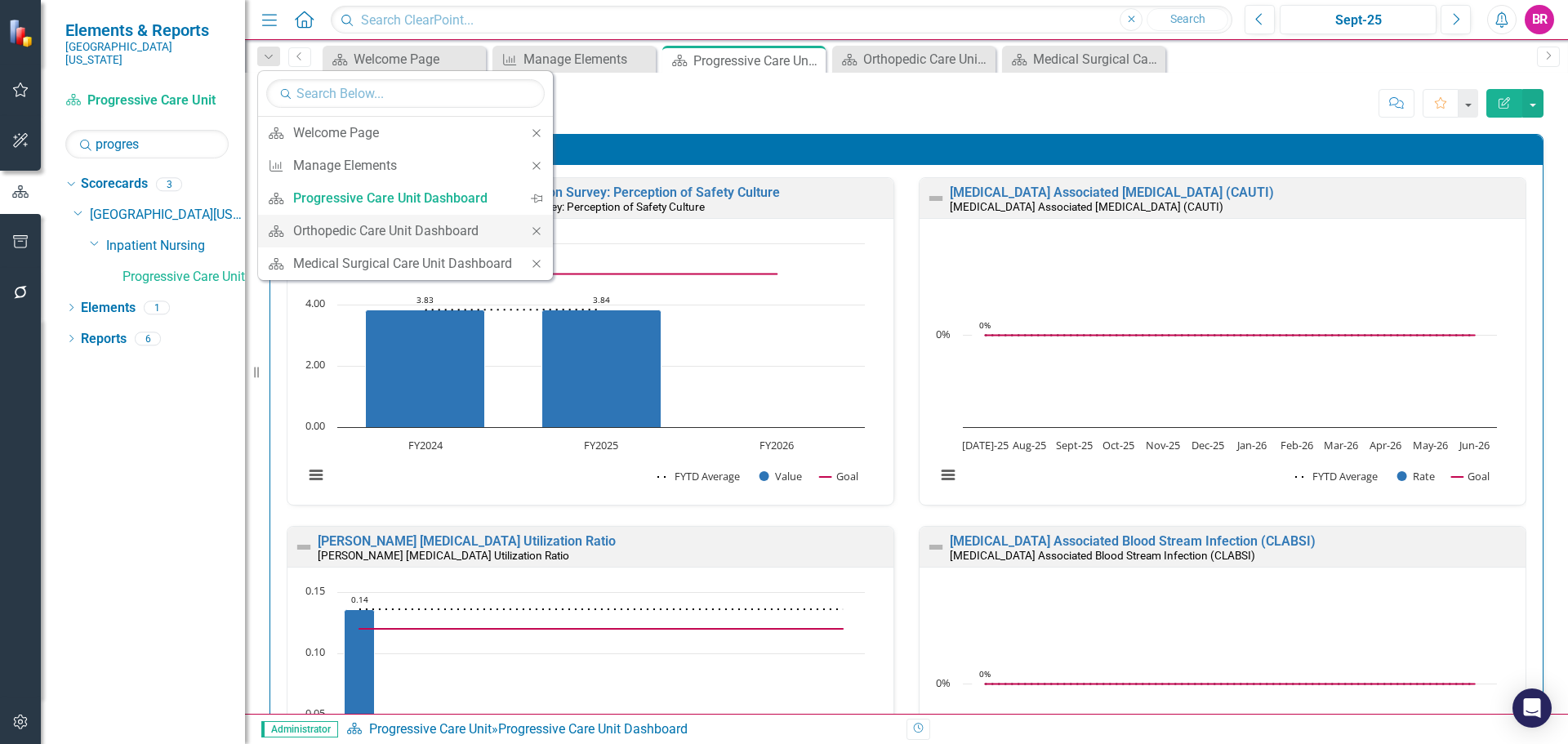
click at [543, 231] on icon "Close" at bounding box center [537, 232] width 15 height 12
click at [535, 236] on icon "Close" at bounding box center [537, 232] width 15 height 12
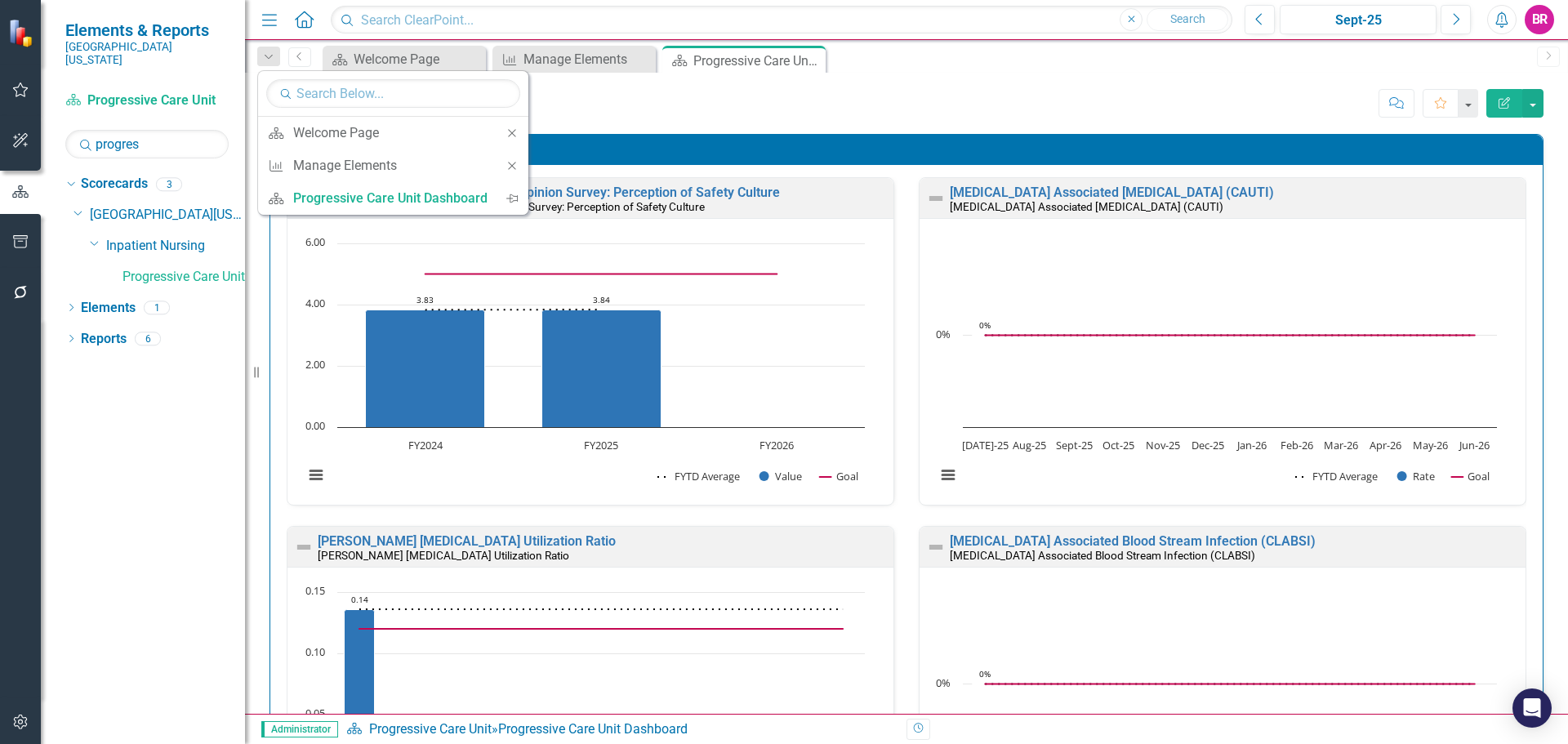
click at [673, 112] on div "Score: N/A Sept-25 Completed Comment Favorite Edit Report" at bounding box center [1031, 102] width 1025 height 28
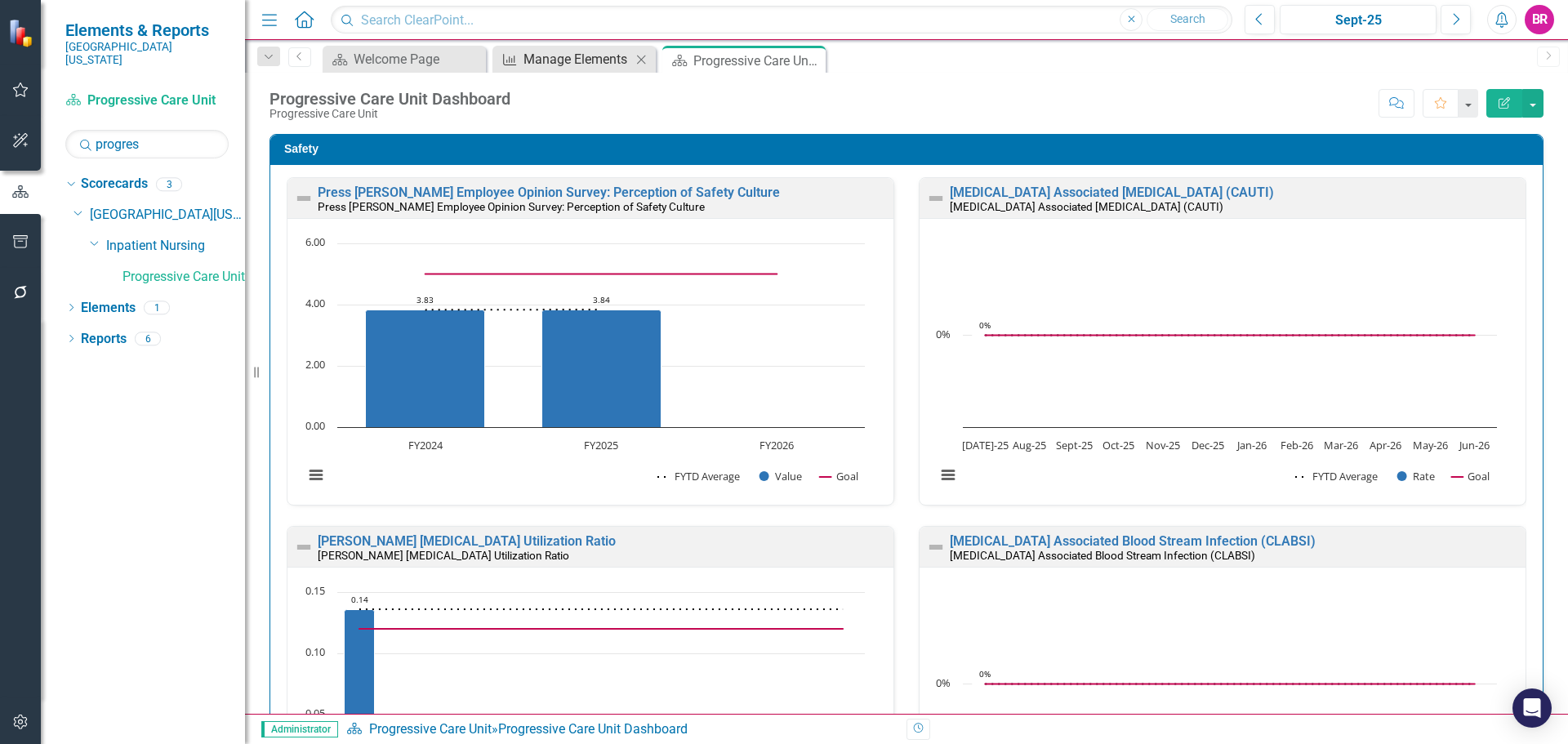
click at [583, 65] on div "Manage Elements" at bounding box center [577, 59] width 108 height 20
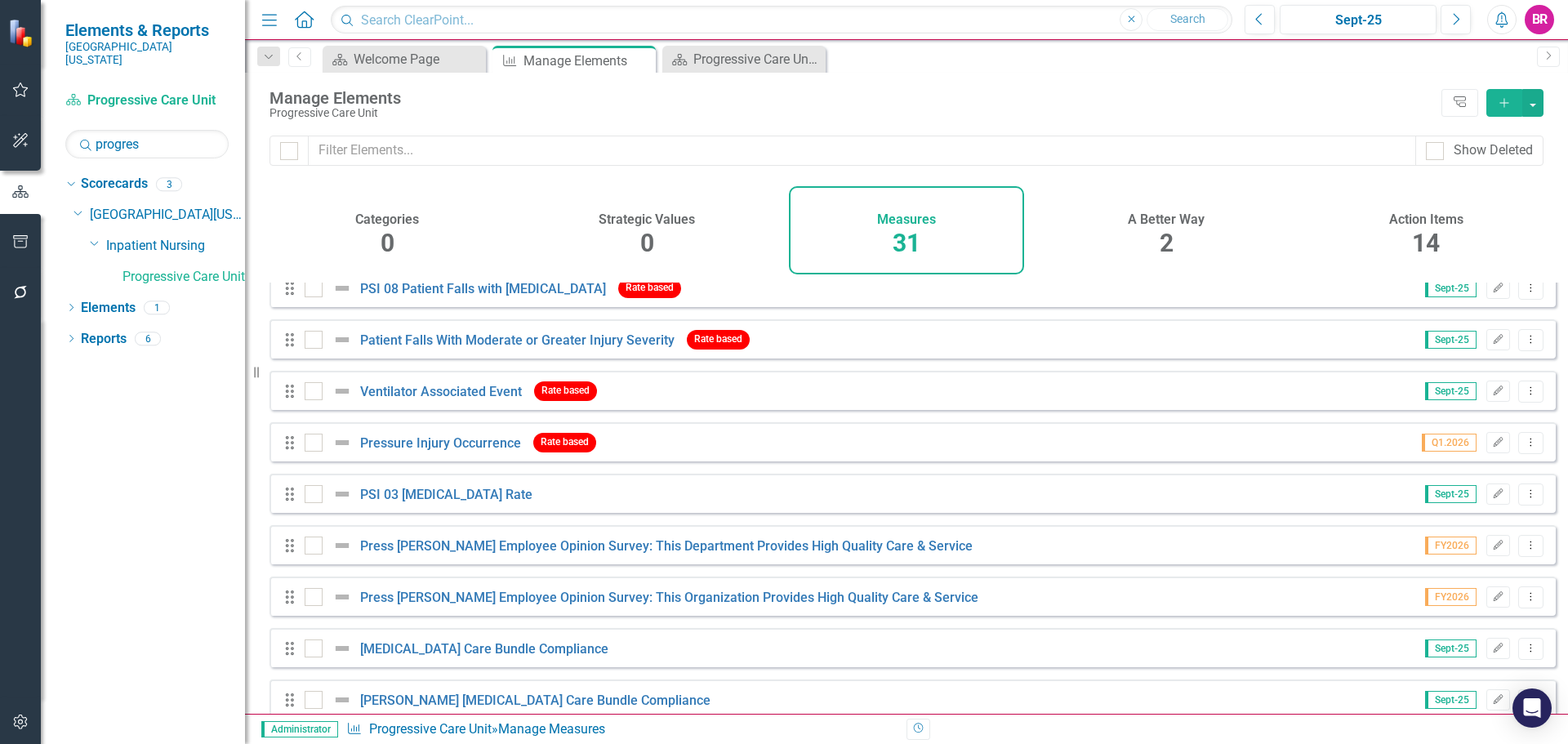
scroll to position [653, 0]
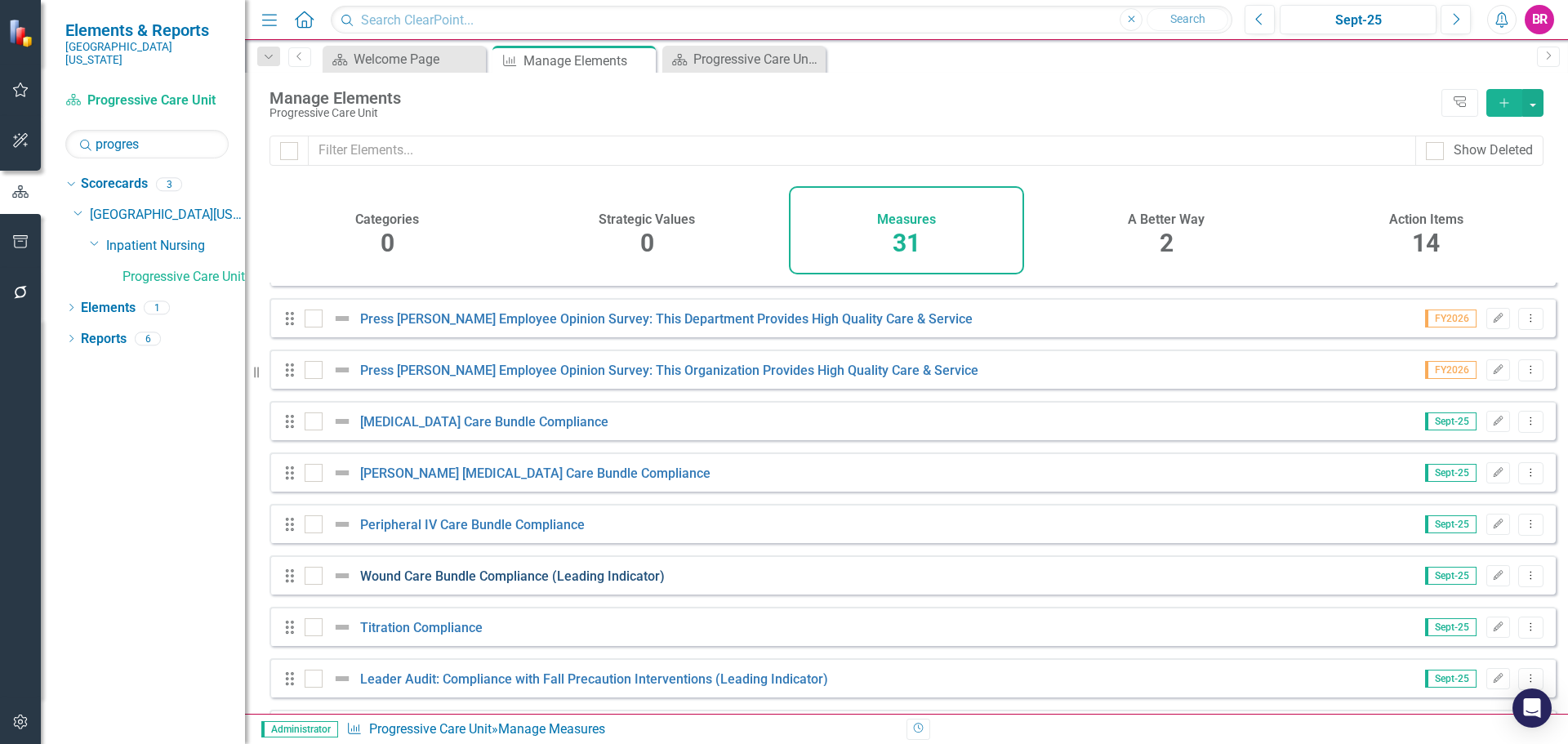
click at [613, 584] on link "Wound Care Bundle Compliance (Leading Indicator)" at bounding box center [512, 576] width 304 height 16
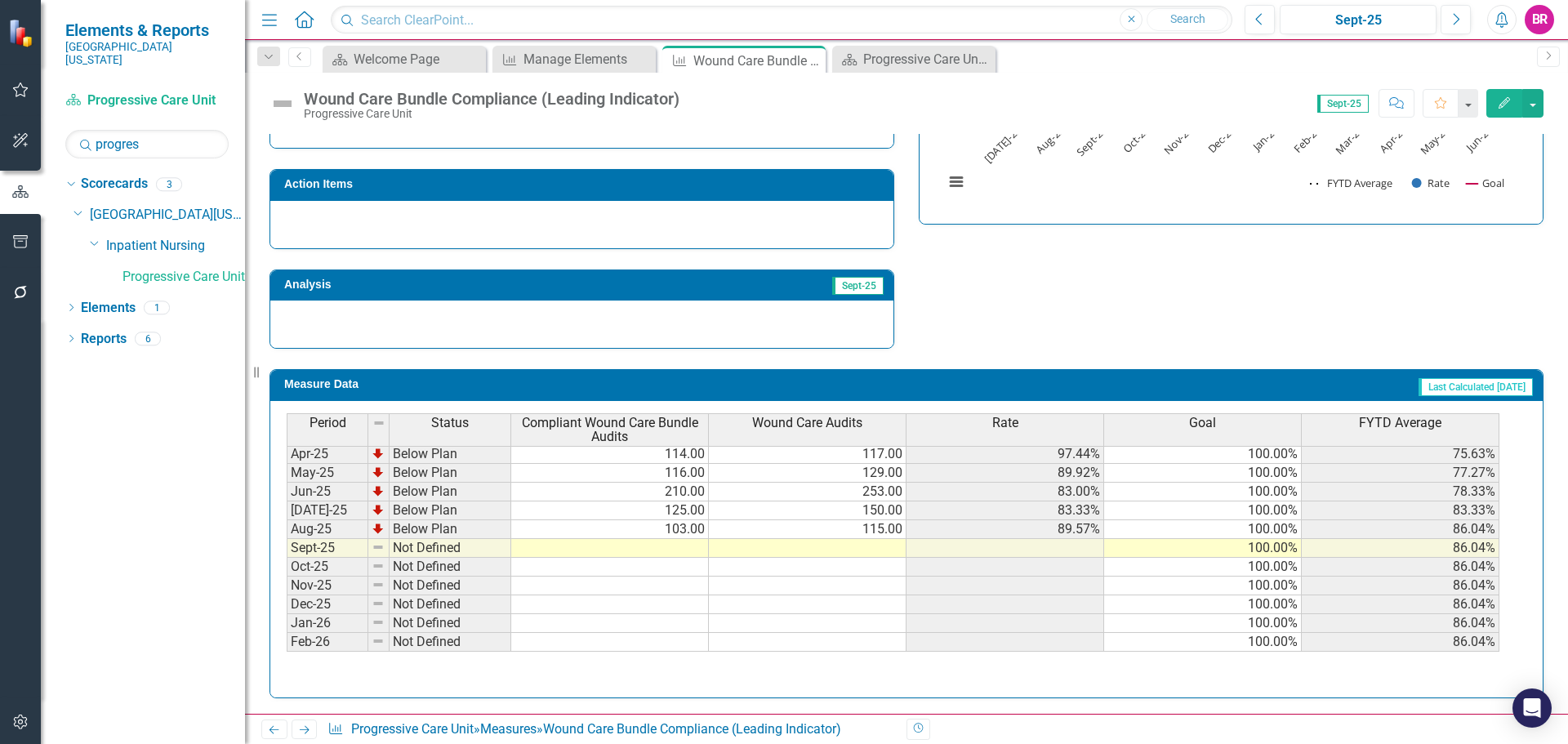
scroll to position [676, 0]
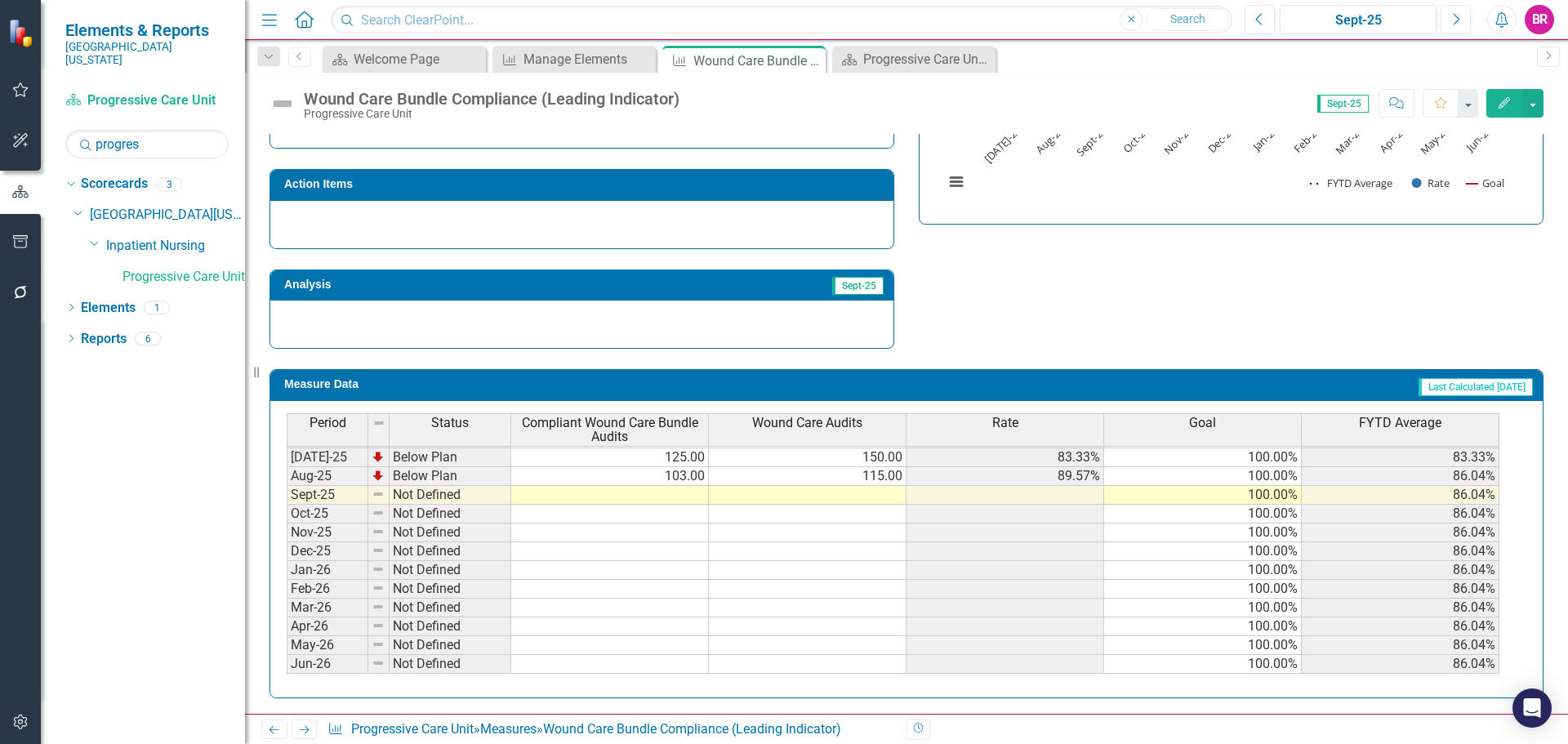
click at [682, 497] on tbody "Apr-24 Not Defined May-24 Not Defined Jun-24 Not Defined Jul-24 Not Defined Aug…" at bounding box center [893, 420] width 1212 height 508
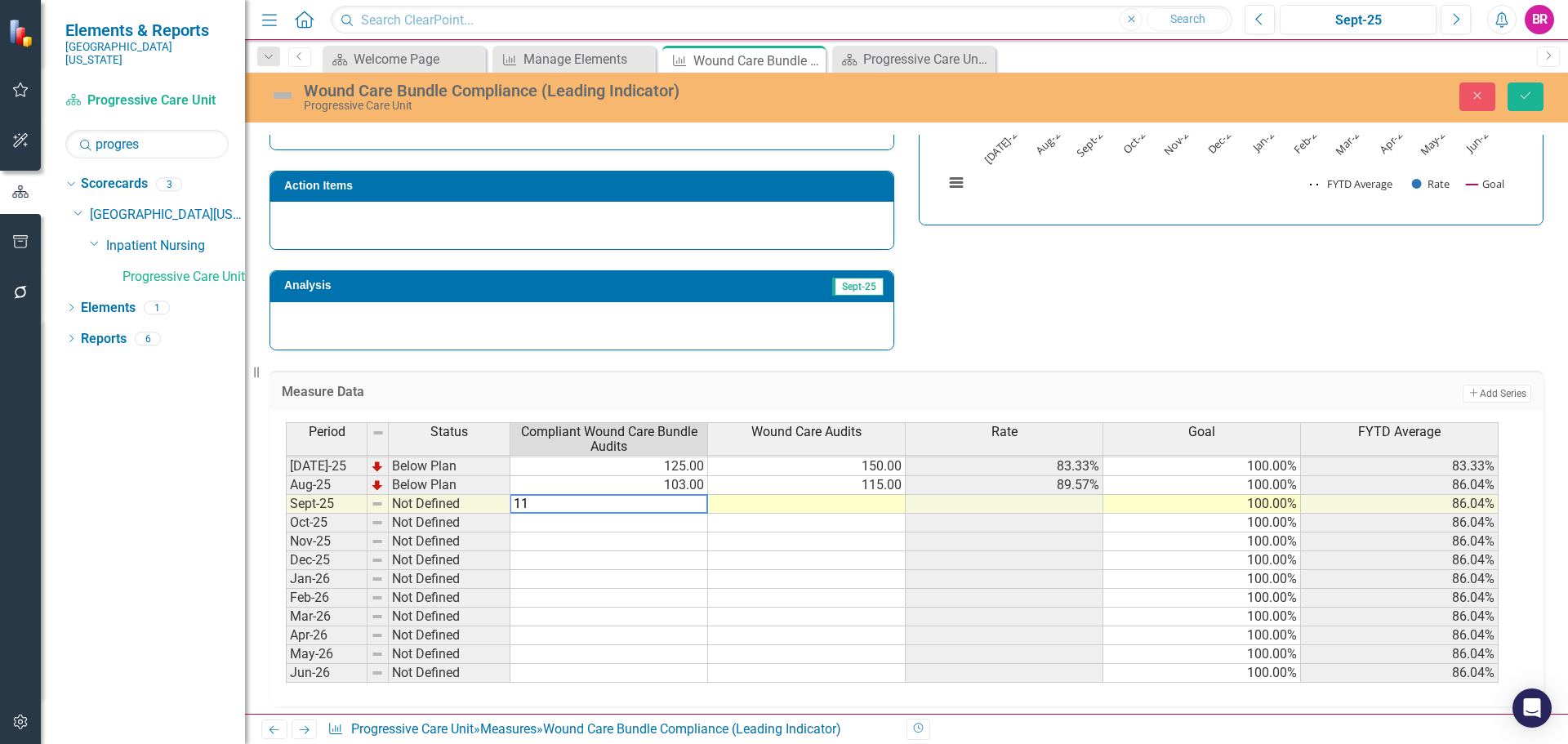
type textarea "113"
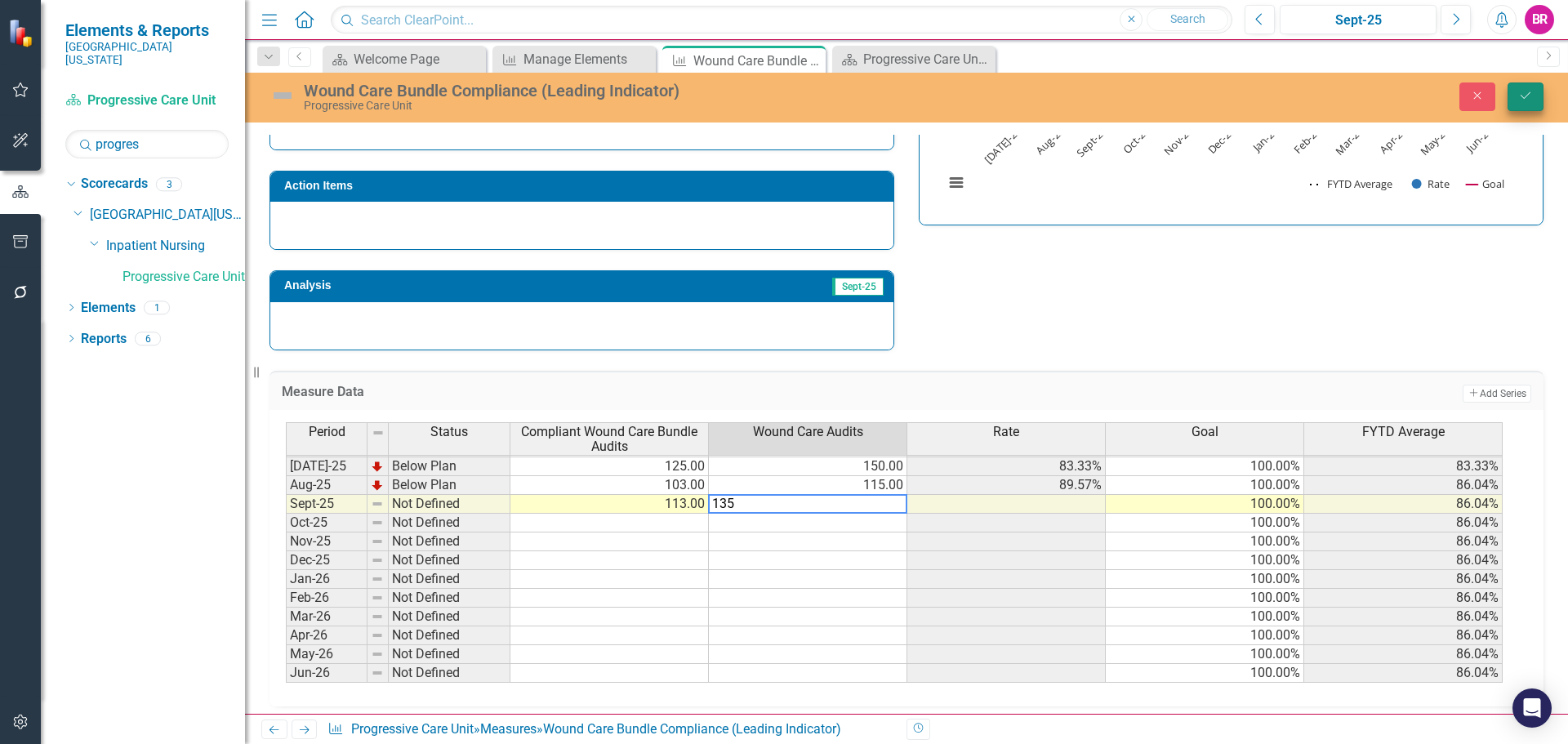
type textarea "135"
click at [1534, 92] on button "Save" at bounding box center [1525, 96] width 36 height 29
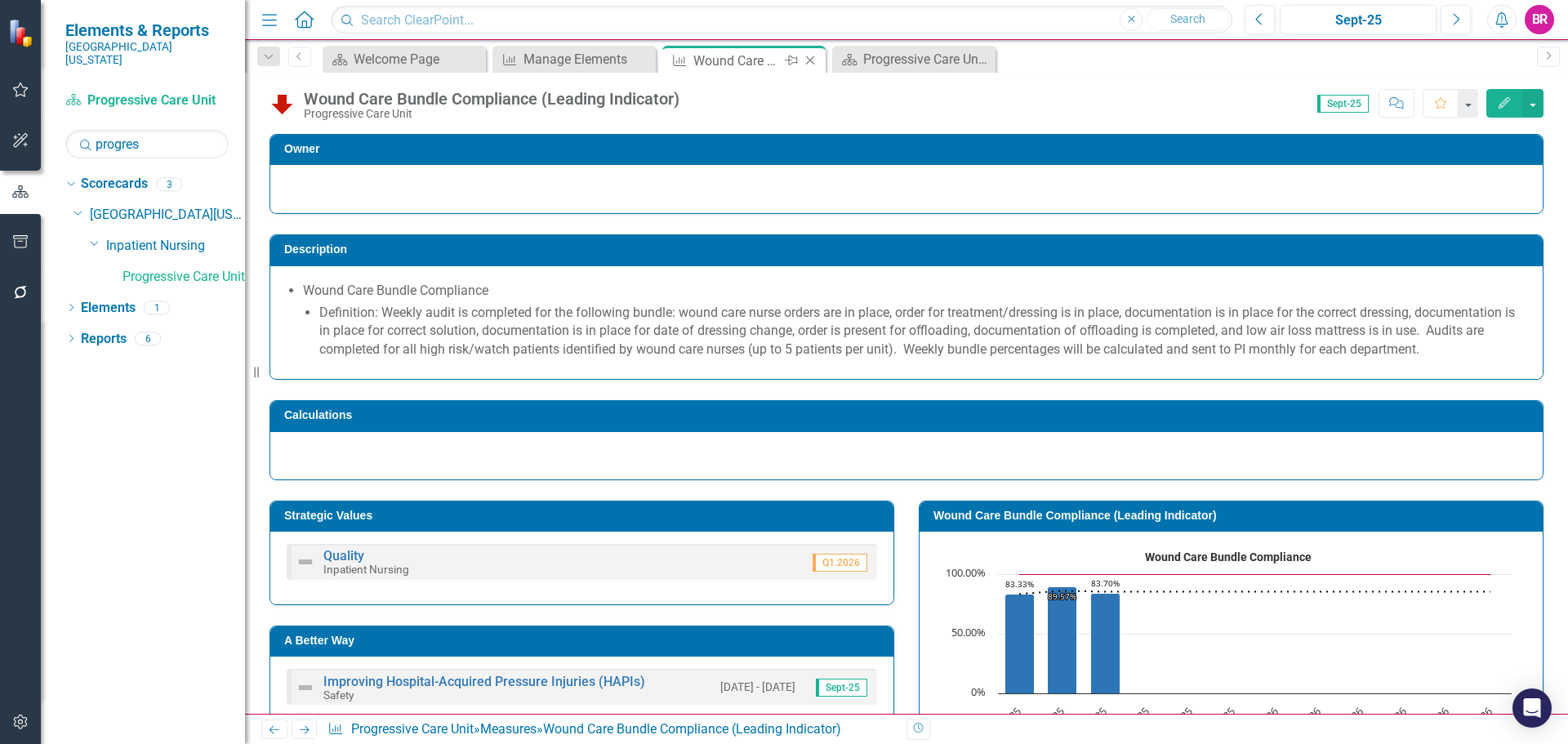
click at [808, 56] on icon "Close" at bounding box center [809, 60] width 16 height 13
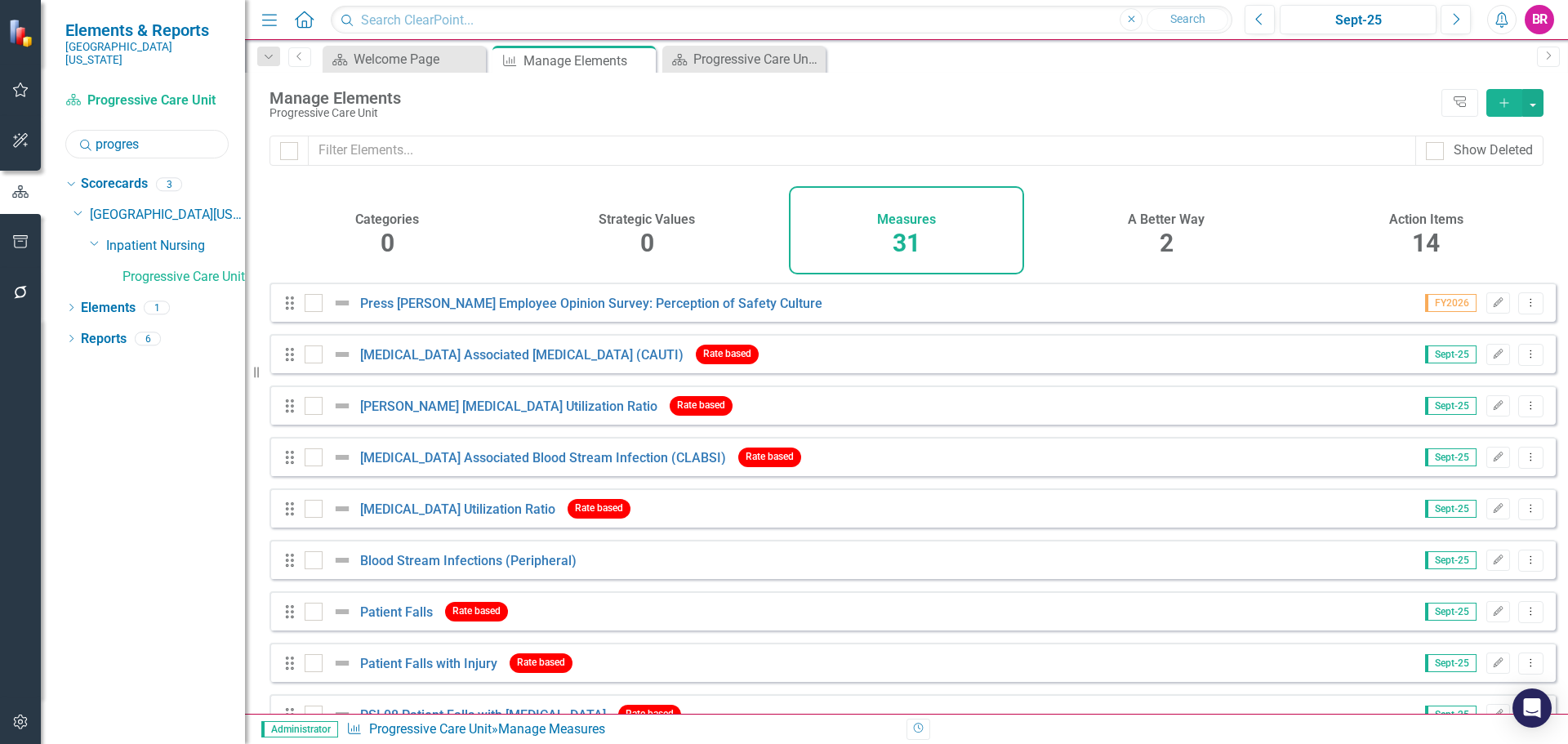
click at [181, 139] on input "progres" at bounding box center [147, 144] width 164 height 29
click at [183, 138] on input "progres" at bounding box center [147, 144] width 164 height 29
click at [185, 138] on input "progres" at bounding box center [147, 144] width 164 height 29
click at [195, 131] on input "progresrehab" at bounding box center [147, 144] width 164 height 29
click at [199, 131] on input "progresrehab" at bounding box center [147, 144] width 164 height 29
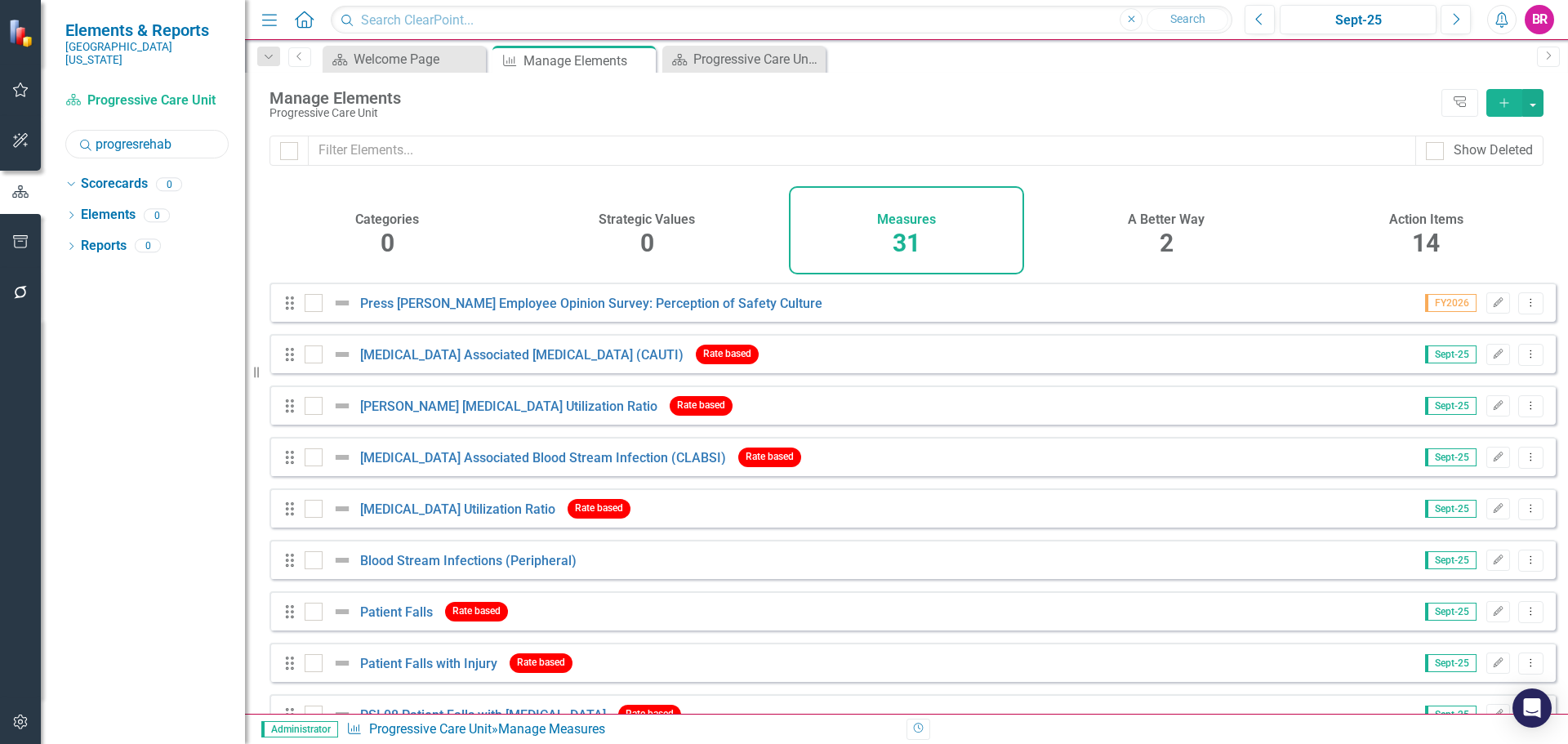
click at [200, 131] on input "progresrehab" at bounding box center [147, 144] width 164 height 29
click at [203, 130] on input "progresrehab" at bounding box center [147, 144] width 164 height 29
click at [204, 130] on input "progresrehab" at bounding box center [147, 144] width 164 height 29
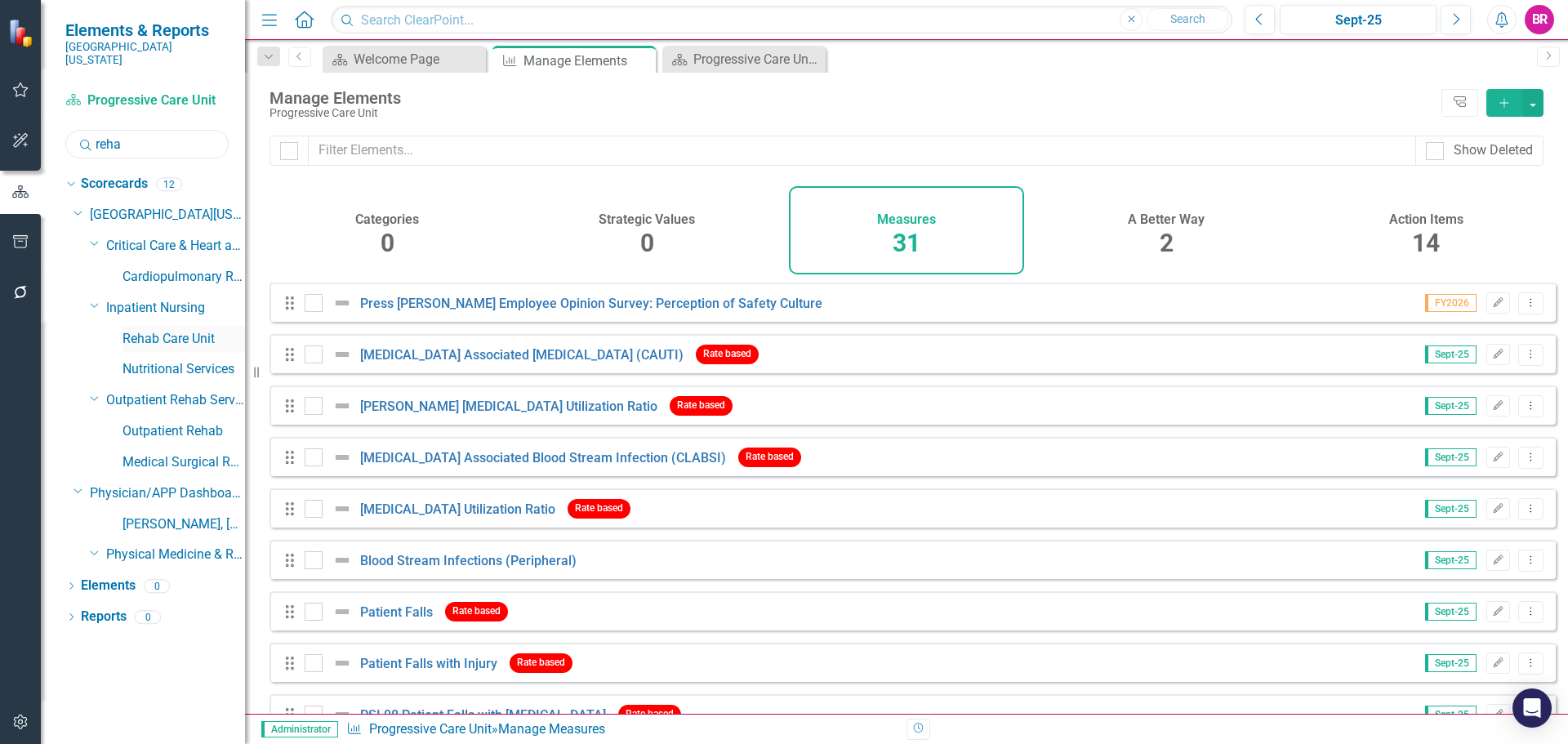
type input "reha"
drag, startPoint x: 183, startPoint y: 324, endPoint x: 341, endPoint y: 354, distance: 160.8
click at [183, 330] on link "Rehab Care Unit" at bounding box center [184, 340] width 122 height 18
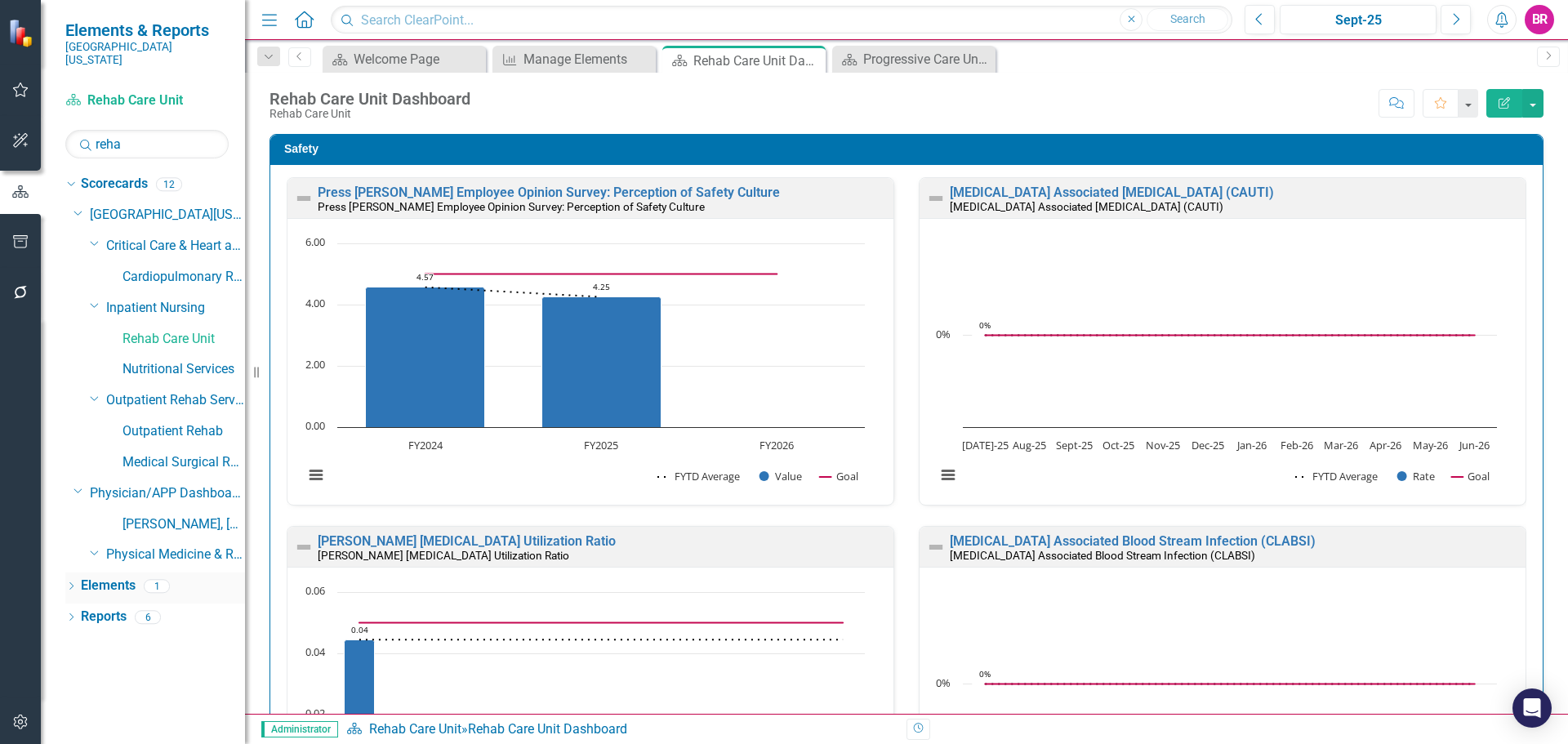
click at [89, 577] on link "Elements" at bounding box center [107, 586] width 55 height 18
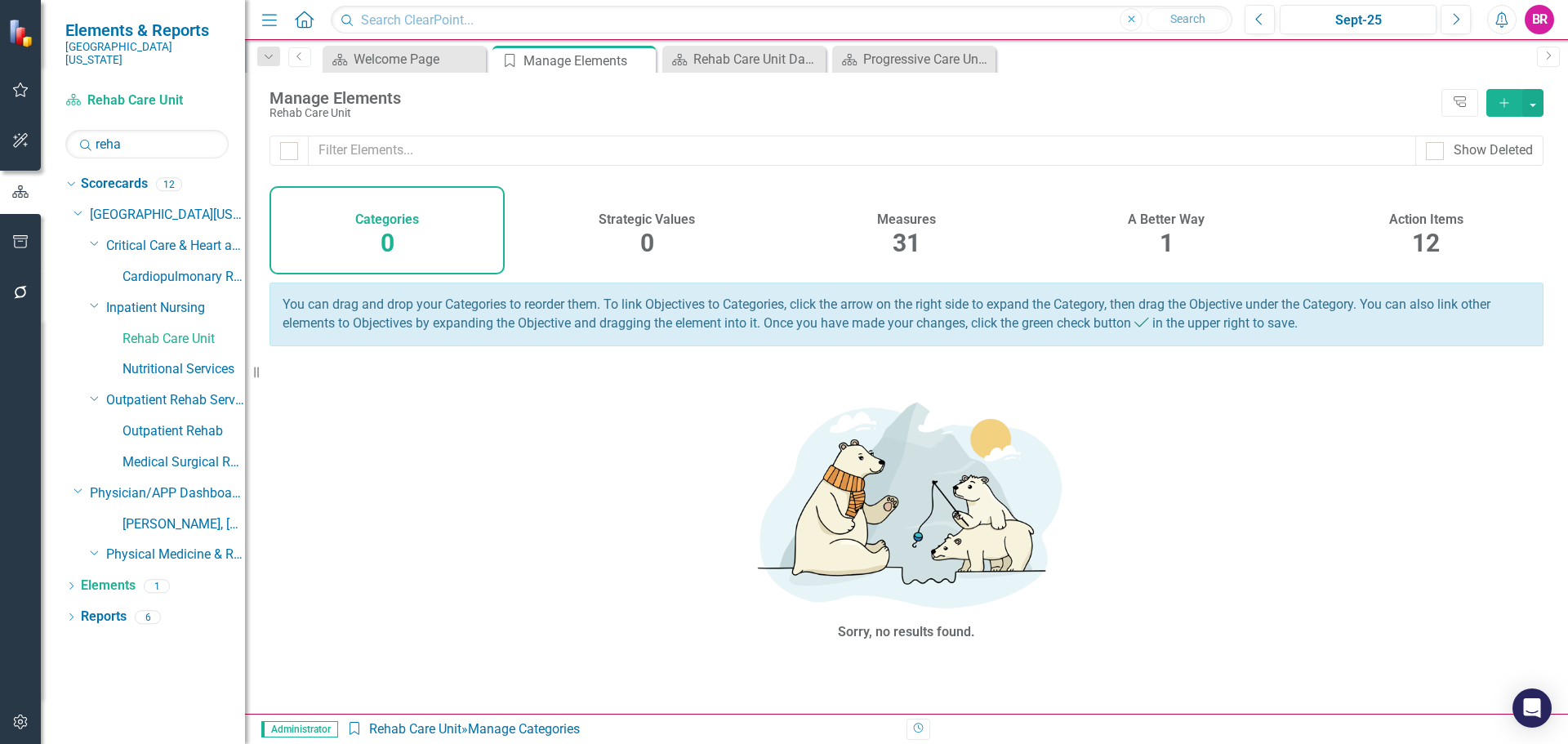
click at [893, 247] on span "31" at bounding box center [906, 243] width 28 height 29
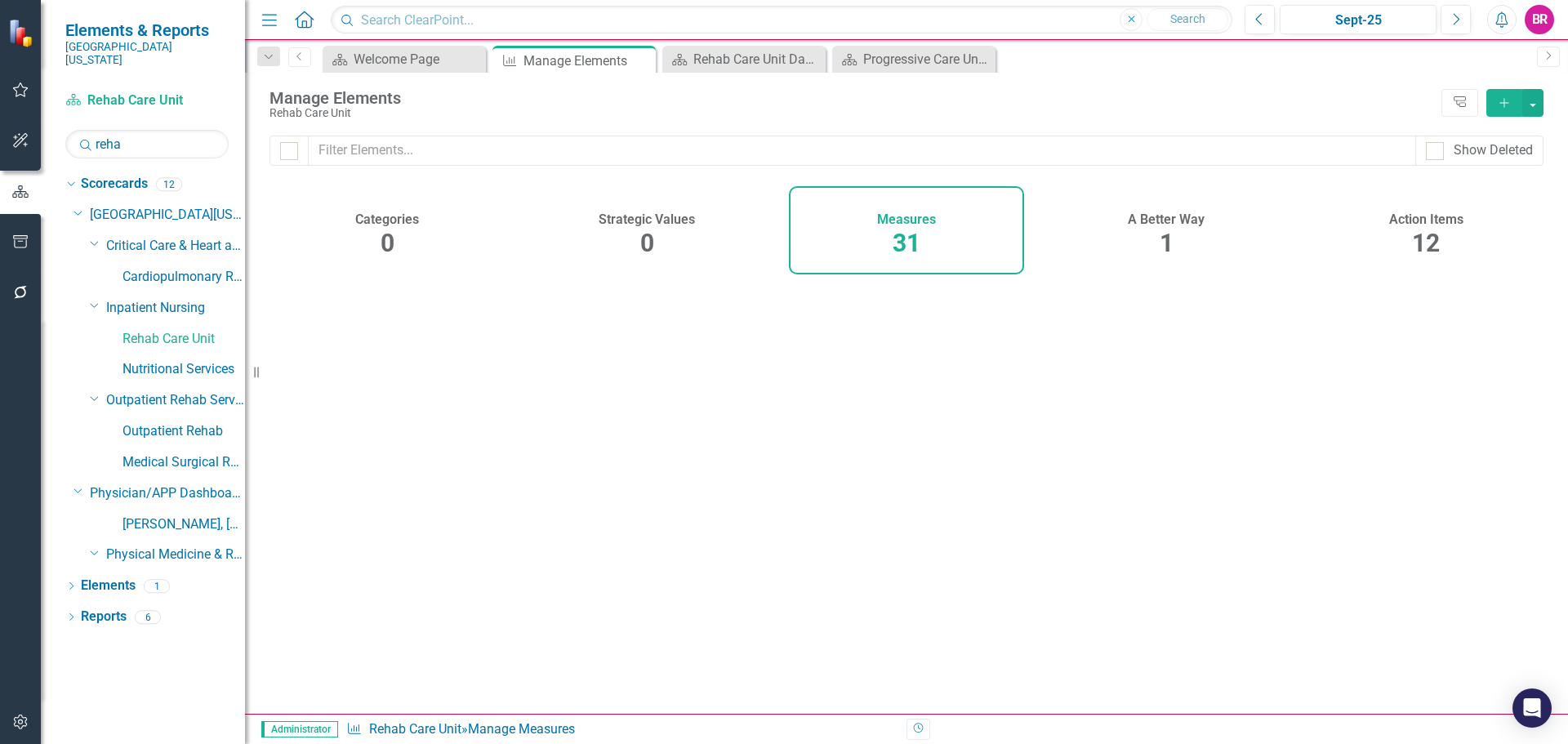
checkbox input "false"
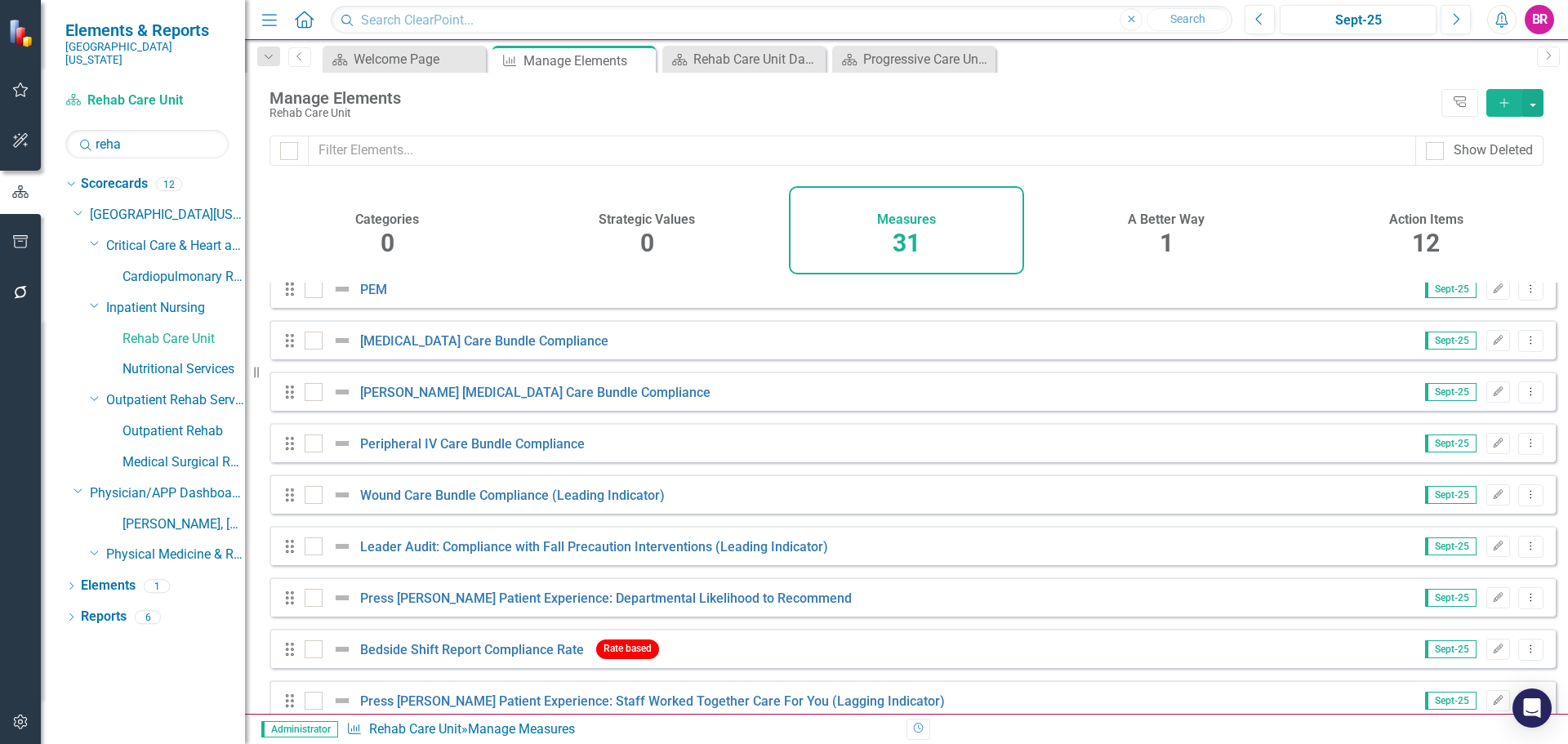
scroll to position [850, 0]
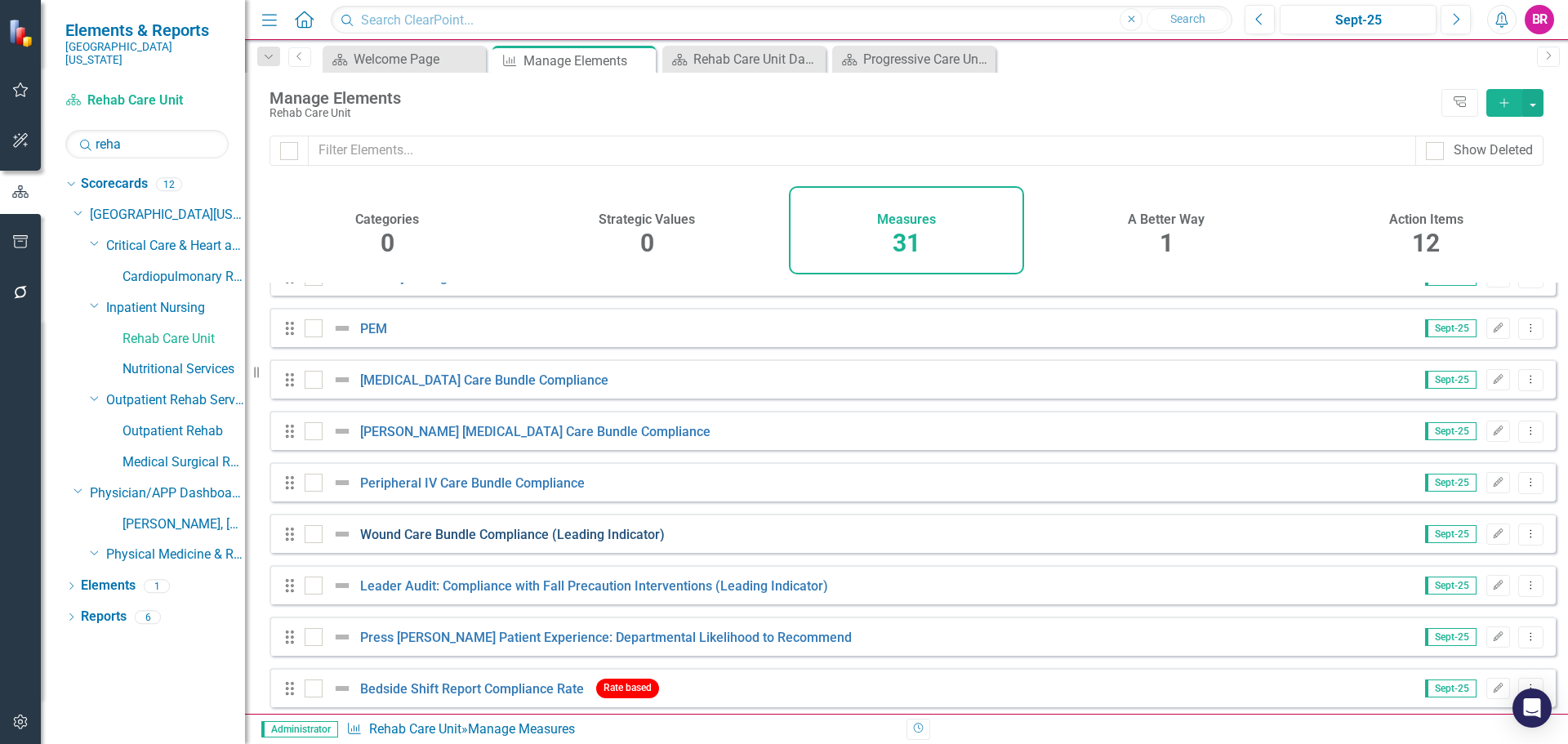
click at [444, 543] on link "Wound Care Bundle Compliance (Leading Indicator)" at bounding box center [512, 534] width 304 height 16
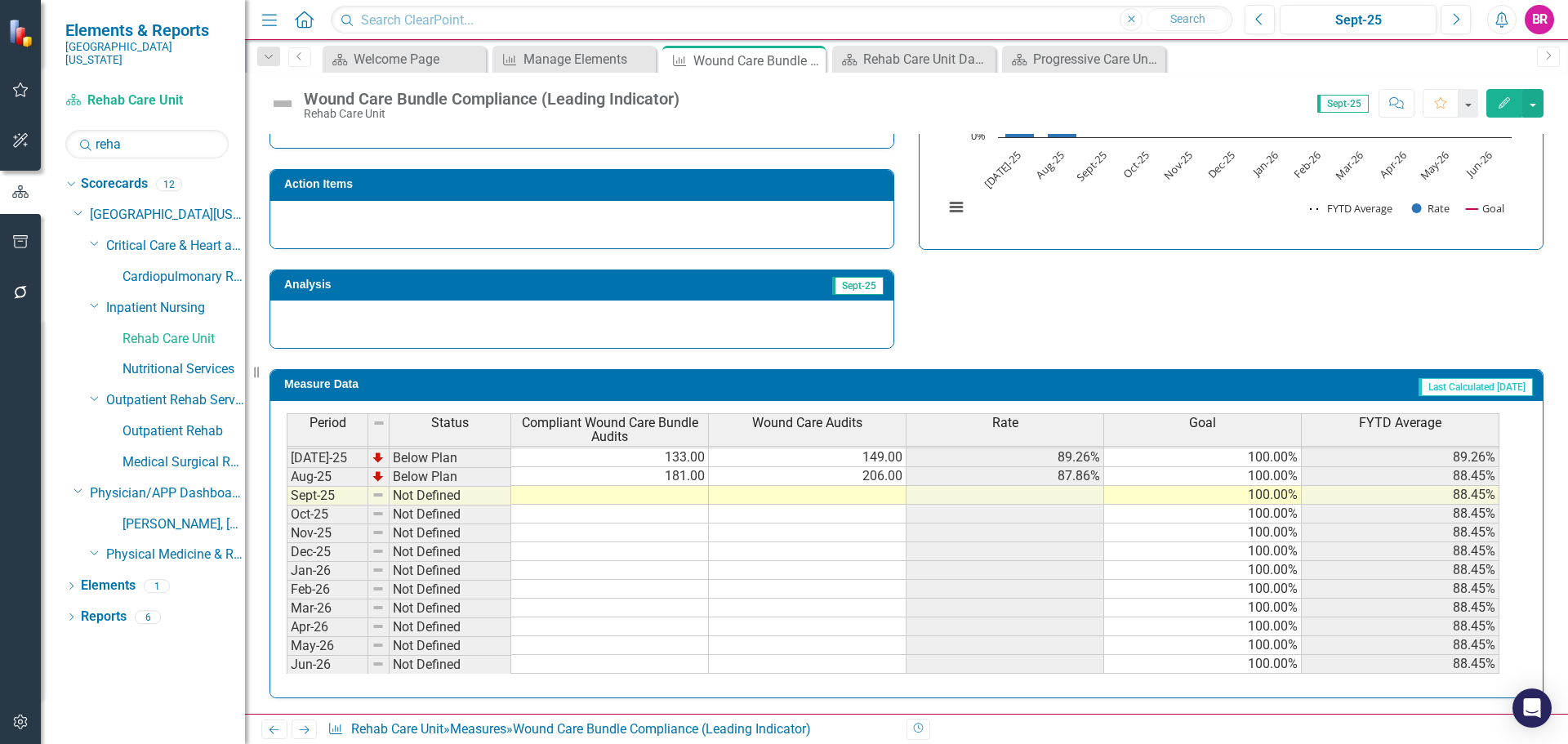
scroll to position [676, 0]
click at [684, 487] on tbody "Mar-24 Not Defined Apr-24 Not Defined May-24 Not Defined Jun-24 Not Defined Jul…" at bounding box center [893, 410] width 1212 height 527
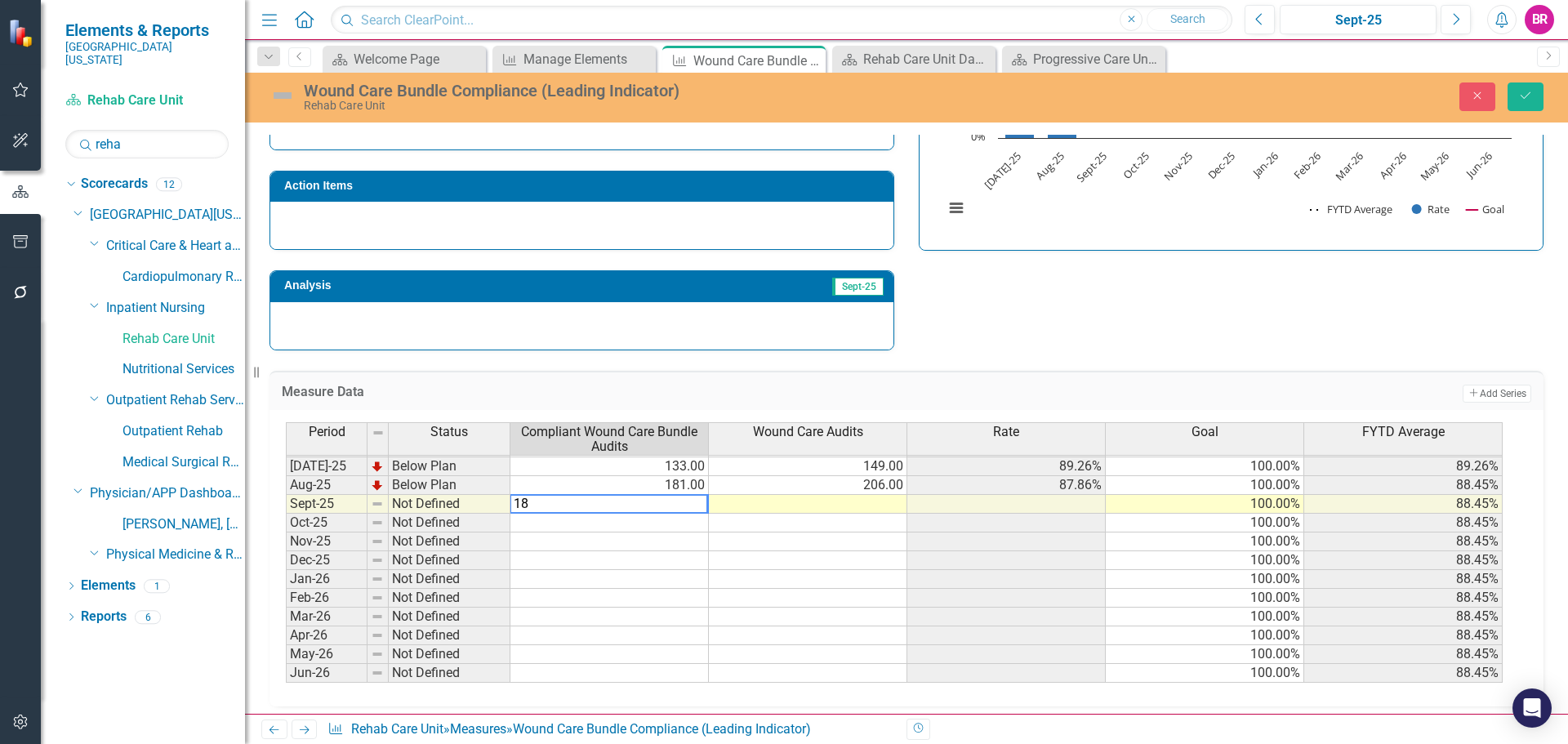
type textarea "182"
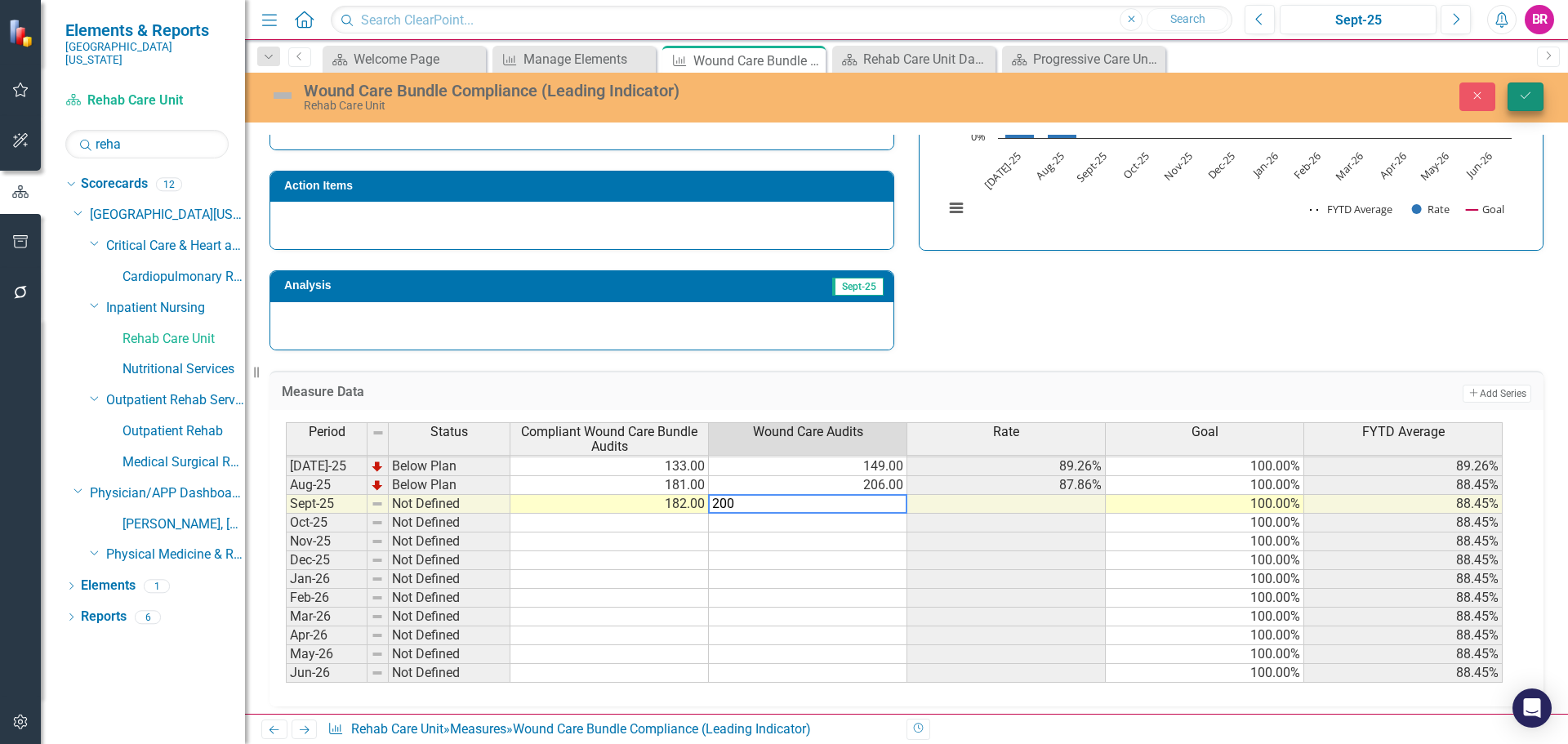
type textarea "200"
click at [1526, 100] on icon "Save" at bounding box center [1526, 96] width 15 height 12
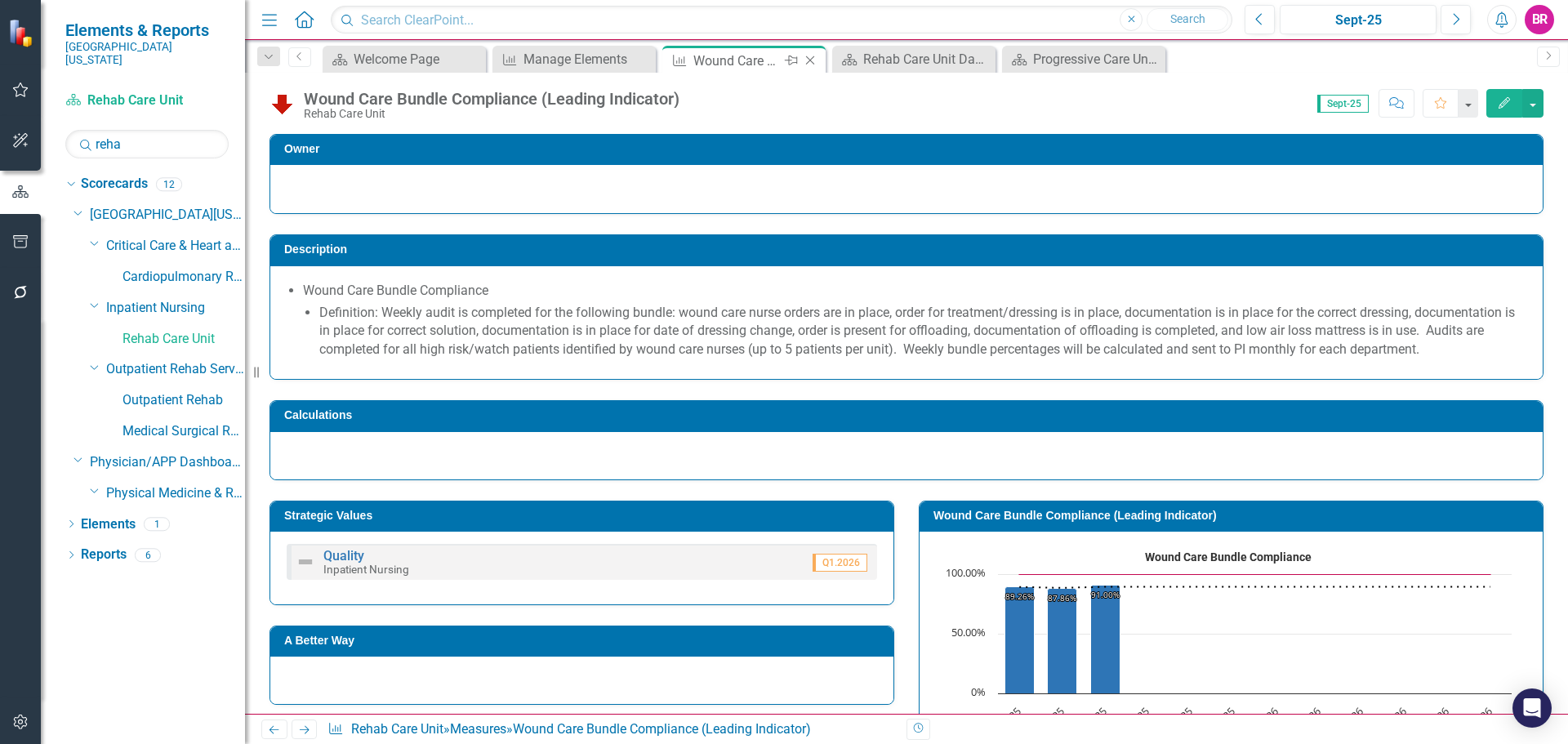
click at [808, 58] on icon "Close" at bounding box center [809, 60] width 16 height 13
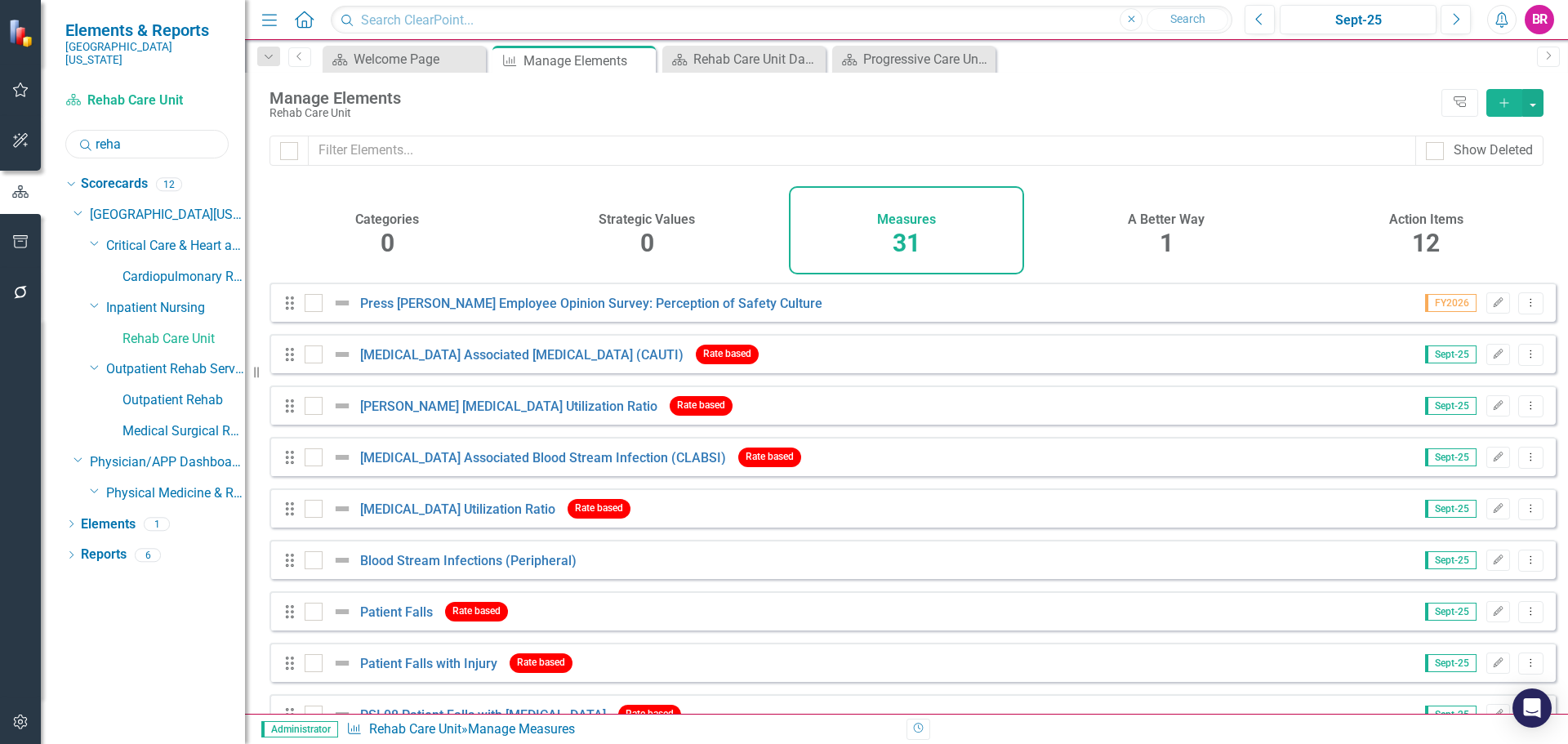
click at [192, 130] on input "reha" at bounding box center [147, 144] width 164 height 29
type input "su"
